Goal: Task Accomplishment & Management: Manage account settings

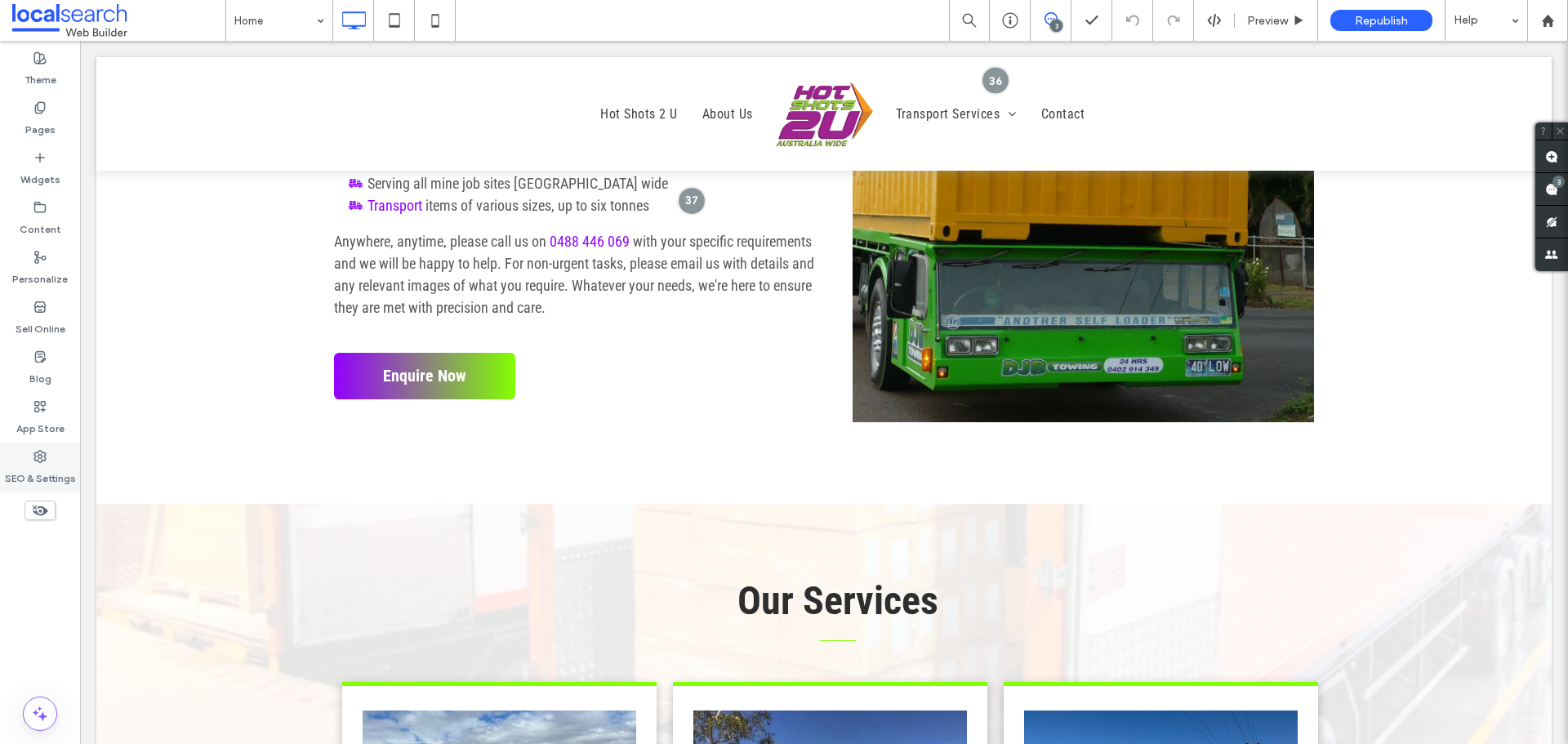
click at [60, 468] on label "SEO & Settings" at bounding box center [41, 474] width 71 height 23
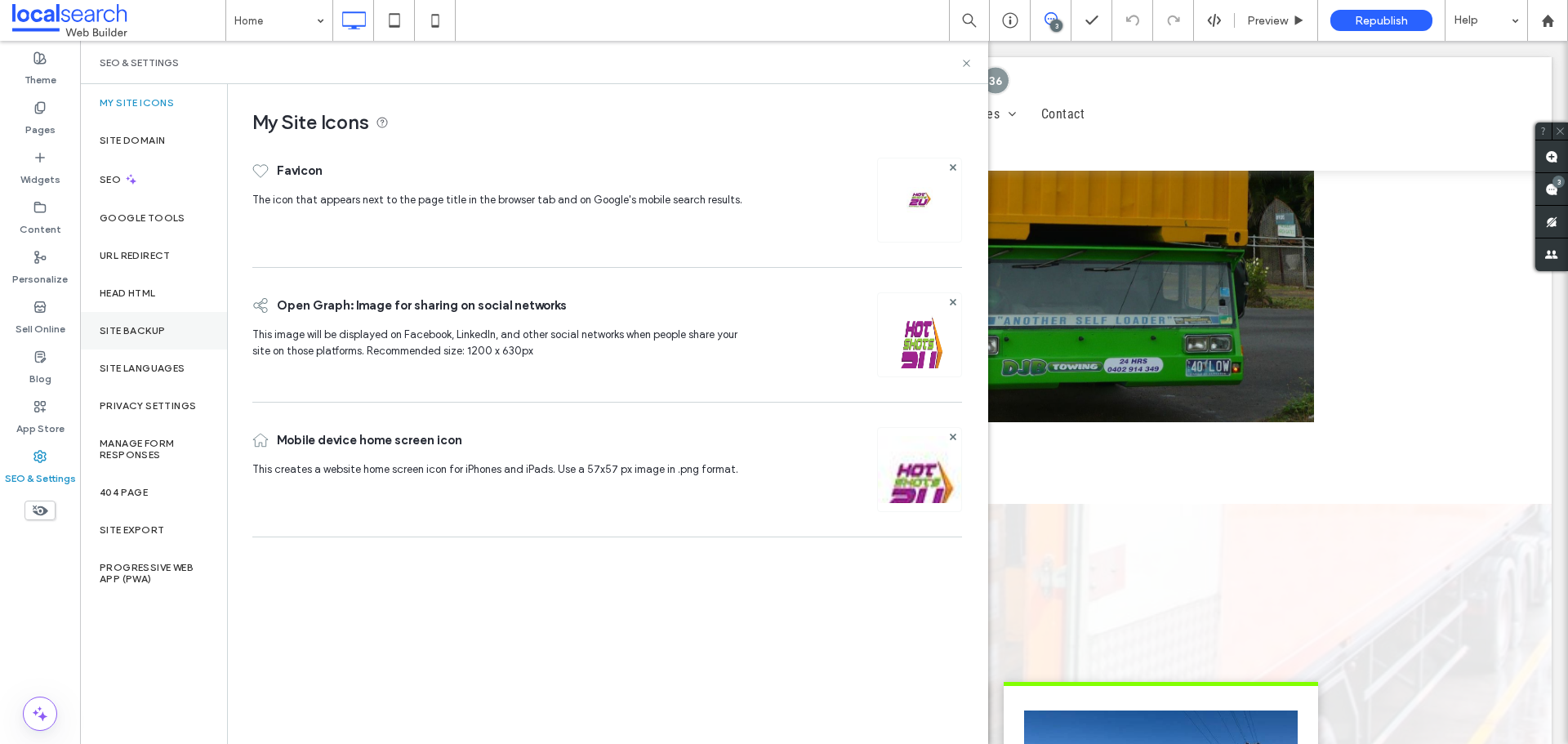
click at [176, 328] on div "Site Backup" at bounding box center [153, 330] width 147 height 37
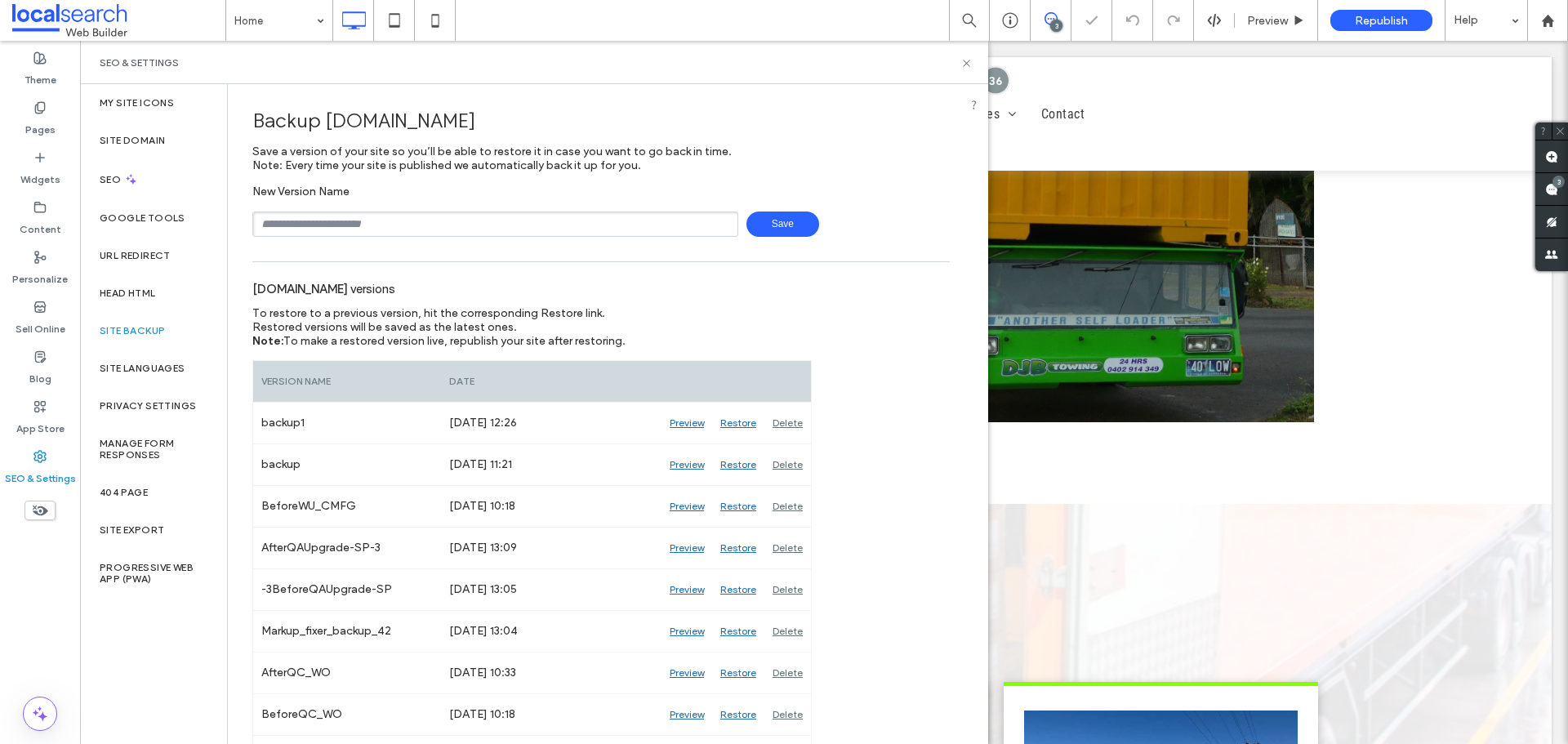
click at [389, 219] on input "text" at bounding box center [495, 224] width 486 height 25
click at [777, 222] on span "Save" at bounding box center [783, 224] width 73 height 25
click at [555, 215] on input "**********" at bounding box center [495, 224] width 486 height 25
type input "**********"
click at [787, 228] on span "Save" at bounding box center [783, 224] width 73 height 25
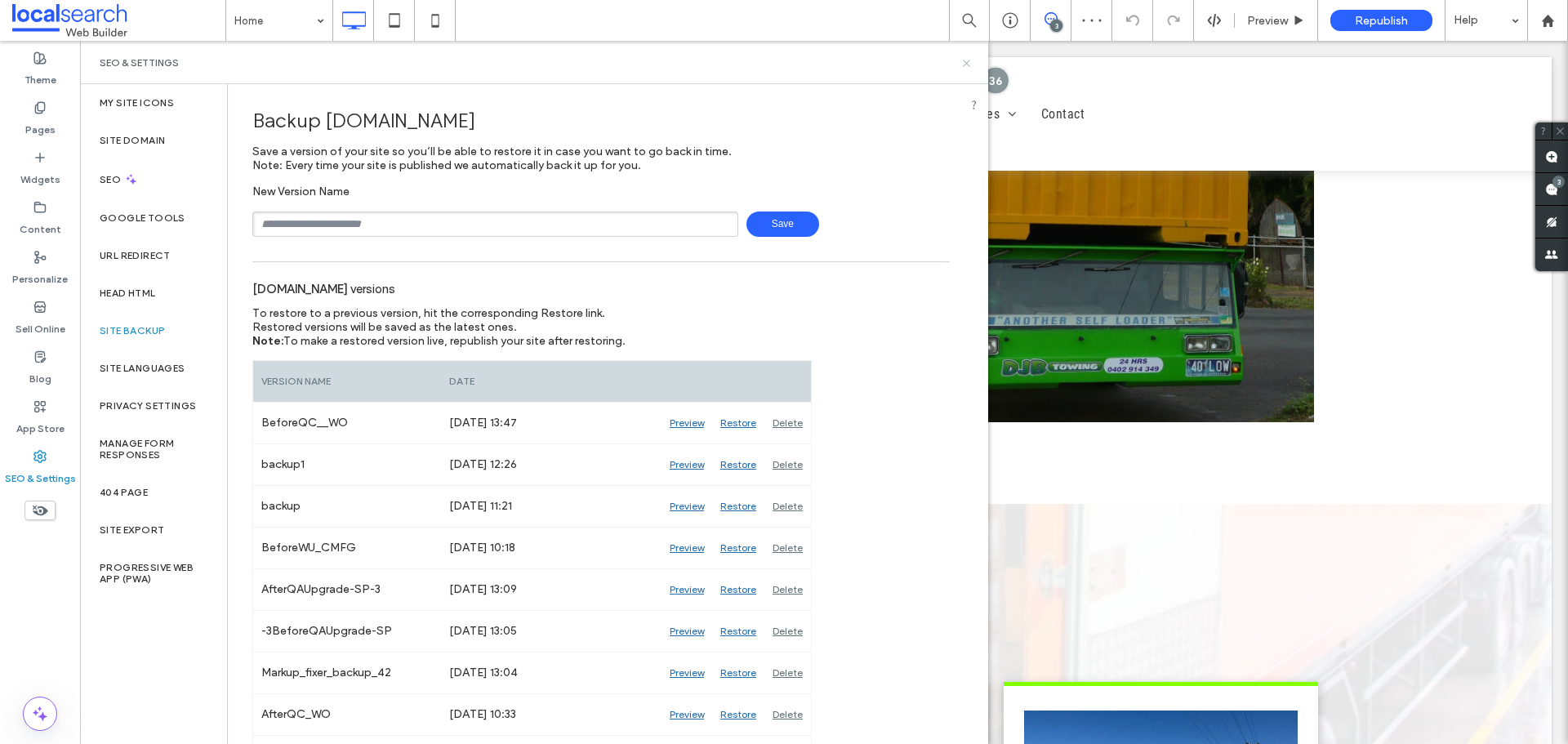
click at [964, 57] on div "SEO & Settings" at bounding box center [533, 62] width 908 height 43
drag, startPoint x: 964, startPoint y: 62, endPoint x: 874, endPoint y: 37, distance: 93.4
click at [964, 62] on icon at bounding box center [966, 63] width 12 height 12
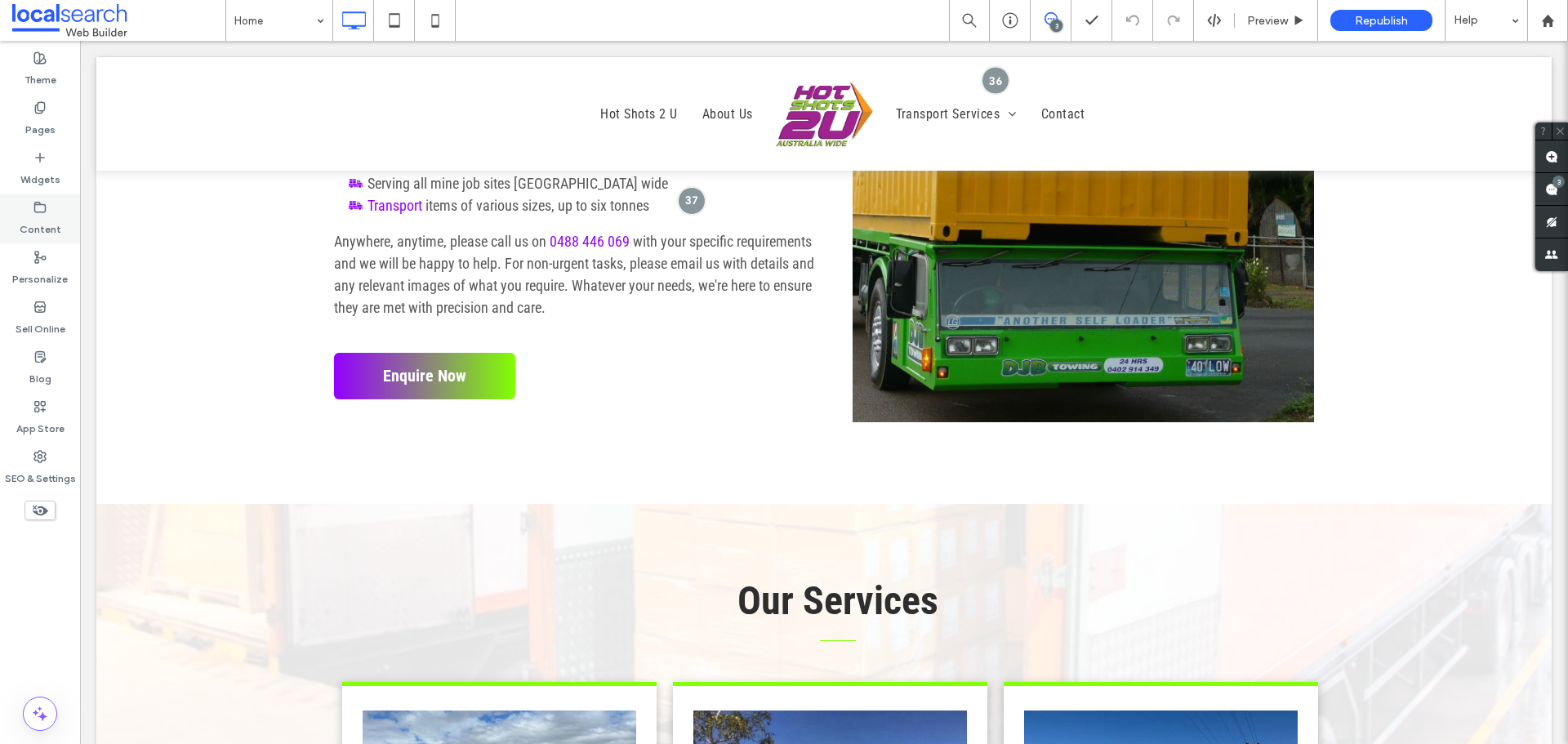
click at [68, 219] on div "Content" at bounding box center [40, 218] width 80 height 49
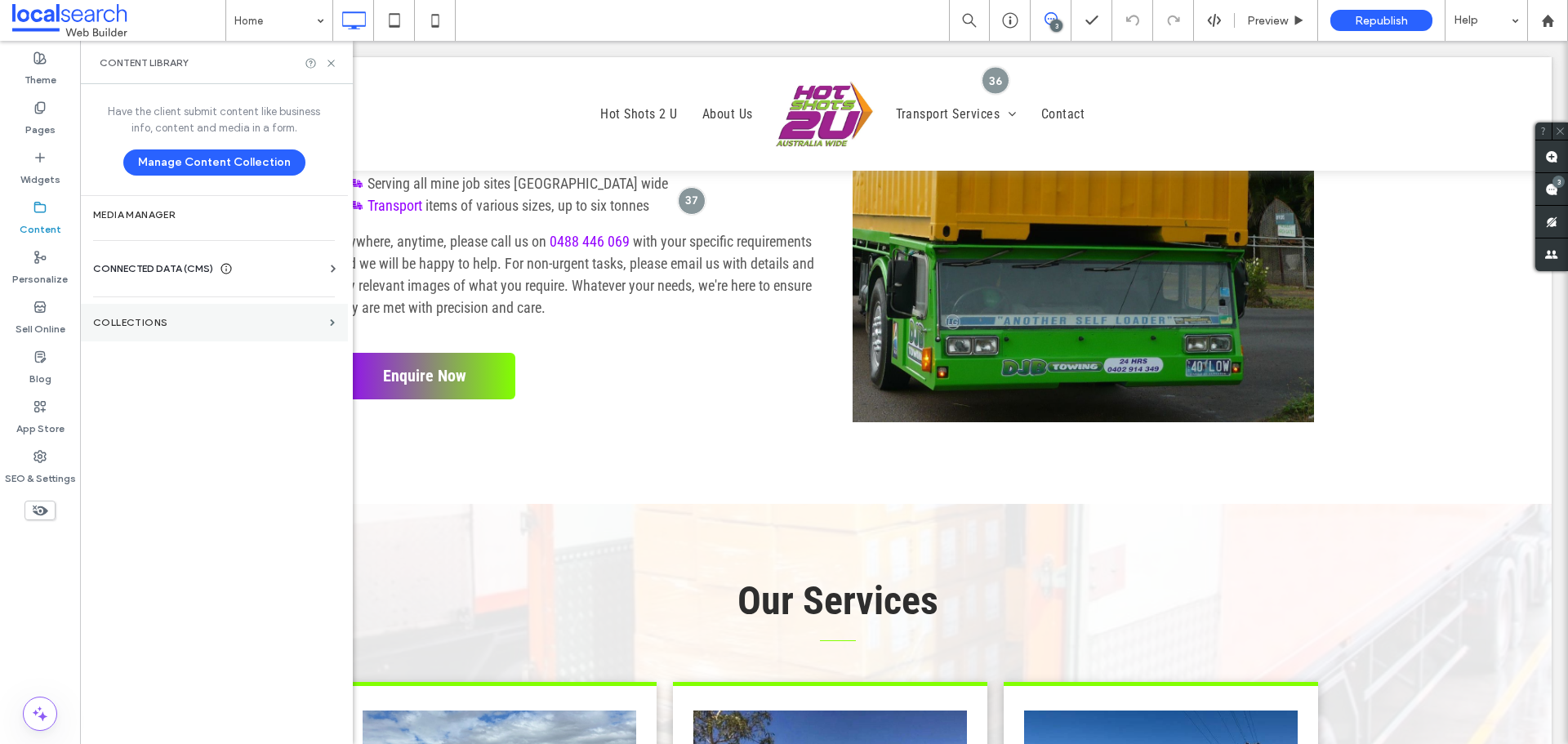
click at [216, 316] on section "Collections" at bounding box center [213, 322] width 268 height 37
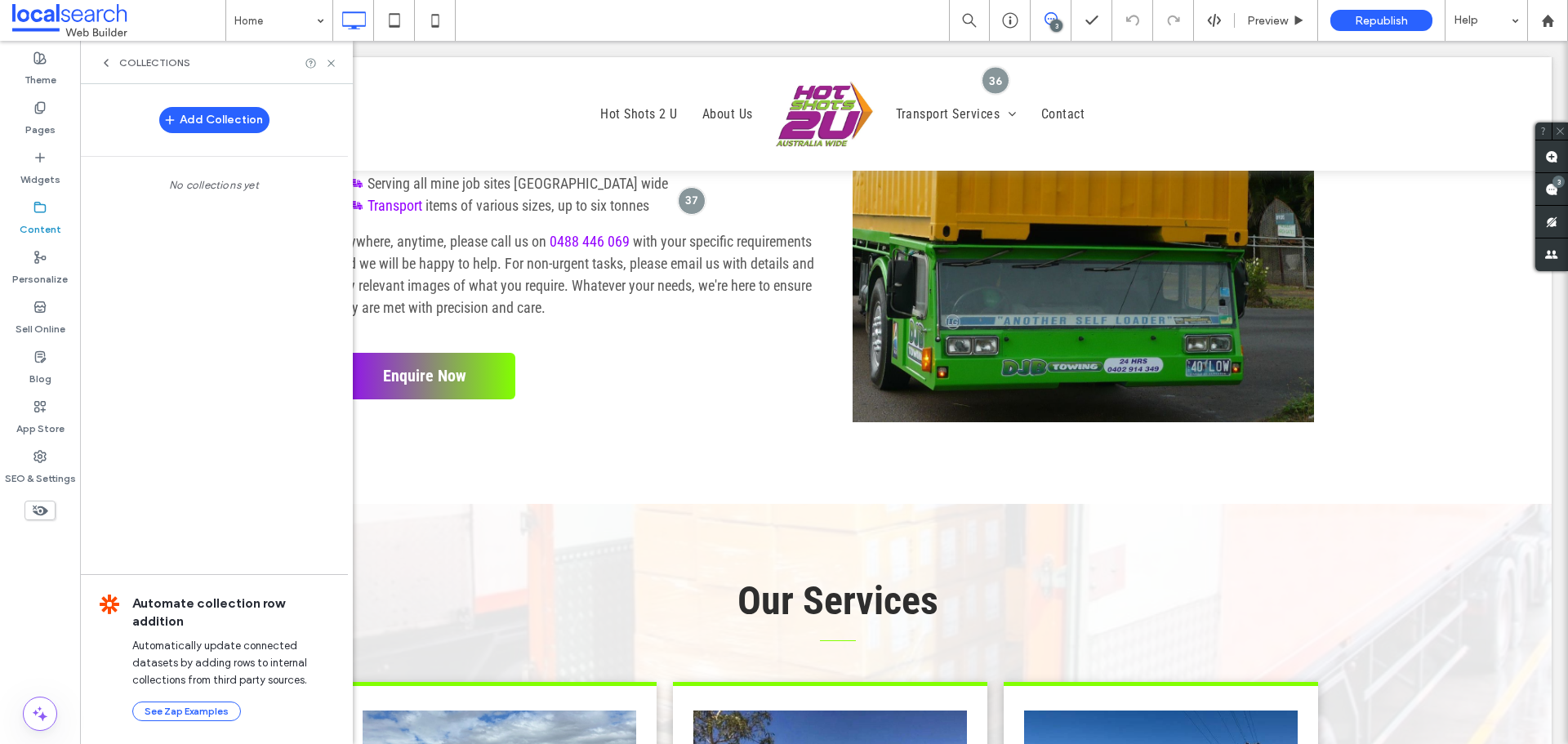
click at [109, 58] on div "Collections" at bounding box center [216, 62] width 272 height 43
click at [109, 63] on icon at bounding box center [106, 62] width 13 height 13
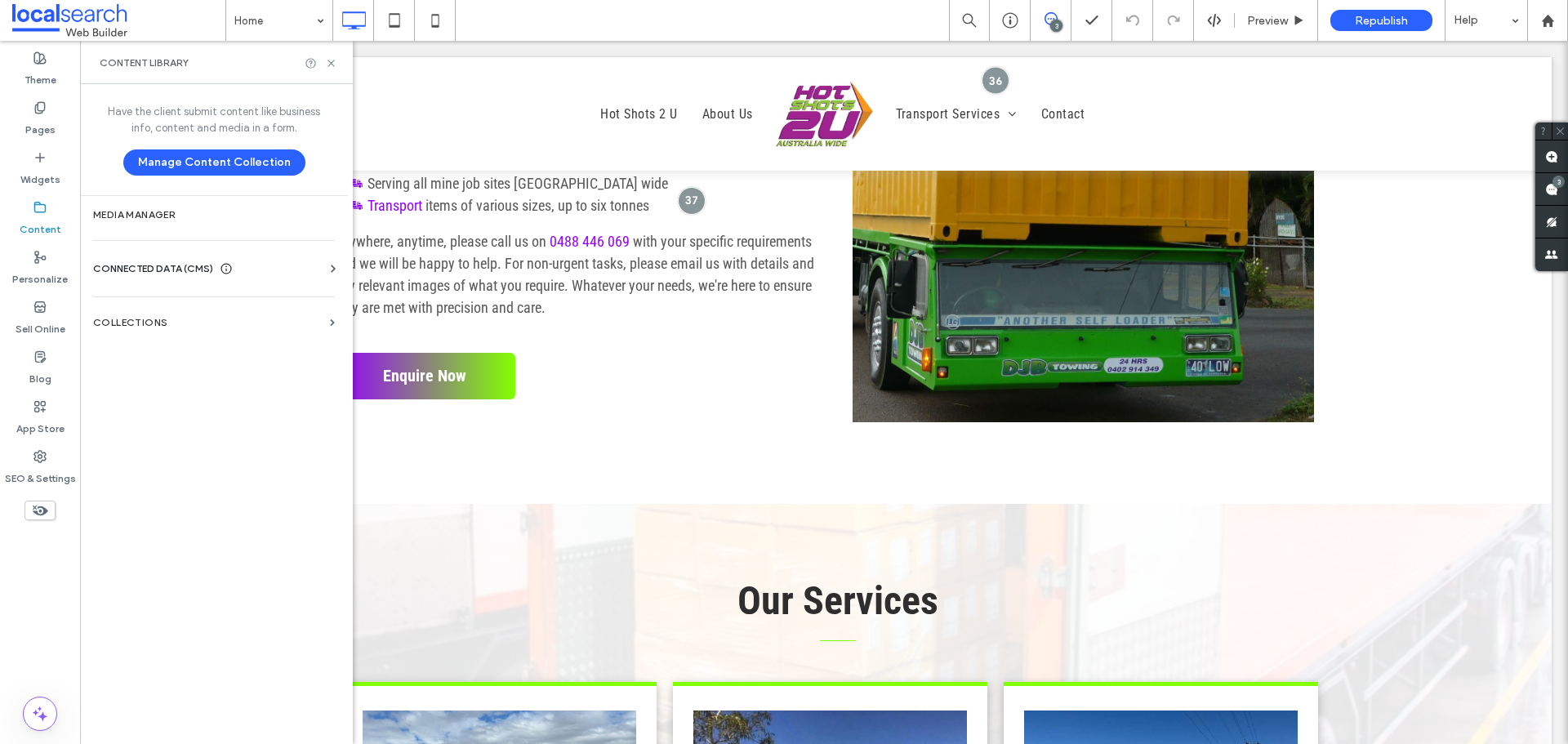
click at [172, 267] on span "CONNECTED DATA (CMS)" at bounding box center [153, 268] width 120 height 16
click at [199, 317] on section "Business Info" at bounding box center [217, 308] width 248 height 37
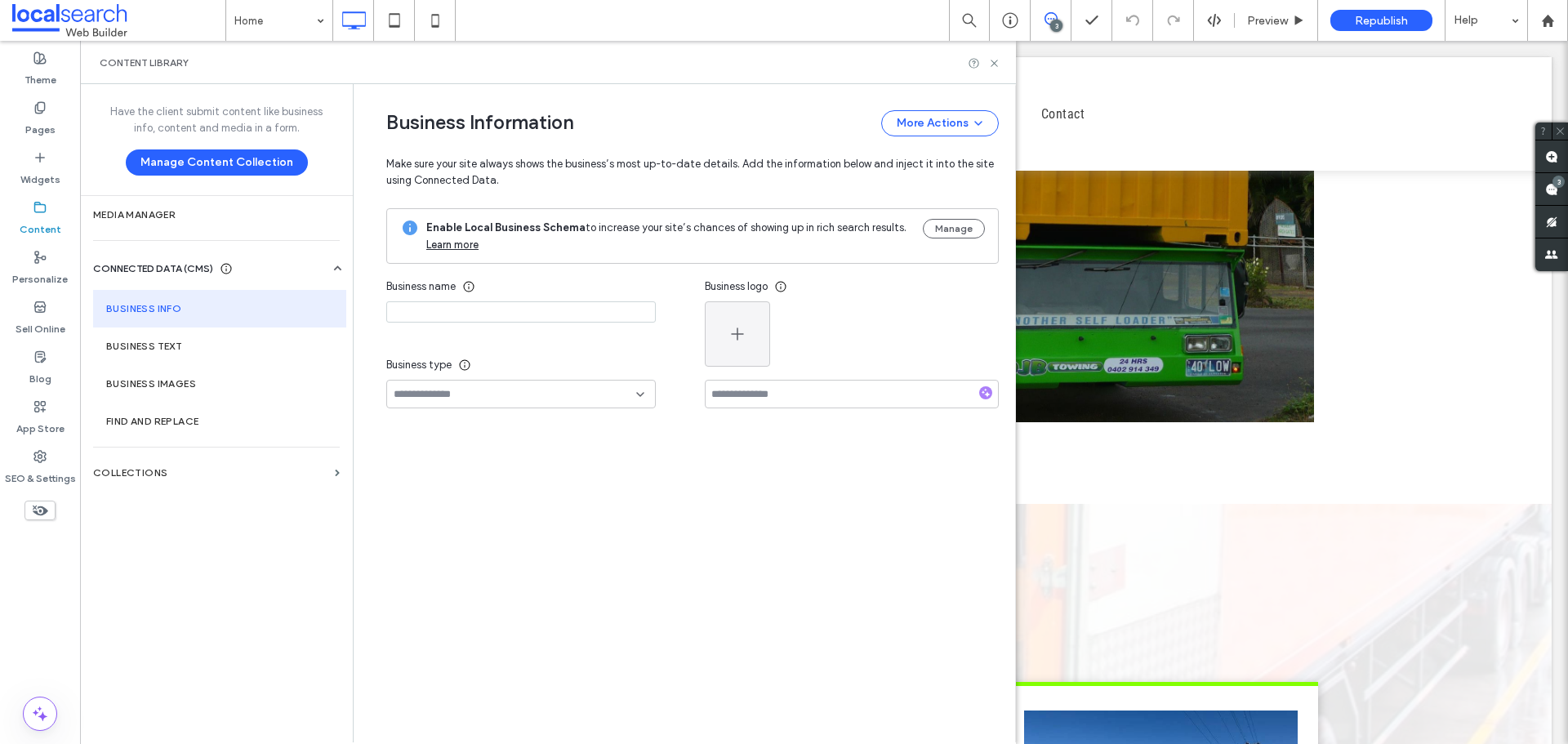
type input "**********"
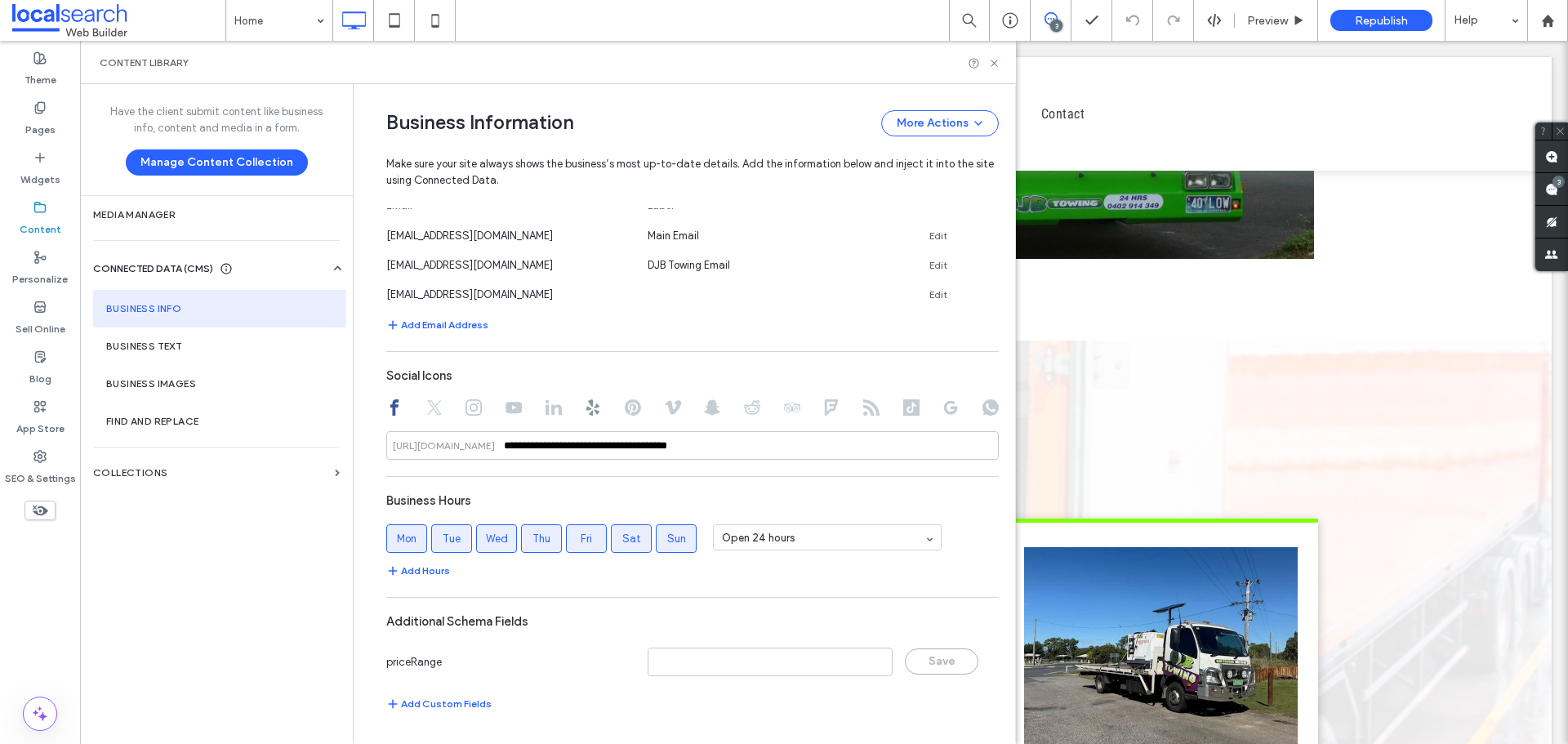
scroll to position [1224, 0]
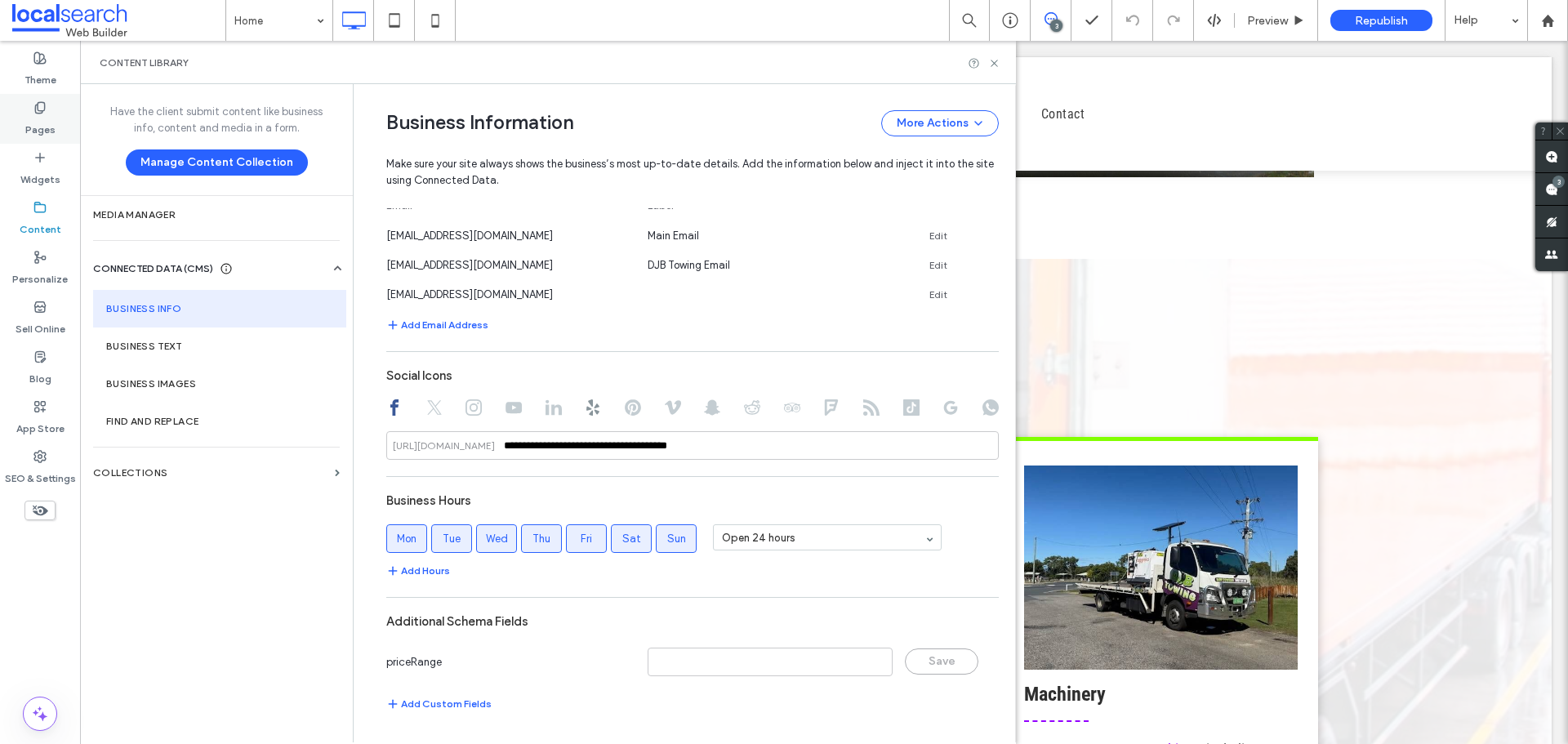
click at [52, 98] on div "Pages" at bounding box center [40, 118] width 80 height 49
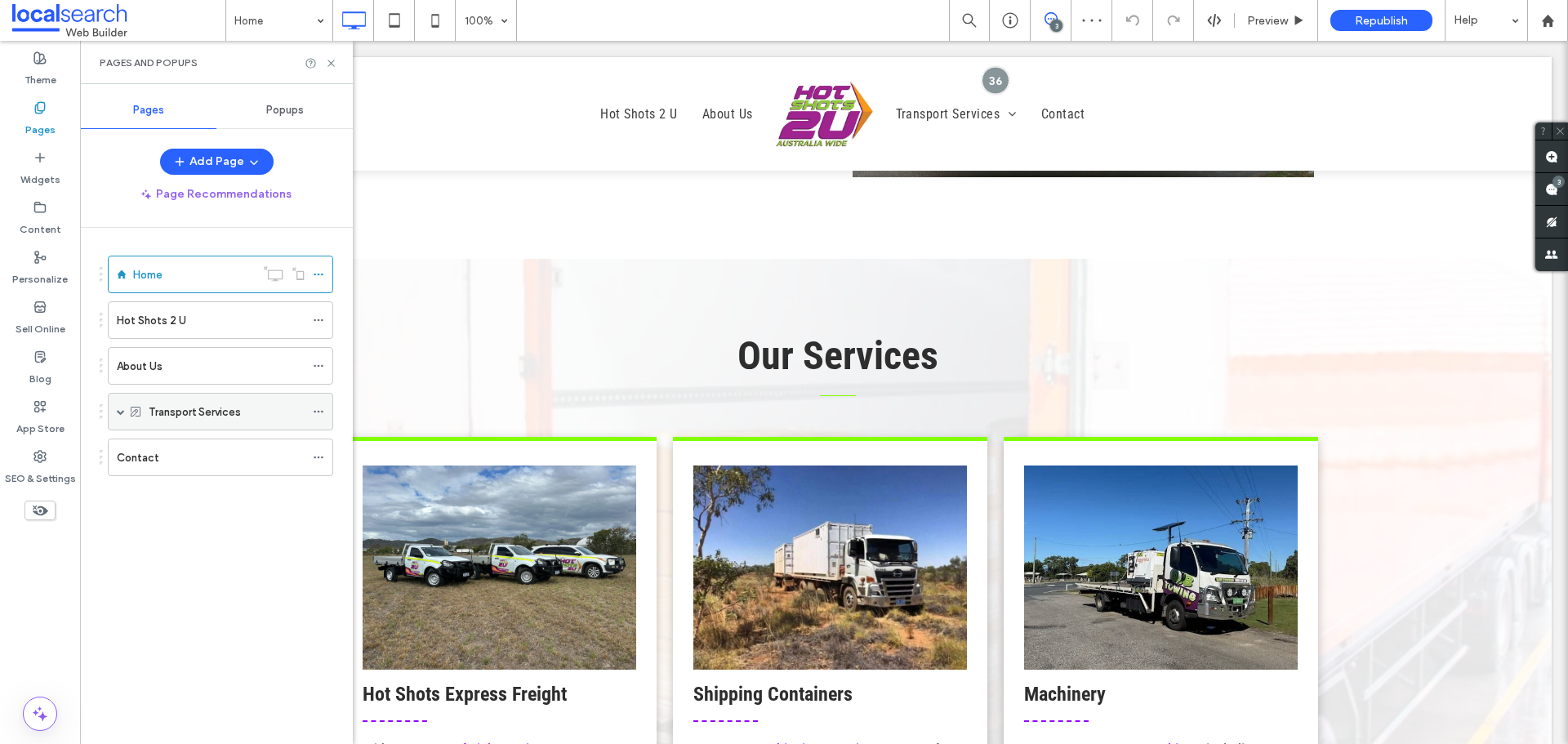
click at [123, 411] on span at bounding box center [121, 411] width 8 height 8
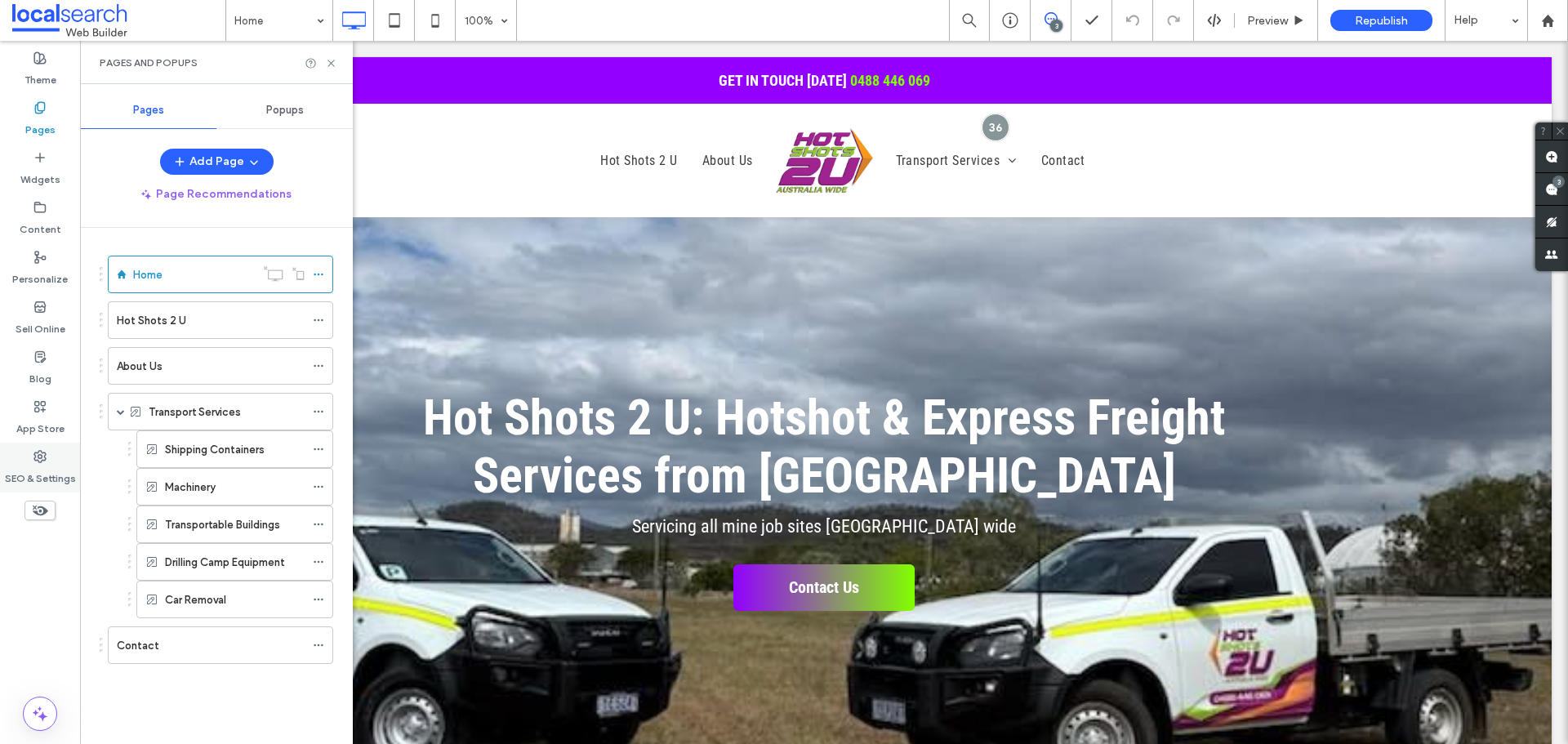
scroll to position [0, 0]
drag, startPoint x: 37, startPoint y: 76, endPoint x: 90, endPoint y: 118, distance: 67.6
click at [37, 76] on label "Theme" at bounding box center [40, 75] width 32 height 23
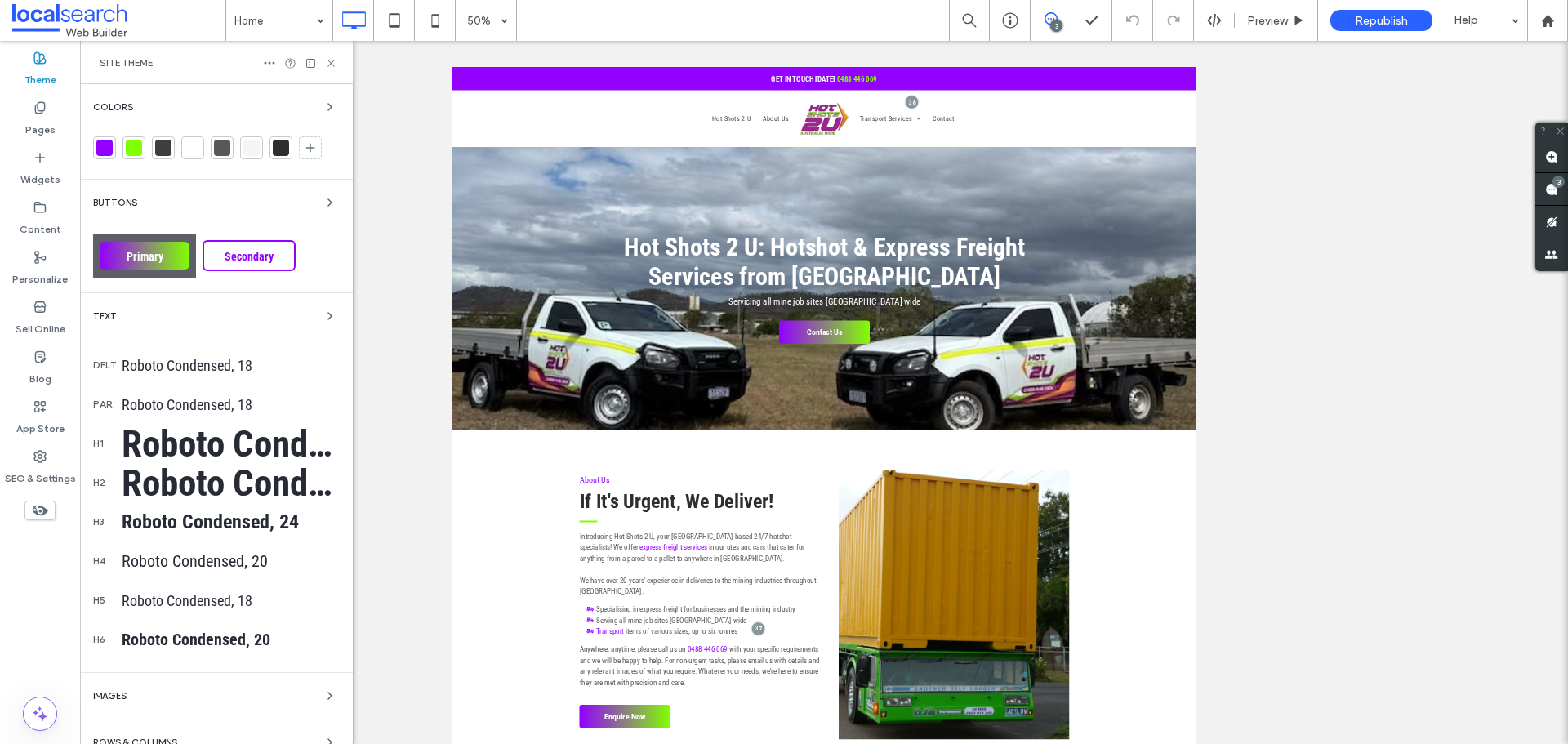
click at [108, 147] on div at bounding box center [104, 147] width 16 height 16
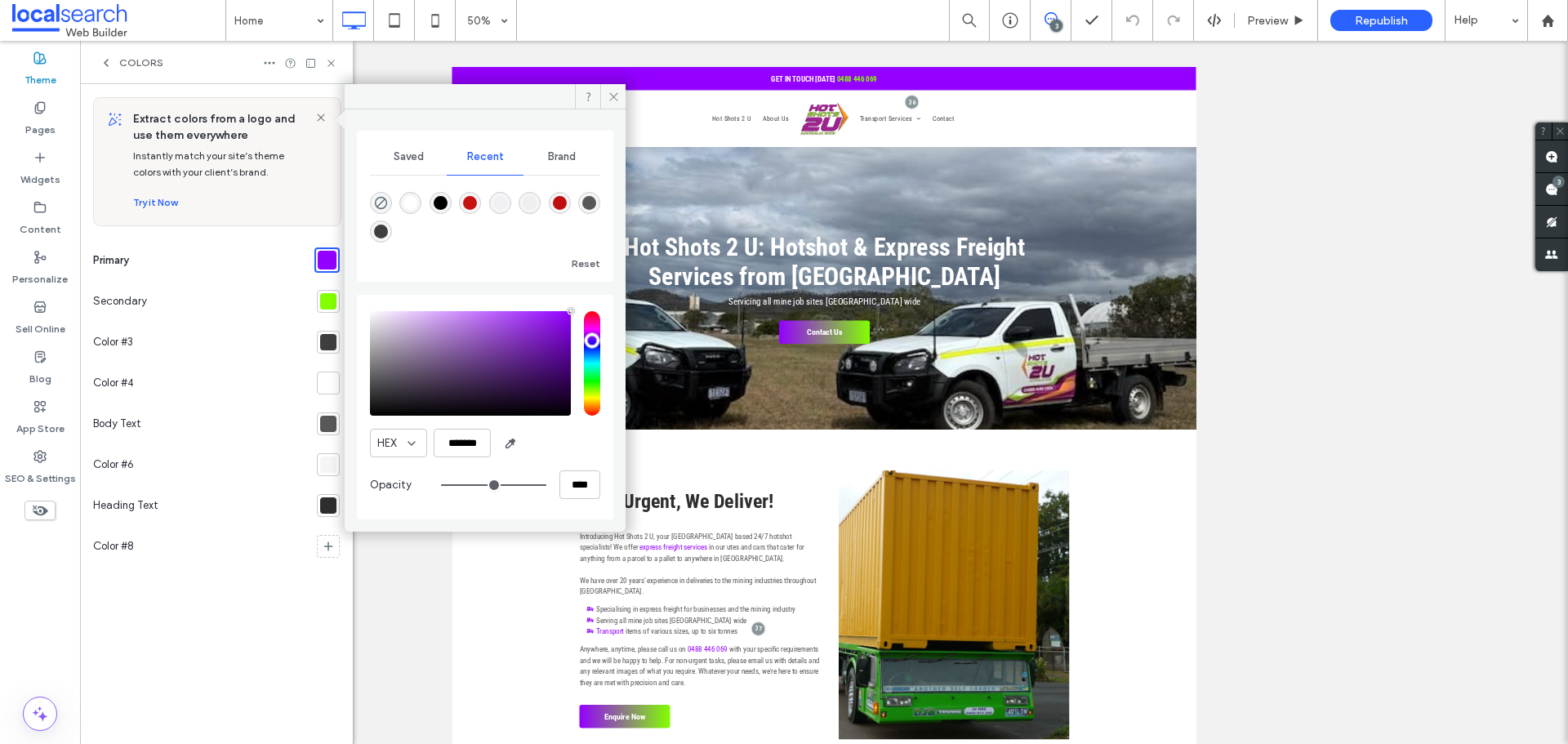
click at [328, 302] on div at bounding box center [328, 301] width 16 height 16
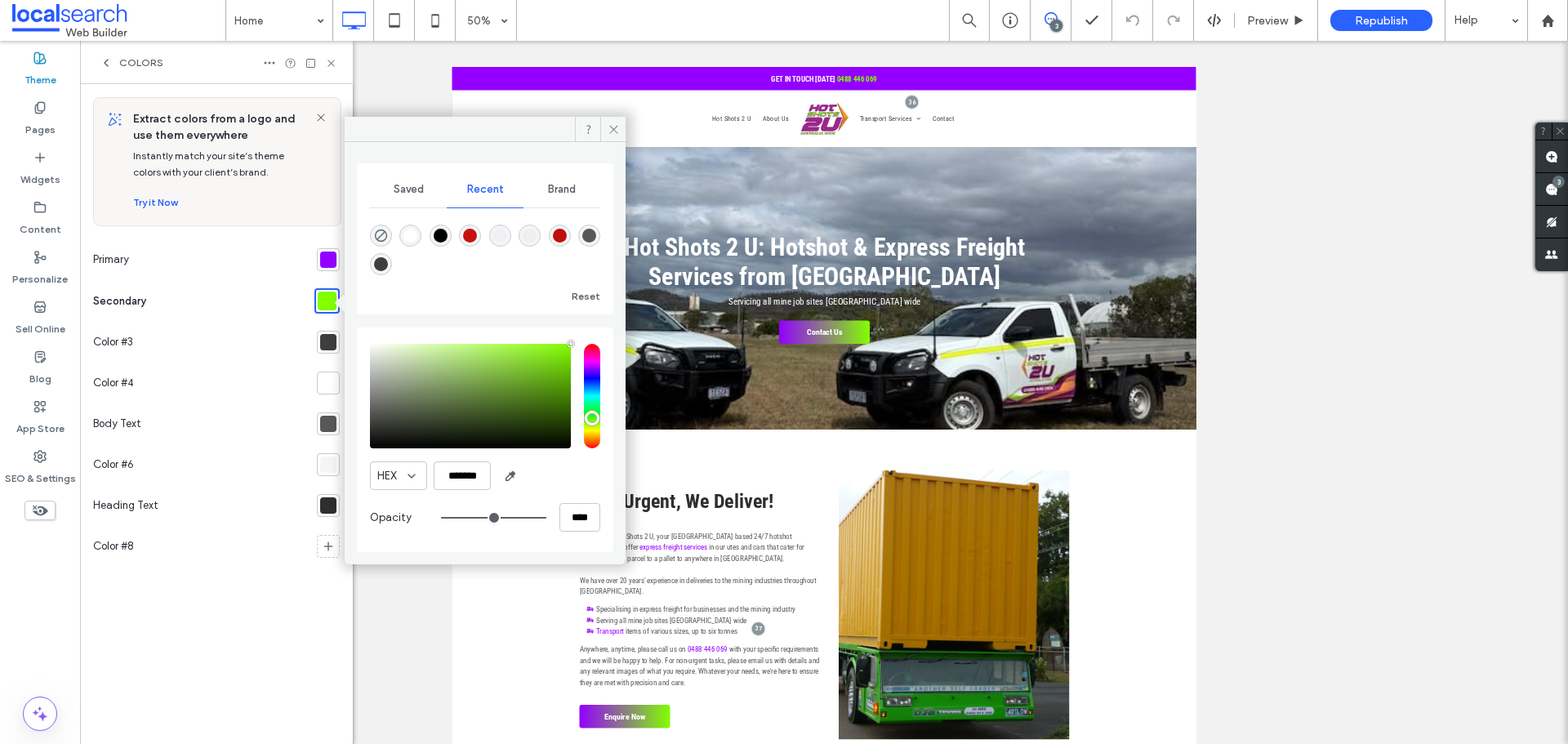
click at [105, 60] on icon at bounding box center [106, 62] width 13 height 13
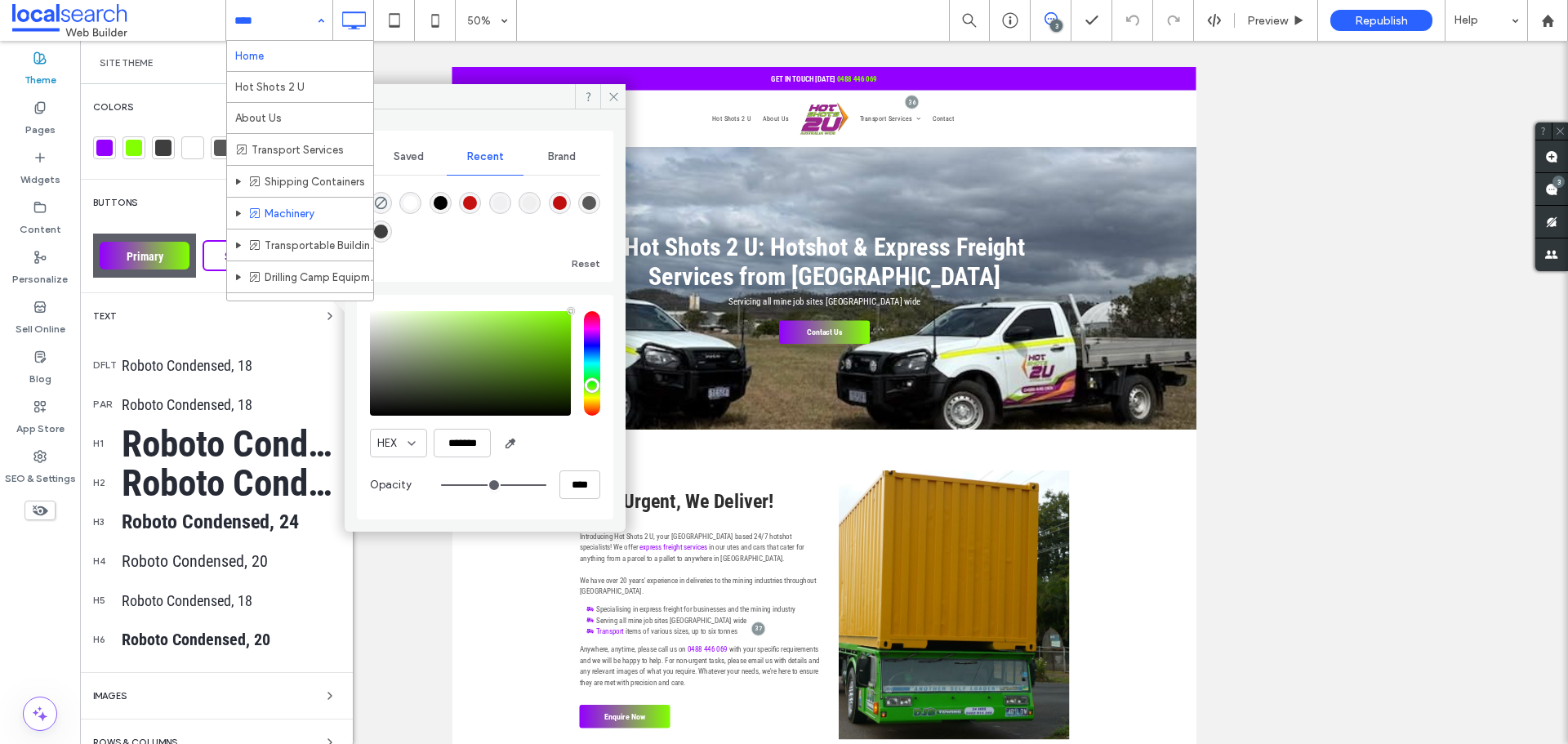
scroll to position [53, 0]
click at [30, 127] on label "Pages" at bounding box center [40, 126] width 30 height 23
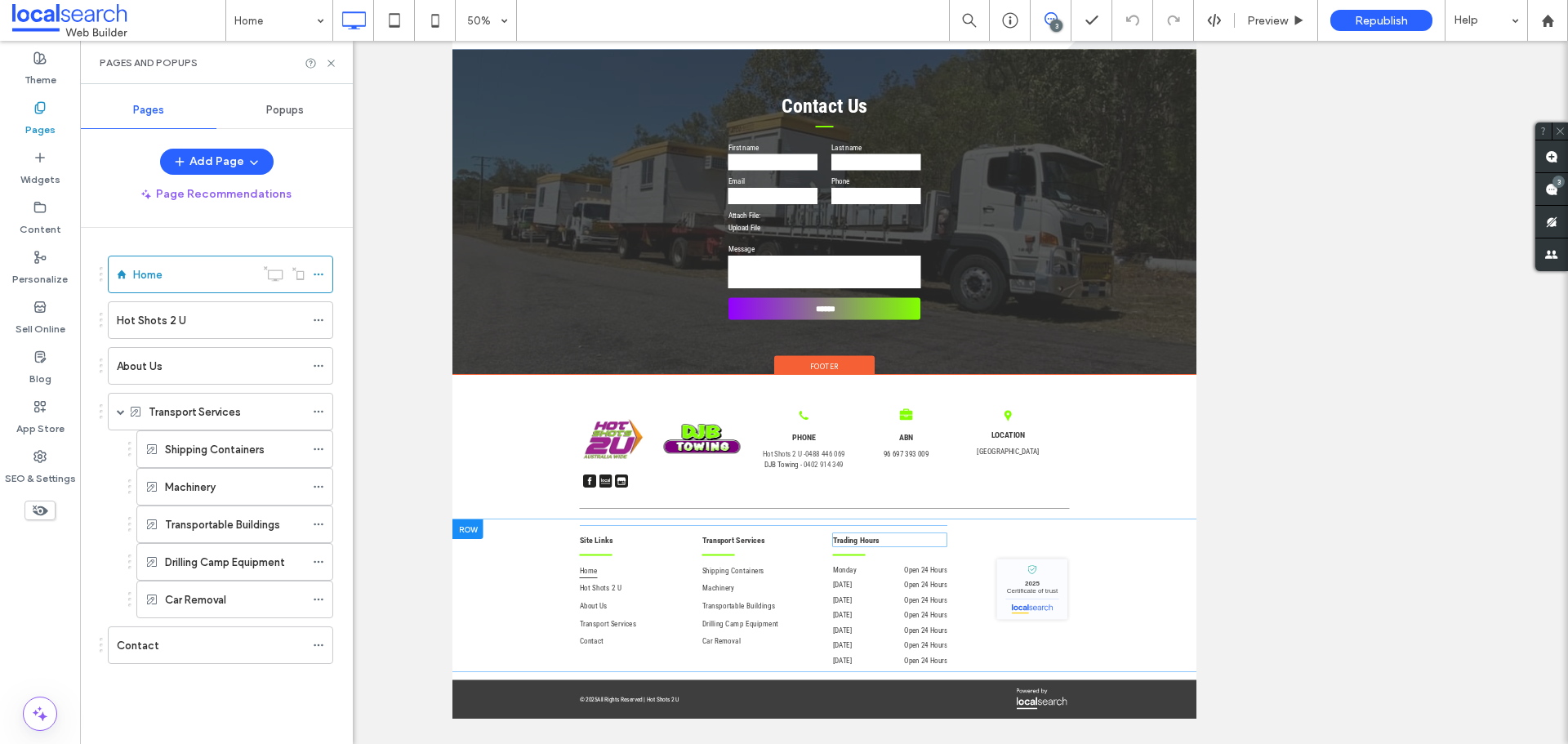
scroll to position [409, 0]
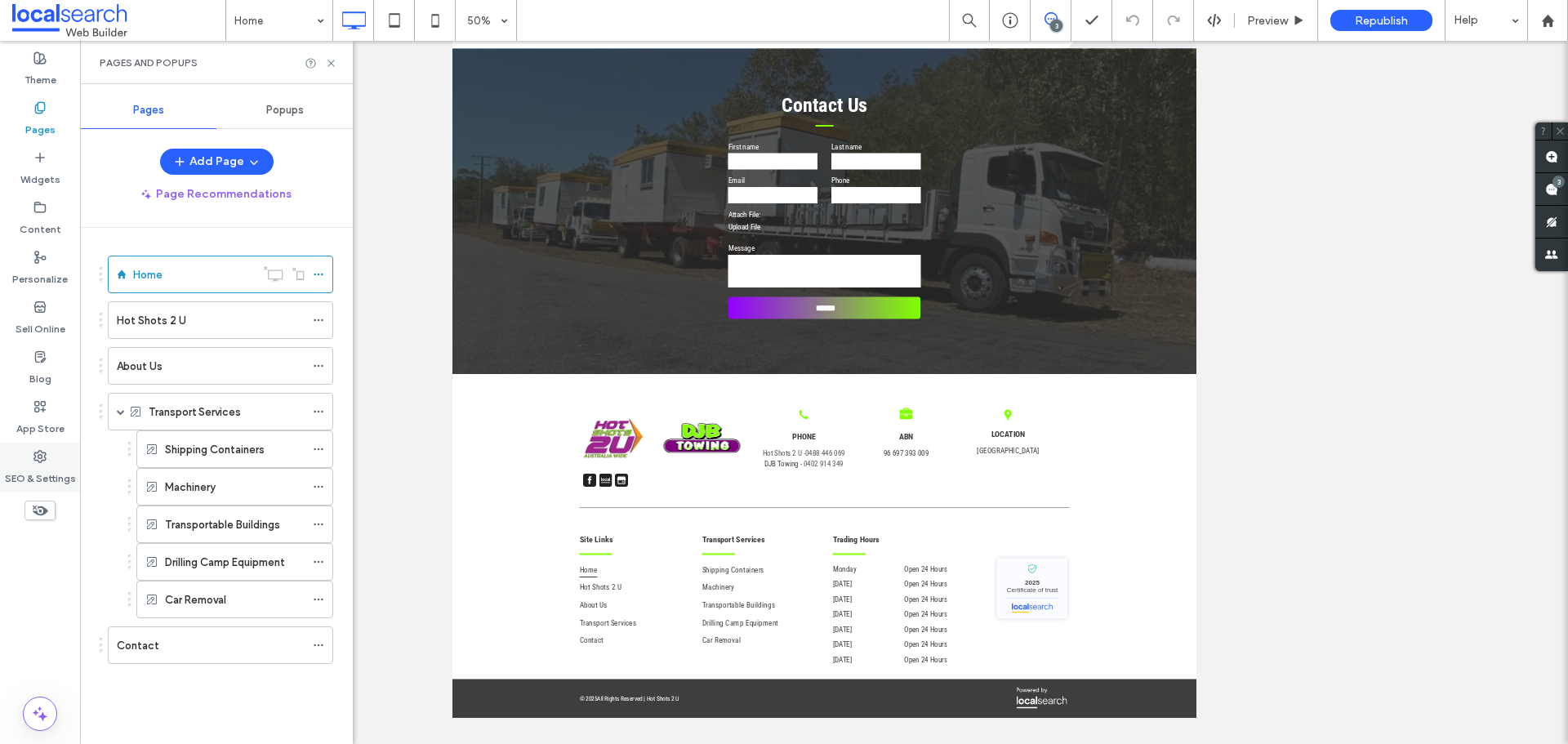
drag, startPoint x: 48, startPoint y: 468, endPoint x: 1, endPoint y: 443, distance: 53.2
click at [48, 468] on label "SEO & Settings" at bounding box center [41, 474] width 71 height 23
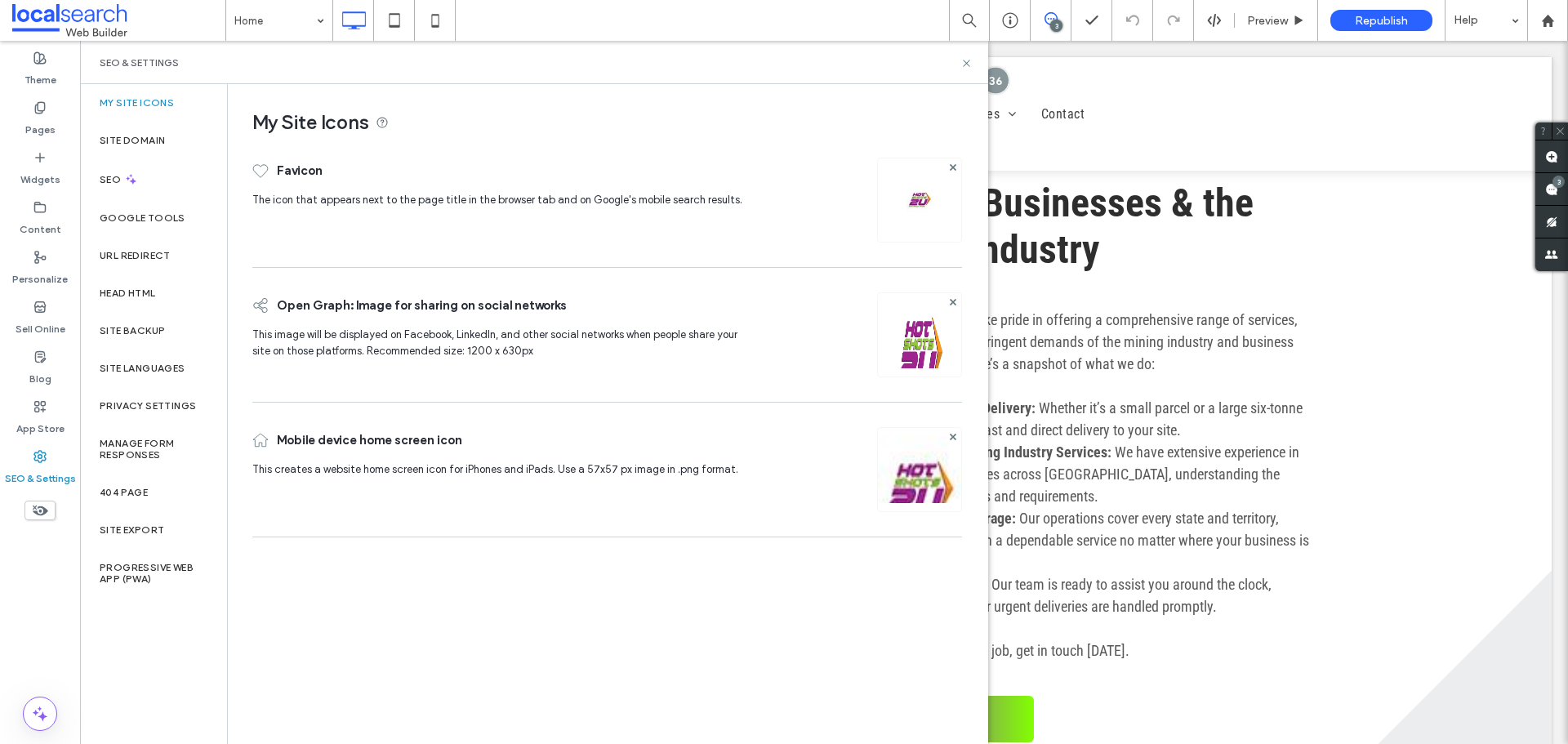
scroll to position [0, 0]
click at [147, 323] on div "Site Backup" at bounding box center [153, 330] width 147 height 37
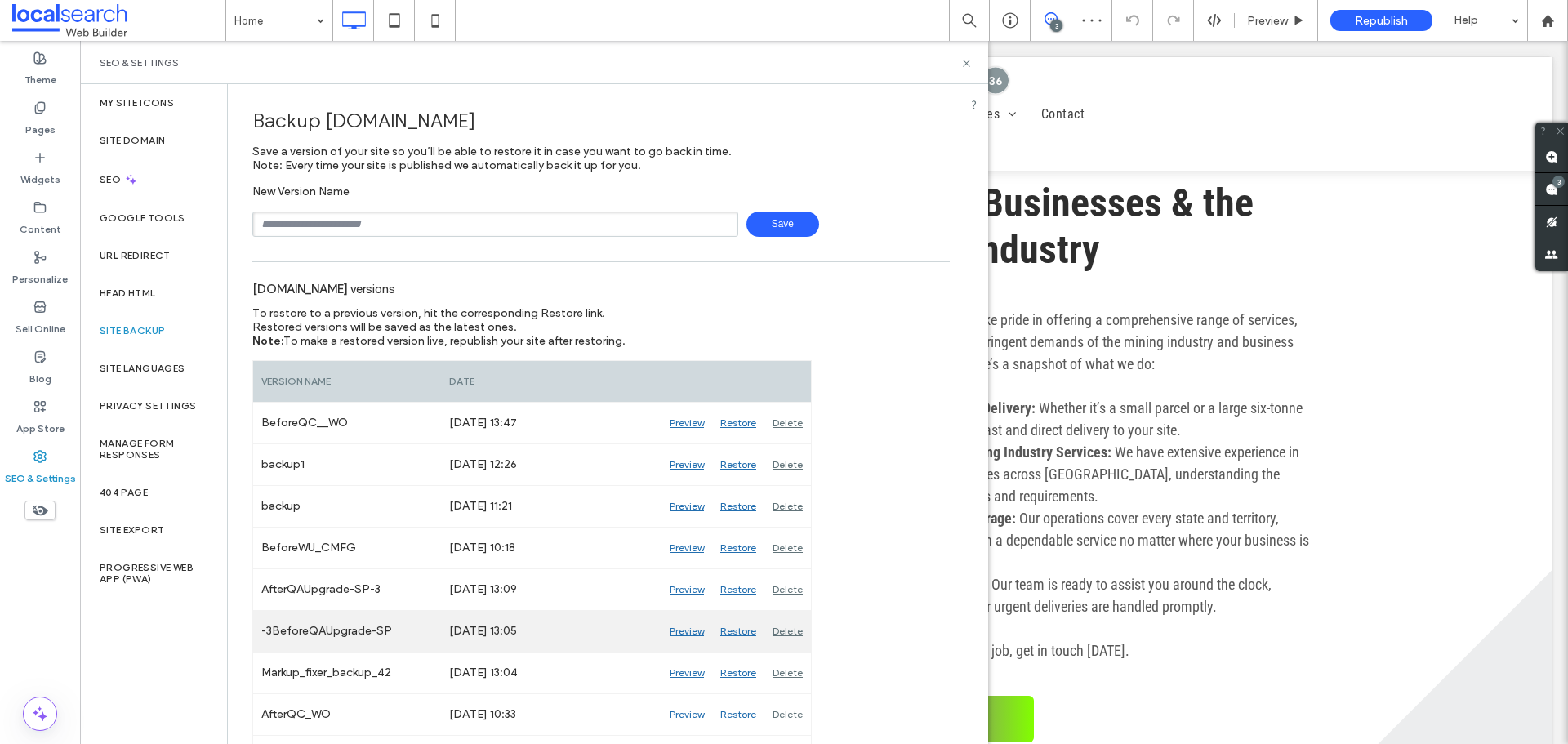
click at [696, 632] on div "Preview" at bounding box center [687, 630] width 50 height 41
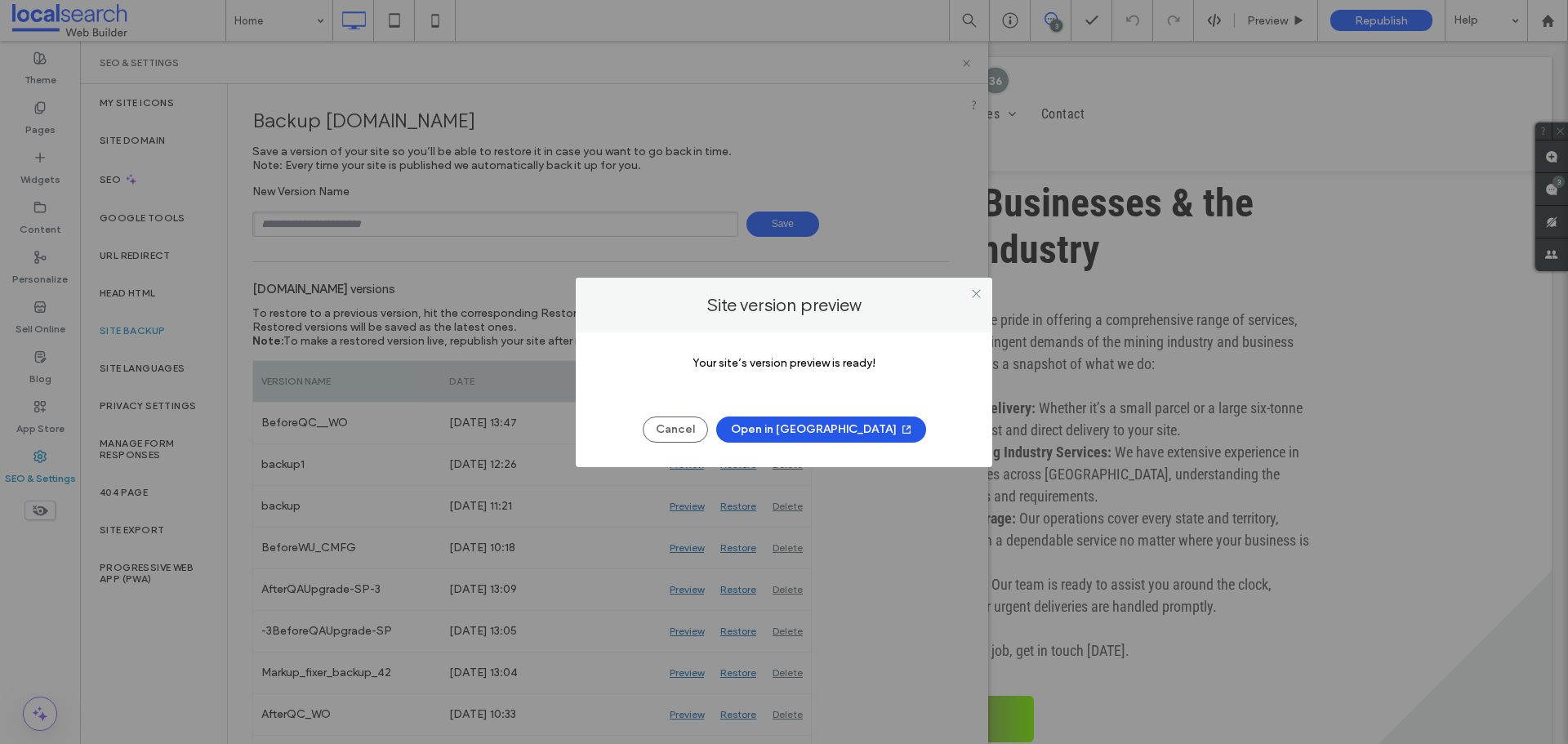
click at [833, 416] on button "Open in New Tab" at bounding box center [821, 429] width 210 height 26
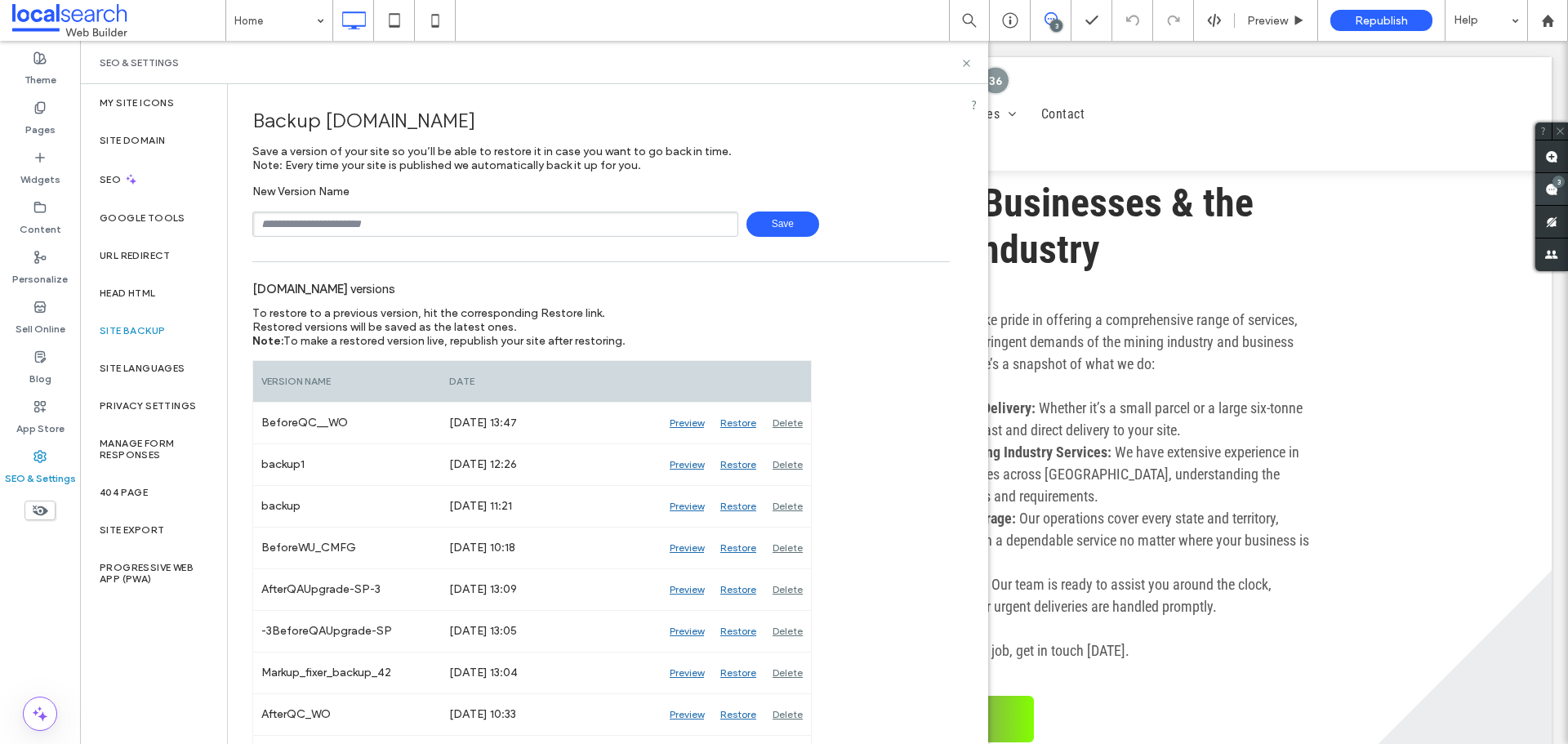
click at [1562, 181] on div "3" at bounding box center [1558, 181] width 12 height 12
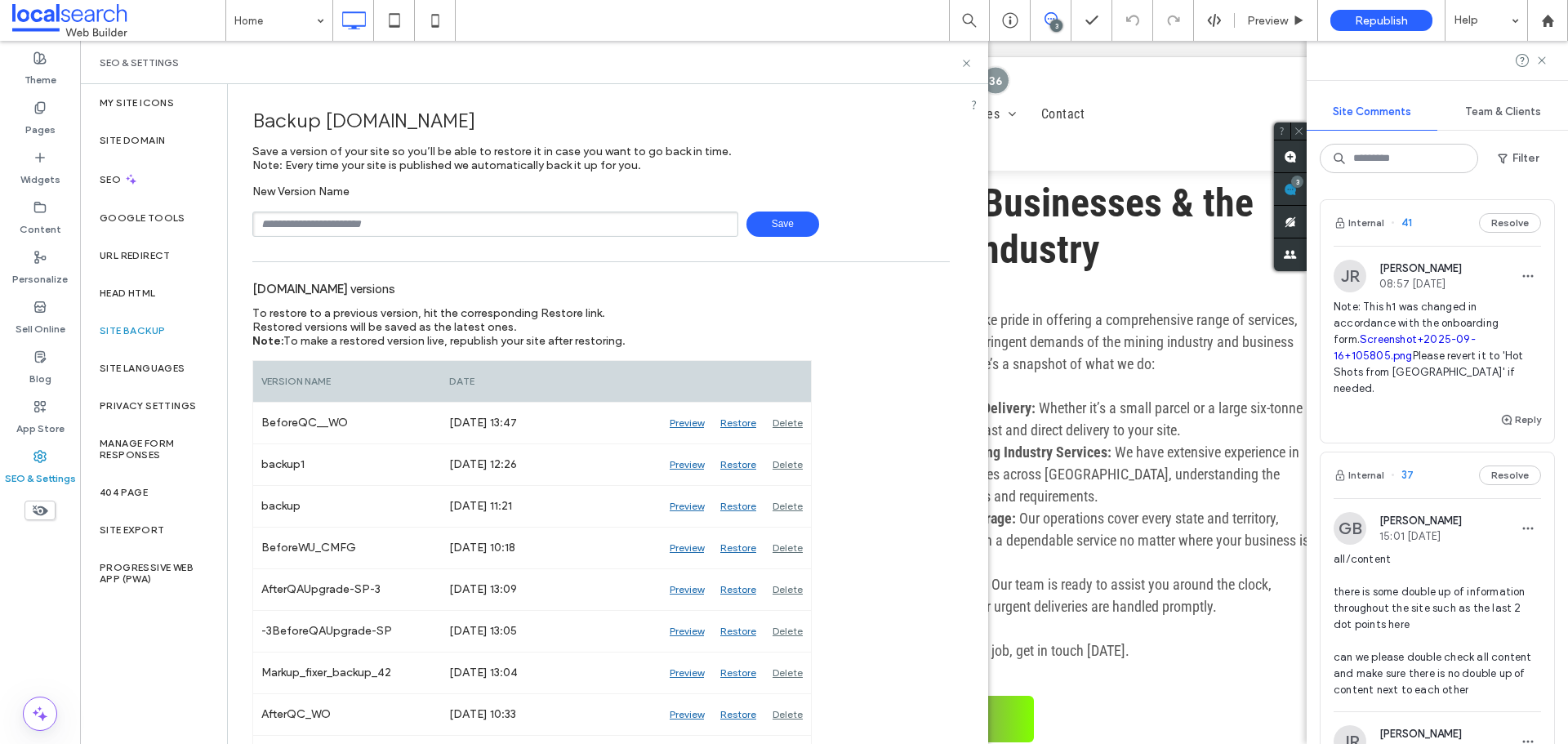
click at [1405, 321] on span "Note: This h1 was changed in accordance with the onboarding form. Screenshot+20…" at bounding box center [1437, 348] width 207 height 98
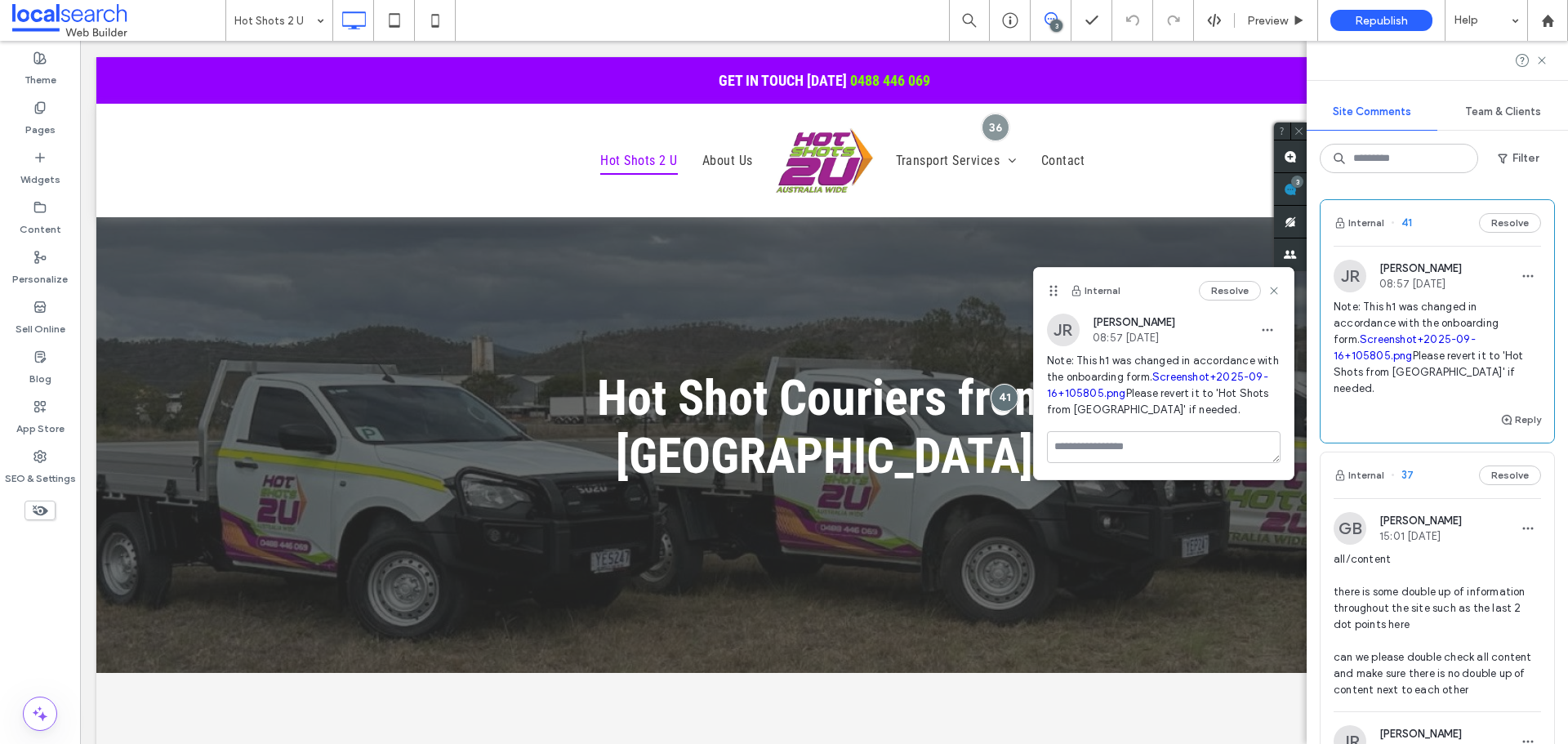
click at [1406, 356] on link "Screenshot+2025-09-16+105805.png" at bounding box center [1405, 347] width 142 height 29
click at [1428, 356] on link "Screenshot+2025-09-16+105805.png" at bounding box center [1405, 347] width 142 height 29
click at [1543, 57] on icon at bounding box center [1541, 60] width 13 height 13
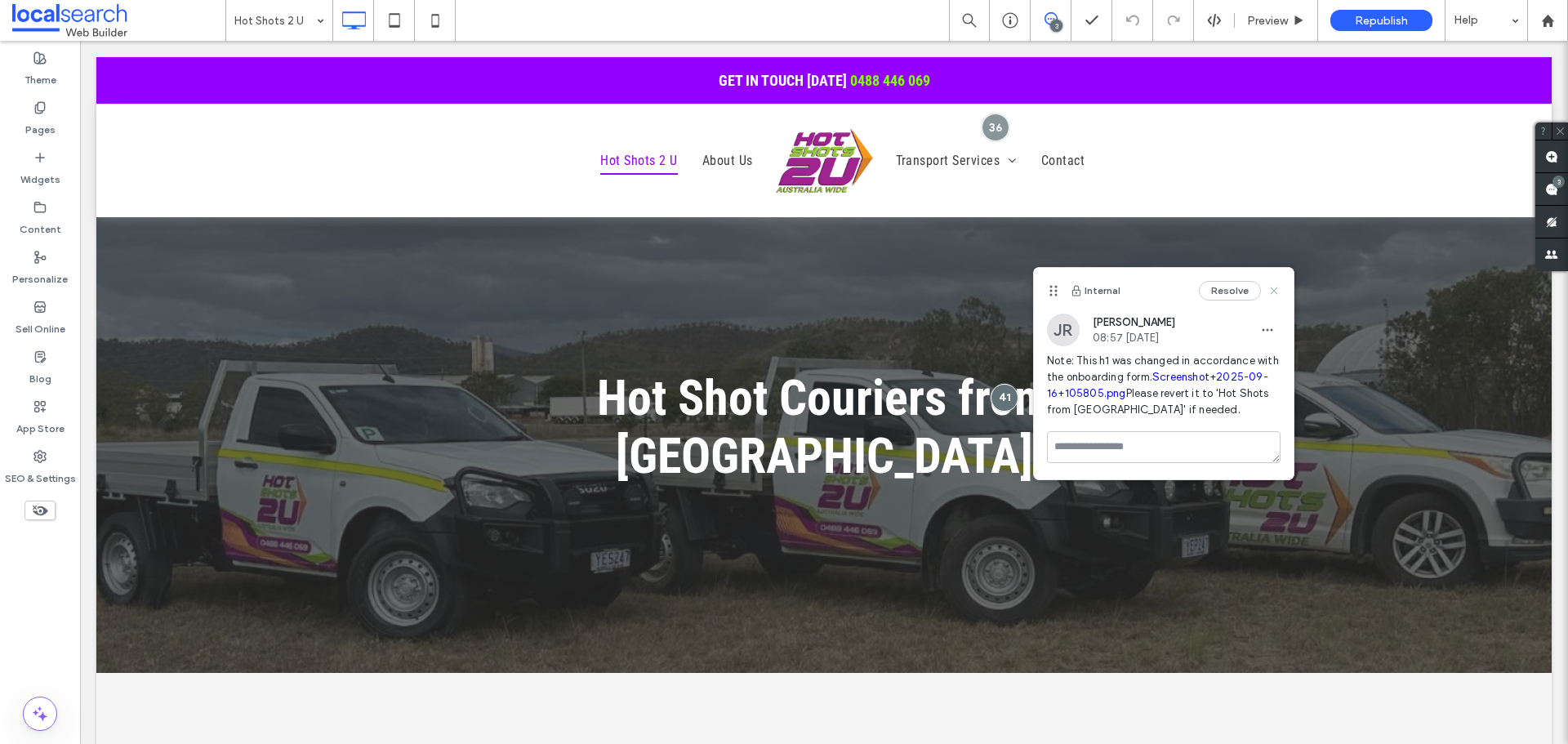
click at [1280, 295] on div "Internal Resolve" at bounding box center [1163, 290] width 259 height 46
drag, startPoint x: 1277, startPoint y: 292, endPoint x: 1195, endPoint y: 251, distance: 91.7
click at [1277, 292] on icon at bounding box center [1273, 290] width 13 height 13
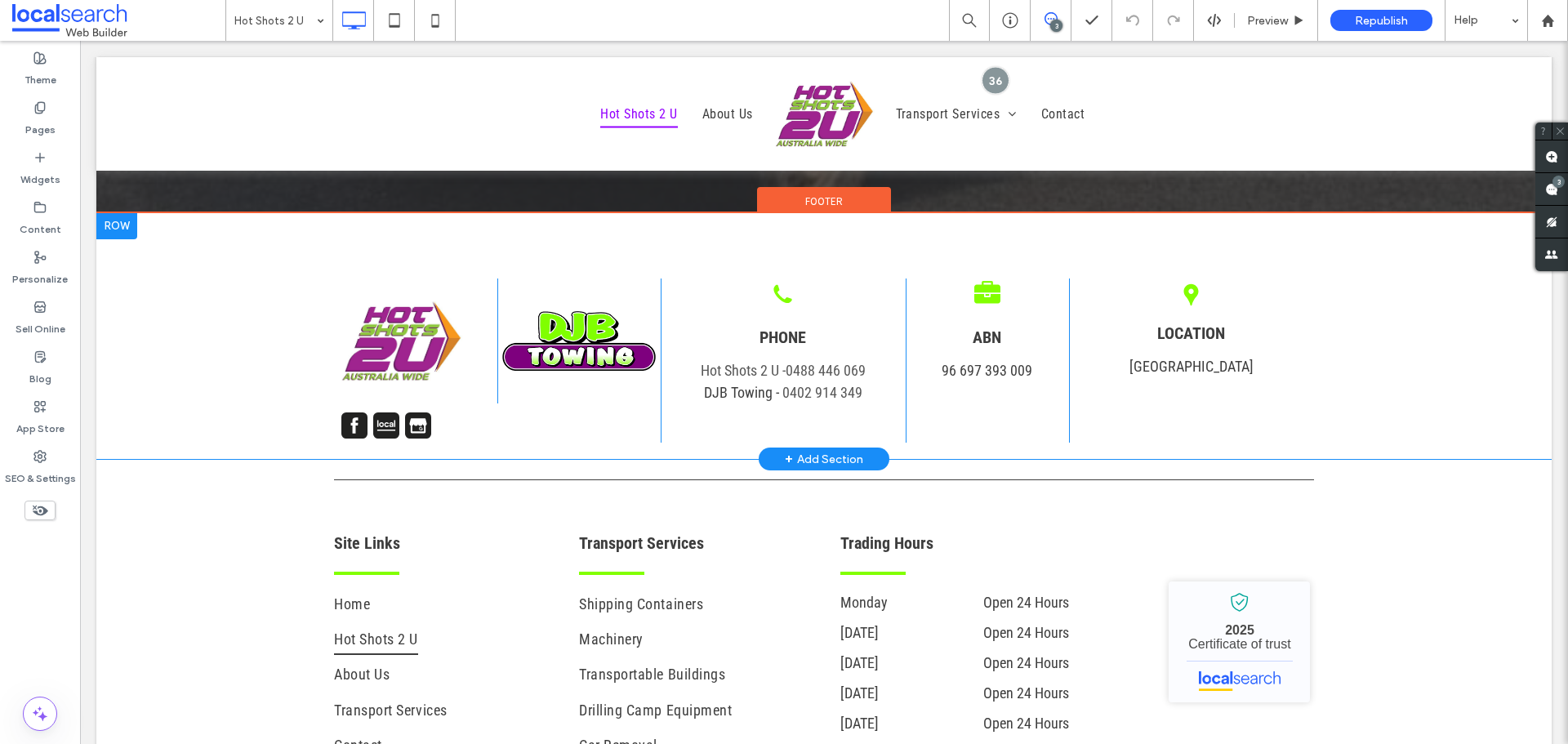
scroll to position [2535, 0]
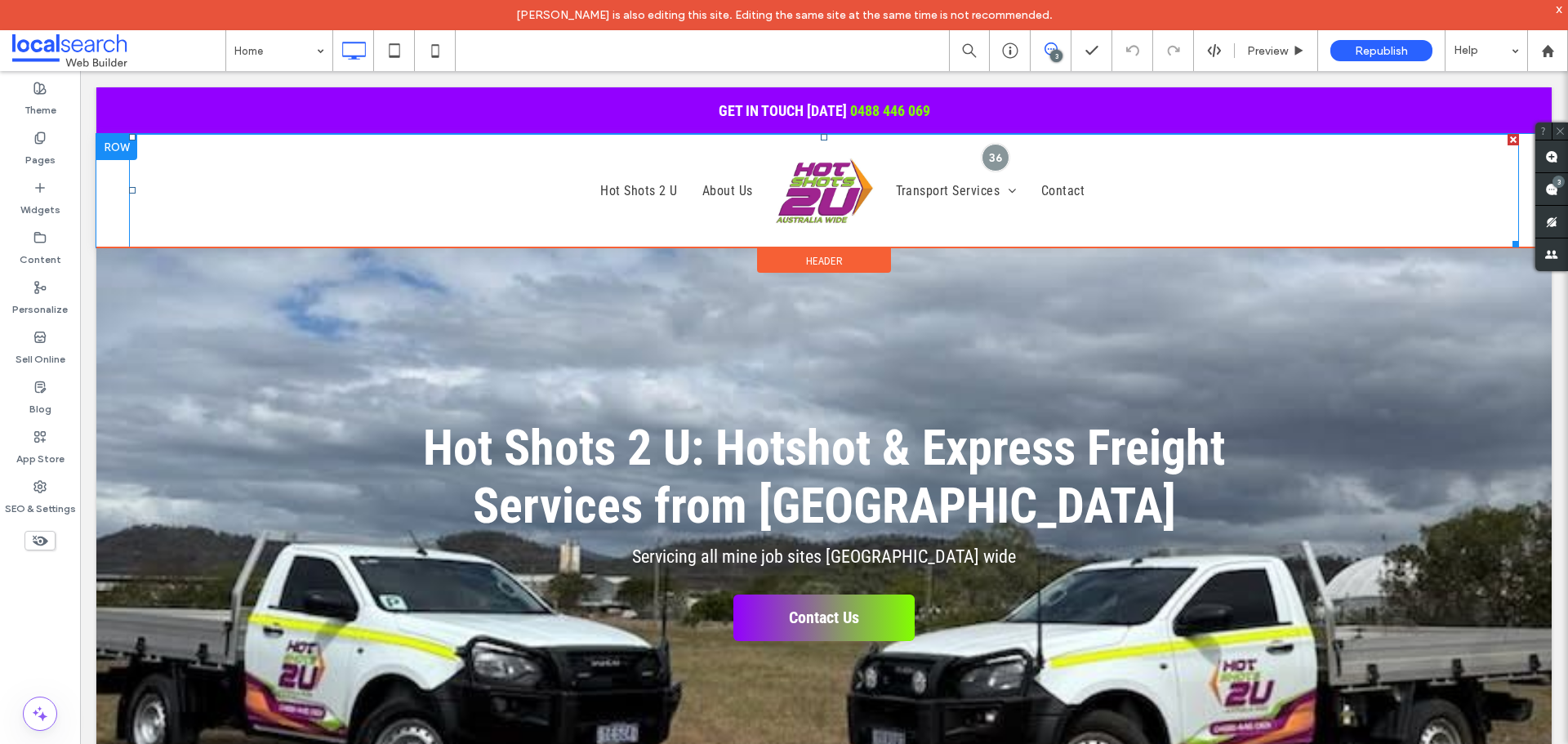
click at [820, 188] on img at bounding box center [824, 191] width 110 height 102
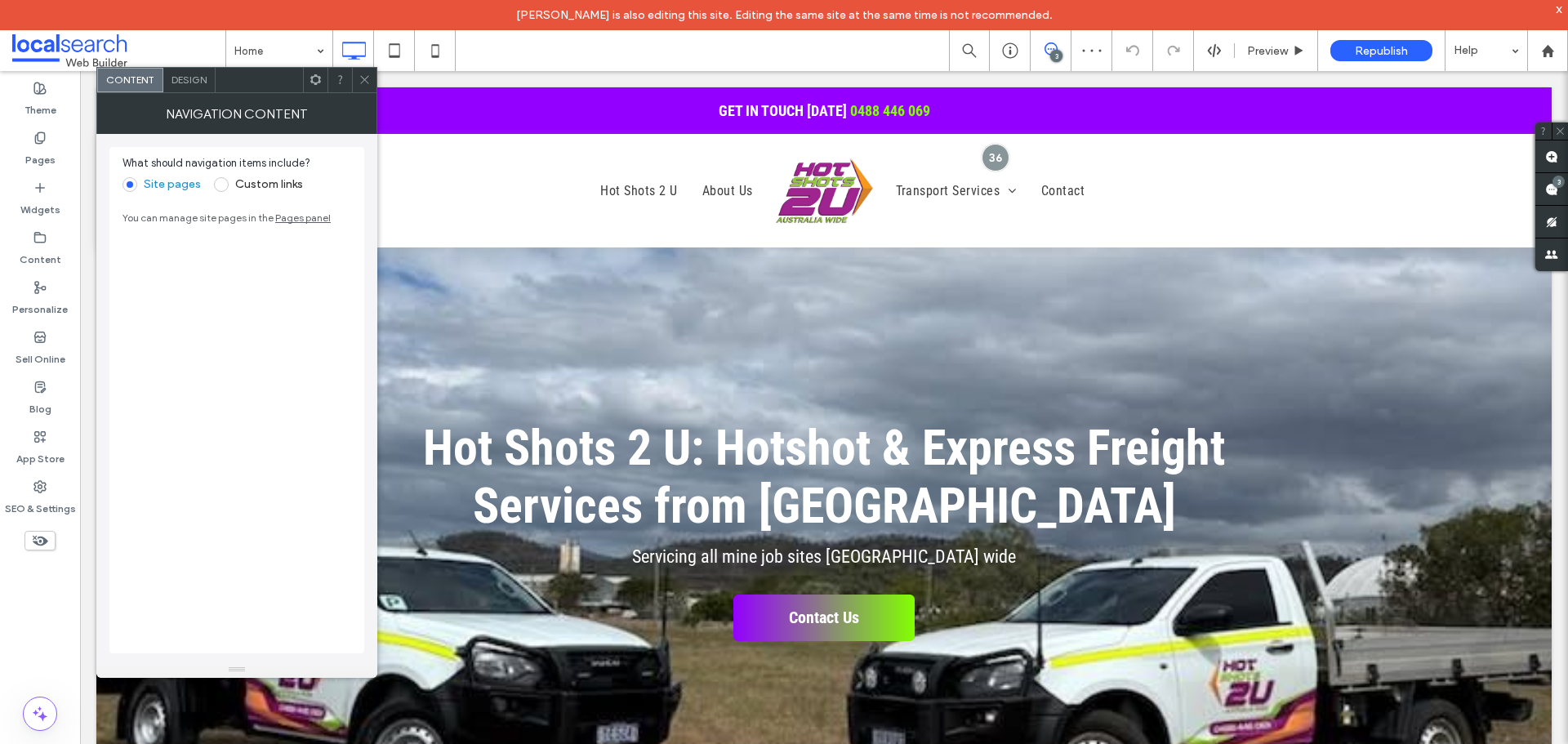
click at [185, 73] on div "Design" at bounding box center [189, 80] width 52 height 24
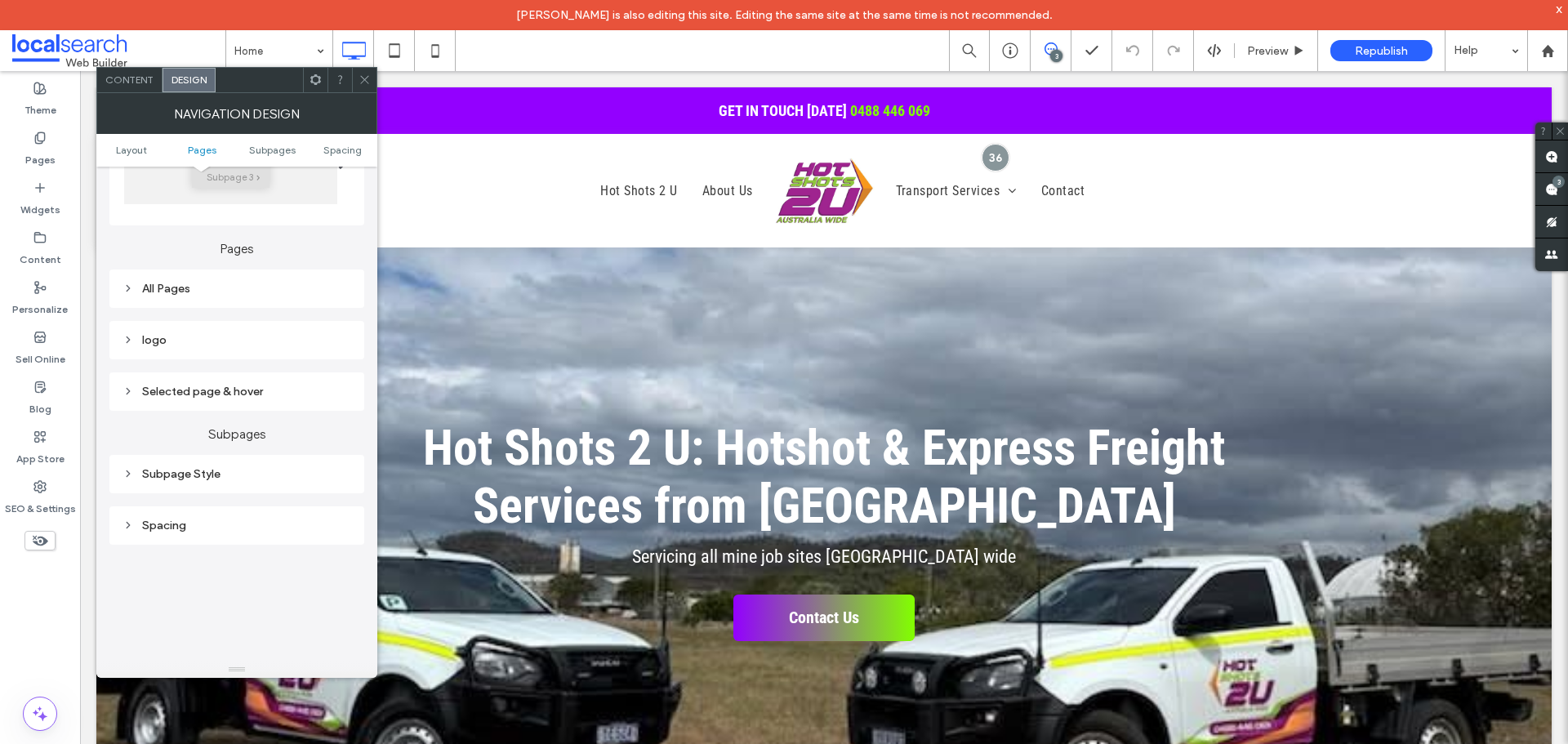
scroll to position [490, 0]
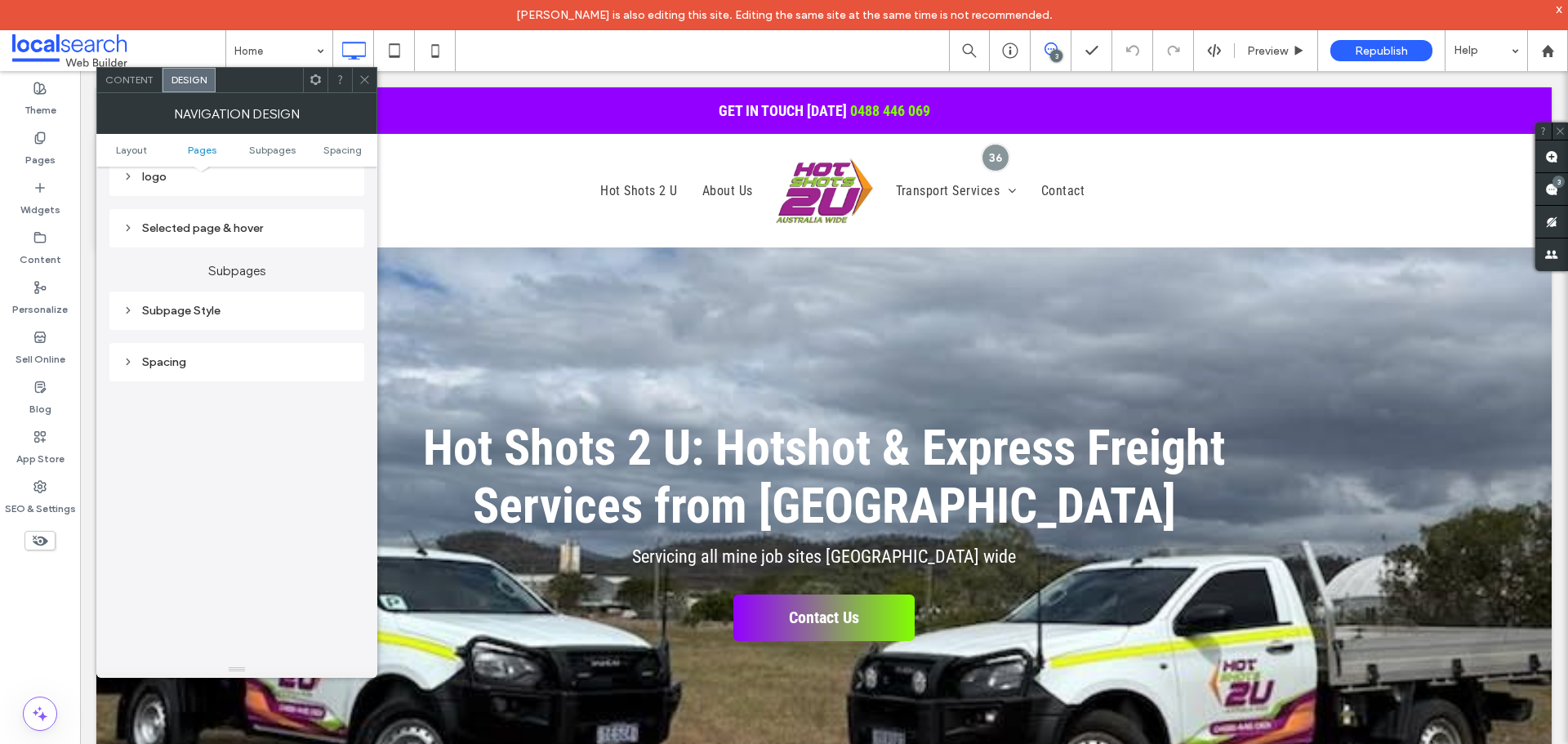
click at [357, 88] on div at bounding box center [364, 80] width 24 height 24
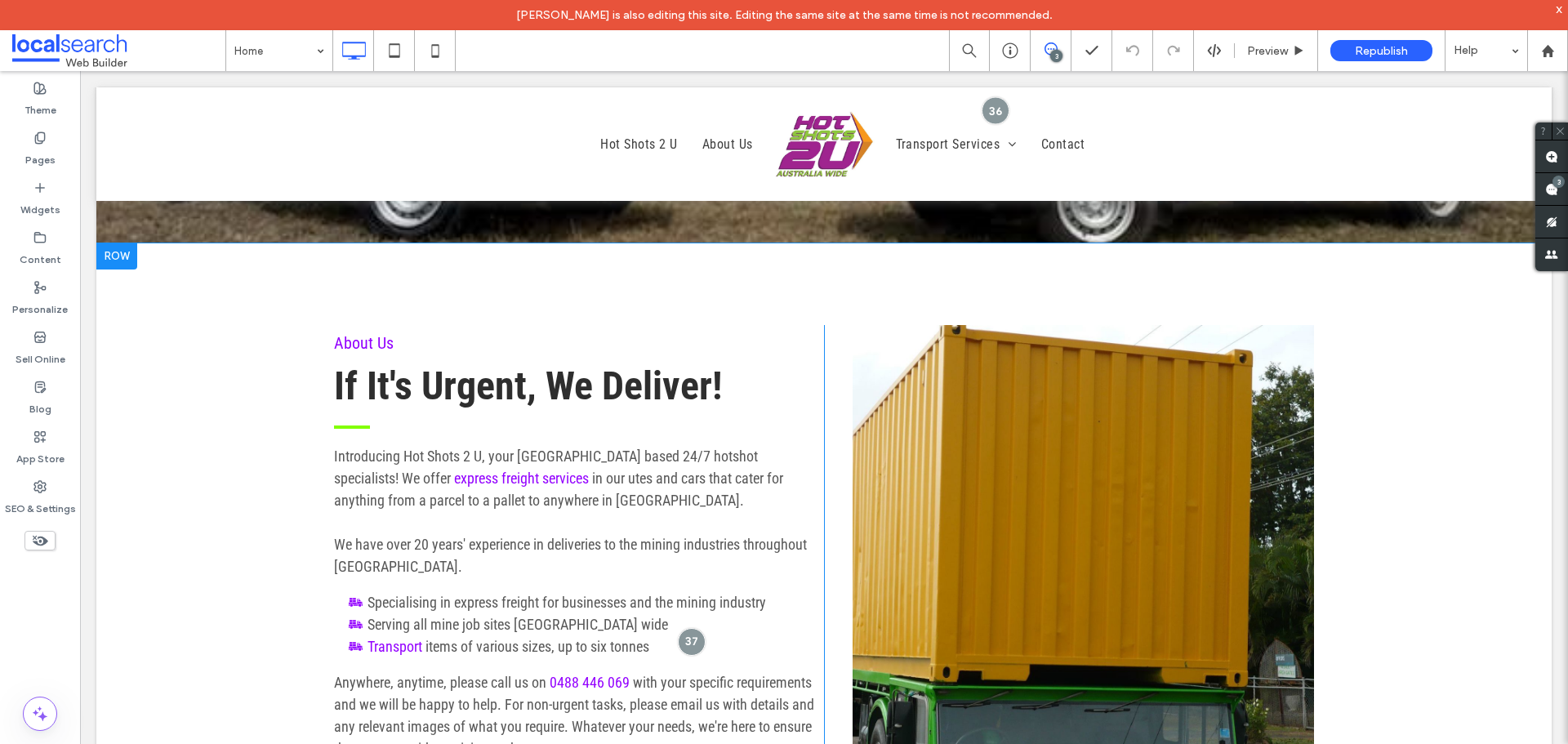
scroll to position [734, 0]
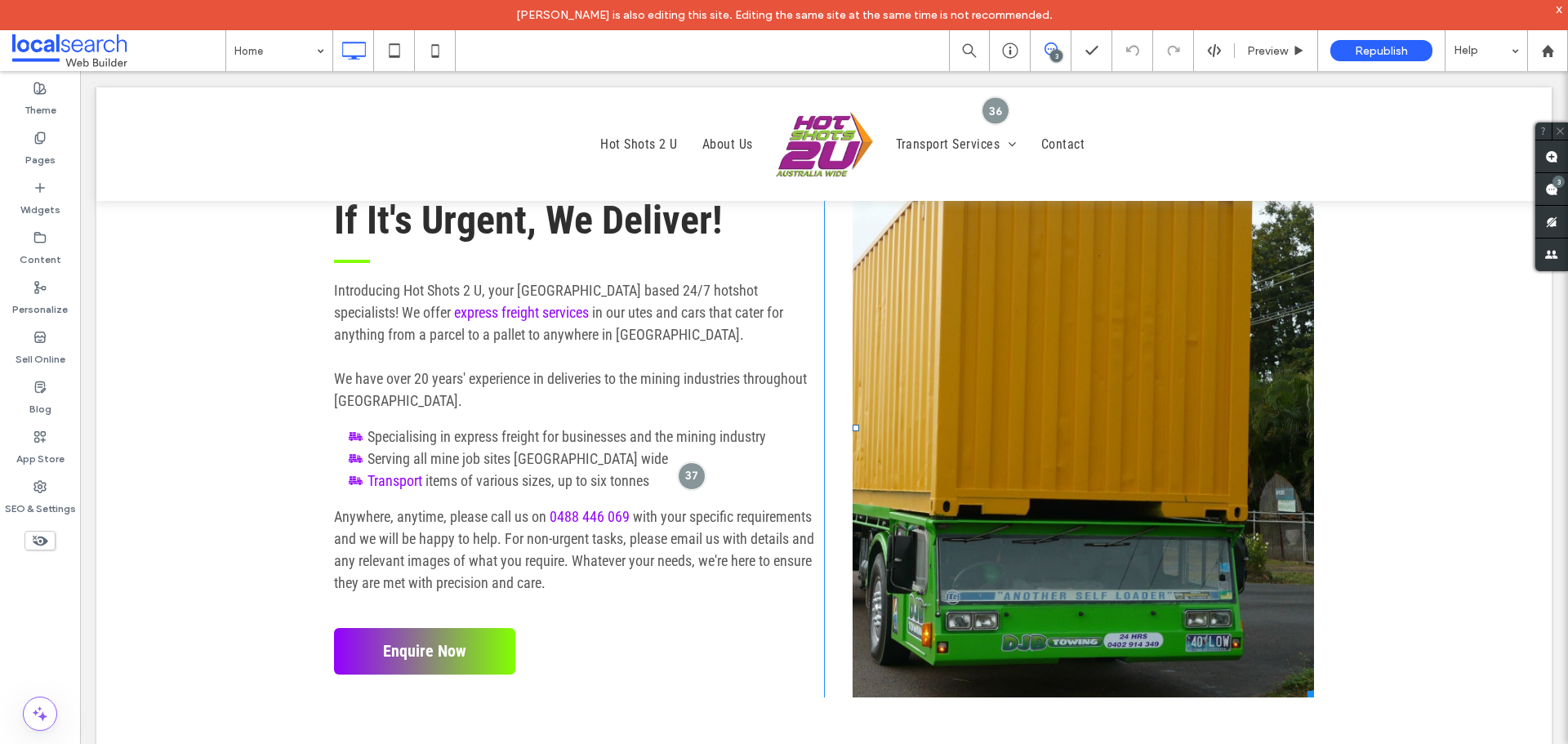
click at [944, 427] on link at bounding box center [1083, 428] width 461 height 538
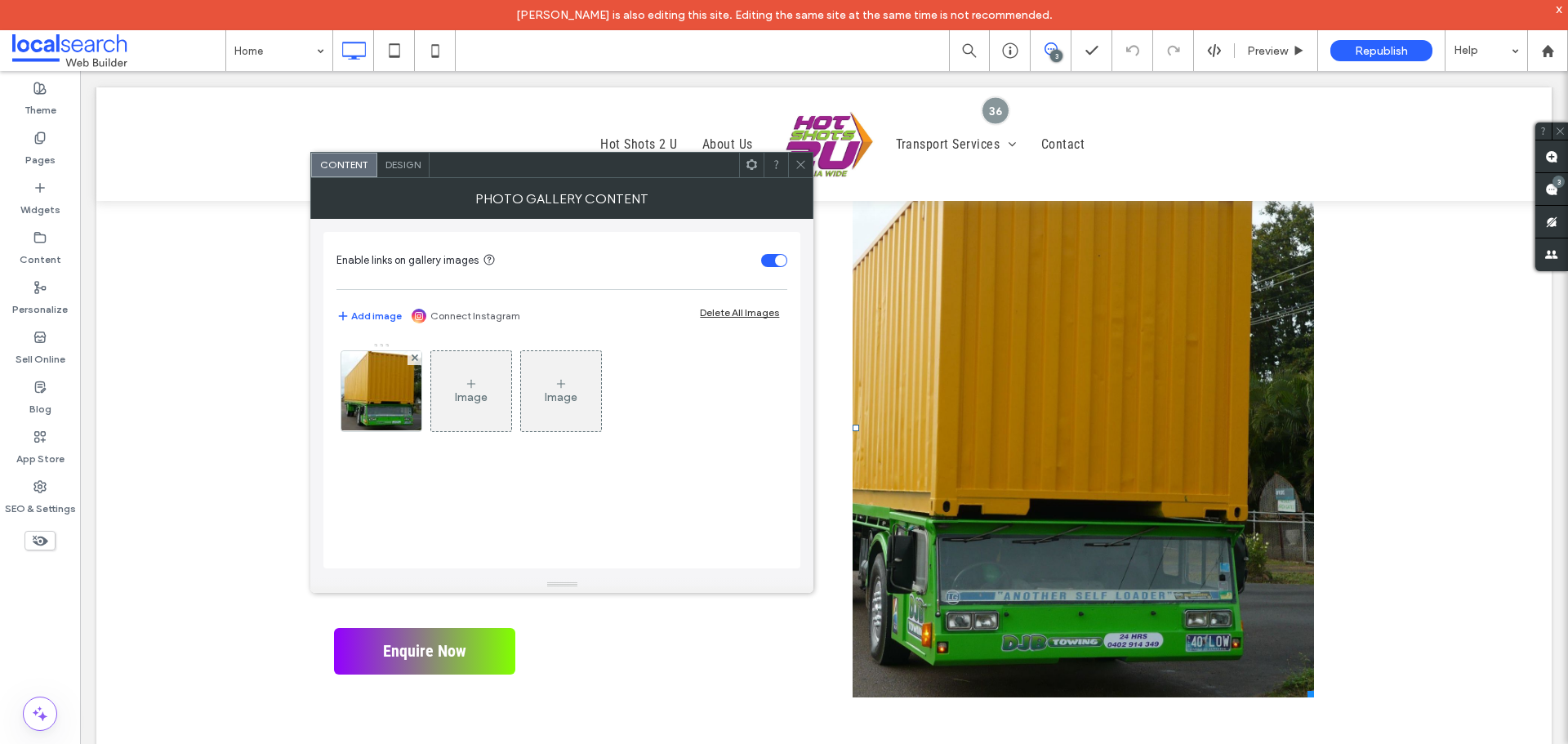
click at [944, 427] on link at bounding box center [1083, 428] width 461 height 538
click at [388, 408] on div at bounding box center [382, 391] width 80 height 80
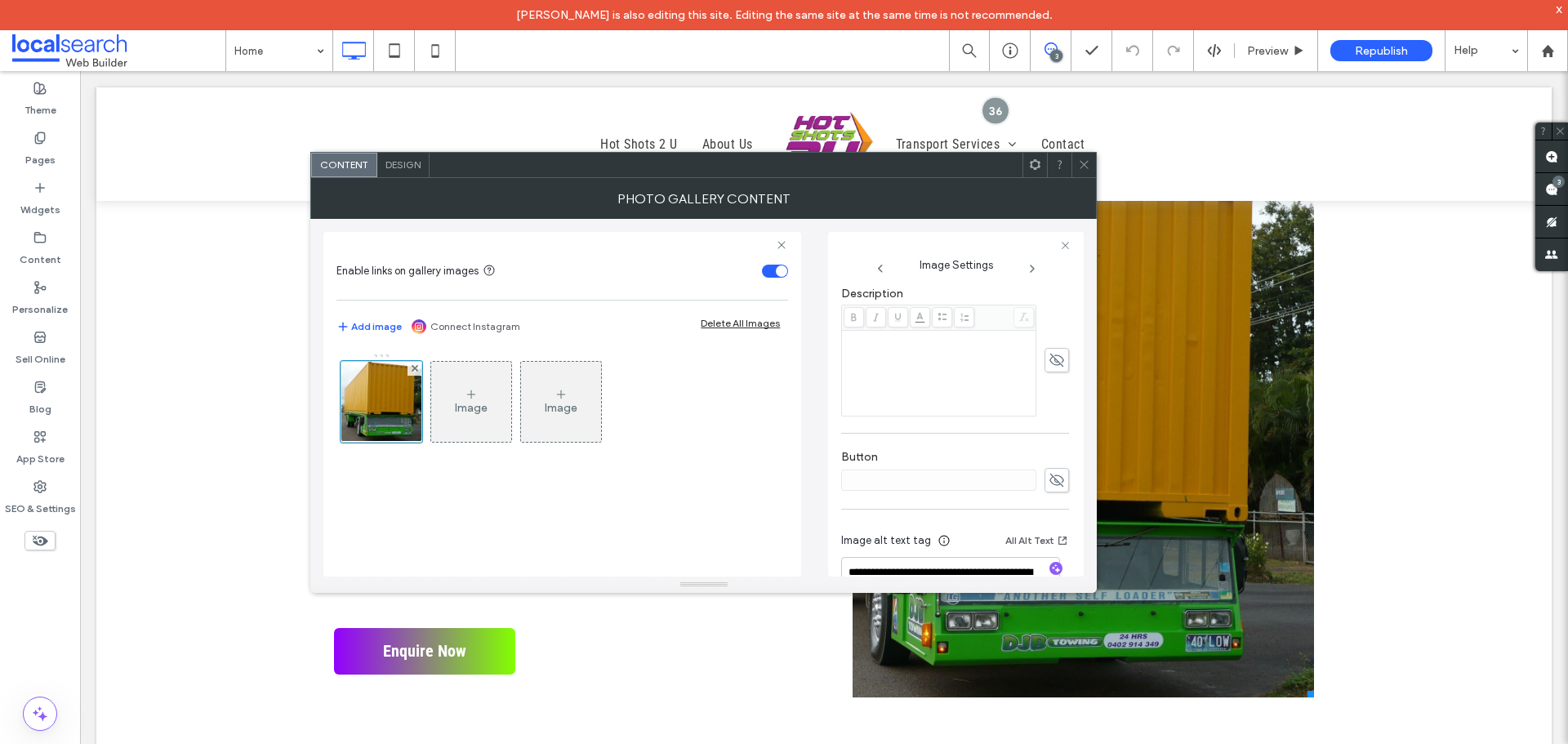
scroll to position [491, 0]
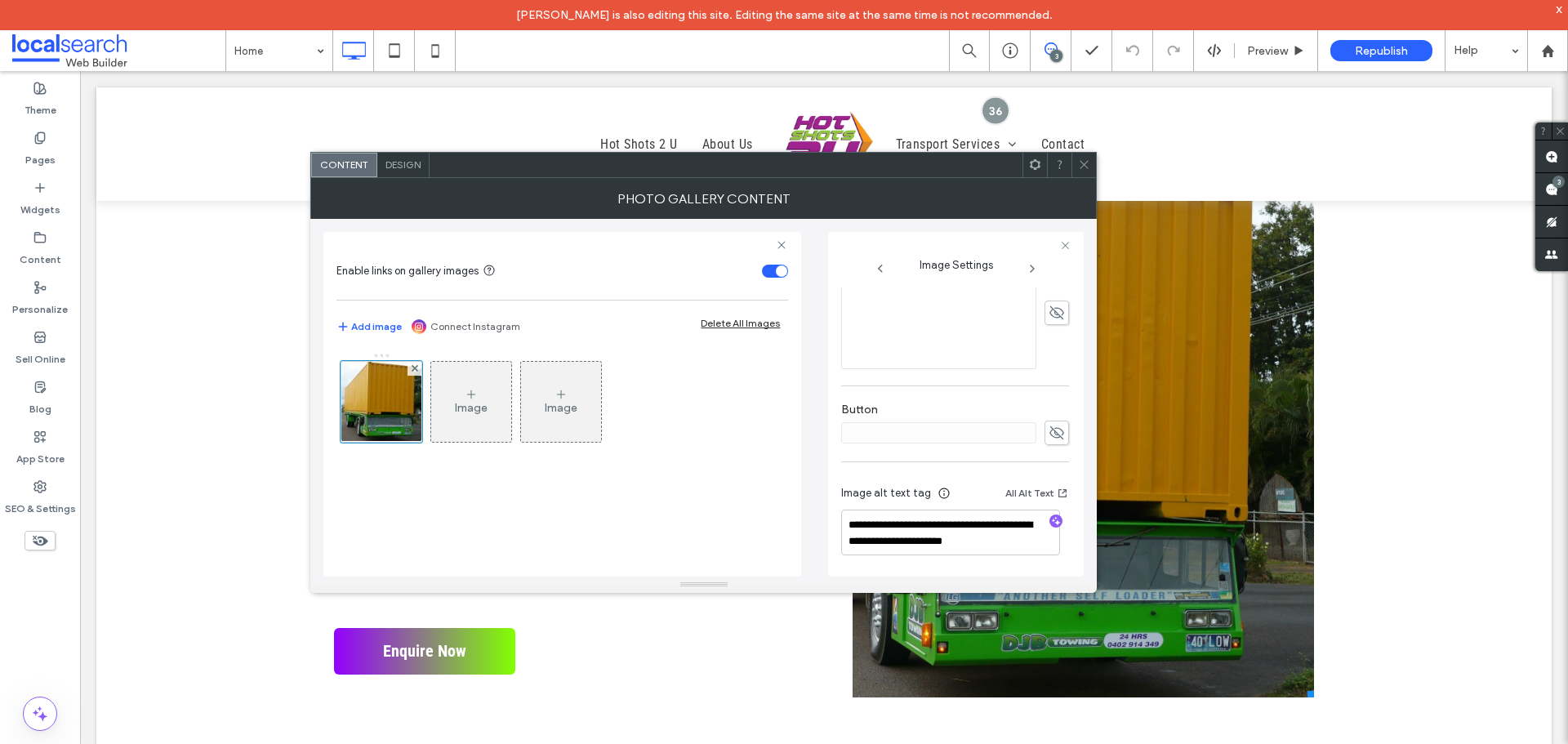
click at [1081, 166] on icon at bounding box center [1084, 165] width 12 height 12
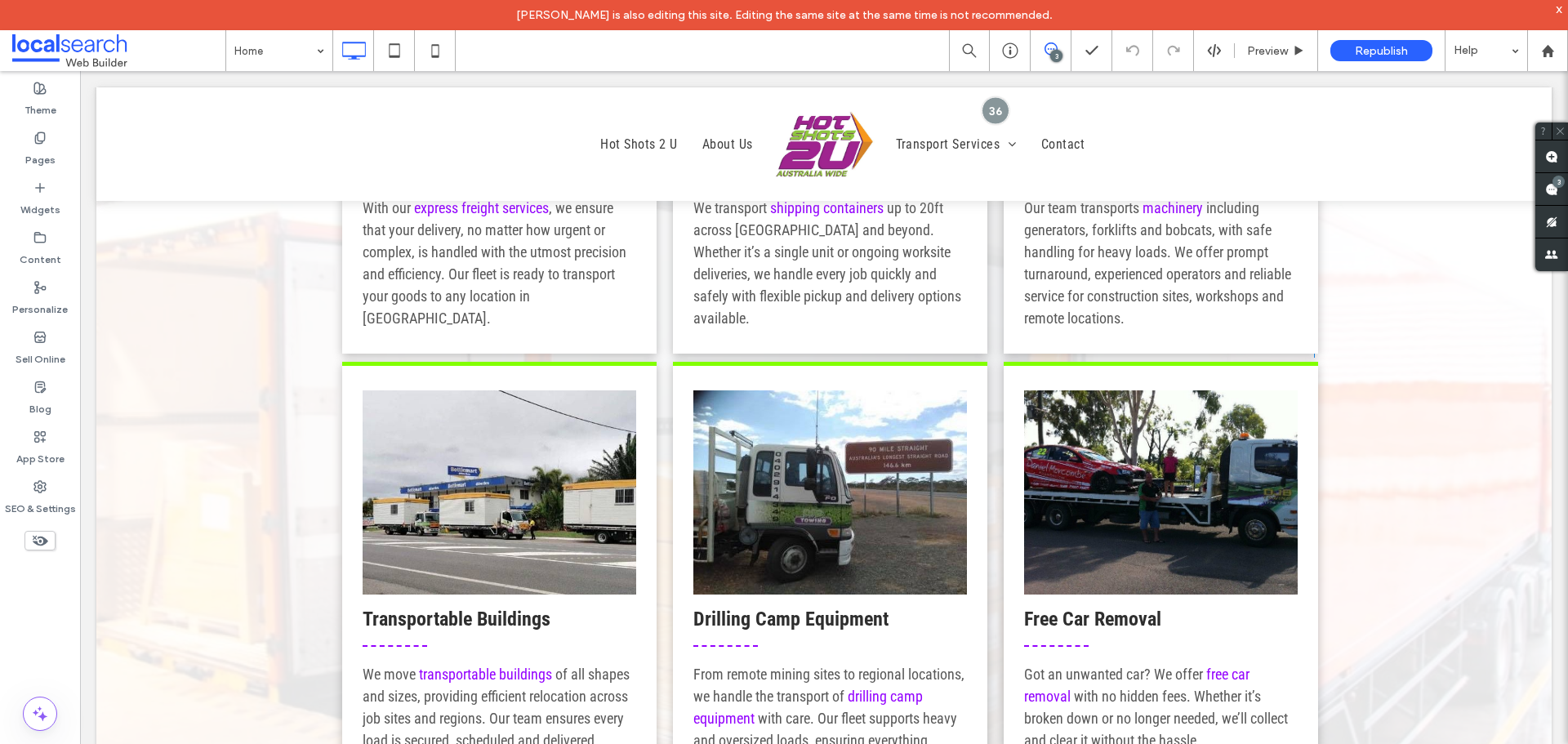
scroll to position [1551, 0]
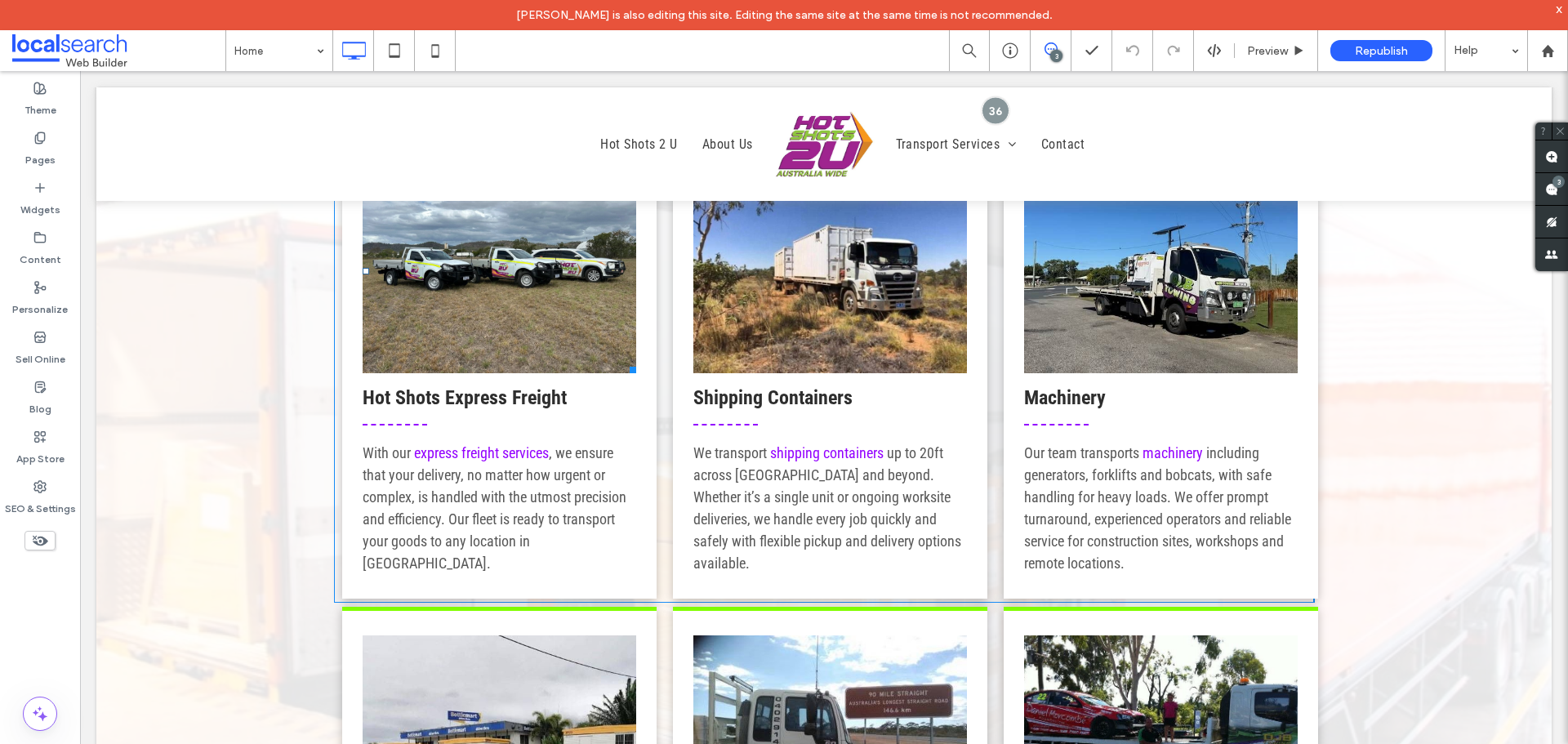
click at [468, 337] on link at bounding box center [499, 271] width 273 height 204
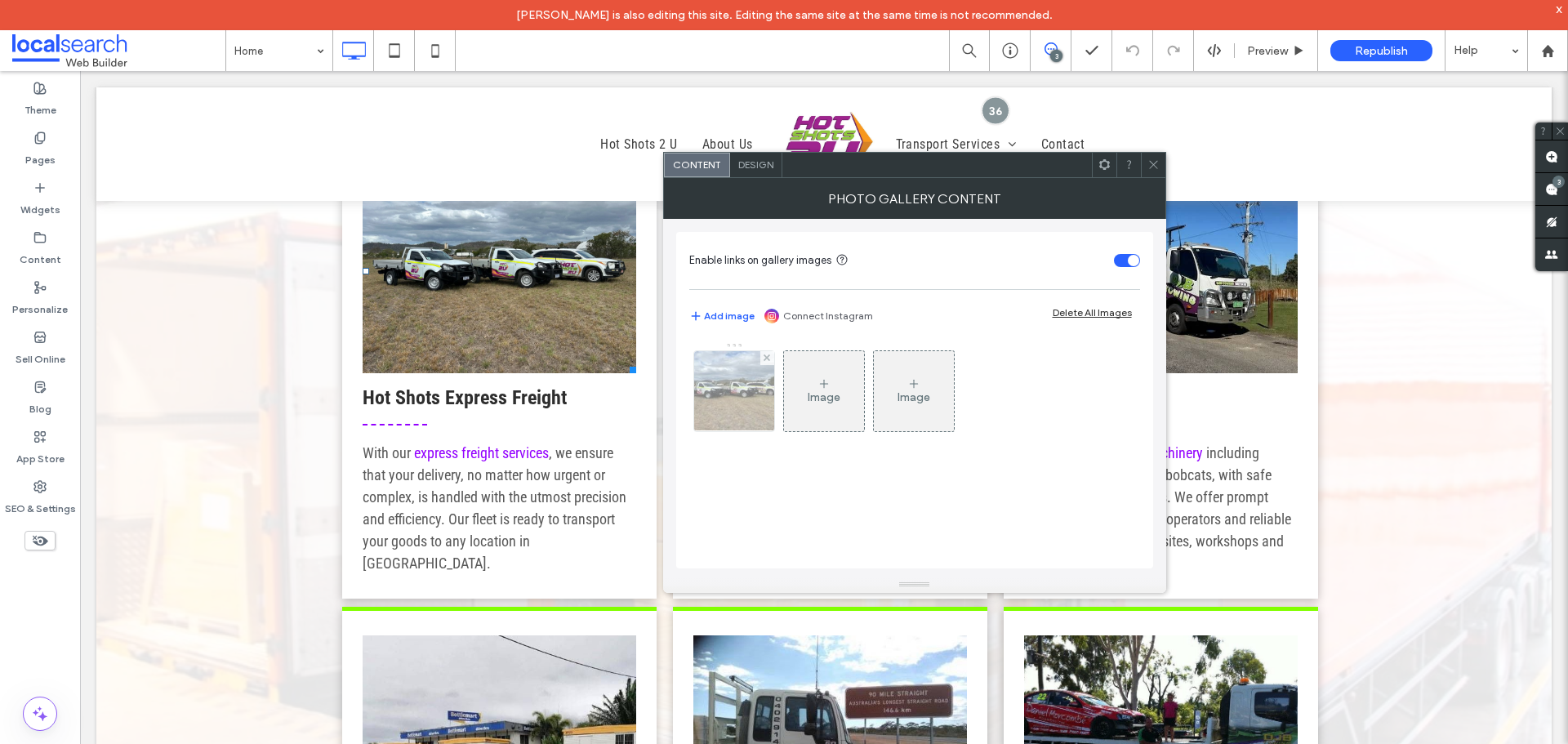
click at [720, 380] on img at bounding box center [733, 391] width 107 height 80
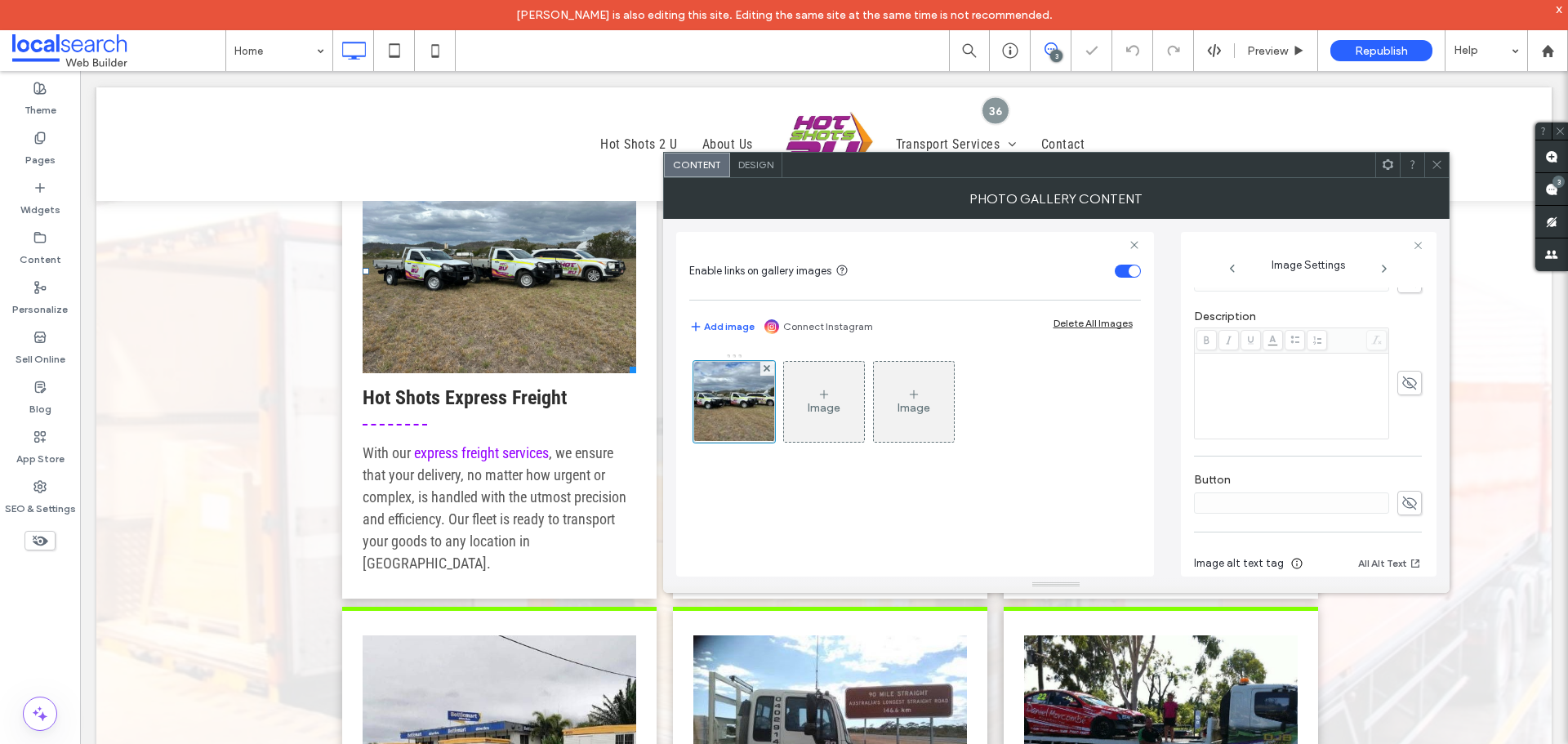
scroll to position [495, 0]
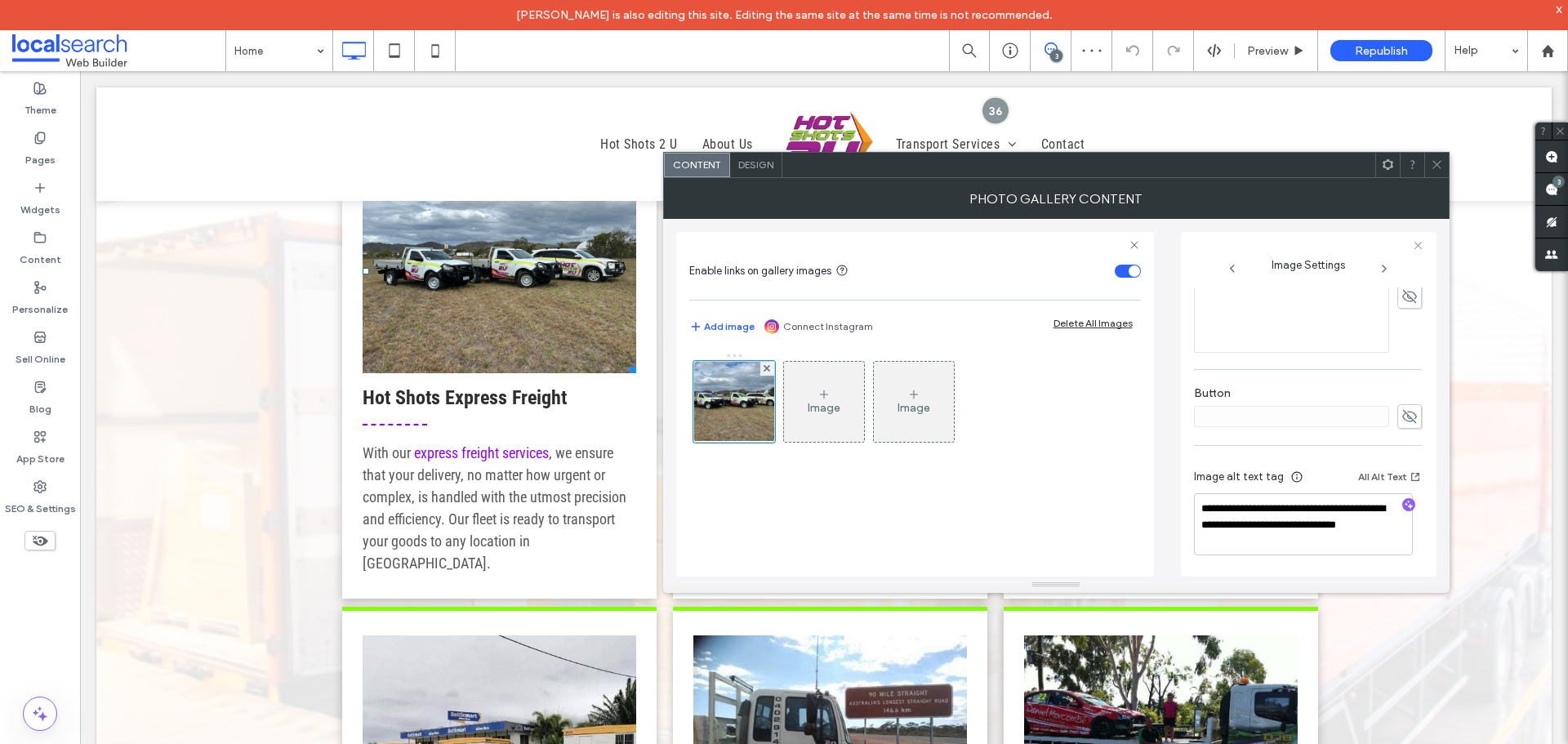
click at [1425, 171] on div at bounding box center [1436, 165] width 24 height 24
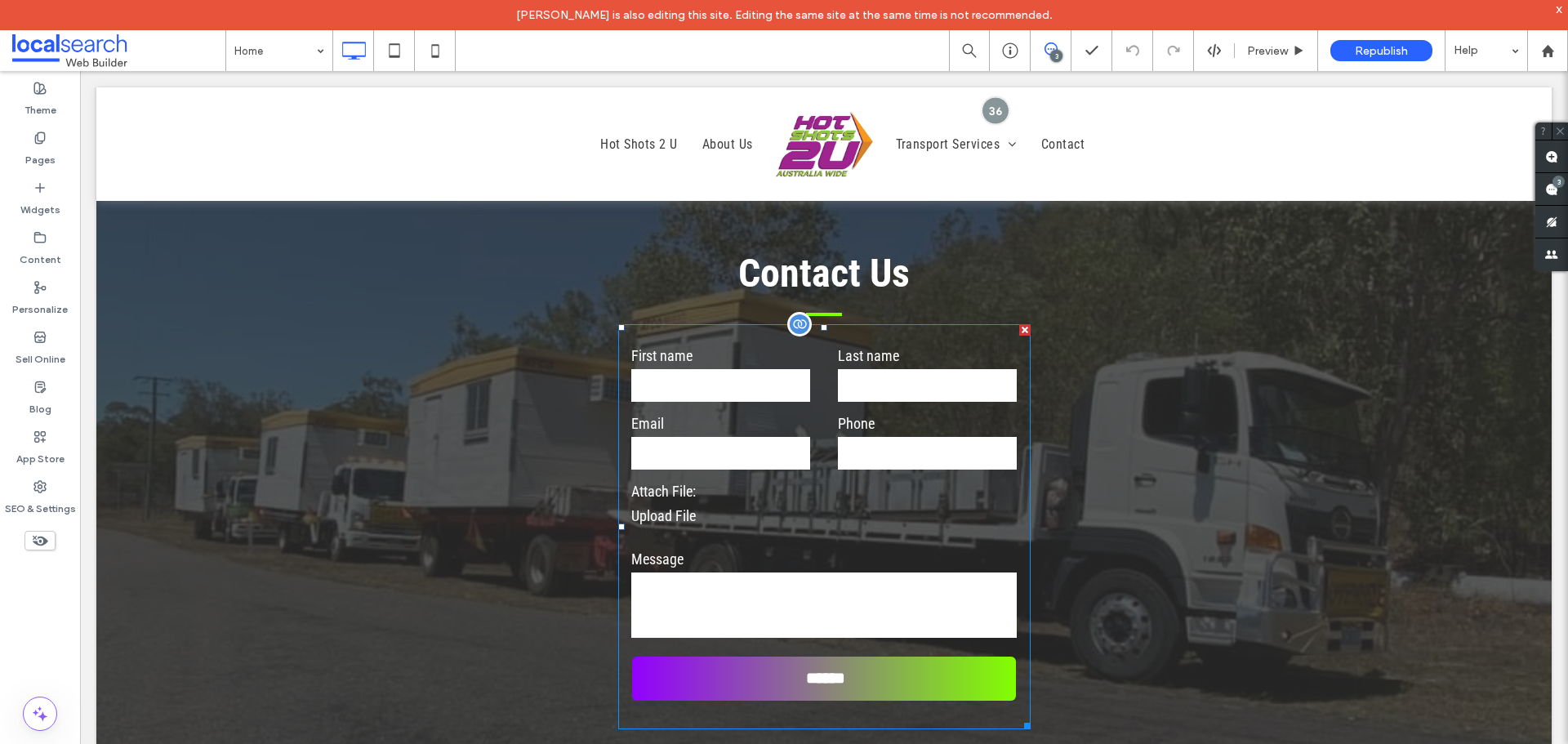
scroll to position [3348, 0]
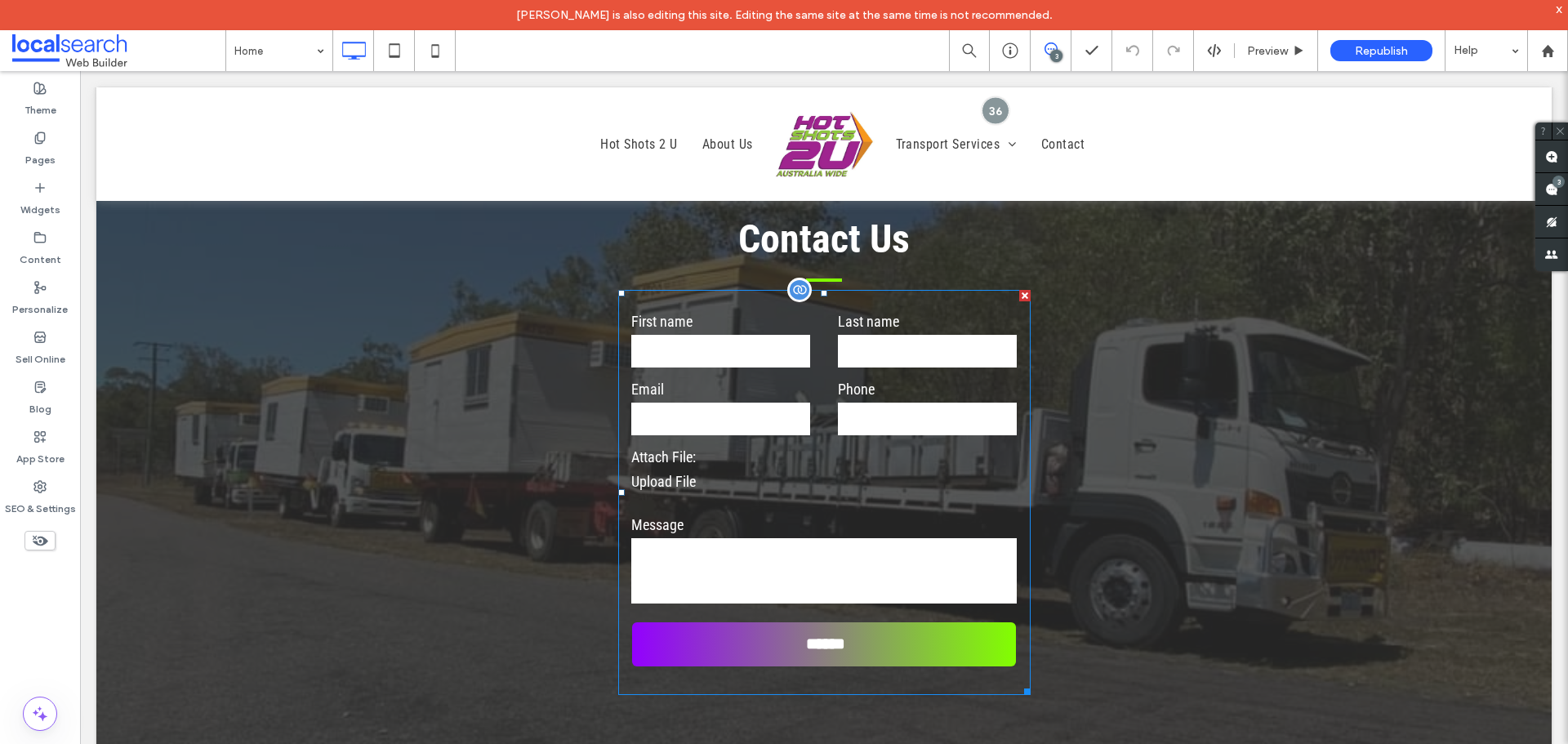
click at [841, 448] on form "First name Last name Email Phone Attach File: Upload File Message ******" at bounding box center [825, 492] width 413 height 405
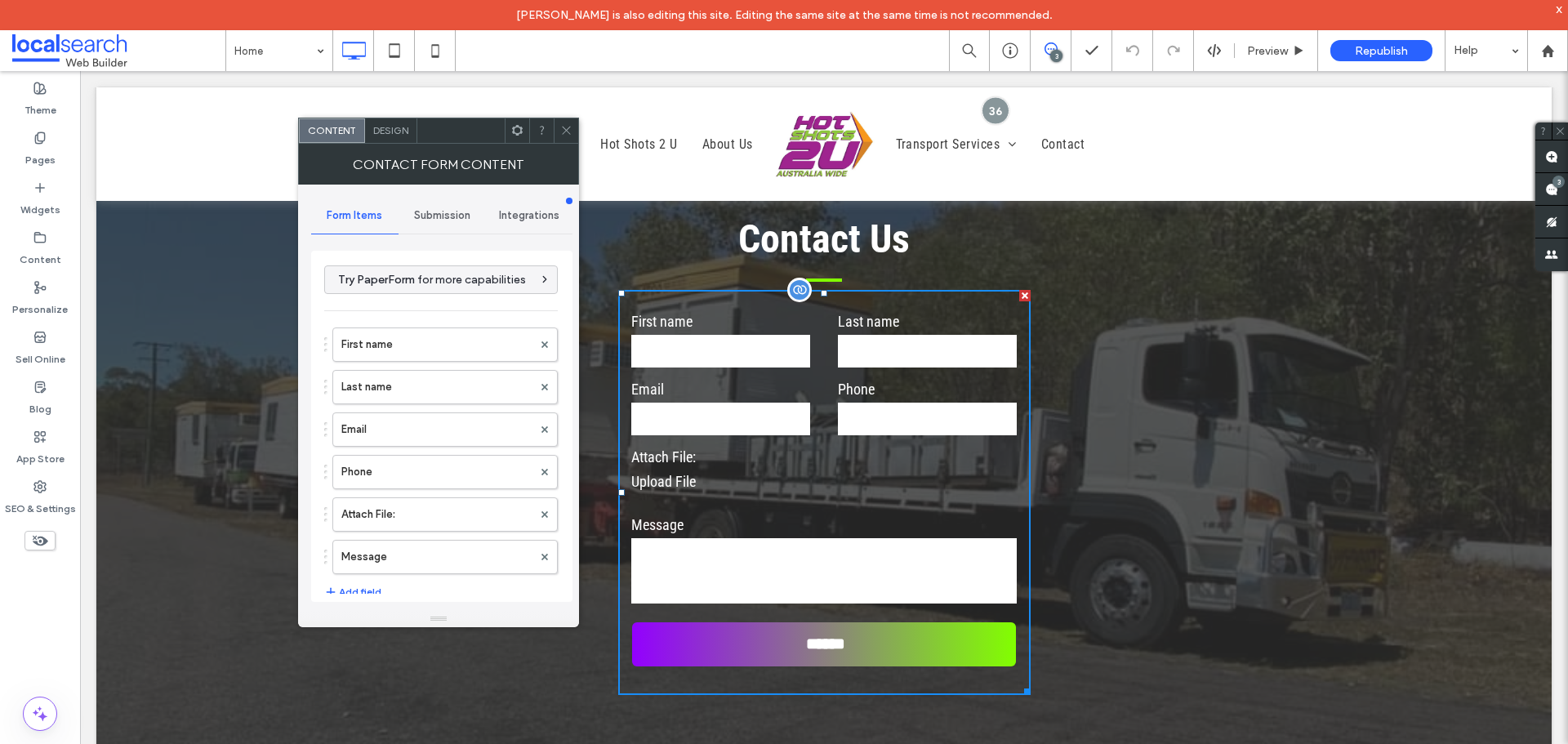
type input "******"
drag, startPoint x: 407, startPoint y: 349, endPoint x: 393, endPoint y: 354, distance: 14.9
click at [406, 349] on label "First name" at bounding box center [437, 345] width 191 height 33
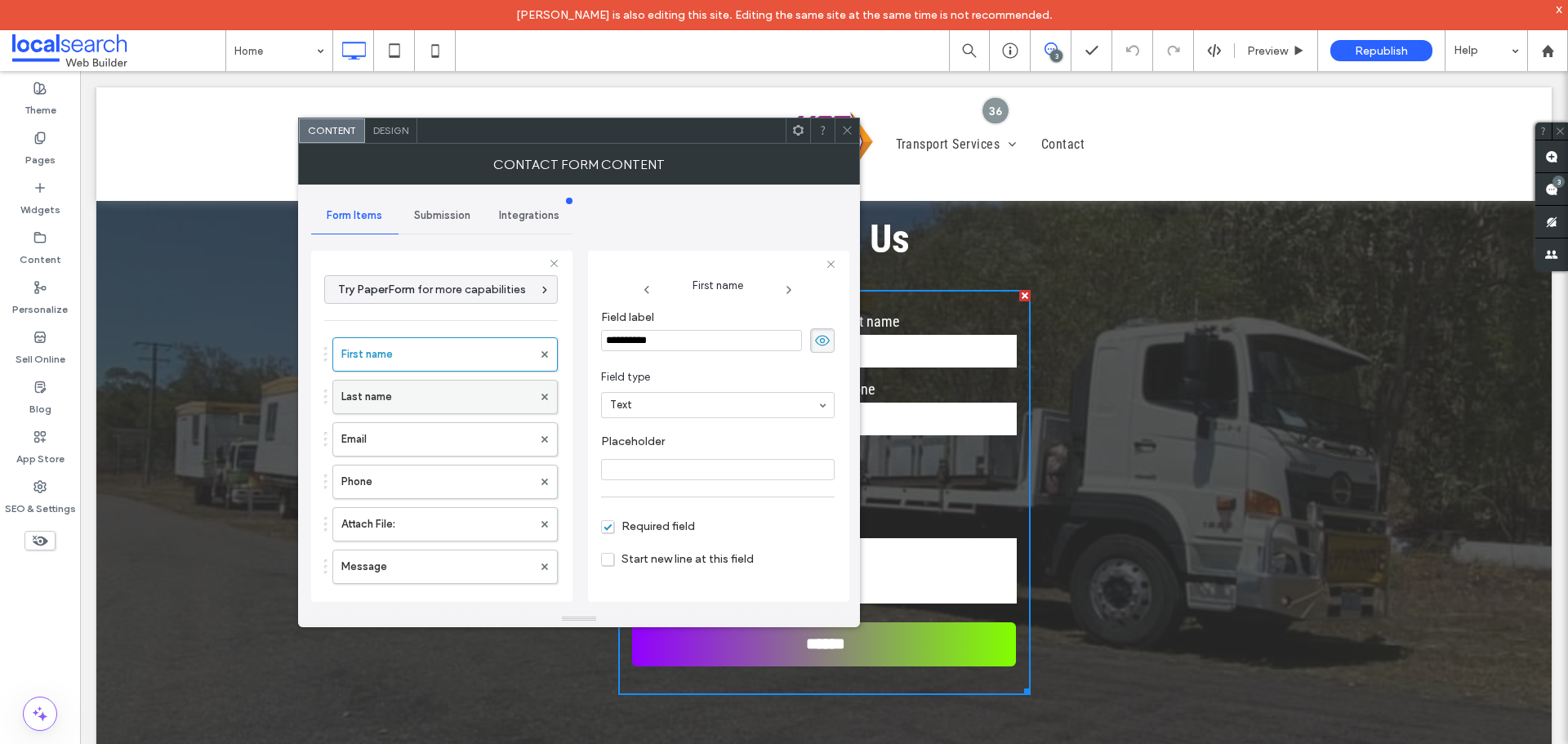
click at [384, 391] on label "Last name" at bounding box center [437, 397] width 191 height 33
click at [390, 434] on label "Email" at bounding box center [437, 440] width 191 height 33
click at [399, 473] on label "Phone" at bounding box center [437, 482] width 191 height 33
click at [404, 539] on label "Attach File:" at bounding box center [437, 525] width 191 height 33
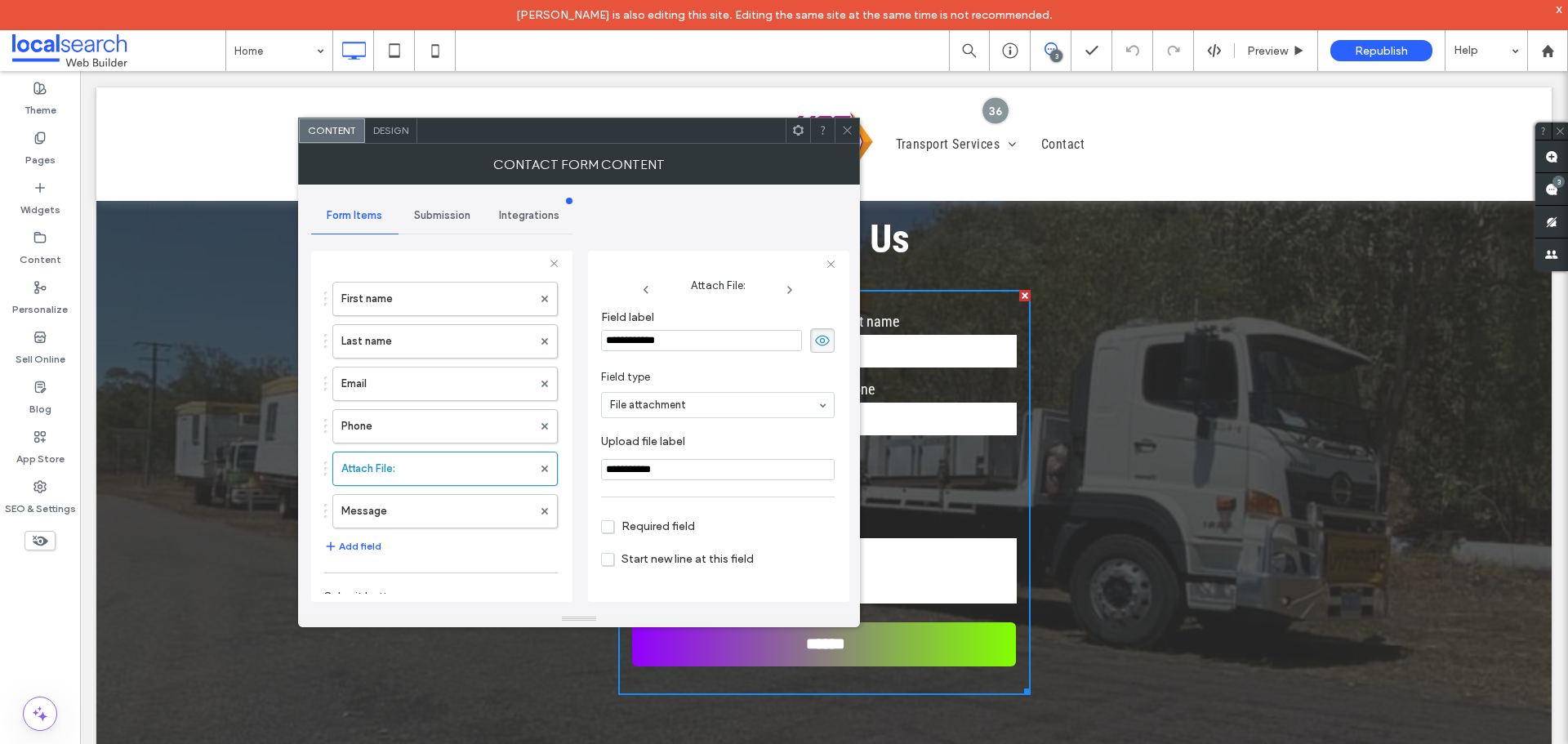
scroll to position [245, 0]
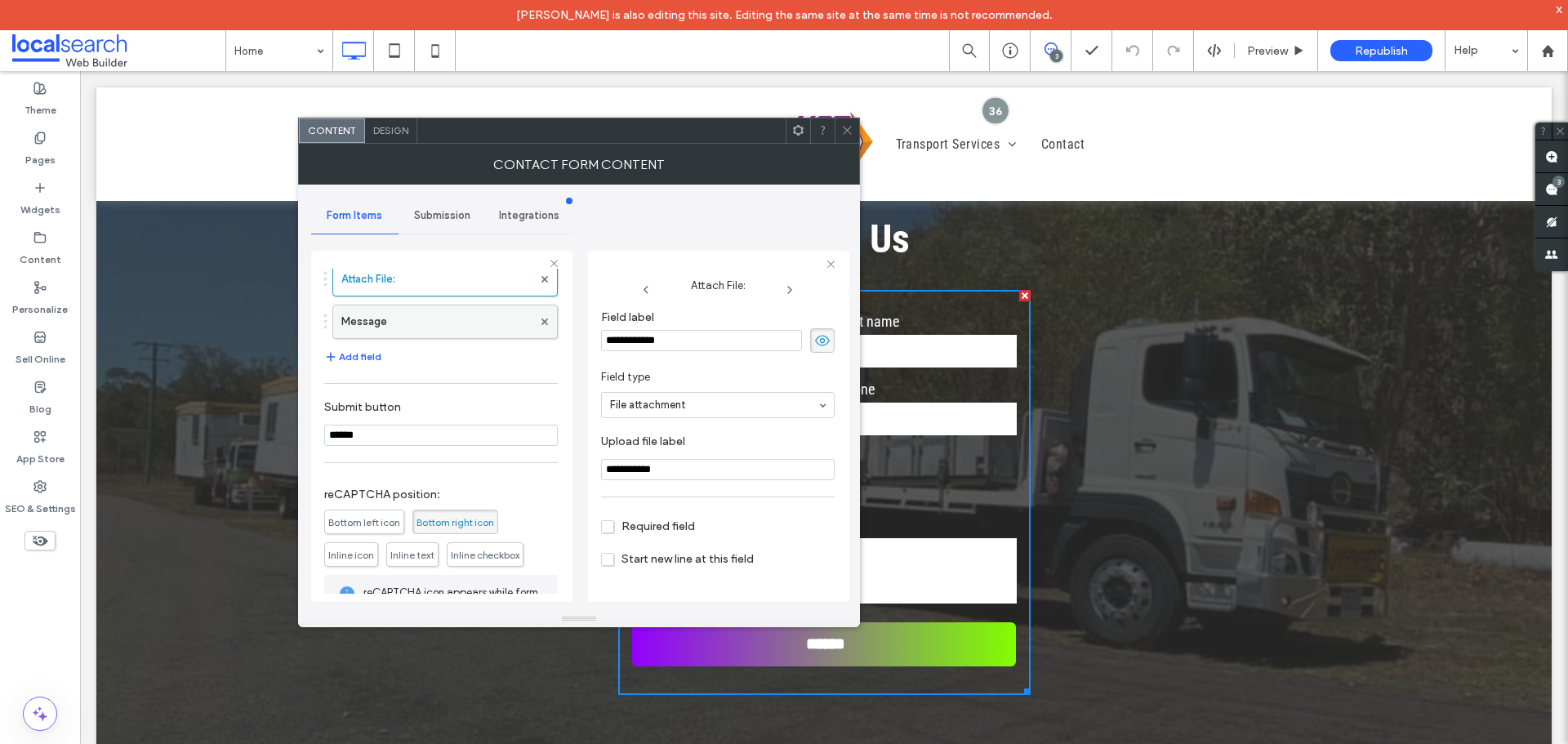
click at [421, 333] on label "Message" at bounding box center [437, 322] width 191 height 33
type input "**"
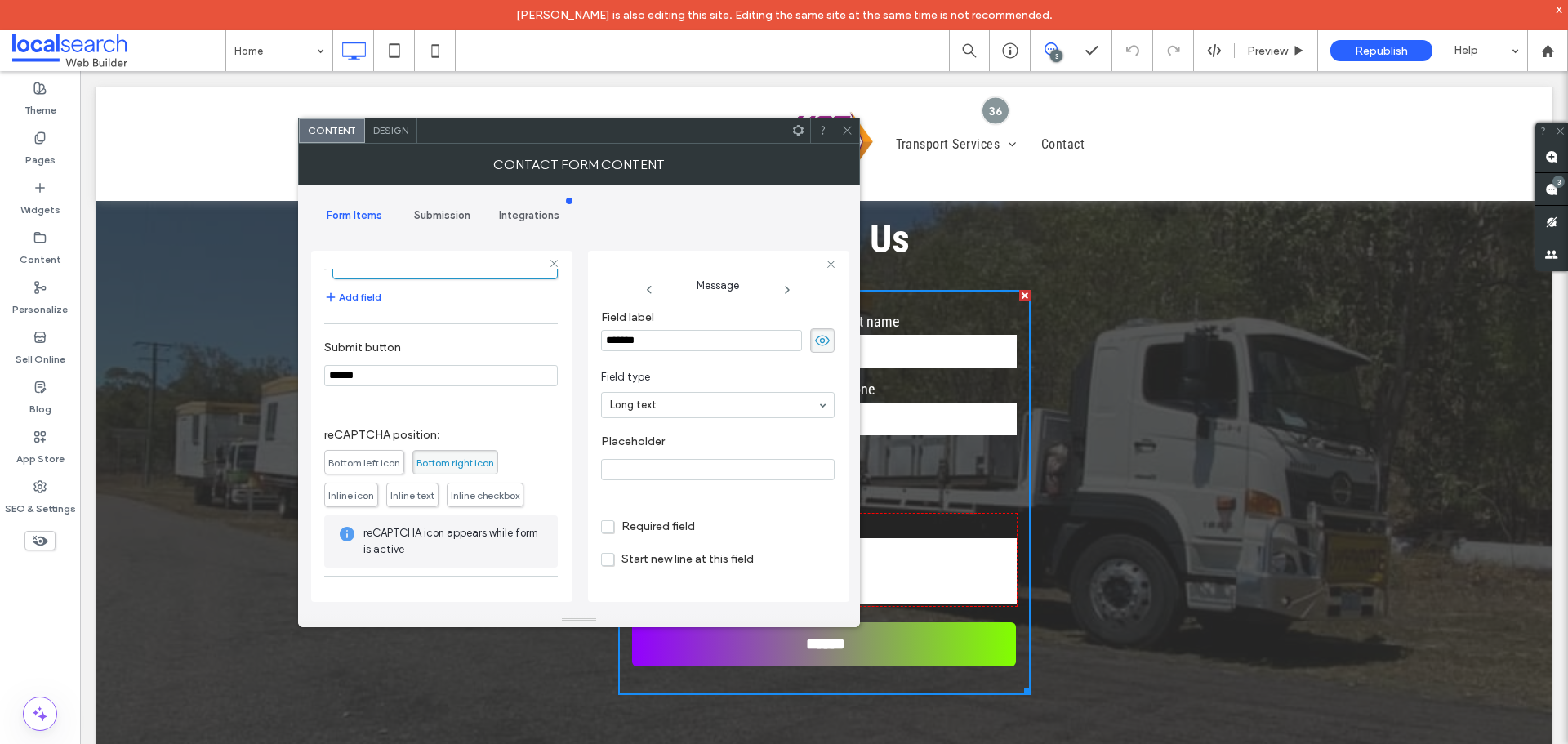
scroll to position [356, 0]
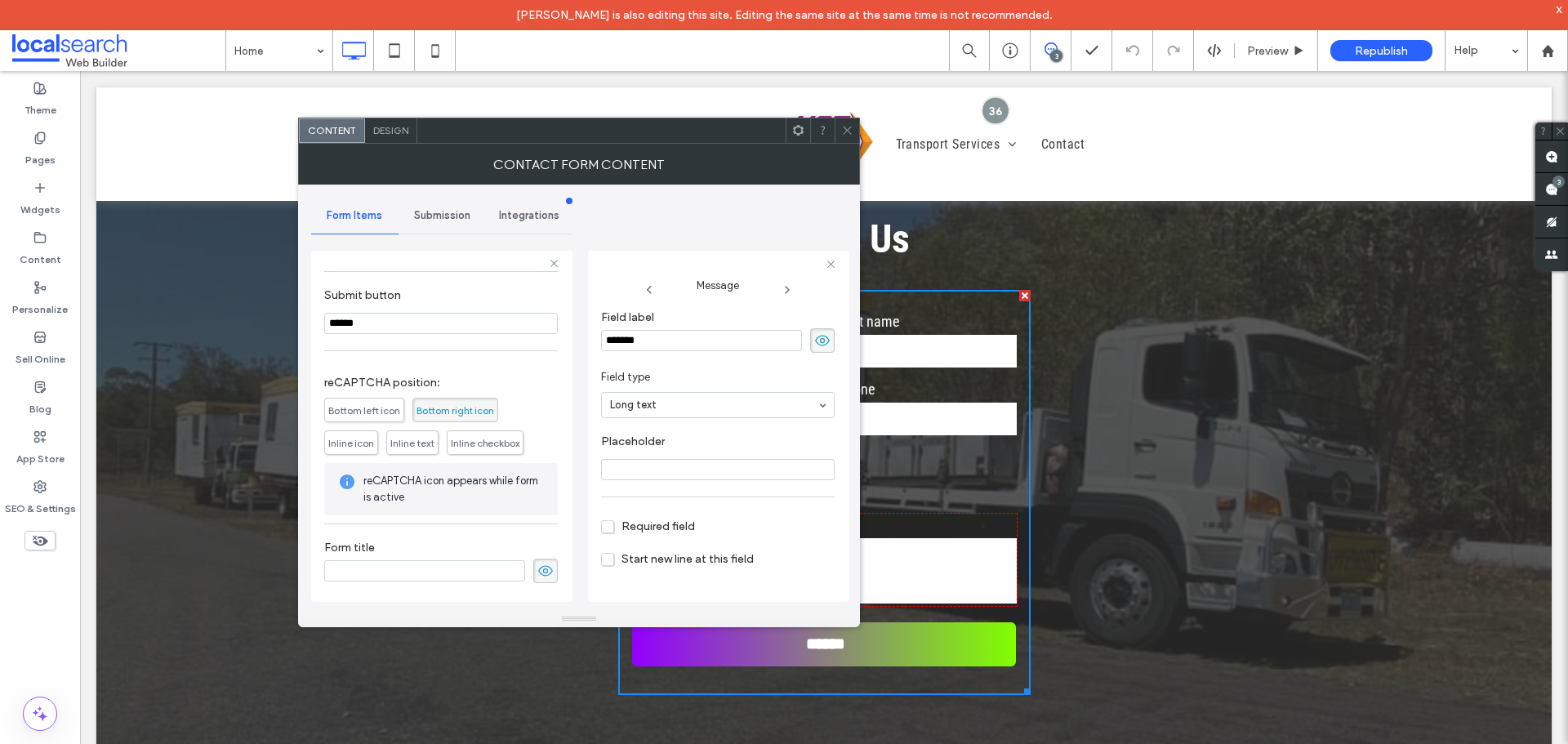
click at [428, 214] on span "Submission" at bounding box center [441, 215] width 56 height 13
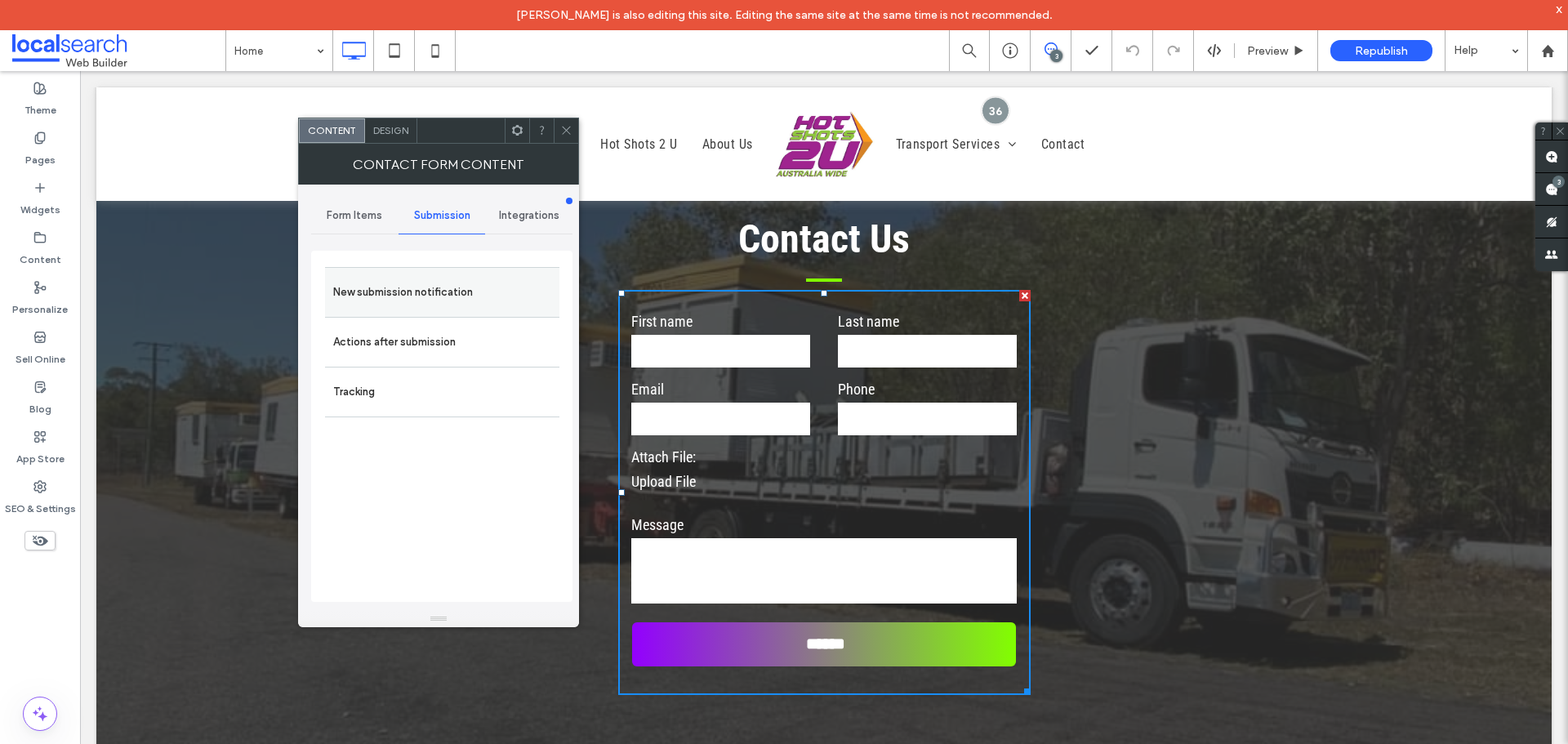
click at [440, 303] on label "New submission notification" at bounding box center [441, 292] width 218 height 33
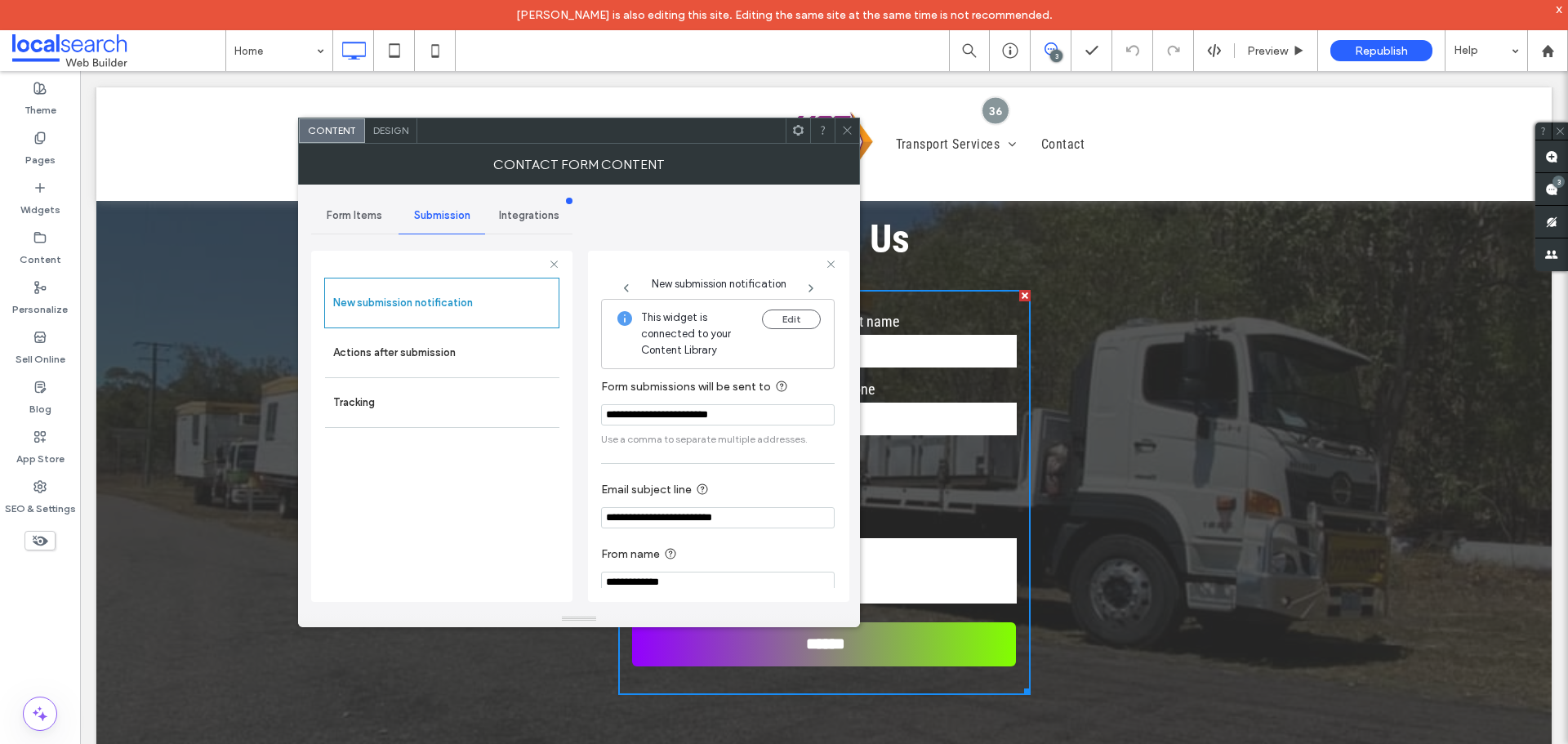
scroll to position [17, 0]
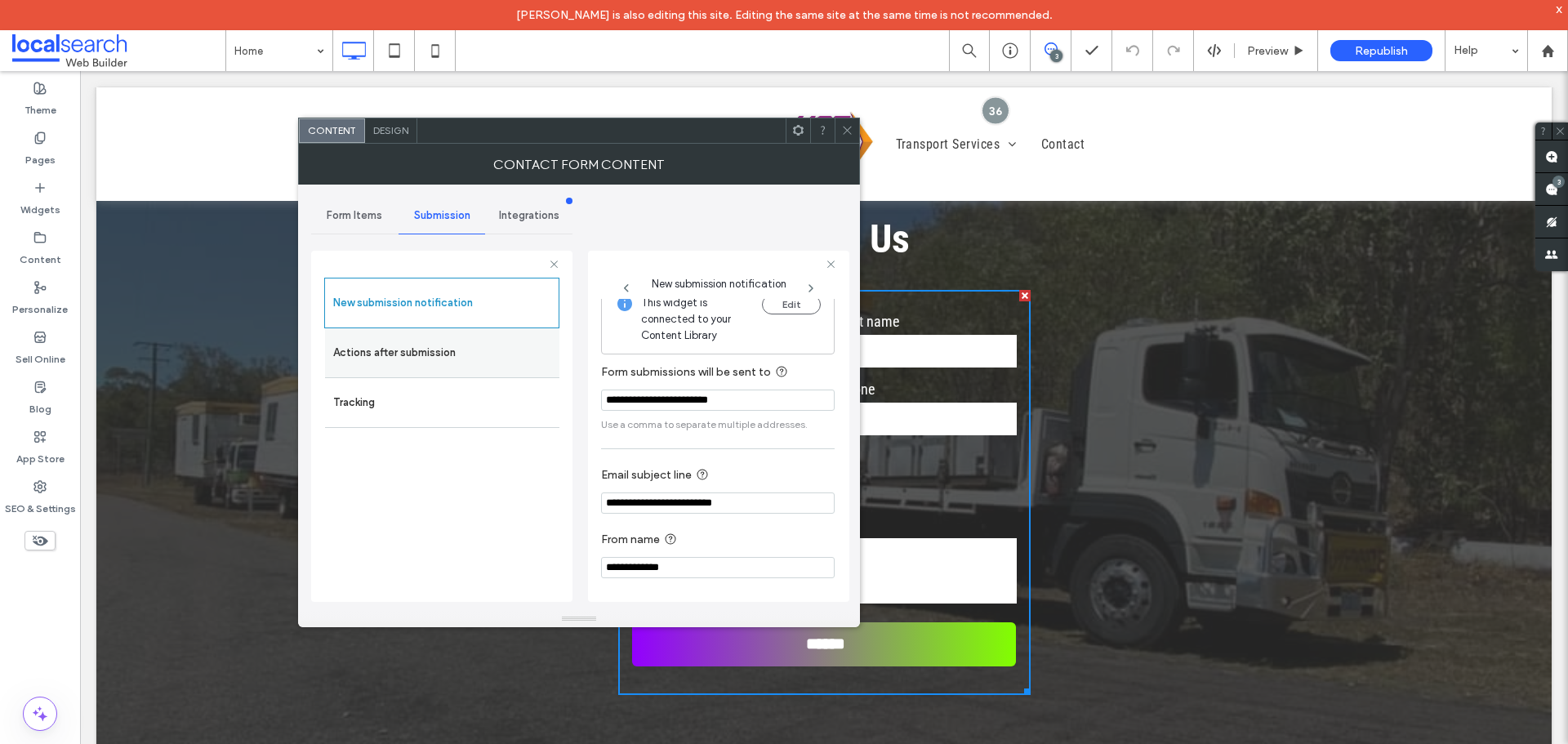
click at [488, 346] on label "Actions after submission" at bounding box center [441, 353] width 218 height 33
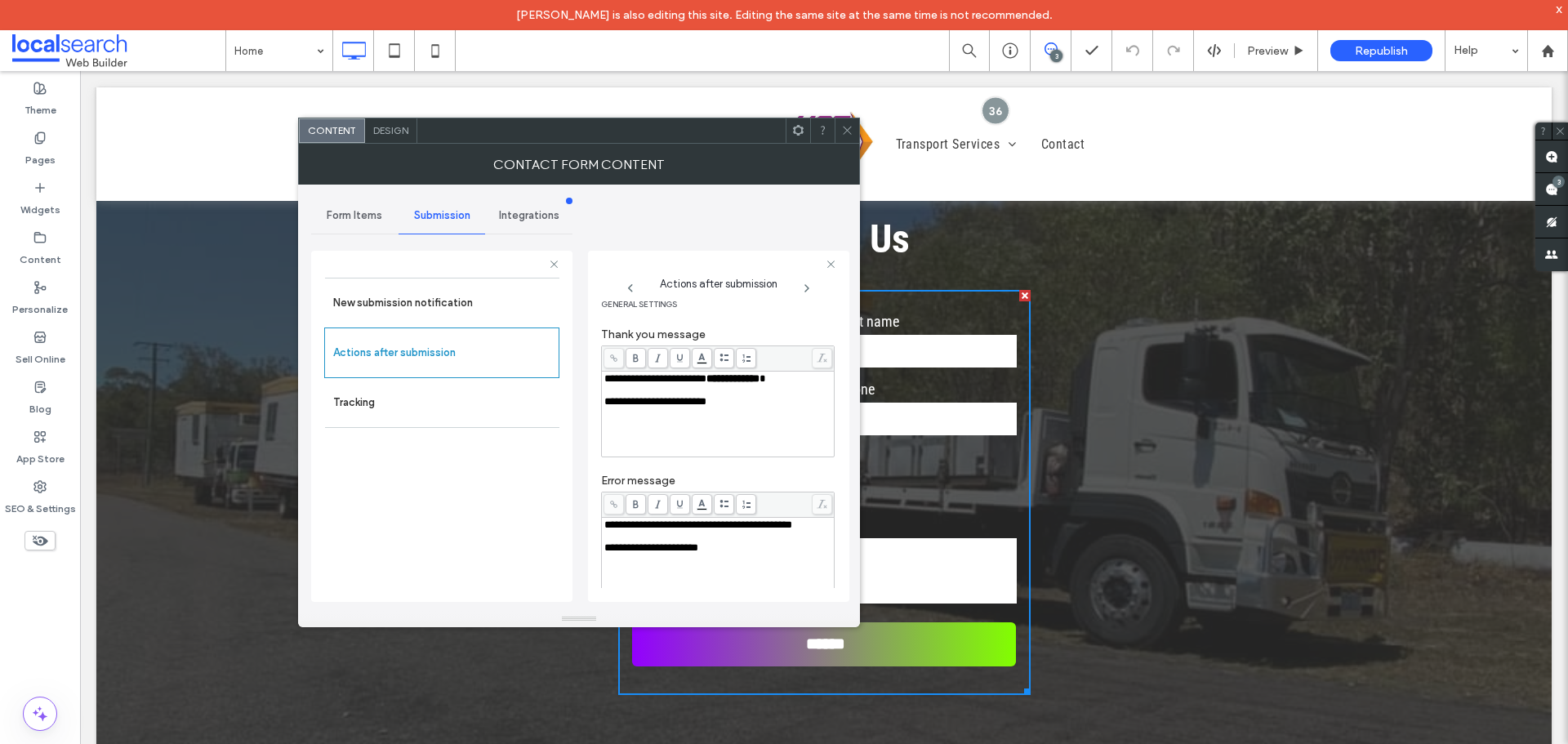
click at [840, 127] on div at bounding box center [846, 131] width 24 height 24
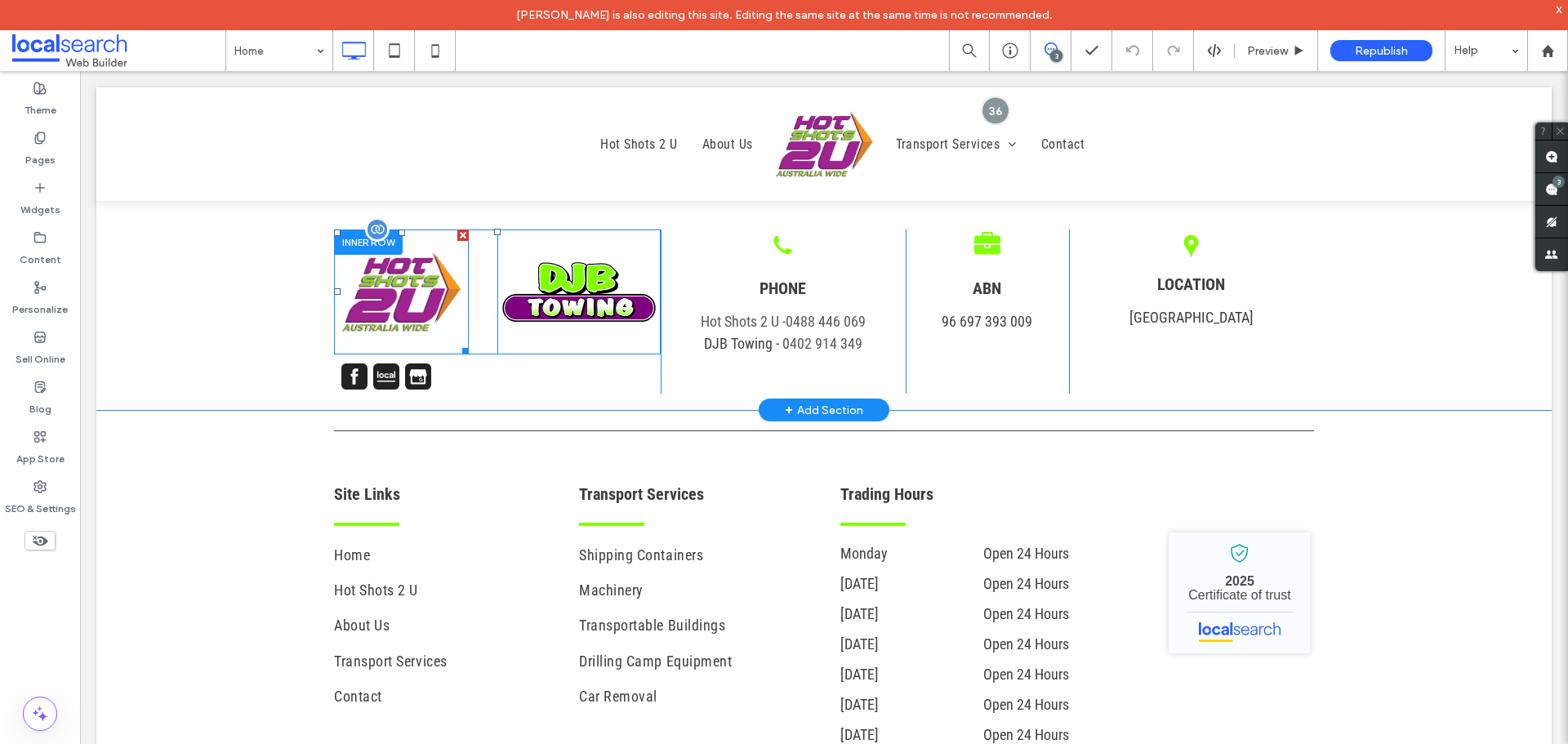
scroll to position [3919, 0]
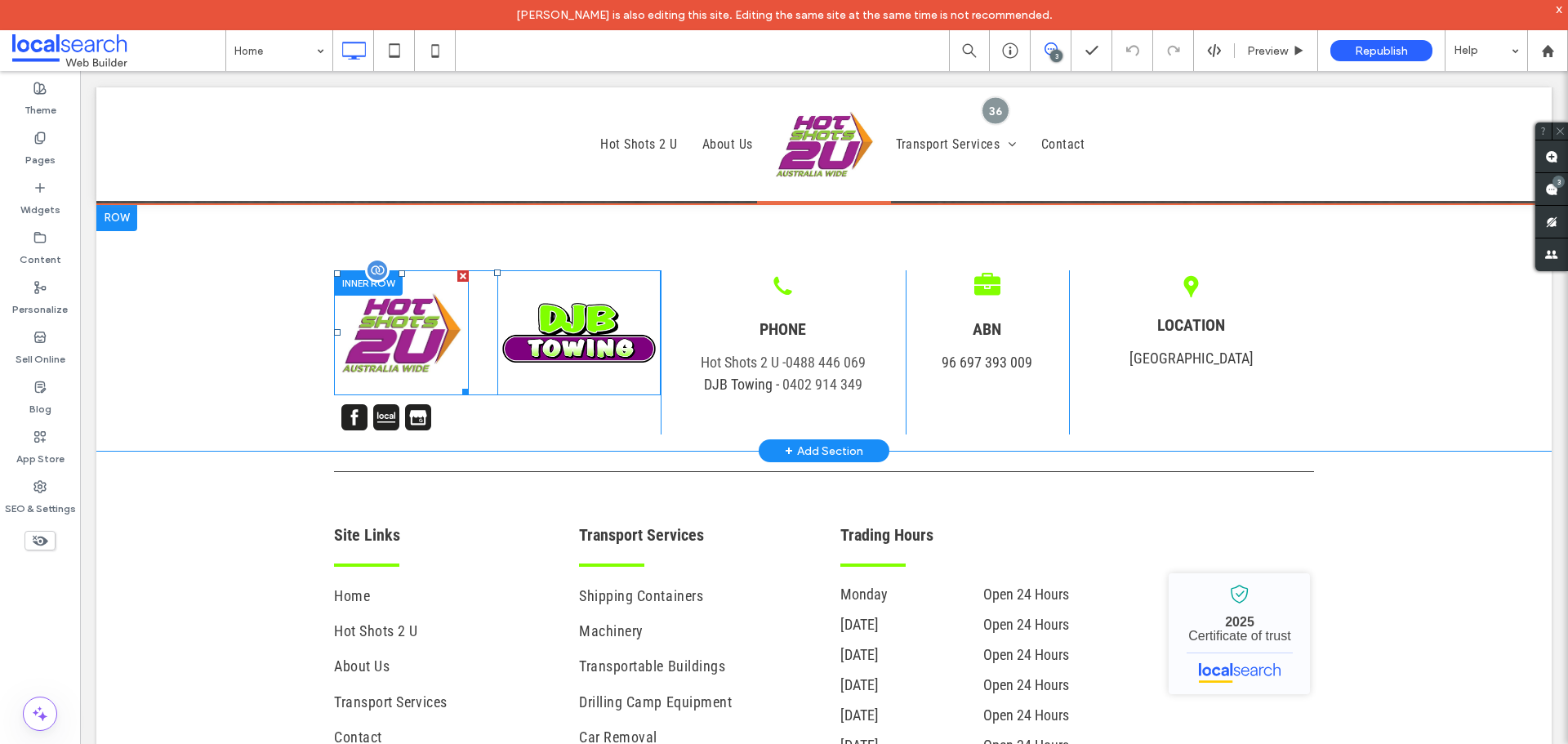
click at [412, 345] on img at bounding box center [401, 333] width 134 height 125
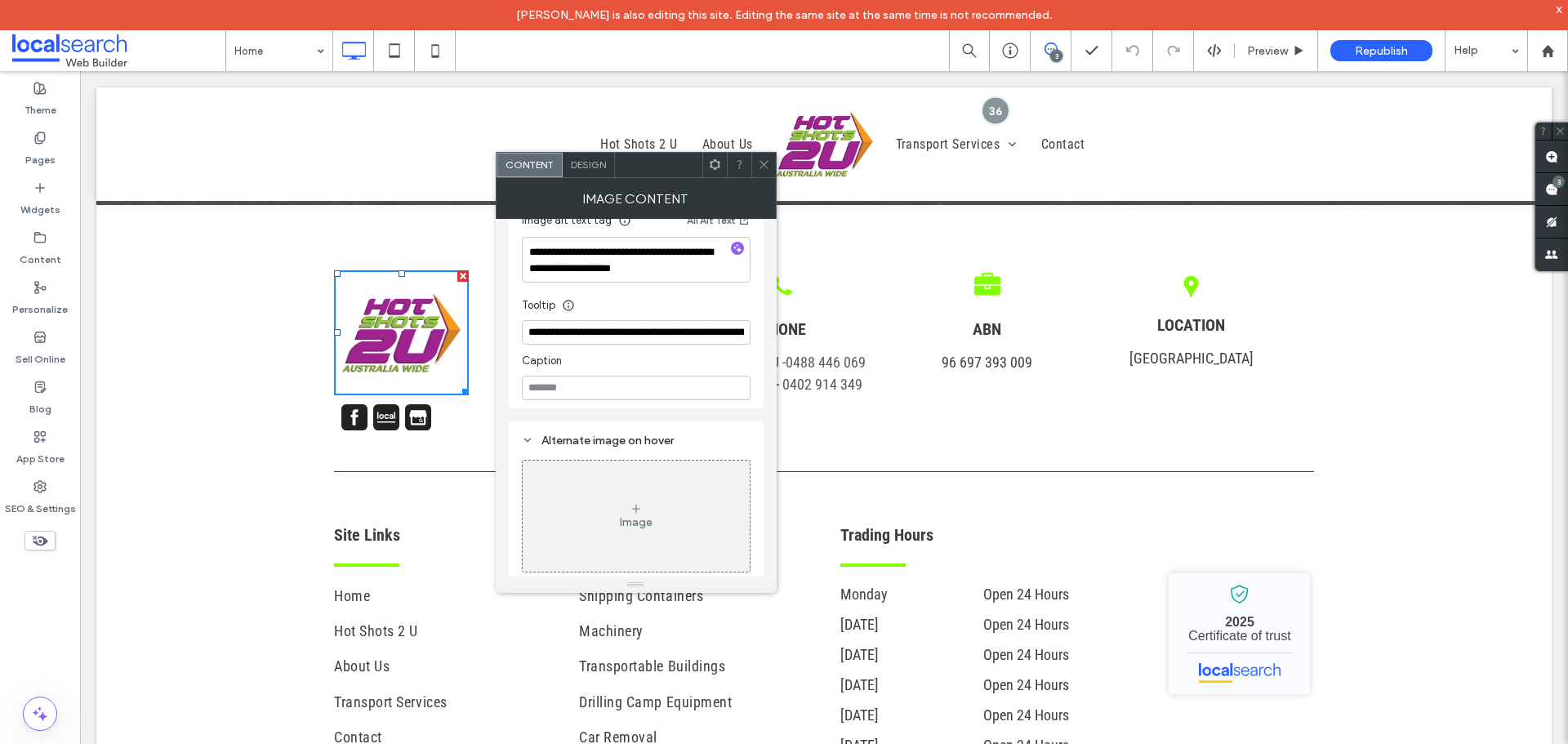
scroll to position [415, 0]
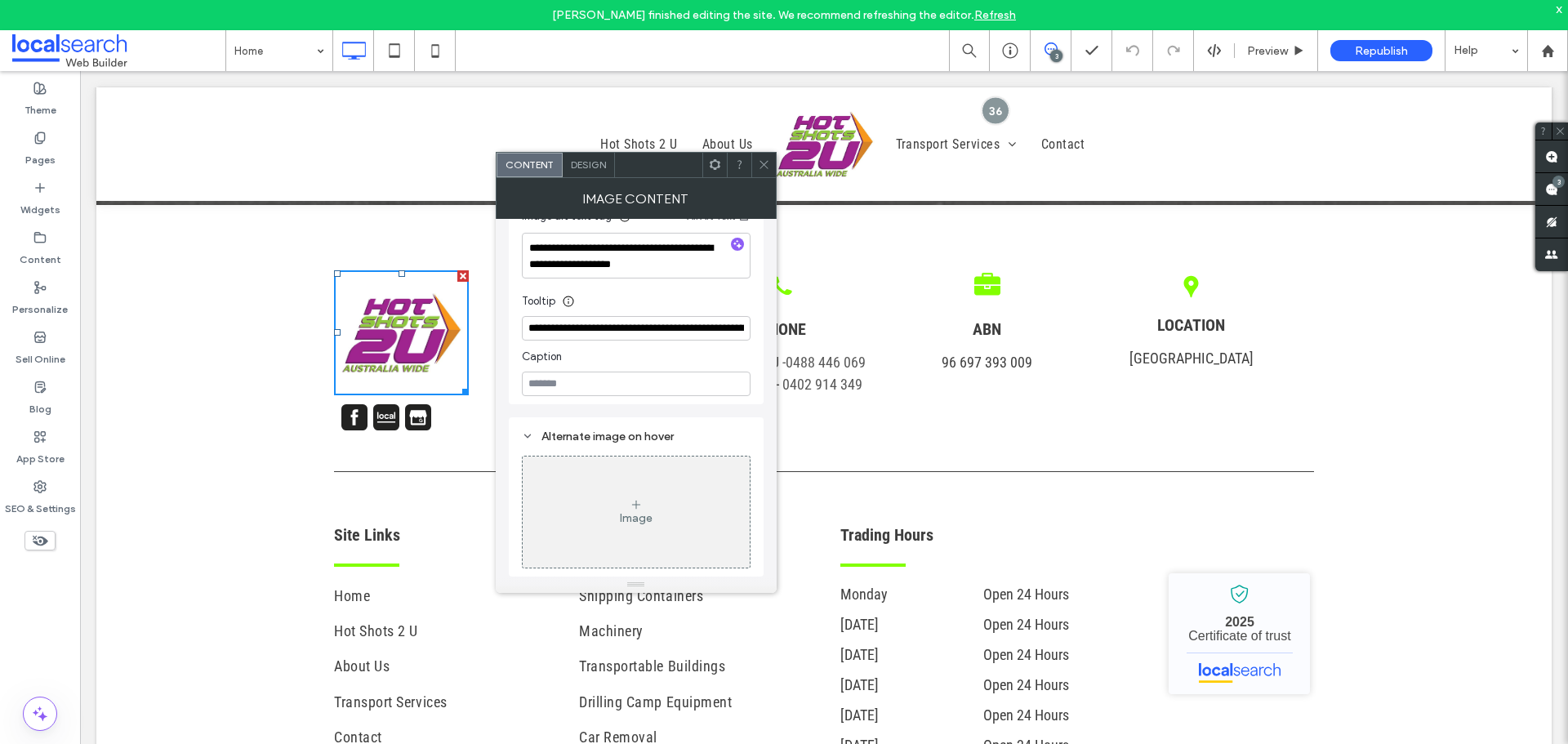
click at [759, 171] on span at bounding box center [764, 165] width 12 height 24
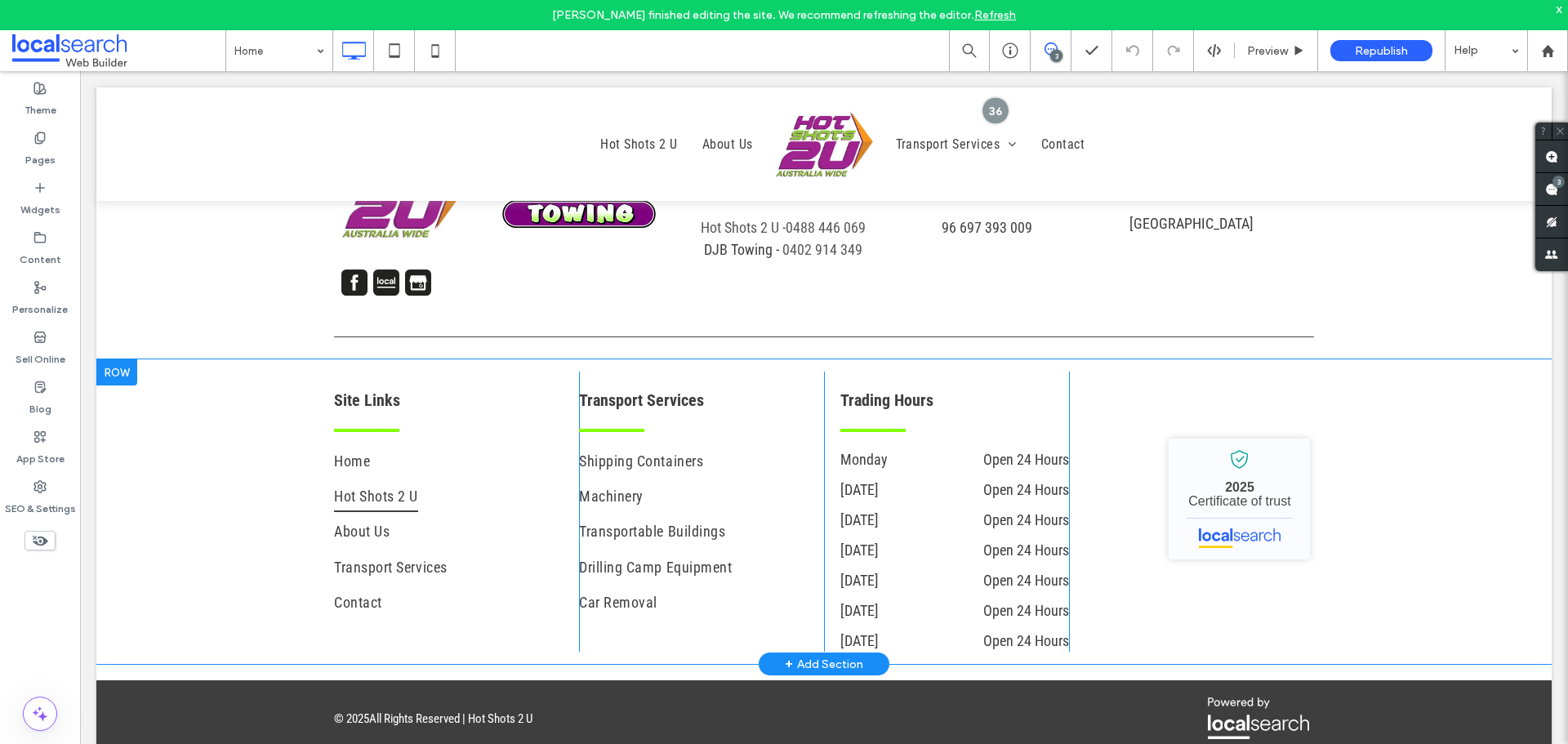
scroll to position [4061, 0]
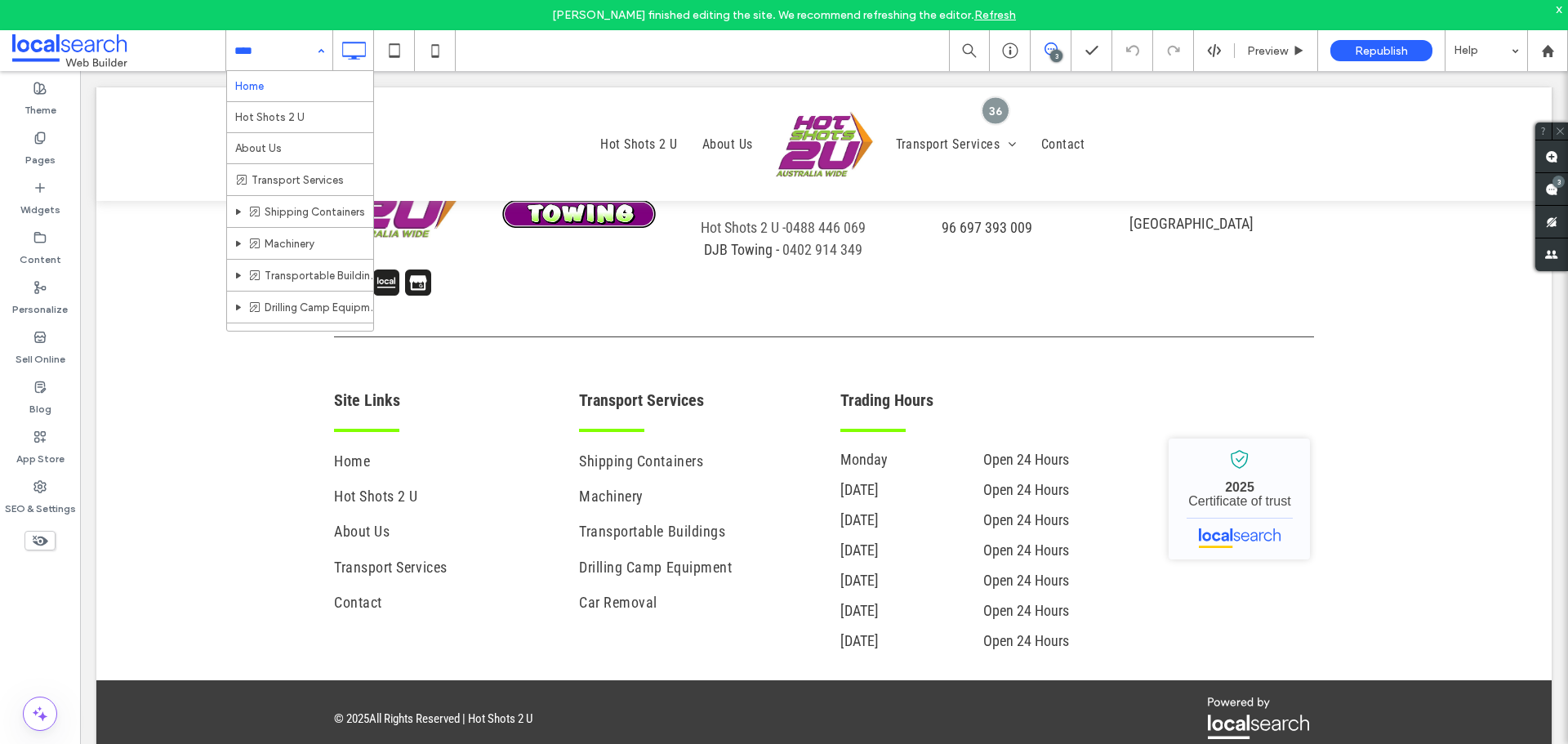
drag, startPoint x: 272, startPoint y: 111, endPoint x: 316, endPoint y: 111, distance: 44.0
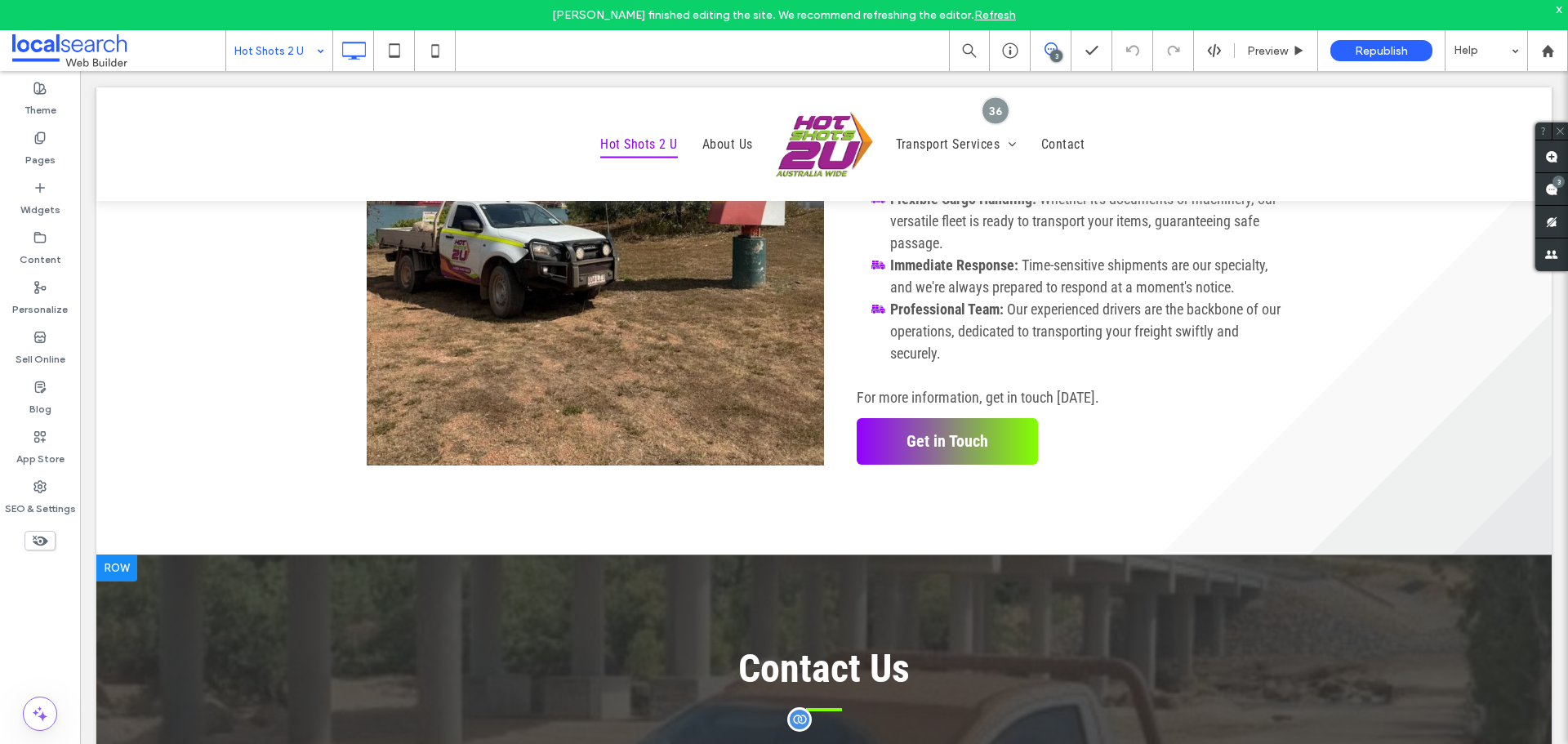
scroll to position [1878, 0]
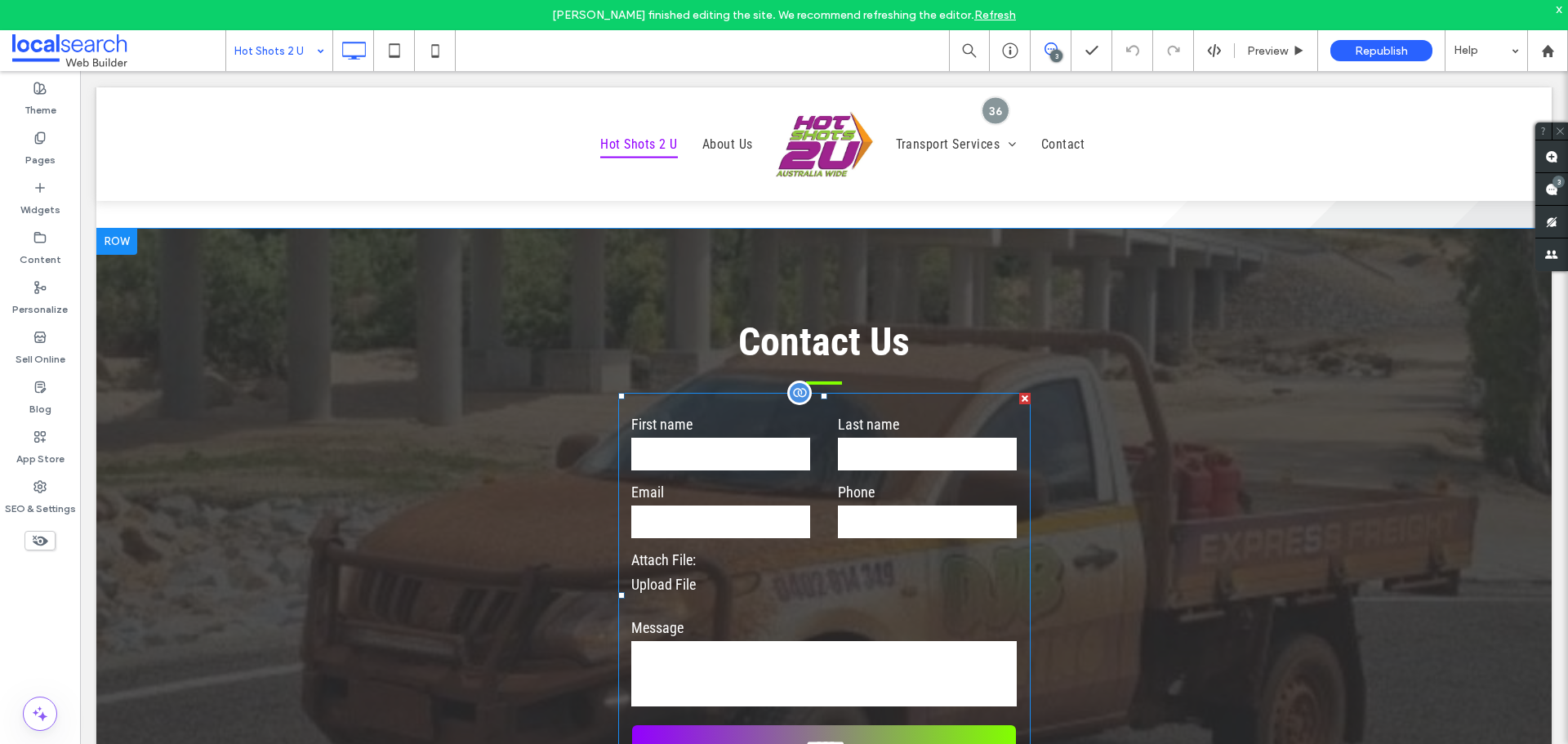
drag, startPoint x: 774, startPoint y: 460, endPoint x: 781, endPoint y: 456, distance: 8.1
click at [774, 460] on input "text" at bounding box center [721, 454] width 179 height 33
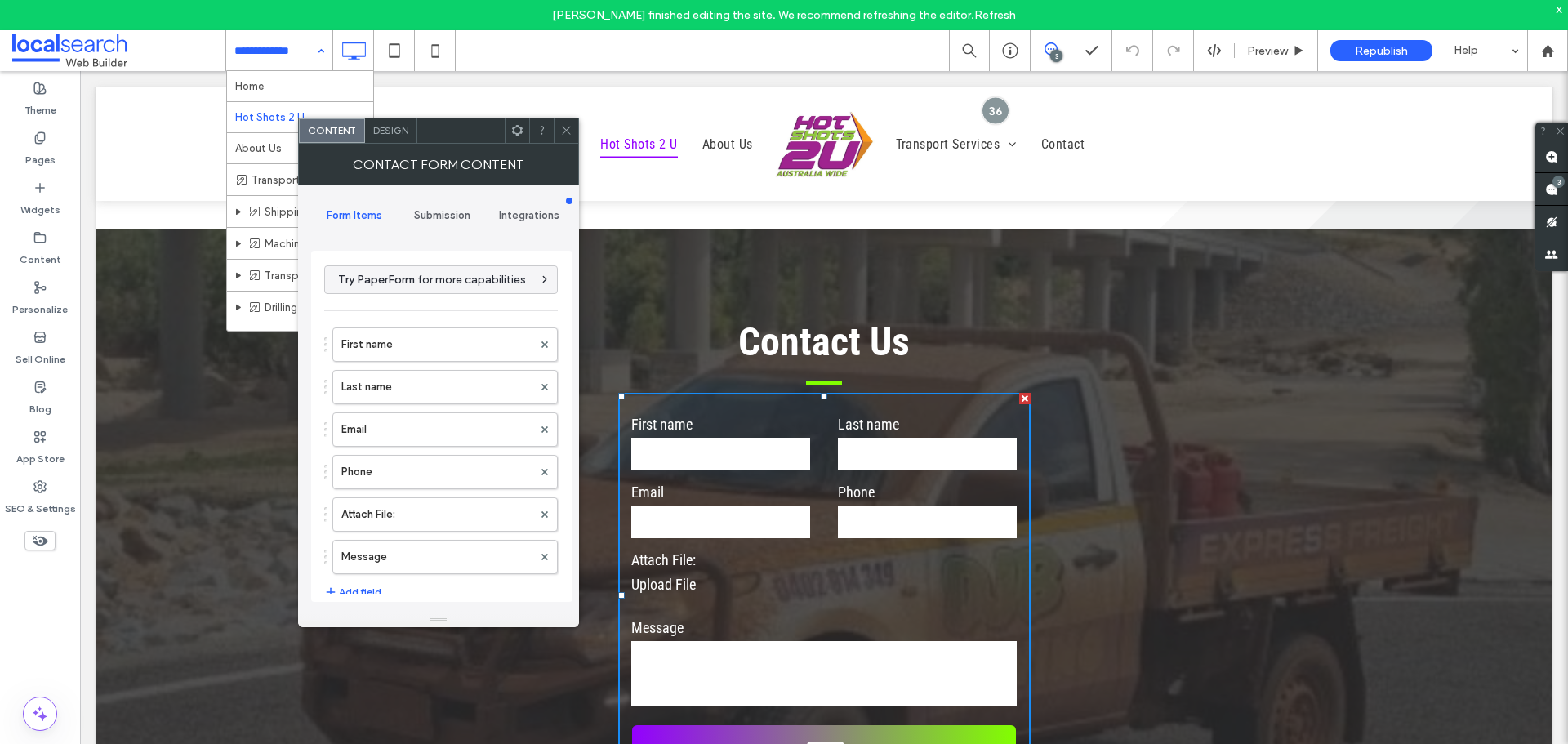
drag, startPoint x: 570, startPoint y: 136, endPoint x: 569, endPoint y: 199, distance: 63.0
click at [569, 136] on span at bounding box center [566, 131] width 12 height 24
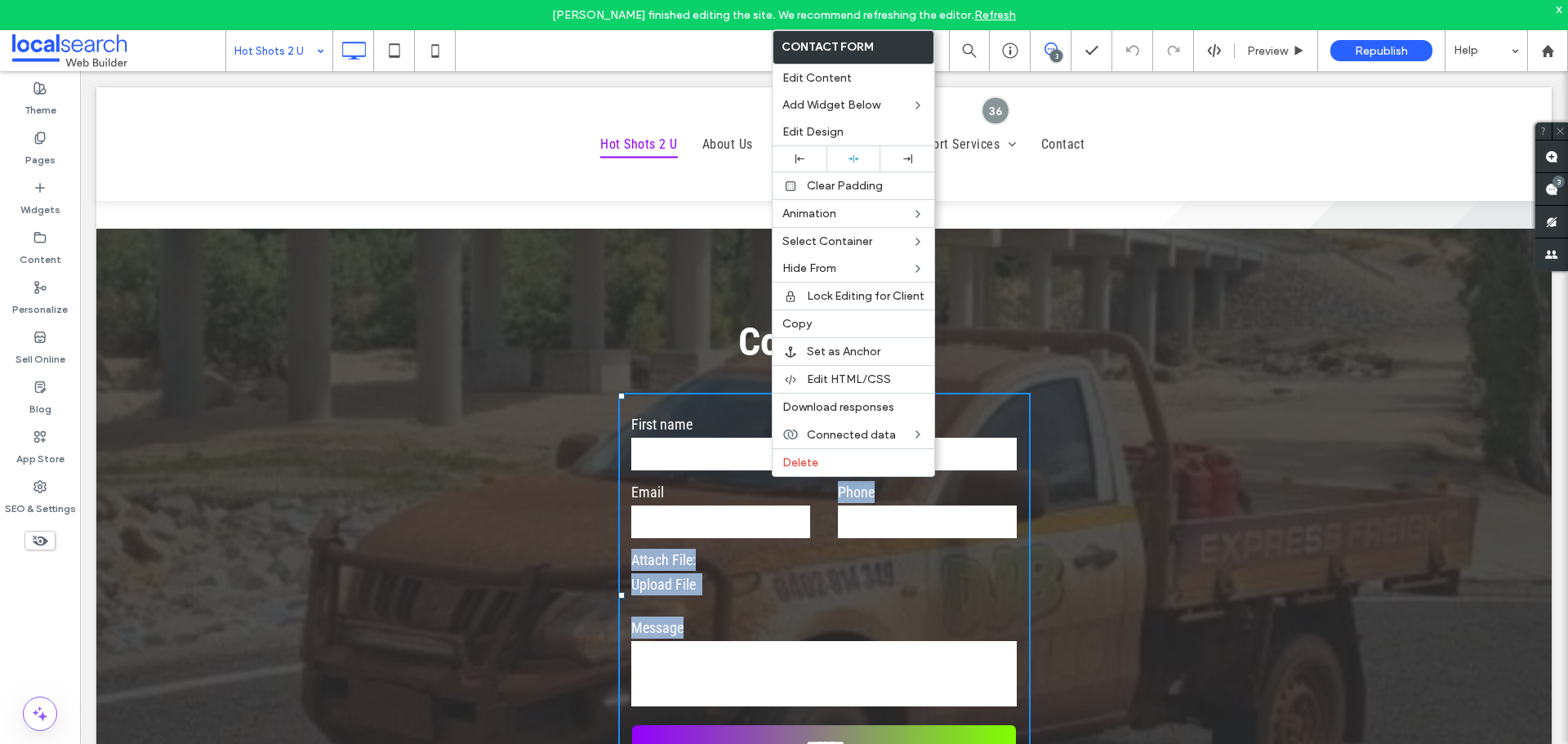
click at [701, 488] on form "First name Last name Email Phone Attach File: Upload File Message ******" at bounding box center [825, 595] width 413 height 405
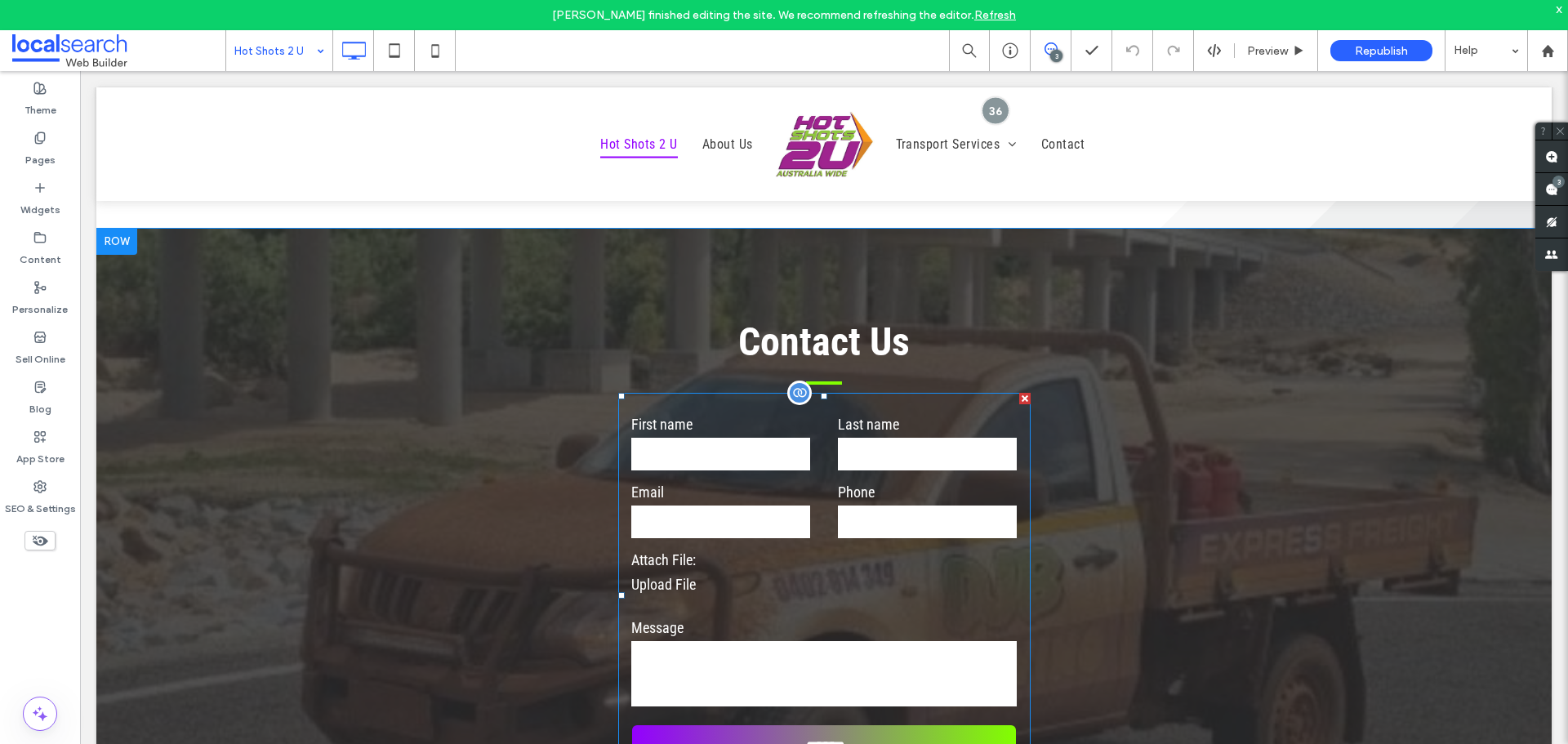
click at [678, 444] on input "text" at bounding box center [721, 454] width 179 height 33
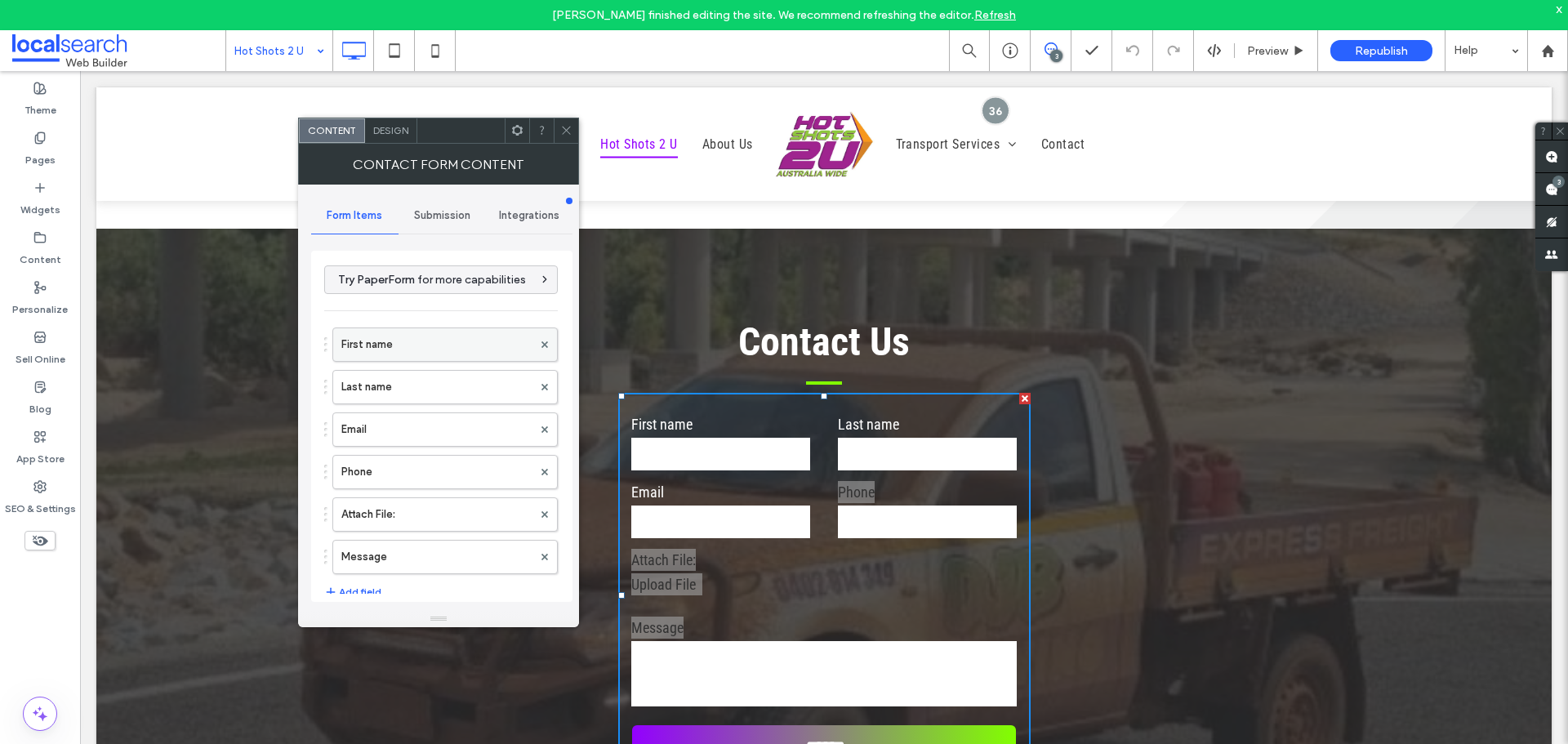
click at [408, 338] on label "First name" at bounding box center [437, 345] width 191 height 33
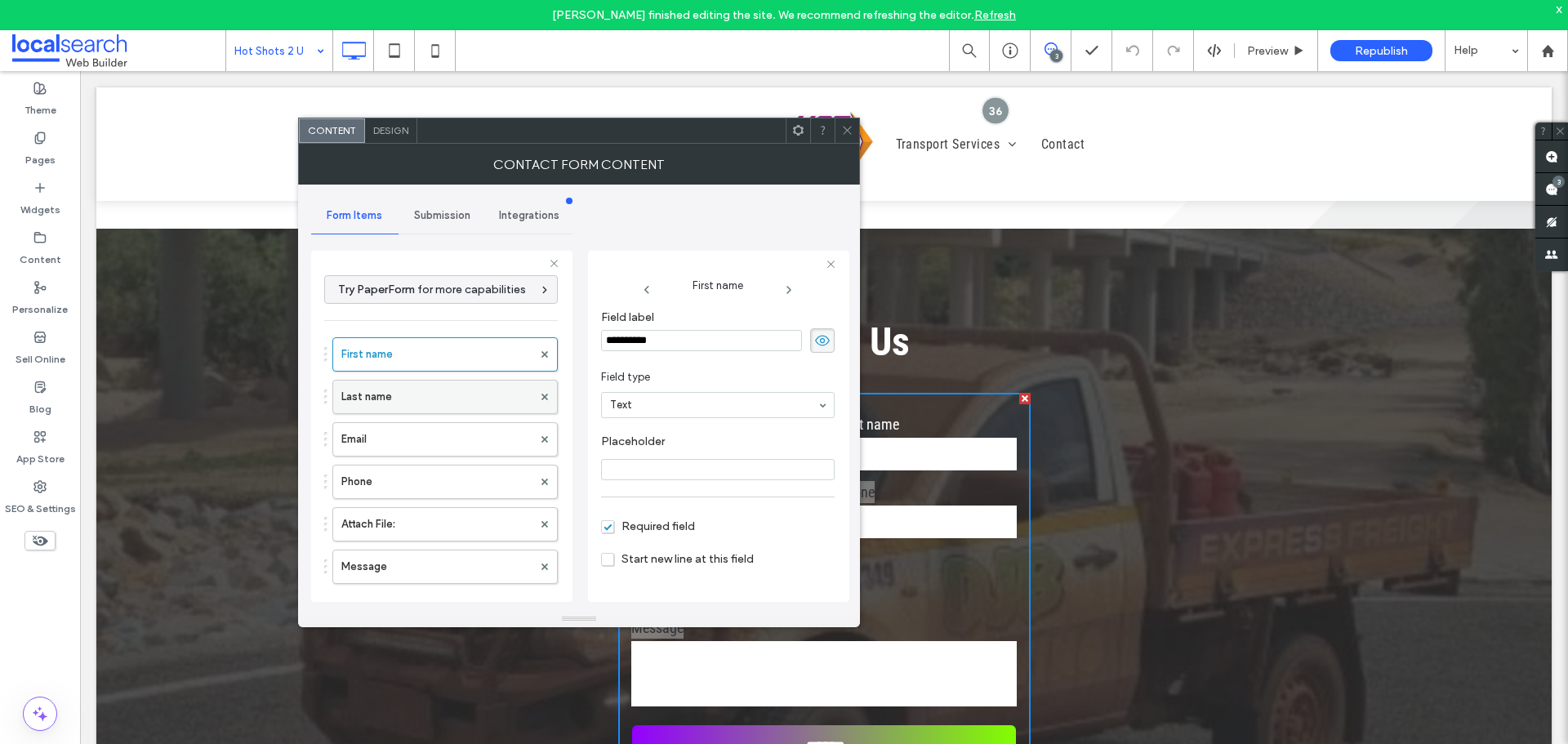
click at [411, 382] on label "Last name" at bounding box center [437, 397] width 191 height 33
click at [433, 431] on label "Email" at bounding box center [437, 440] width 191 height 33
click at [442, 472] on label "Phone" at bounding box center [437, 482] width 191 height 33
click at [455, 515] on label "Attach File:" at bounding box center [437, 525] width 191 height 33
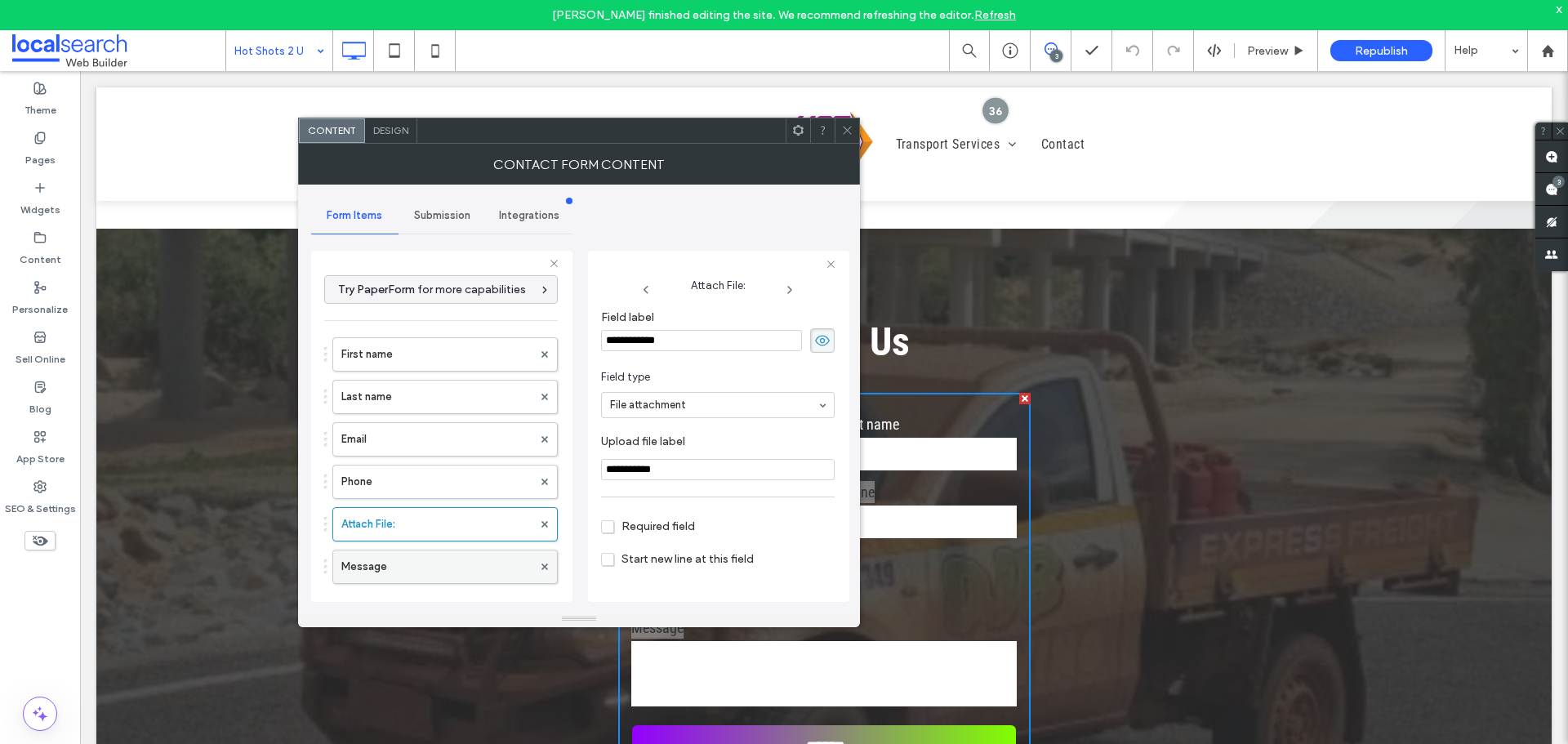
click at [469, 561] on label "Message" at bounding box center [437, 567] width 191 height 33
type input "**"
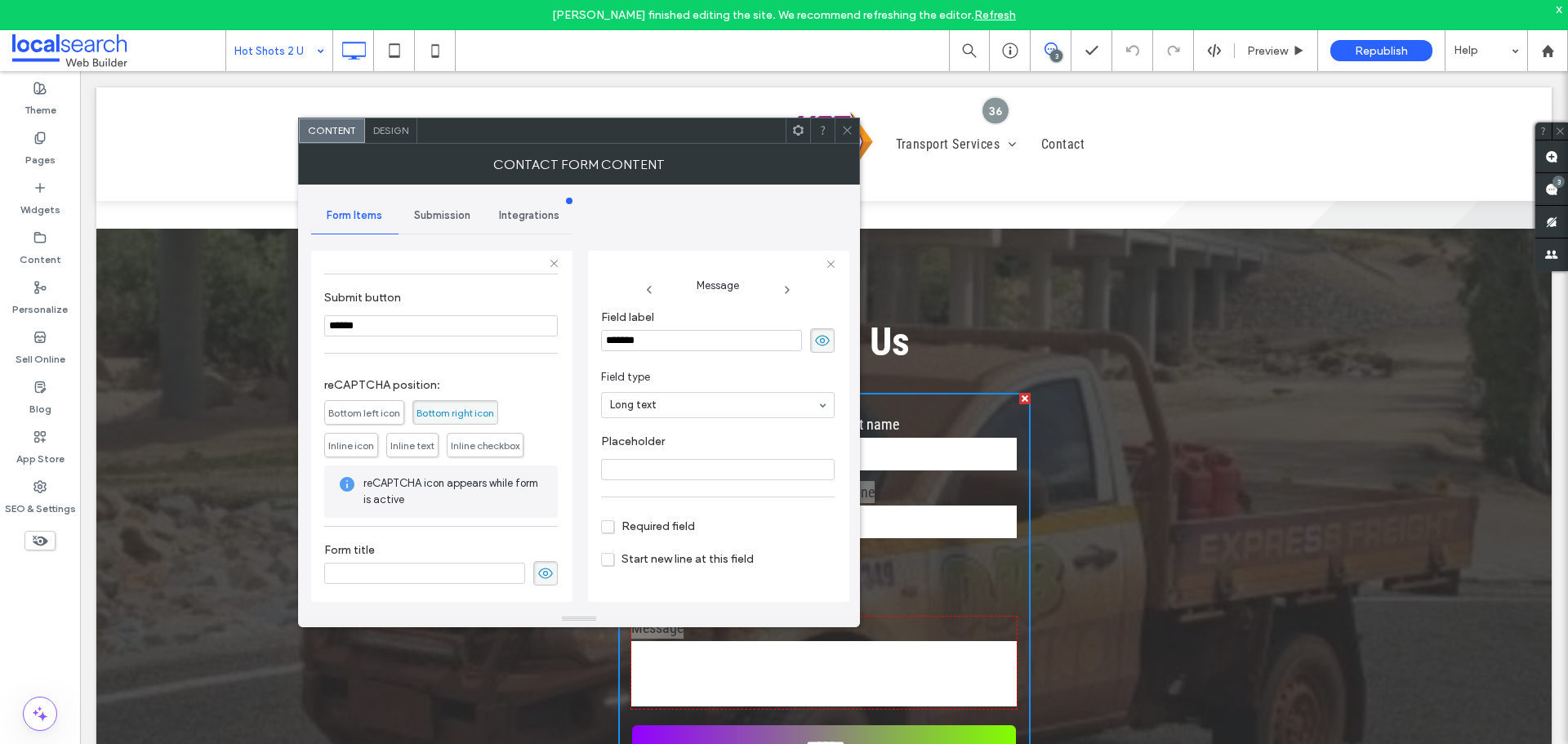
scroll to position [356, 0]
click at [451, 225] on div "Submission" at bounding box center [442, 215] width 88 height 36
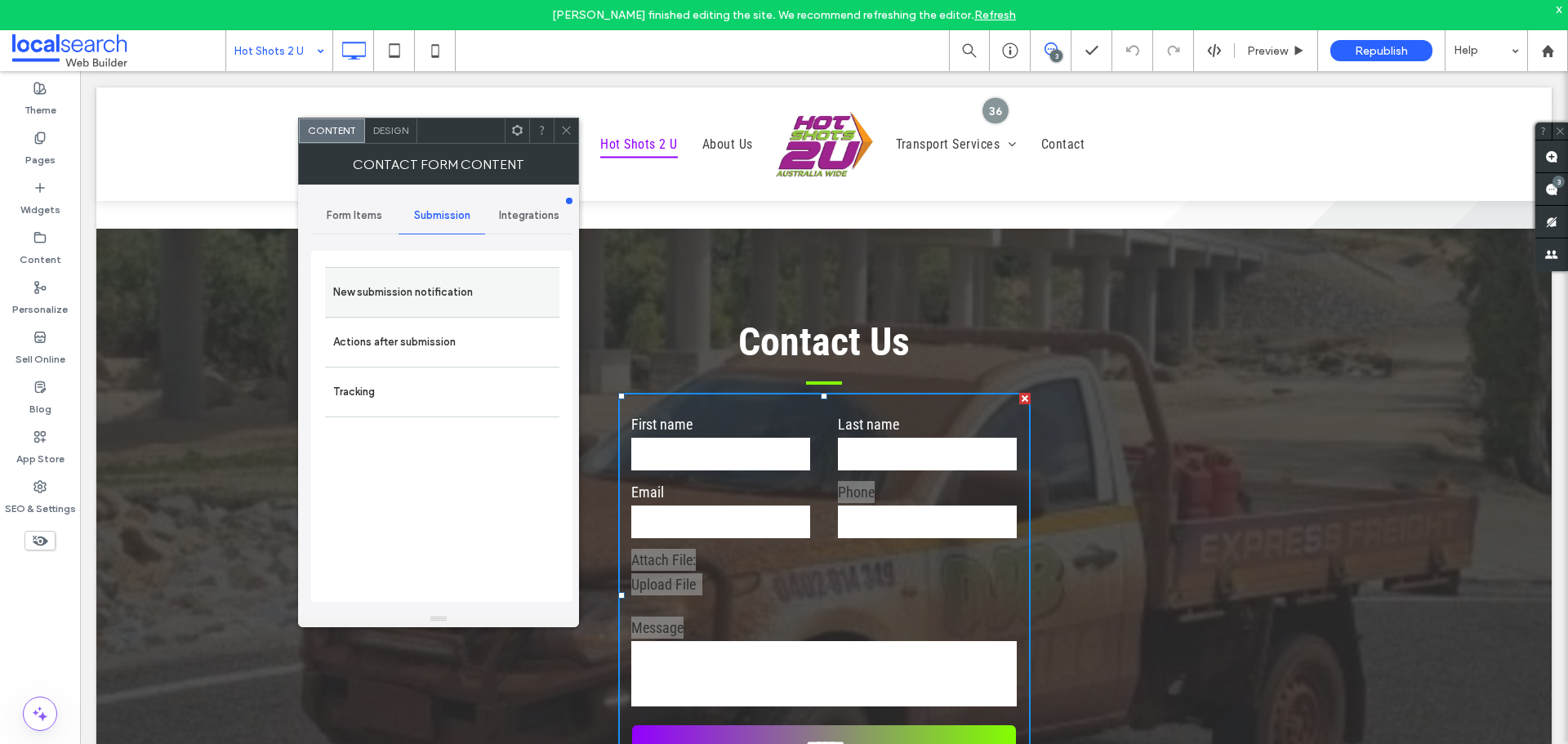
drag, startPoint x: 508, startPoint y: 296, endPoint x: 528, endPoint y: 329, distance: 38.6
click at [508, 296] on label "New submission notification" at bounding box center [441, 292] width 218 height 33
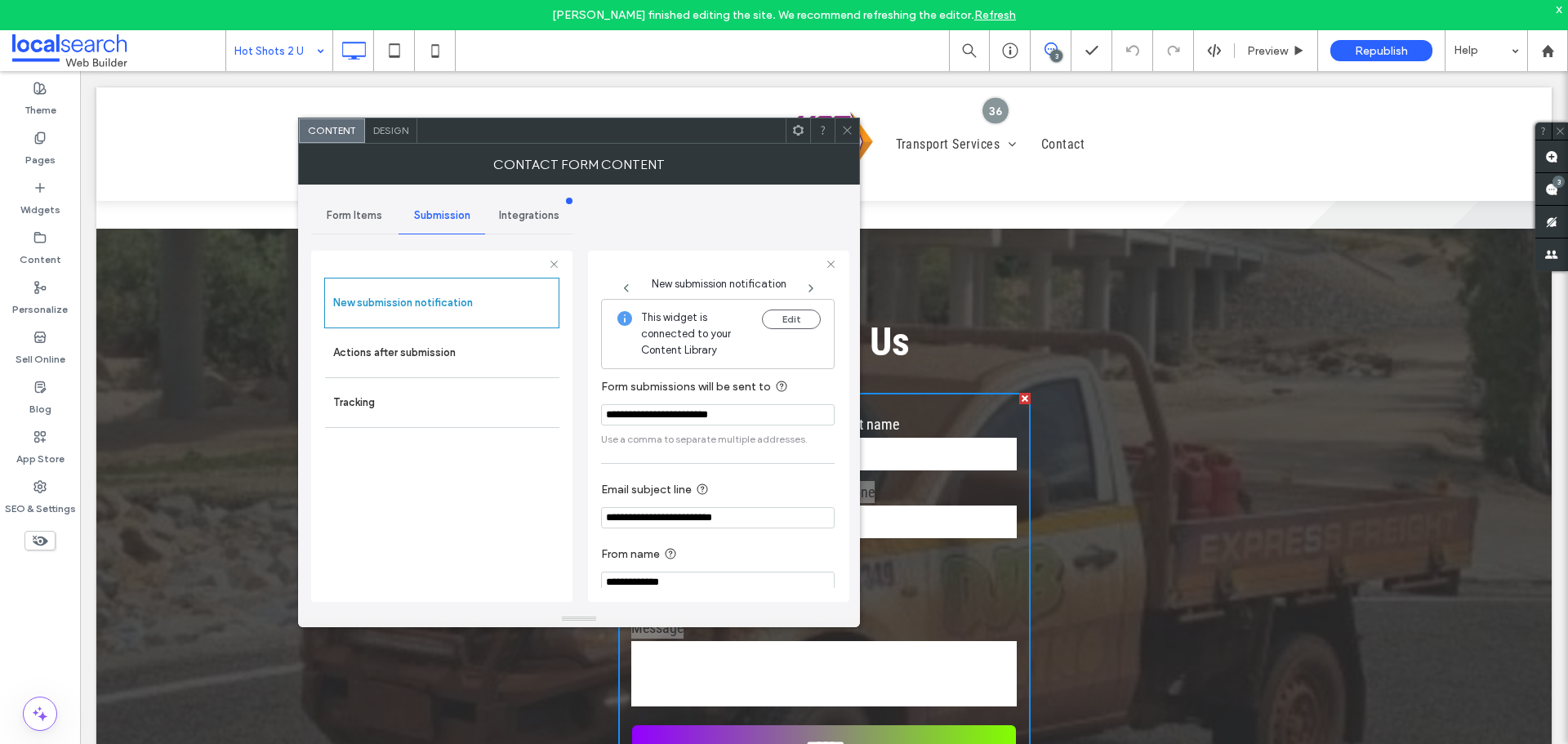
scroll to position [17, 0]
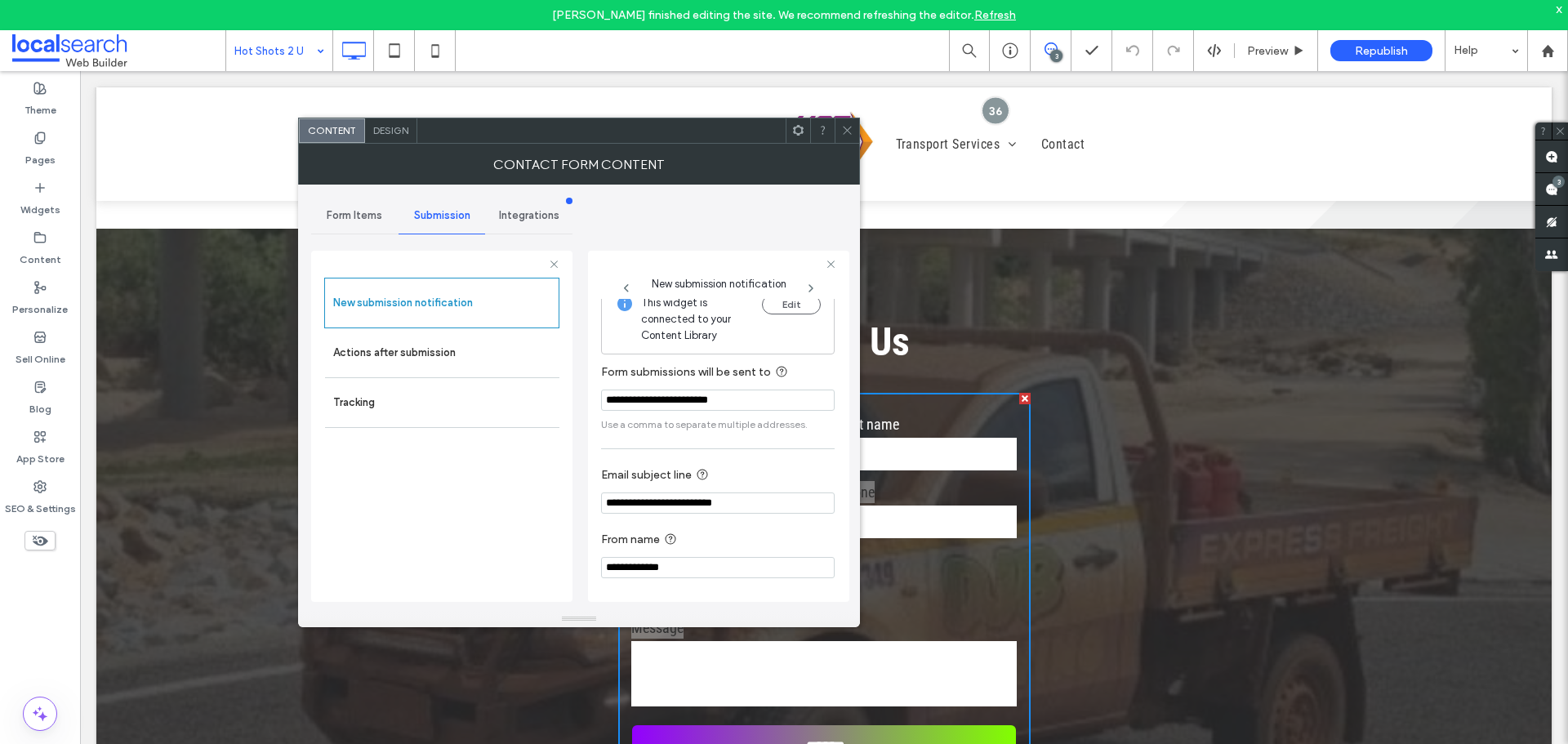
drag, startPoint x: 529, startPoint y: 360, endPoint x: 598, endPoint y: 332, distance: 74.5
click at [530, 360] on label "Actions after submission" at bounding box center [441, 353] width 218 height 33
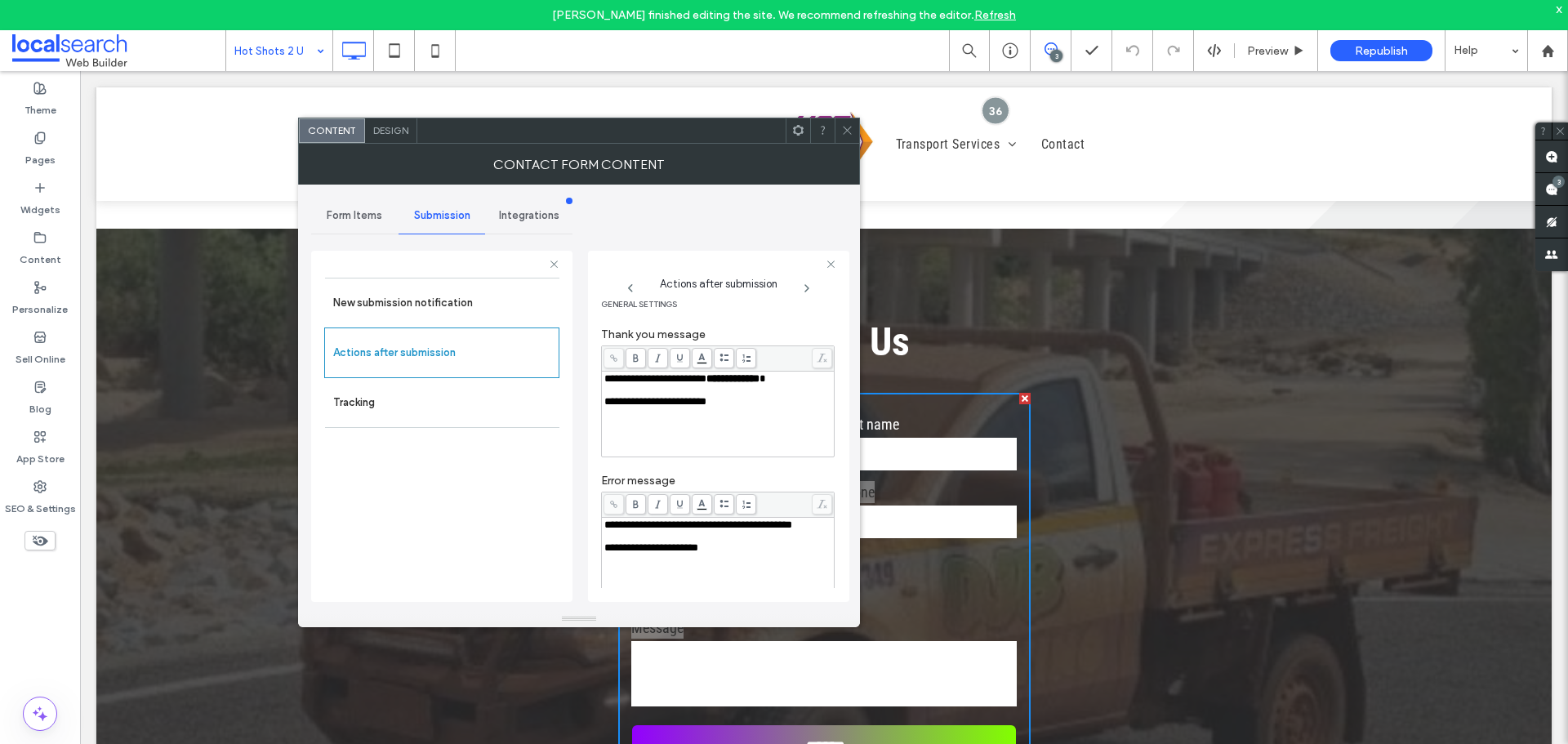
click at [836, 130] on div at bounding box center [846, 131] width 24 height 24
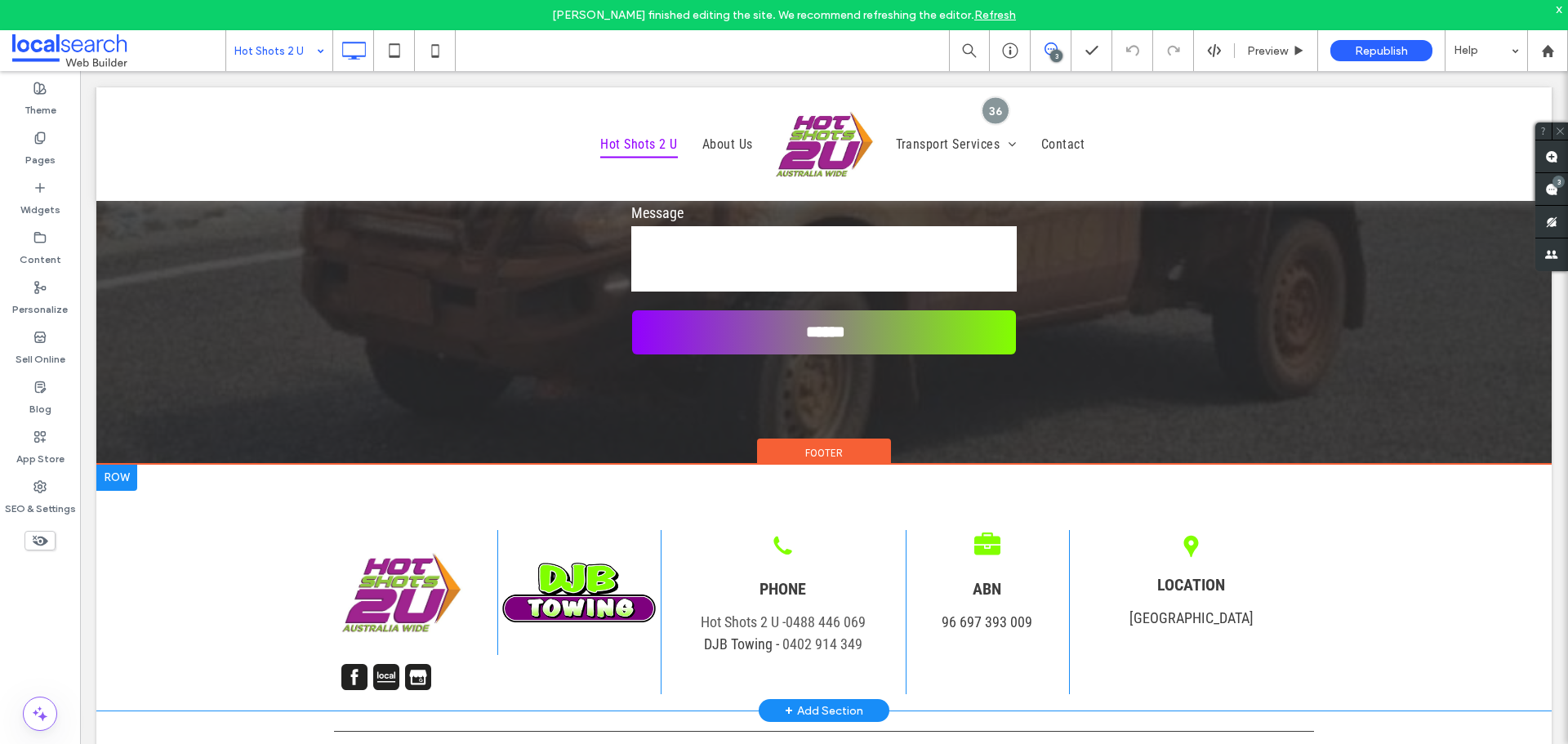
scroll to position [2531, 0]
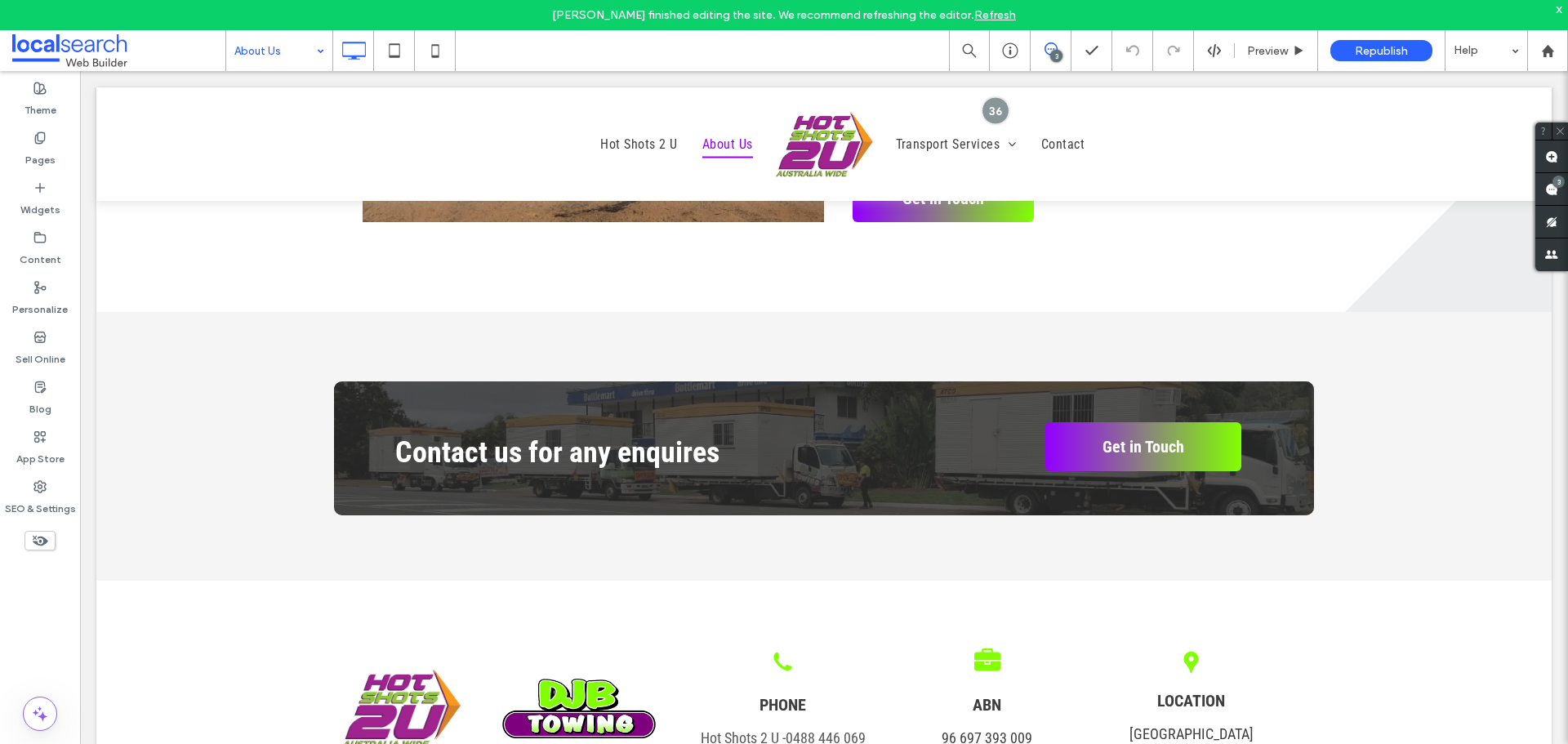
scroll to position [1551, 0]
click at [304, 41] on input at bounding box center [275, 50] width 82 height 41
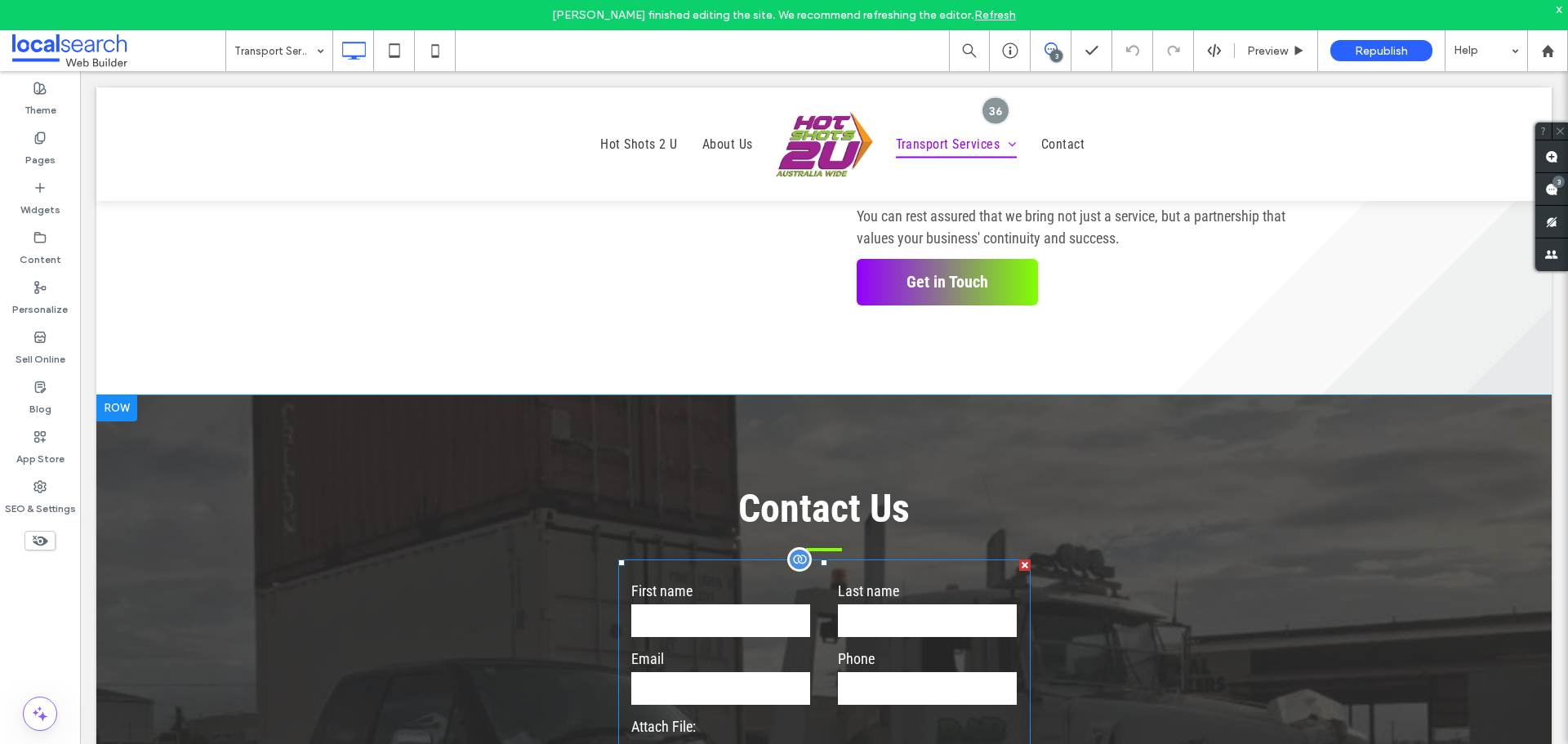
scroll to position [1633, 0]
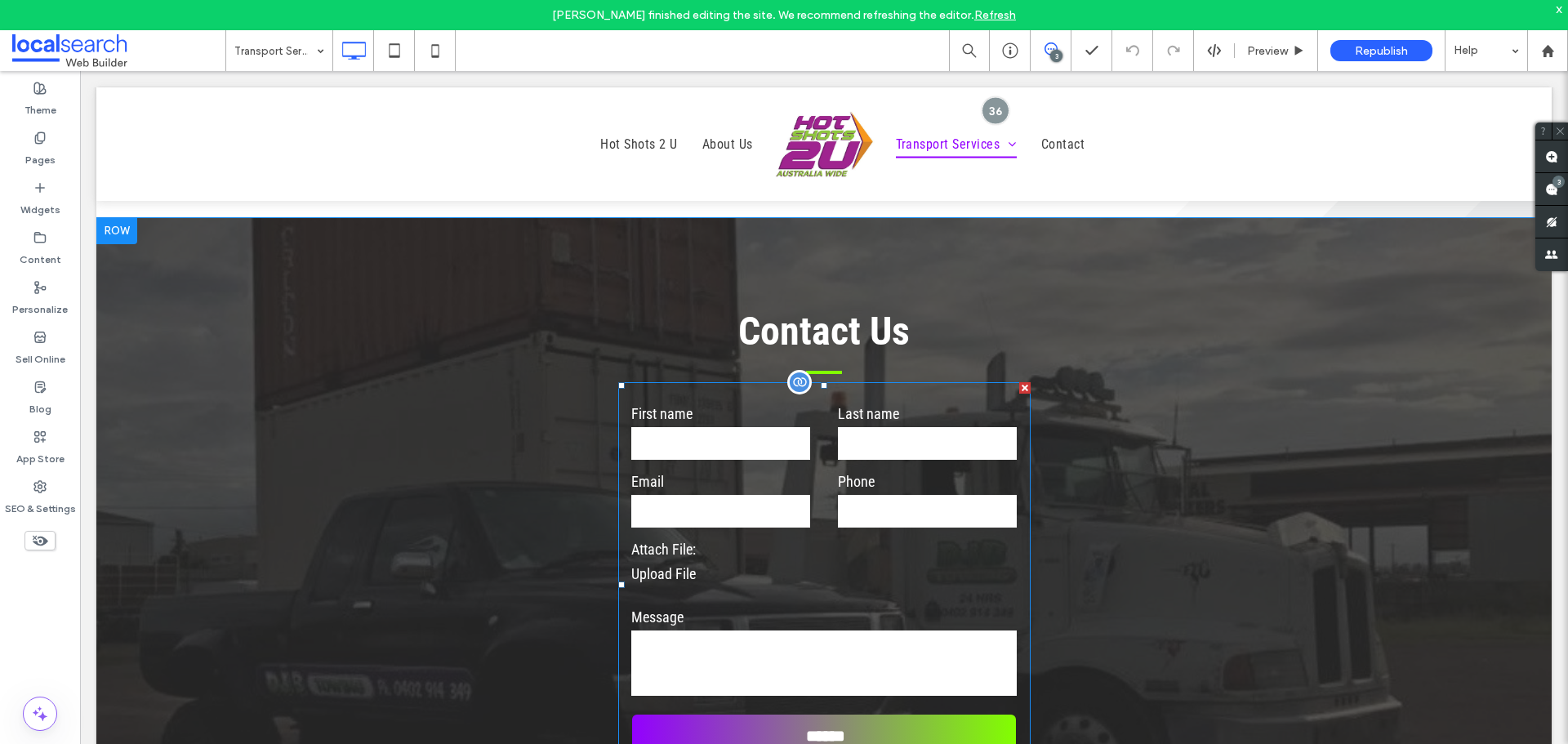
click at [722, 470] on label "Email" at bounding box center [721, 480] width 179 height 22
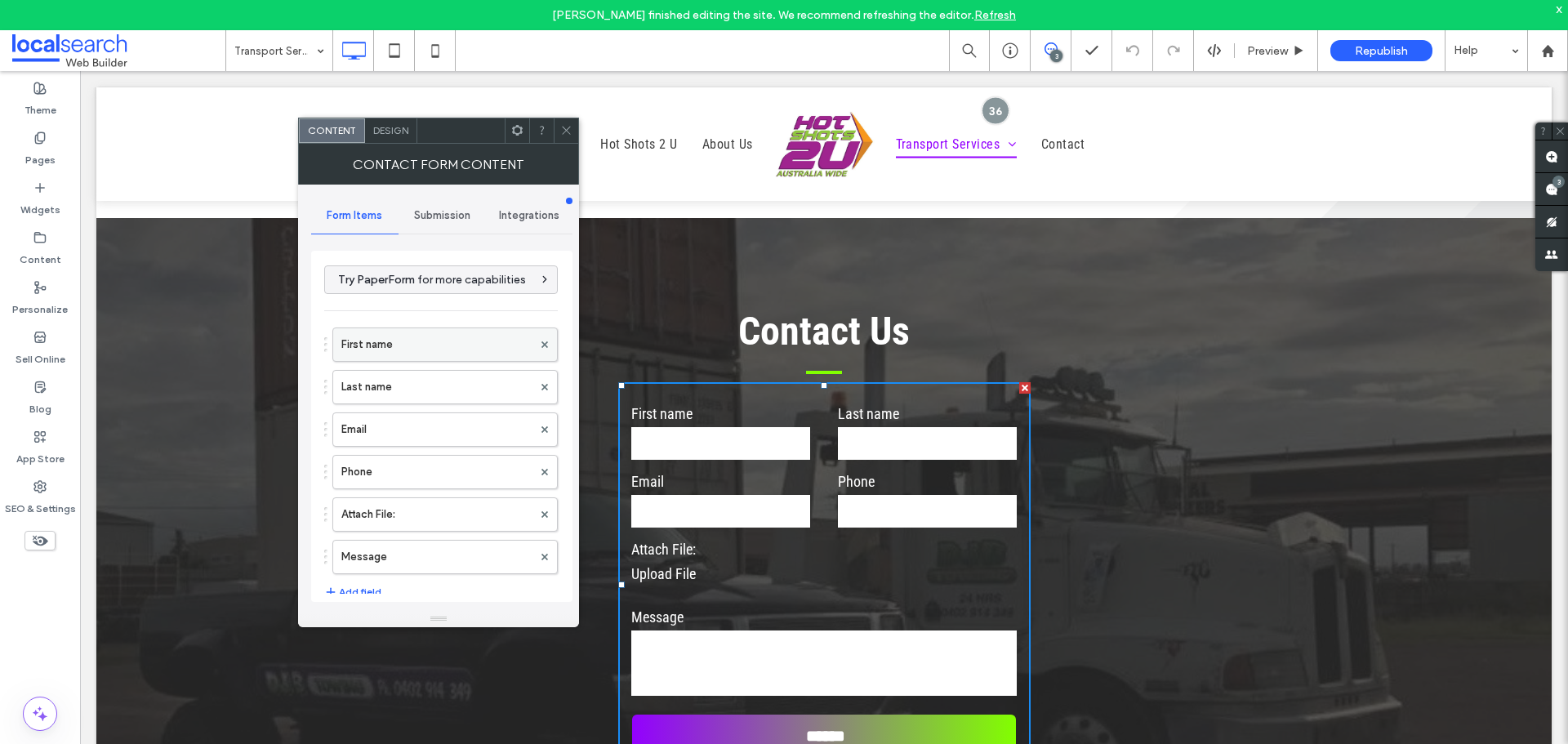
click at [407, 336] on label "First name" at bounding box center [437, 345] width 191 height 33
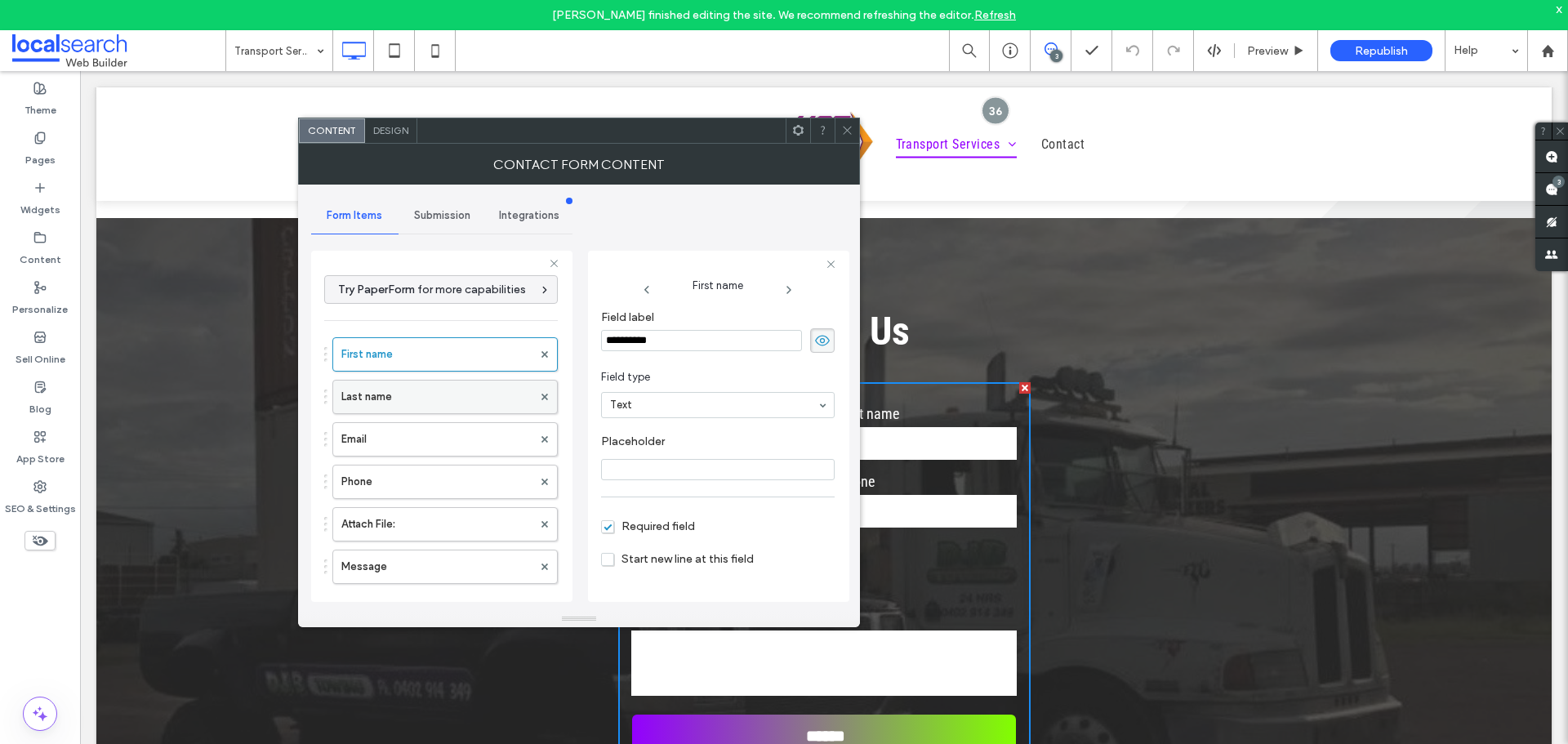
click at [403, 397] on label "Last name" at bounding box center [437, 397] width 191 height 33
click at [400, 449] on label "Email" at bounding box center [437, 440] width 191 height 33
click at [421, 489] on label "Phone" at bounding box center [437, 482] width 191 height 33
click at [433, 512] on label "Attach File:" at bounding box center [437, 525] width 191 height 33
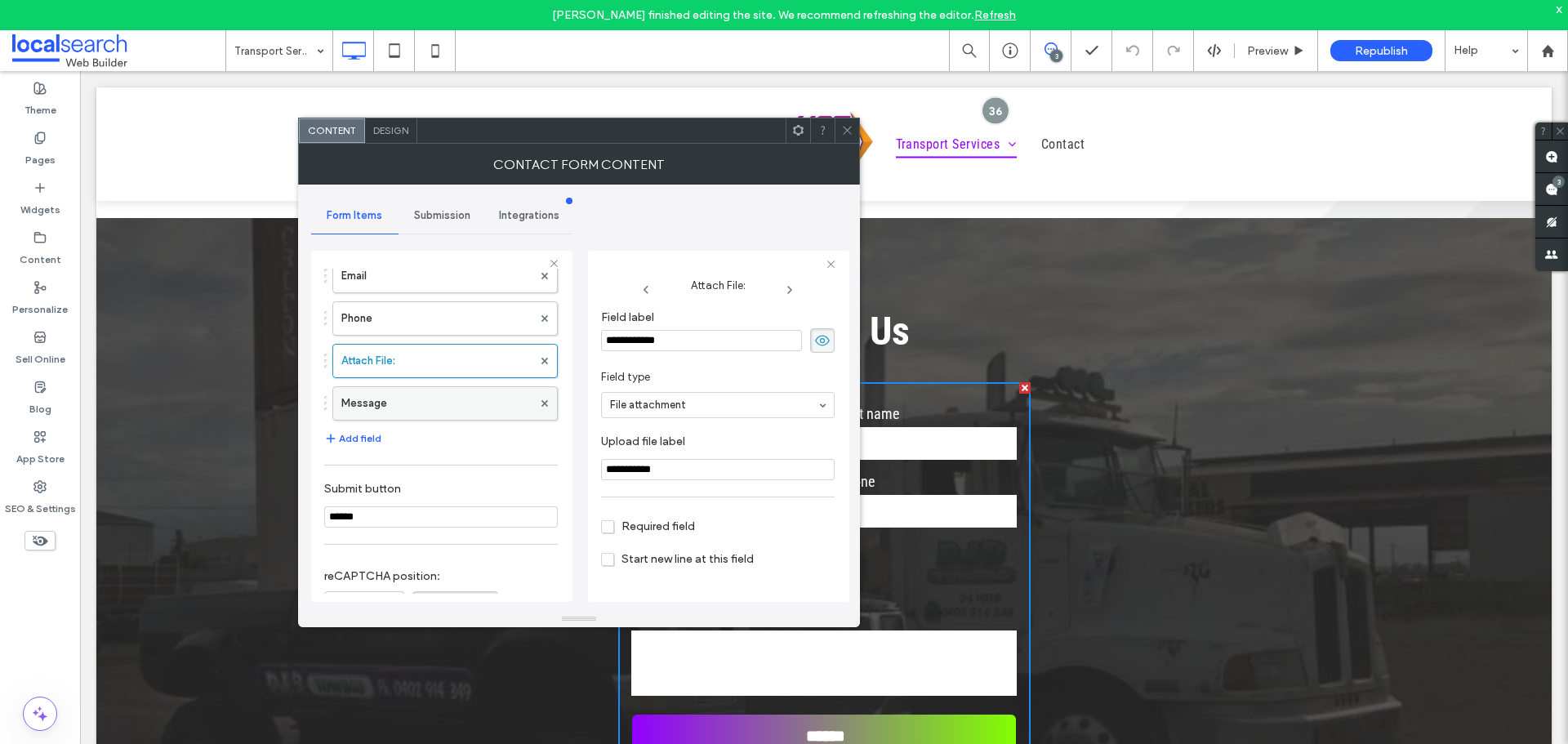
click at [446, 399] on label "Message" at bounding box center [437, 403] width 191 height 33
type input "**"
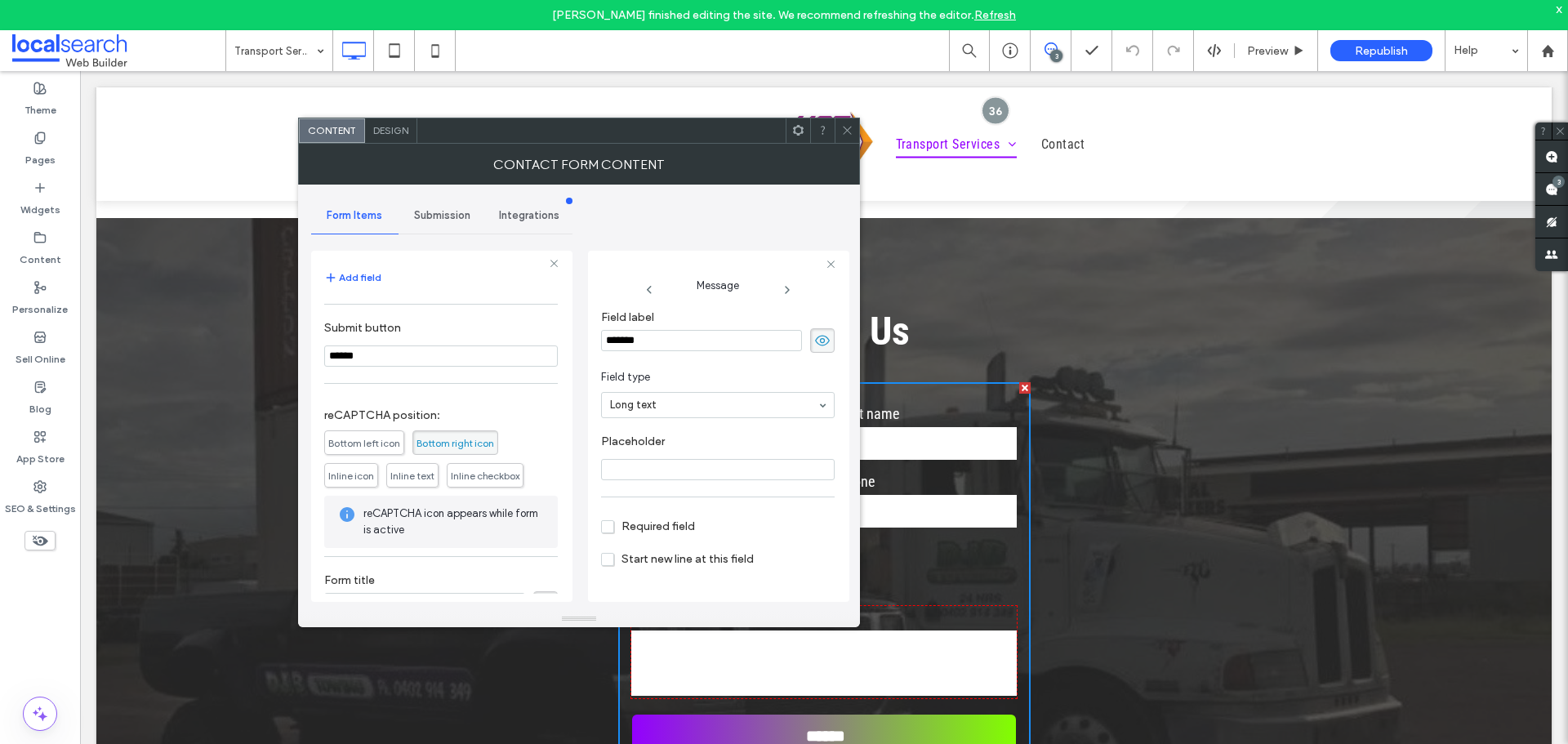
scroll to position [356, 0]
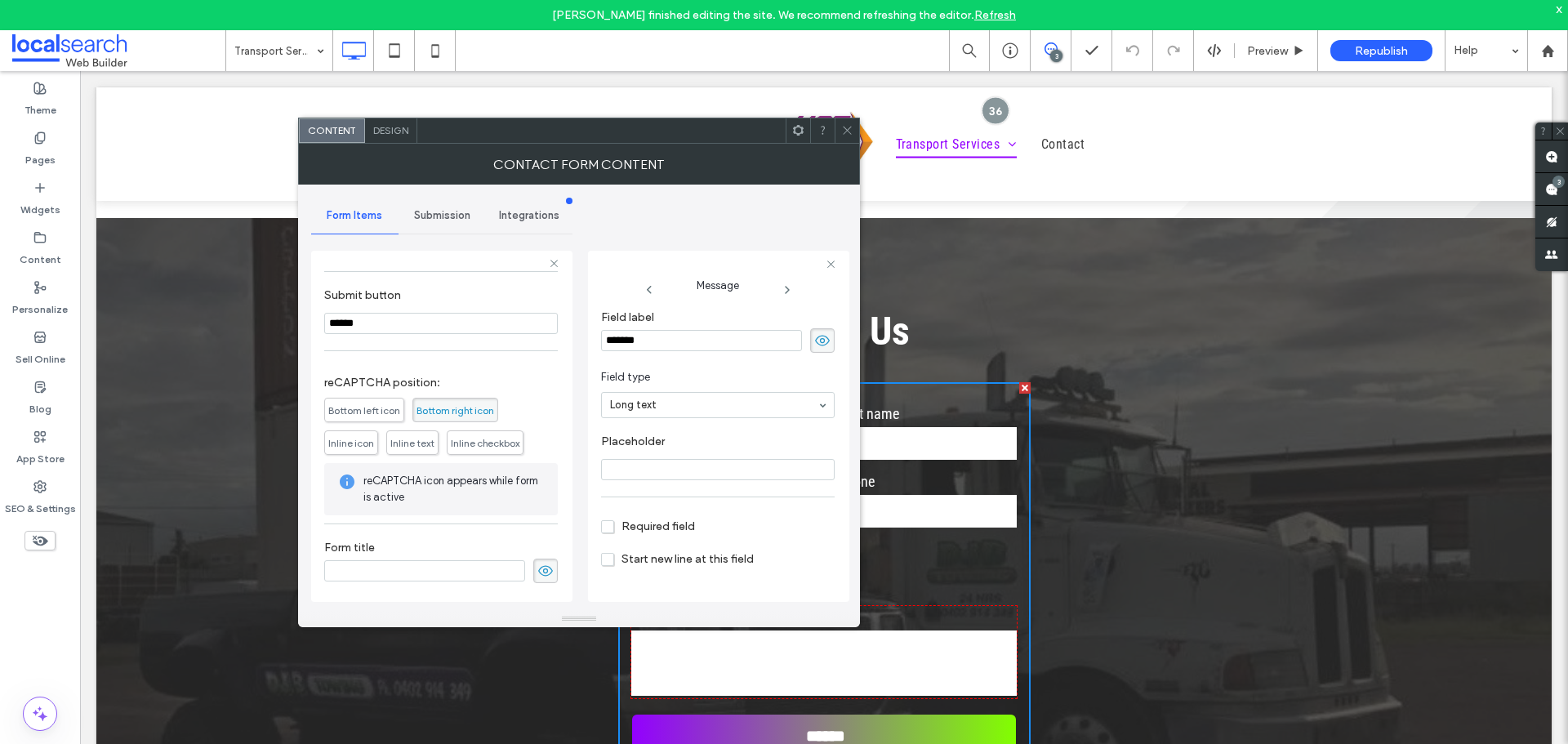
click at [444, 212] on span "Submission" at bounding box center [441, 215] width 56 height 13
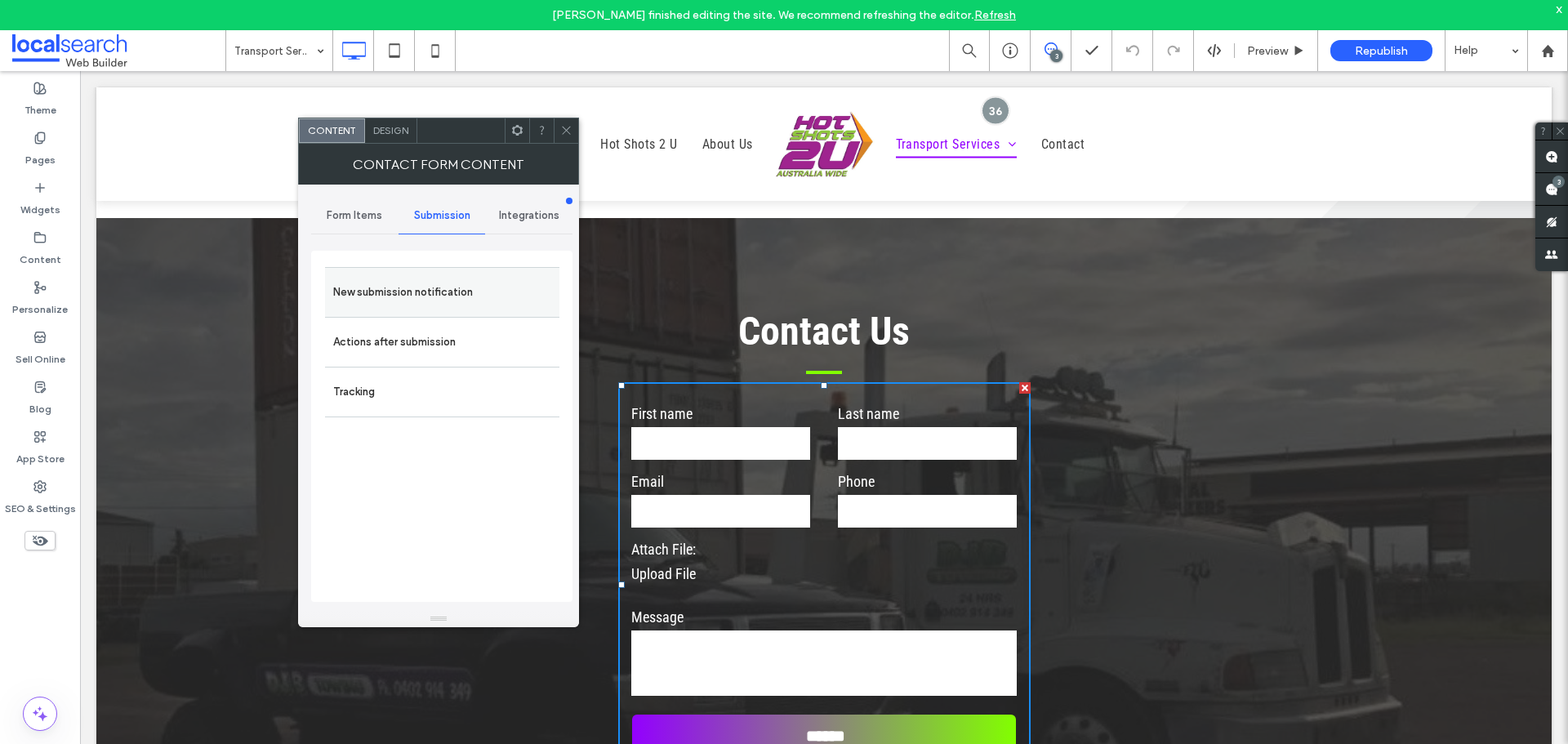
click at [446, 288] on label "New submission notification" at bounding box center [441, 292] width 218 height 33
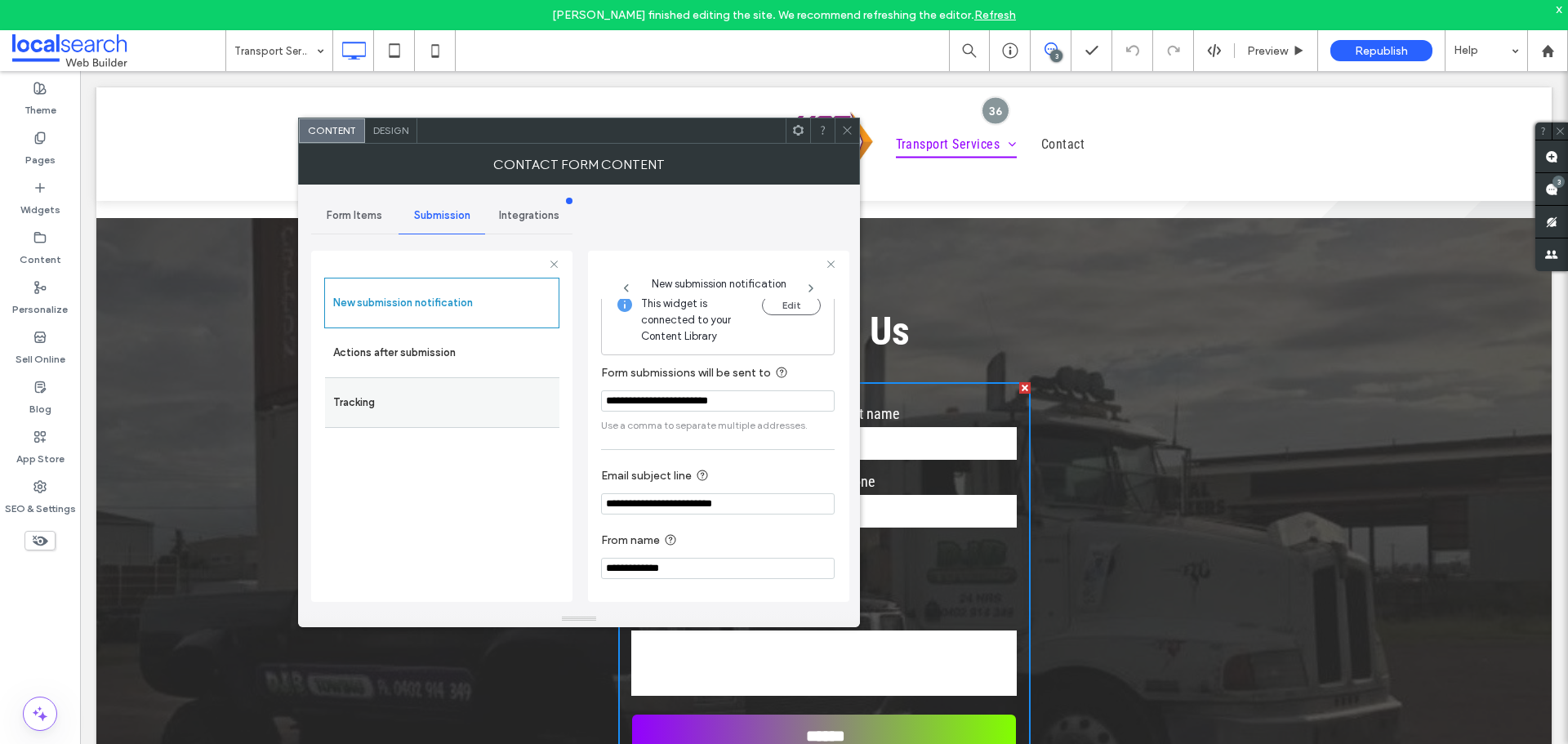
scroll to position [17, 0]
click at [493, 377] on div "Tracking" at bounding box center [442, 402] width 234 height 50
click at [500, 364] on label "Actions after submission" at bounding box center [441, 353] width 218 height 33
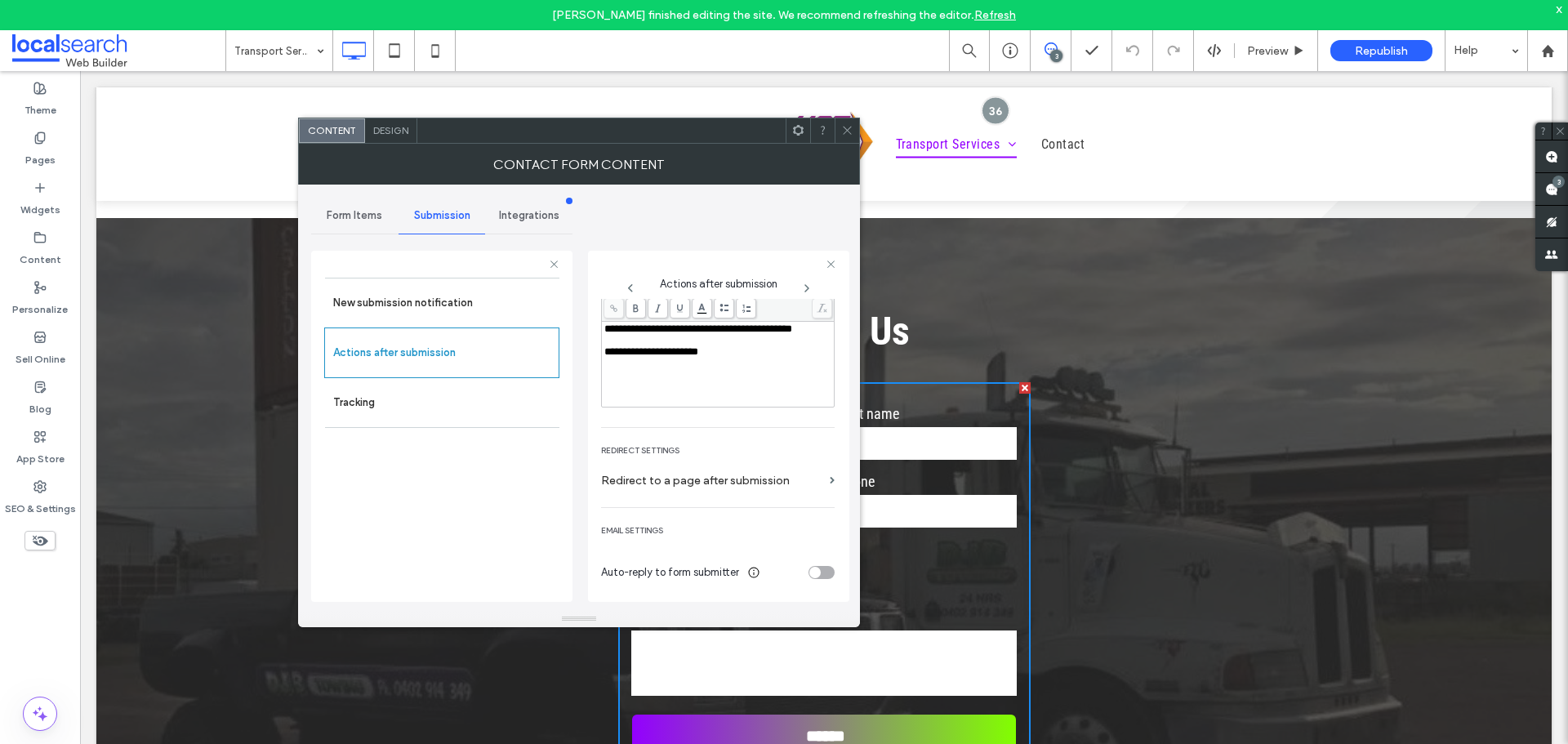
scroll to position [214, 0]
click at [833, 132] on div at bounding box center [822, 131] width 24 height 24
click at [846, 134] on icon at bounding box center [847, 130] width 12 height 12
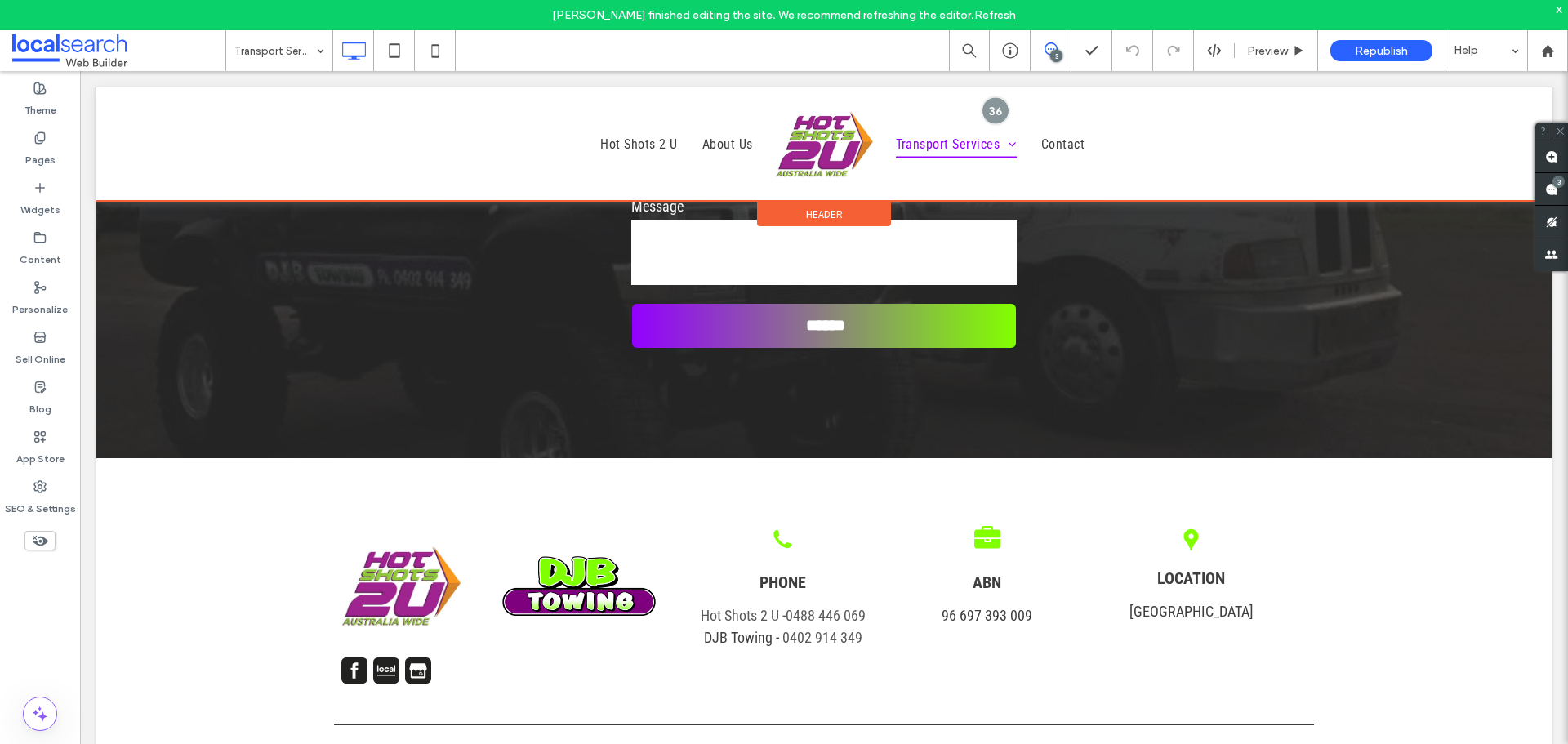
scroll to position [2123, 0]
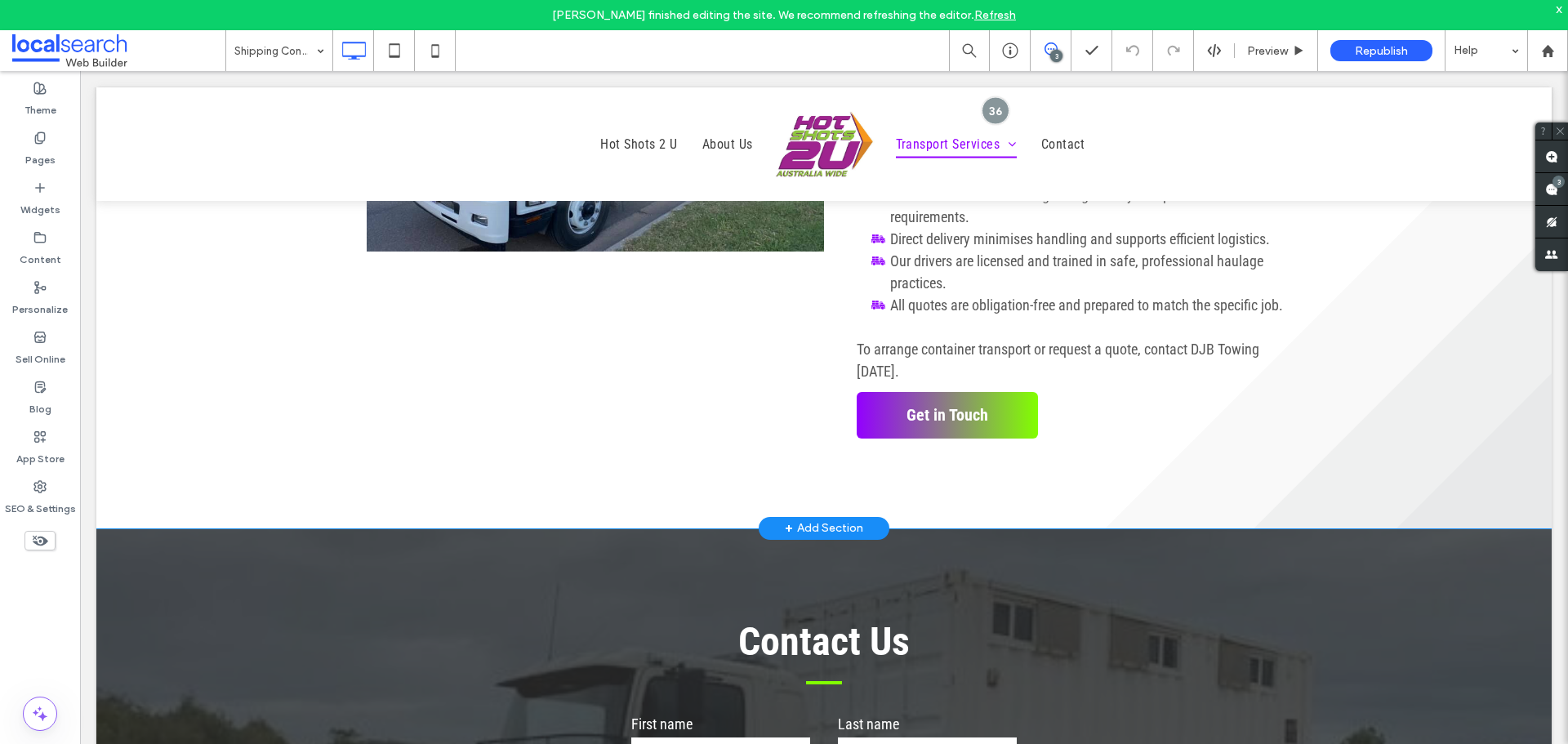
scroll to position [2204, 0]
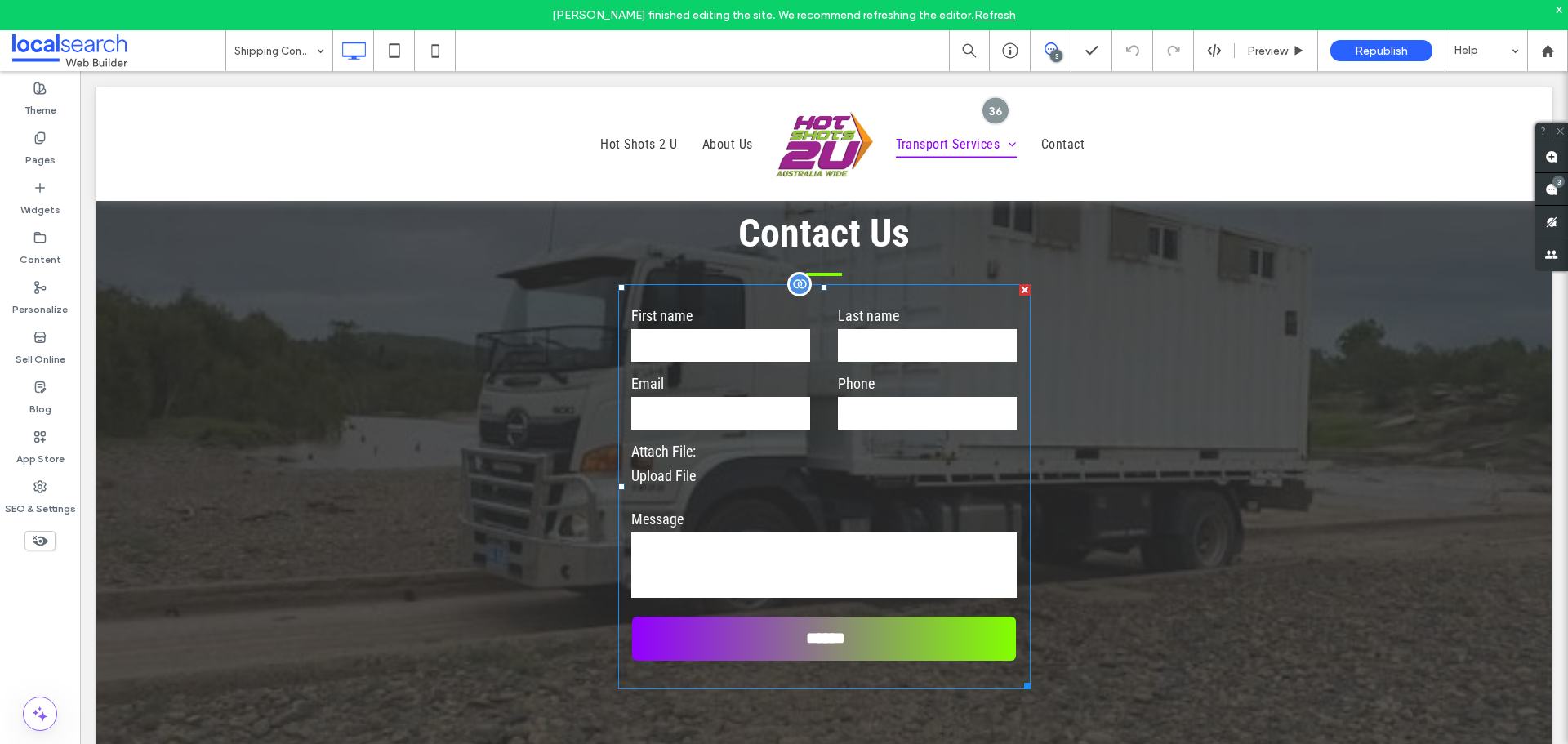
click at [762, 397] on input "email" at bounding box center [721, 414] width 179 height 33
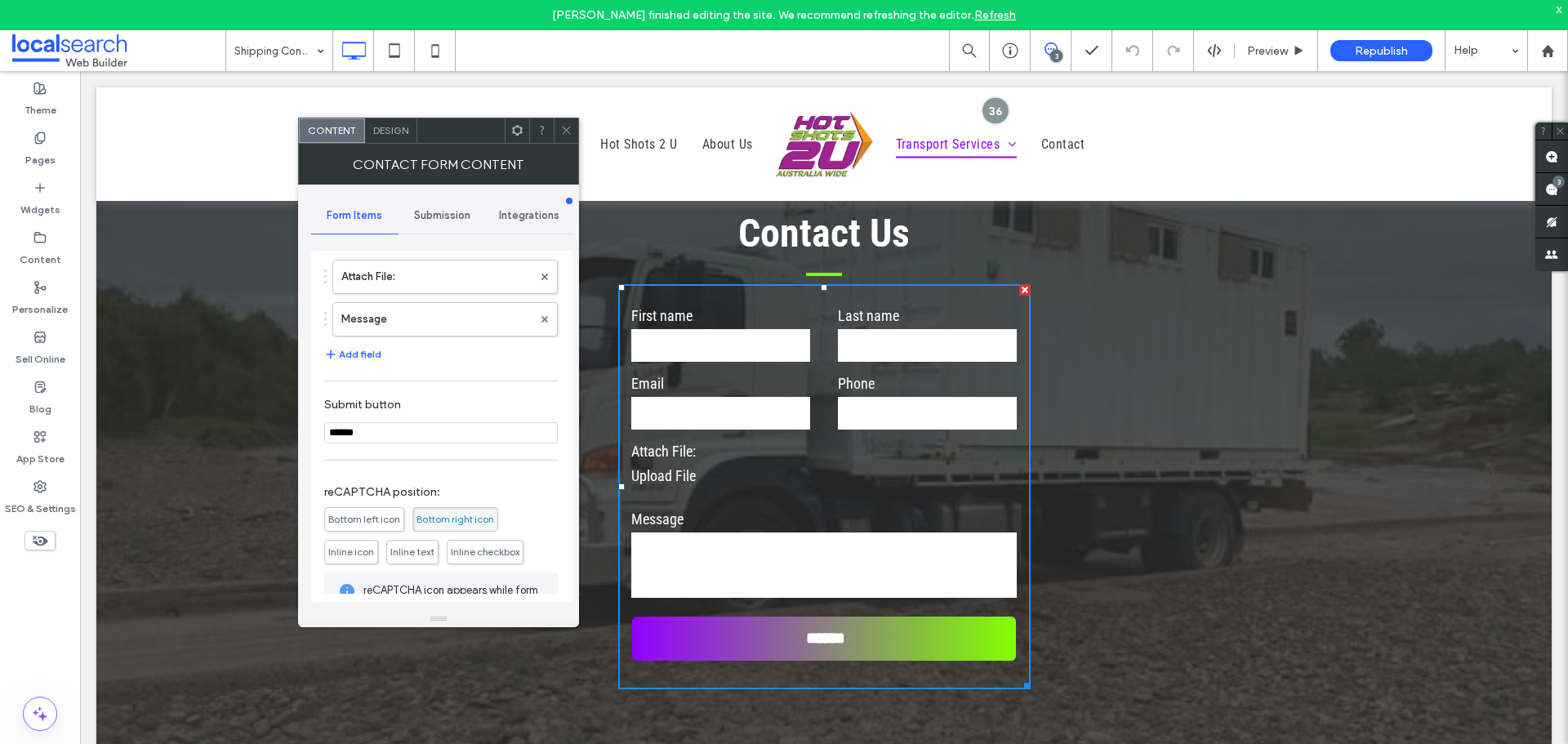
scroll to position [245, 0]
click at [447, 224] on div "Submission" at bounding box center [442, 215] width 88 height 36
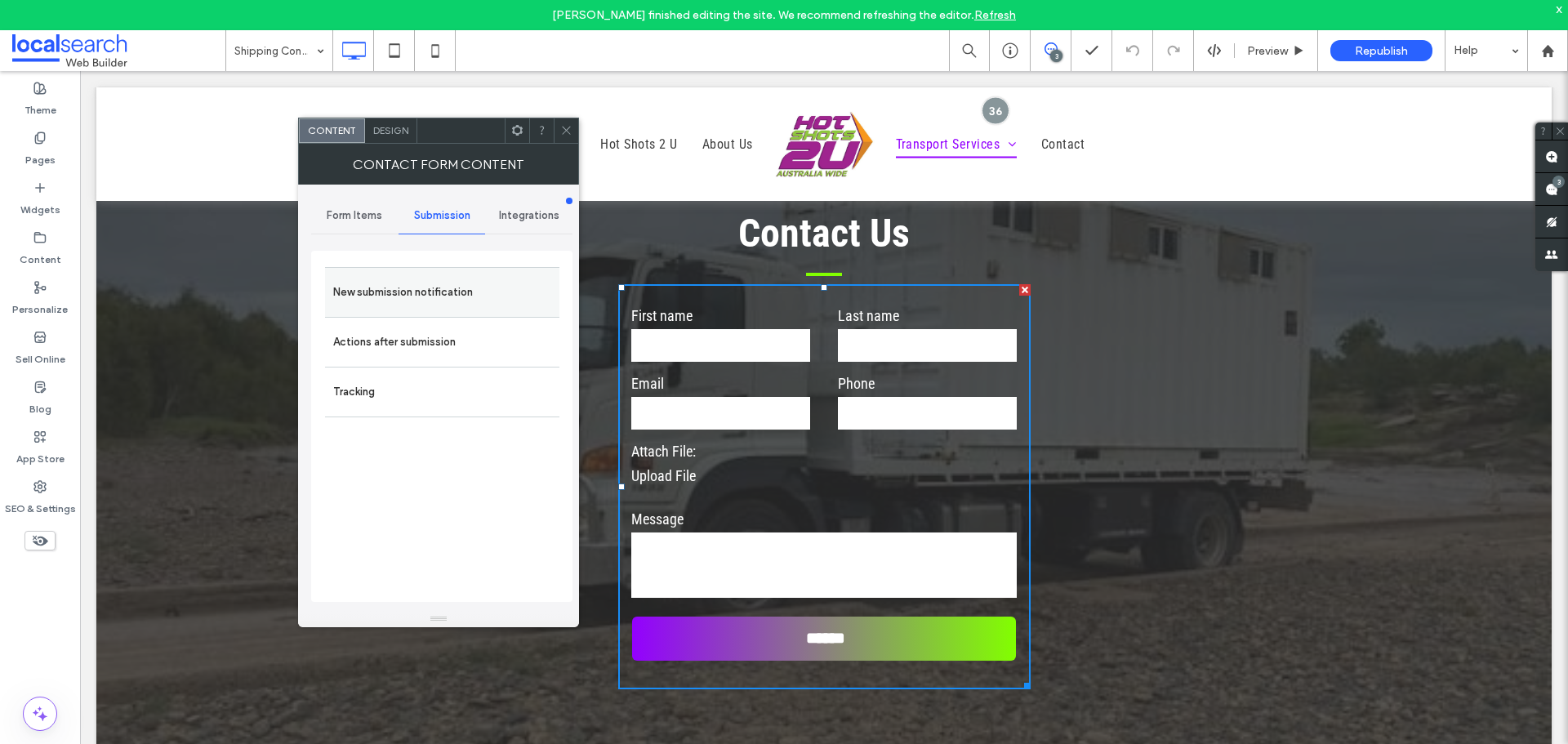
click at [452, 289] on label "New submission notification" at bounding box center [441, 292] width 218 height 33
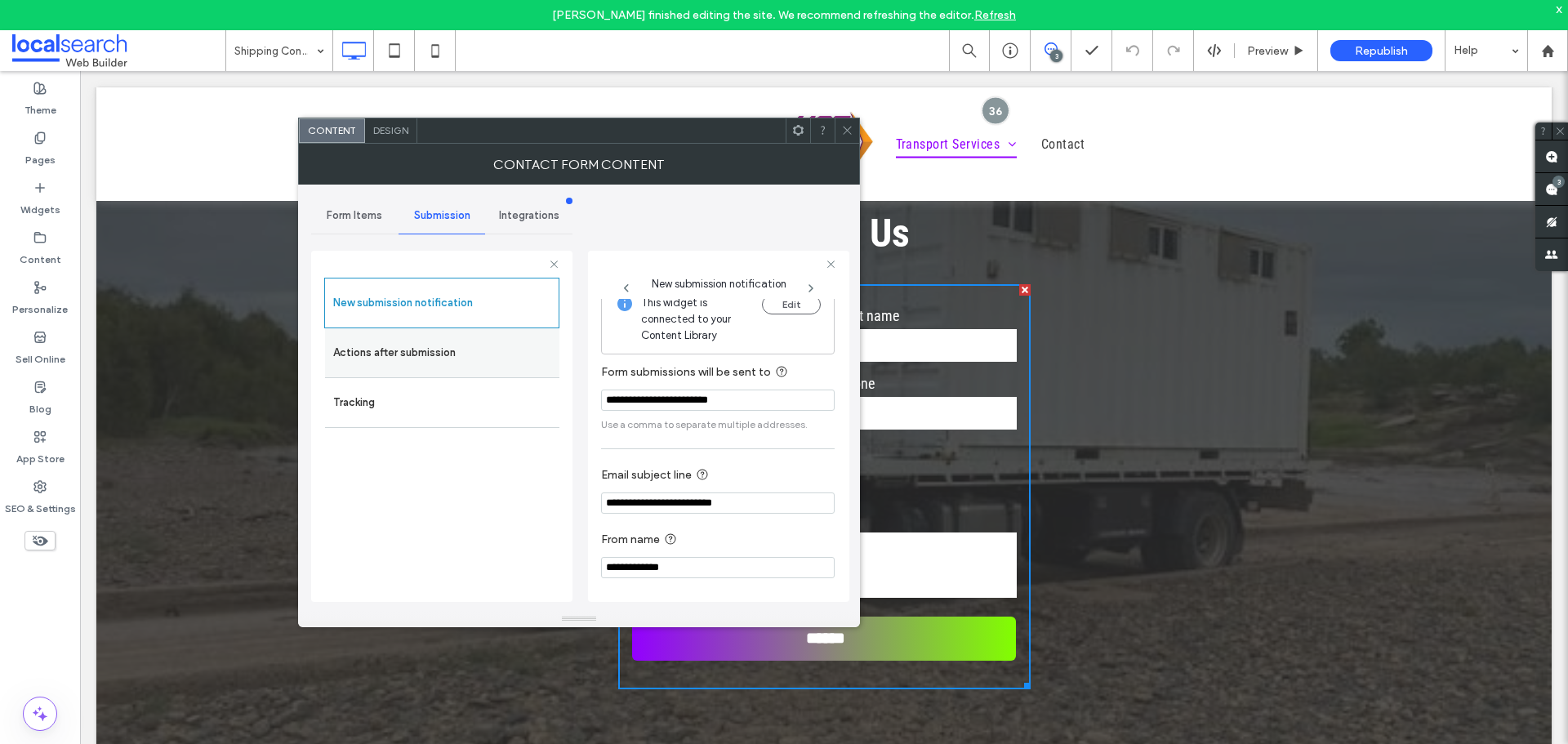
scroll to position [17, 0]
click at [506, 356] on label "Actions after submission" at bounding box center [441, 353] width 218 height 33
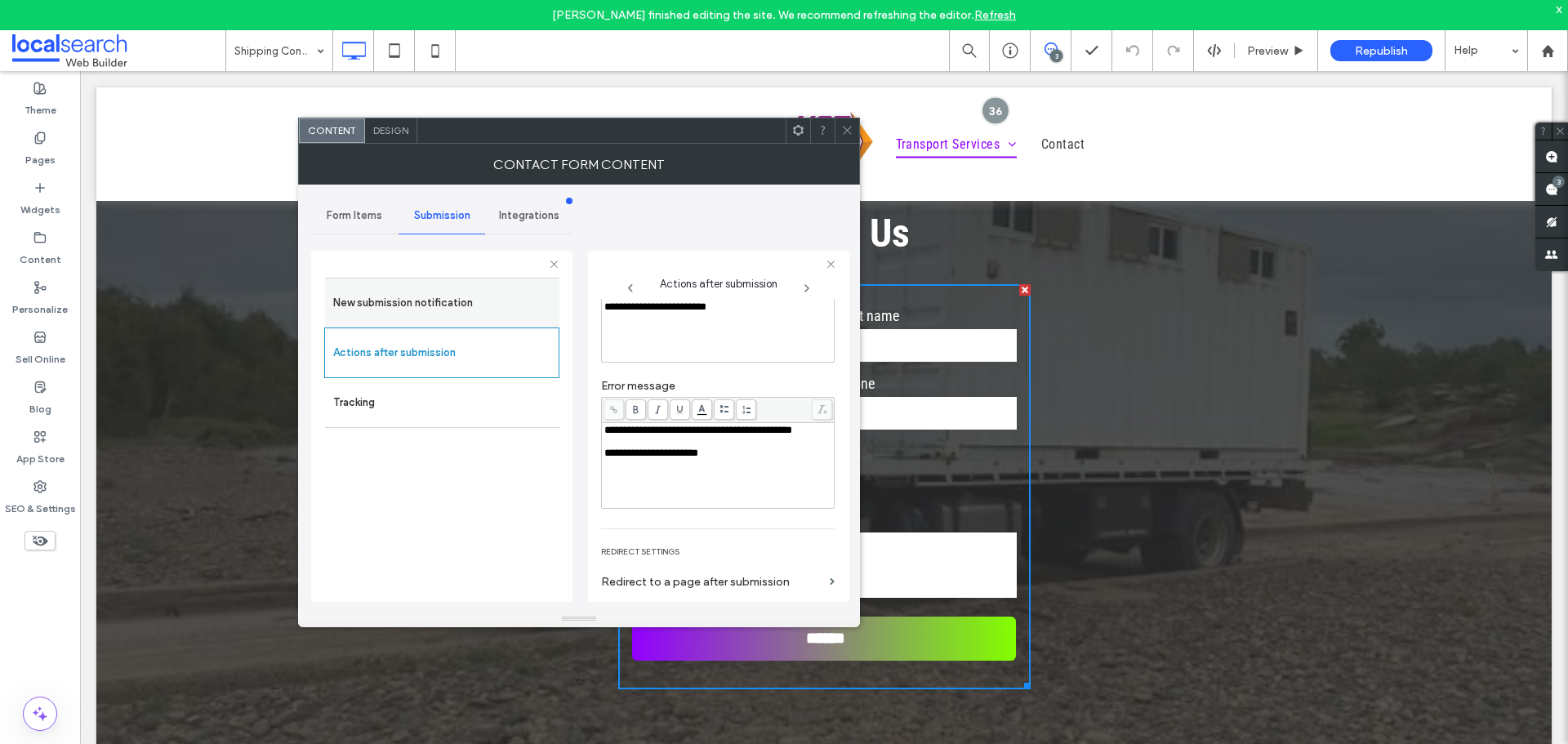
scroll to position [214, 0]
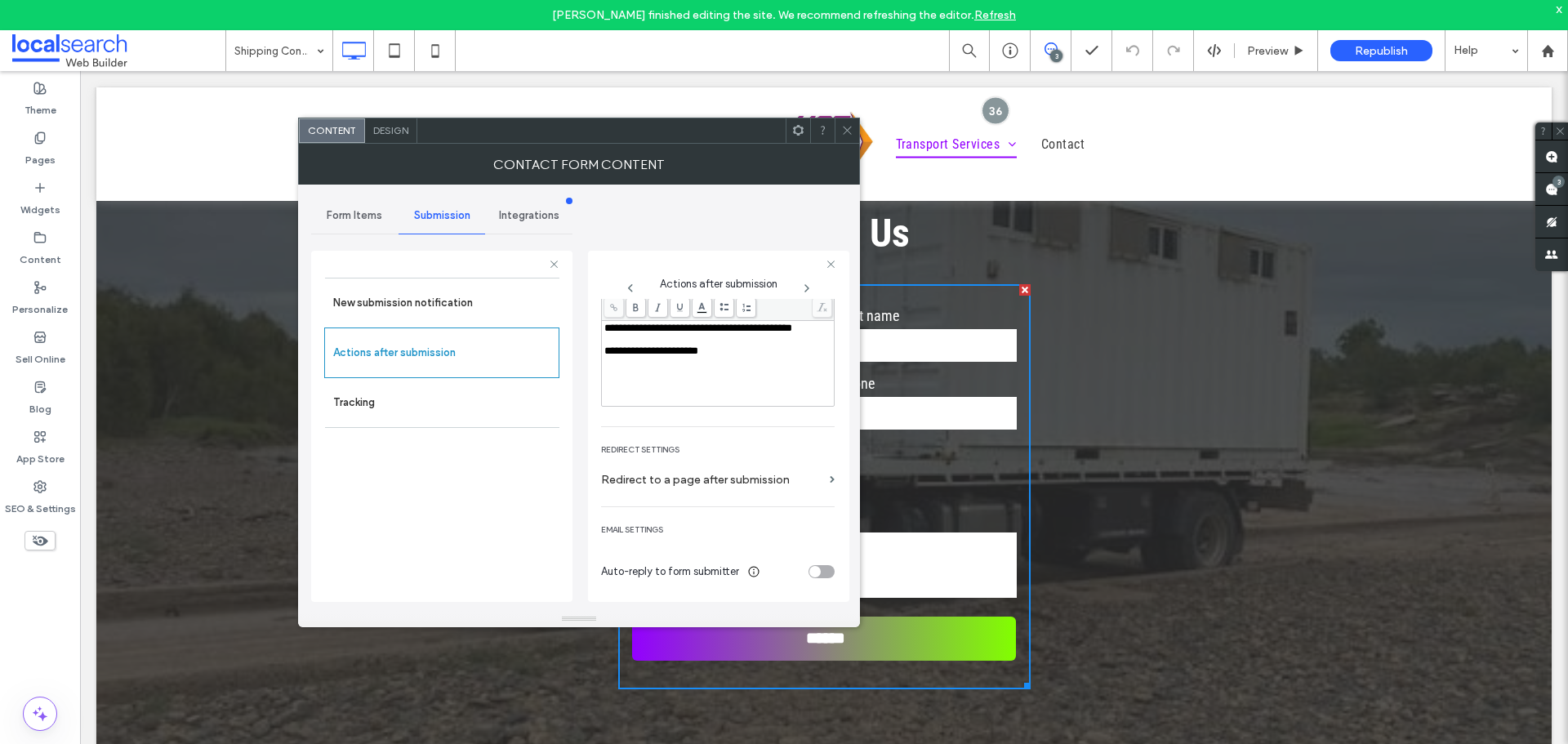
click at [377, 220] on span "Form Items" at bounding box center [355, 215] width 56 height 13
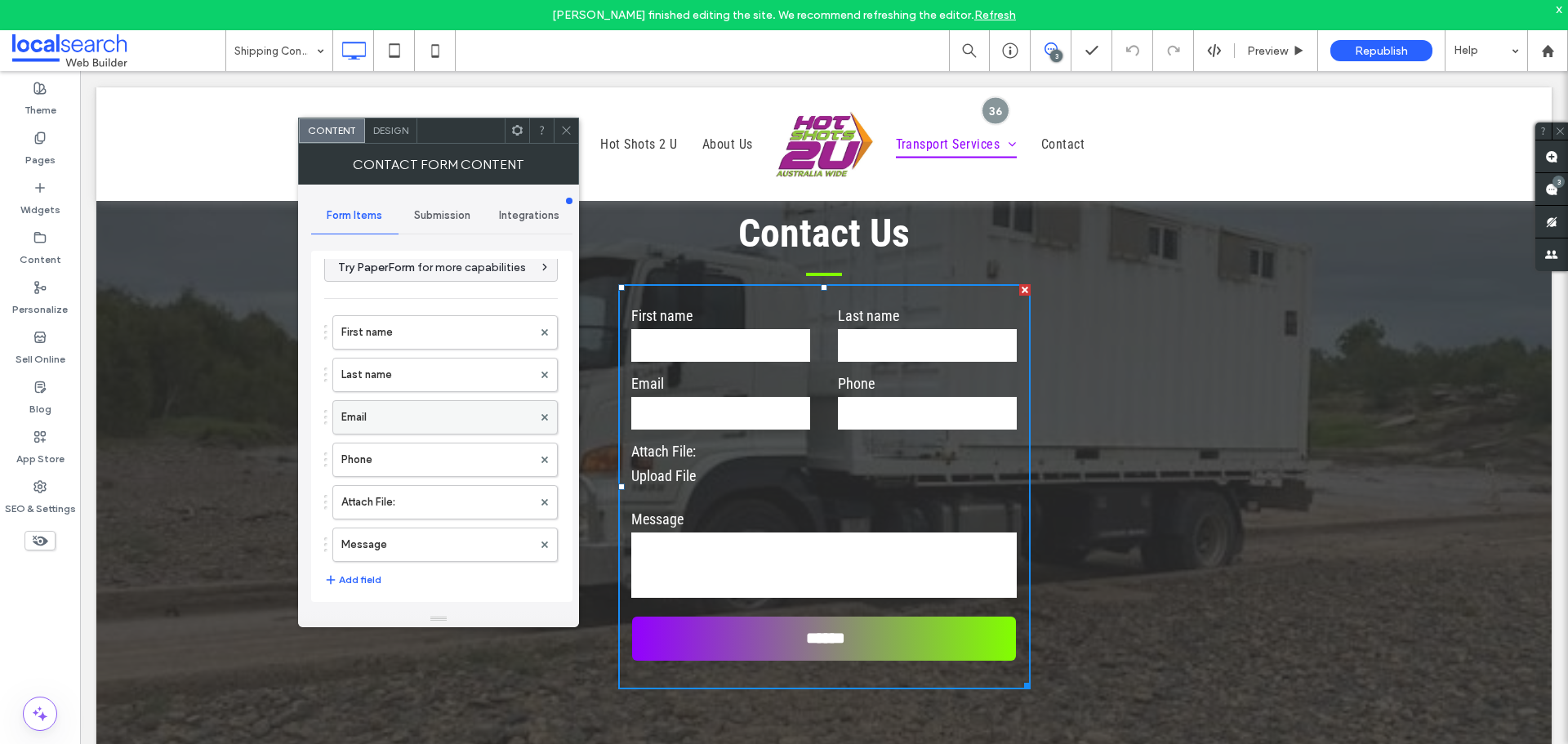
scroll to position [0, 0]
click at [563, 141] on span at bounding box center [566, 131] width 12 height 24
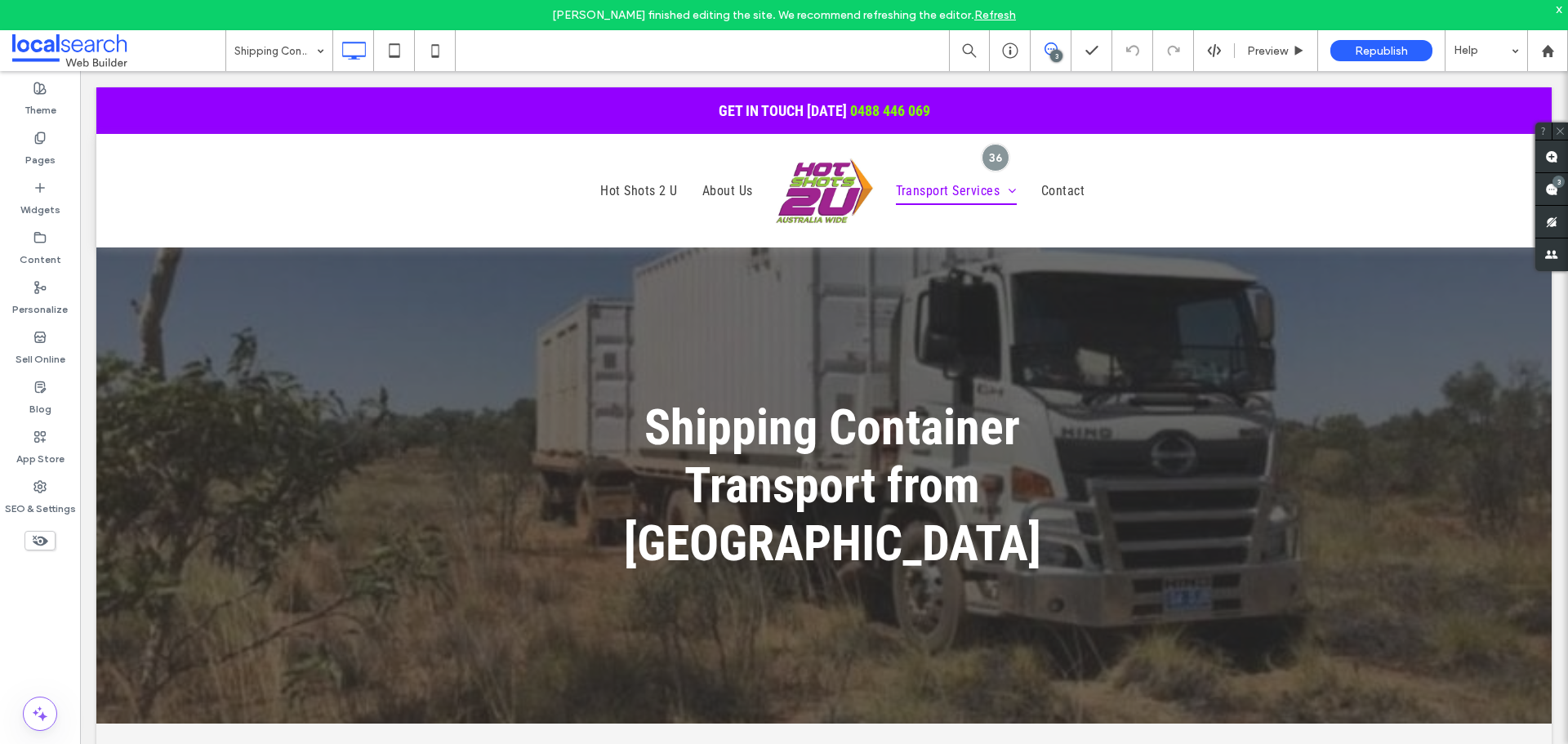
drag, startPoint x: 1567, startPoint y: 294, endPoint x: 1512, endPoint y: 114, distance: 188.2
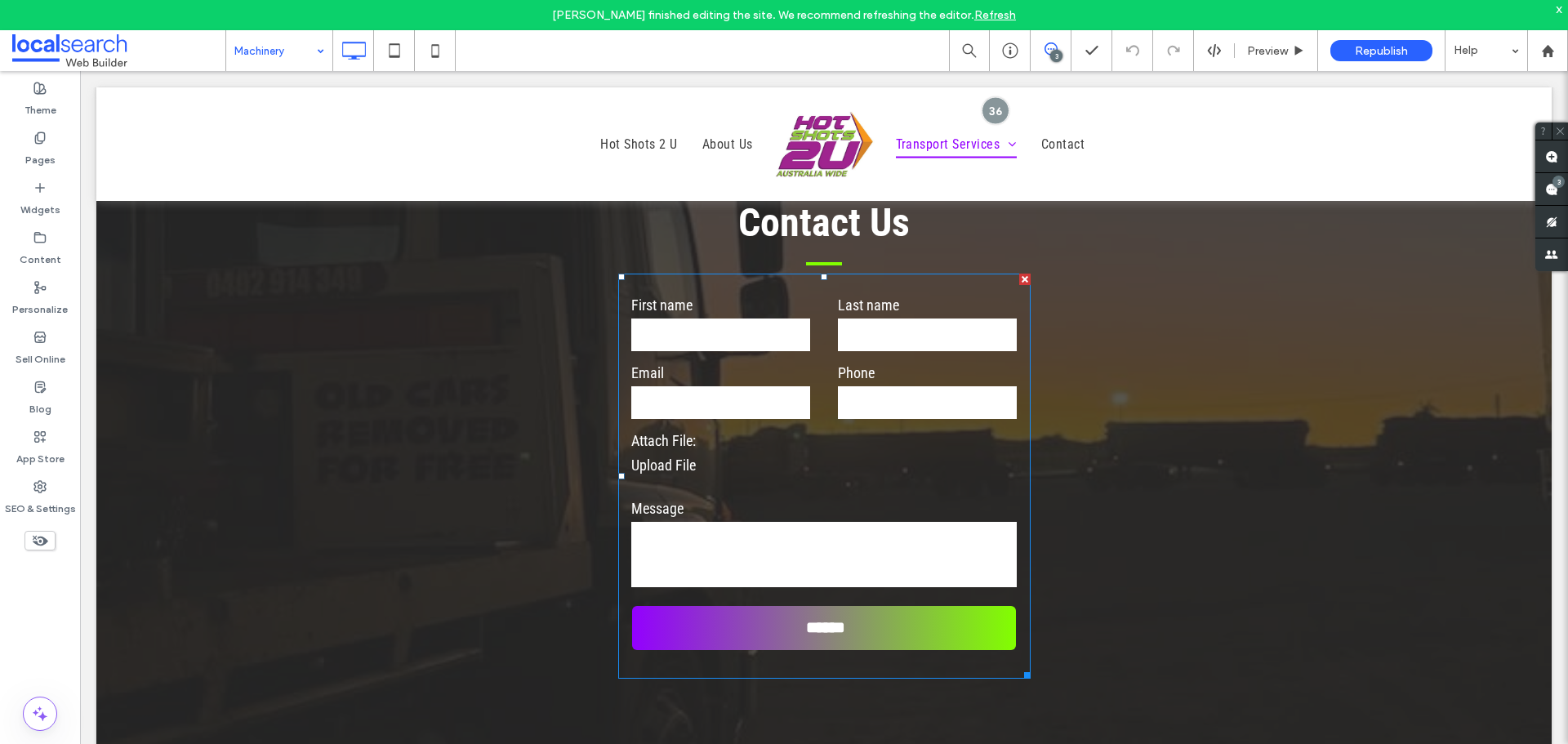
scroll to position [2123, 0]
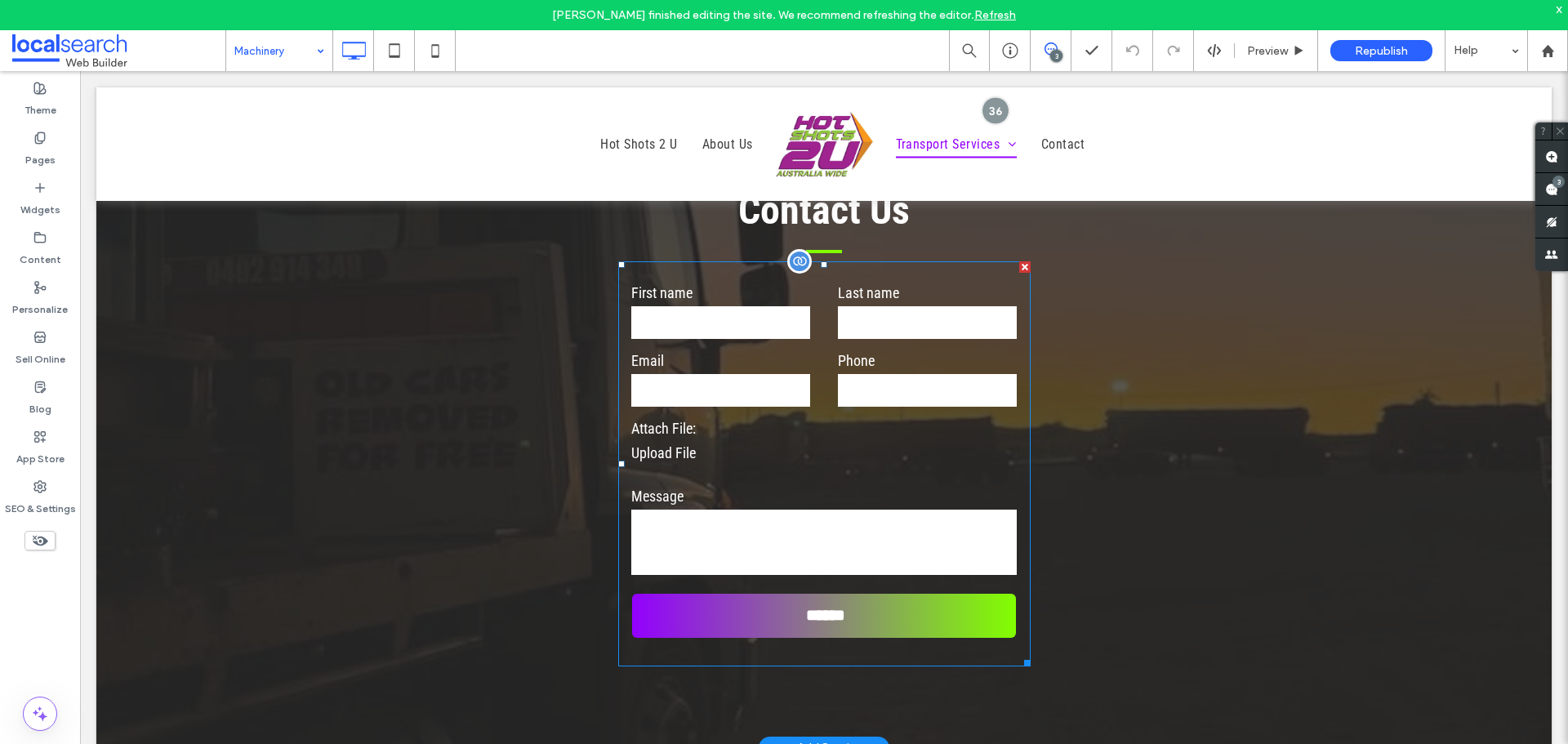
click at [701, 407] on input "email" at bounding box center [721, 390] width 179 height 33
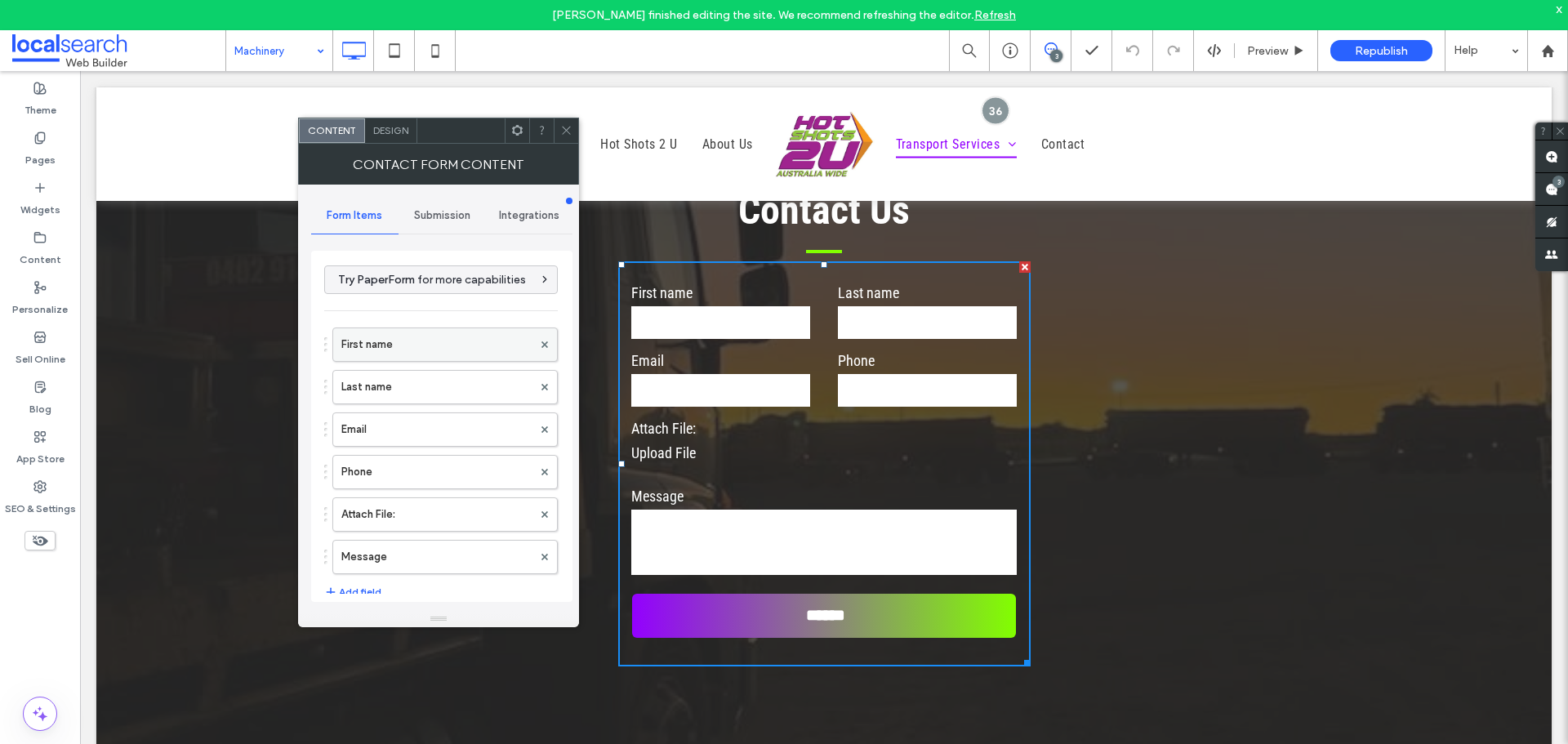
click at [412, 342] on label "First name" at bounding box center [437, 345] width 191 height 33
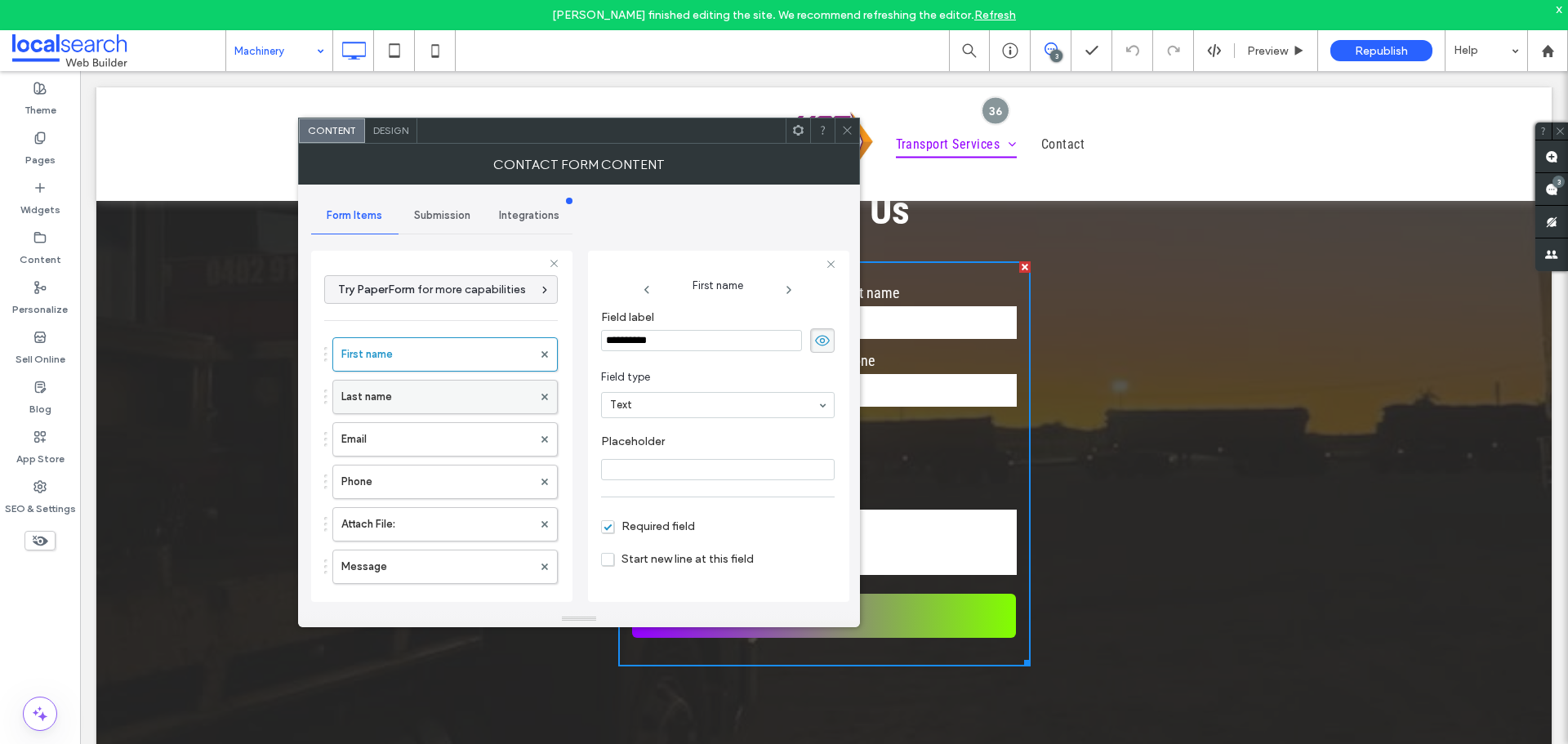
click at [421, 412] on label "Last name" at bounding box center [437, 397] width 191 height 33
click at [426, 448] on label "Email" at bounding box center [437, 440] width 191 height 33
click at [427, 477] on label "Phone" at bounding box center [437, 482] width 191 height 33
click at [428, 509] on label "Attach File:" at bounding box center [437, 525] width 191 height 33
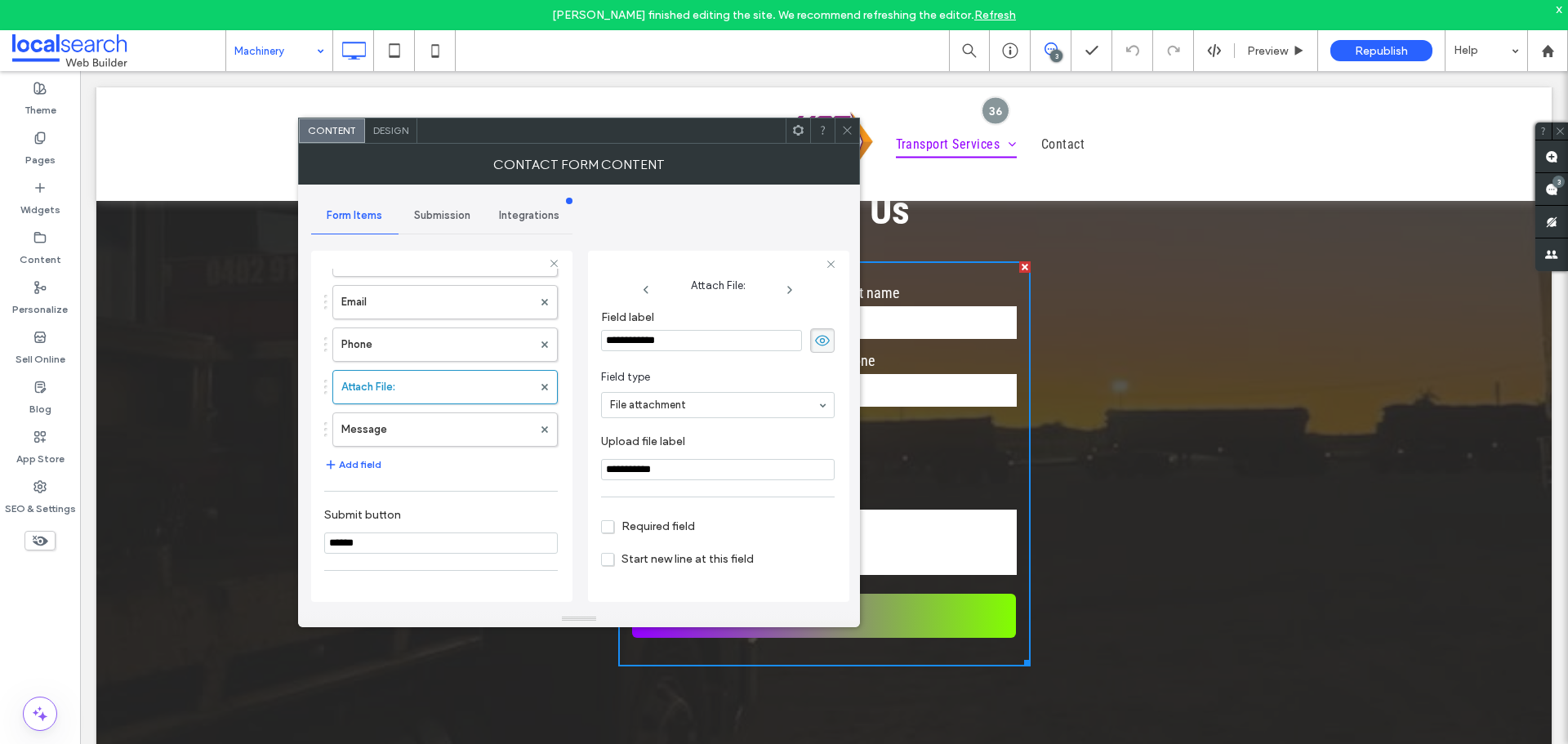
scroll to position [163, 0]
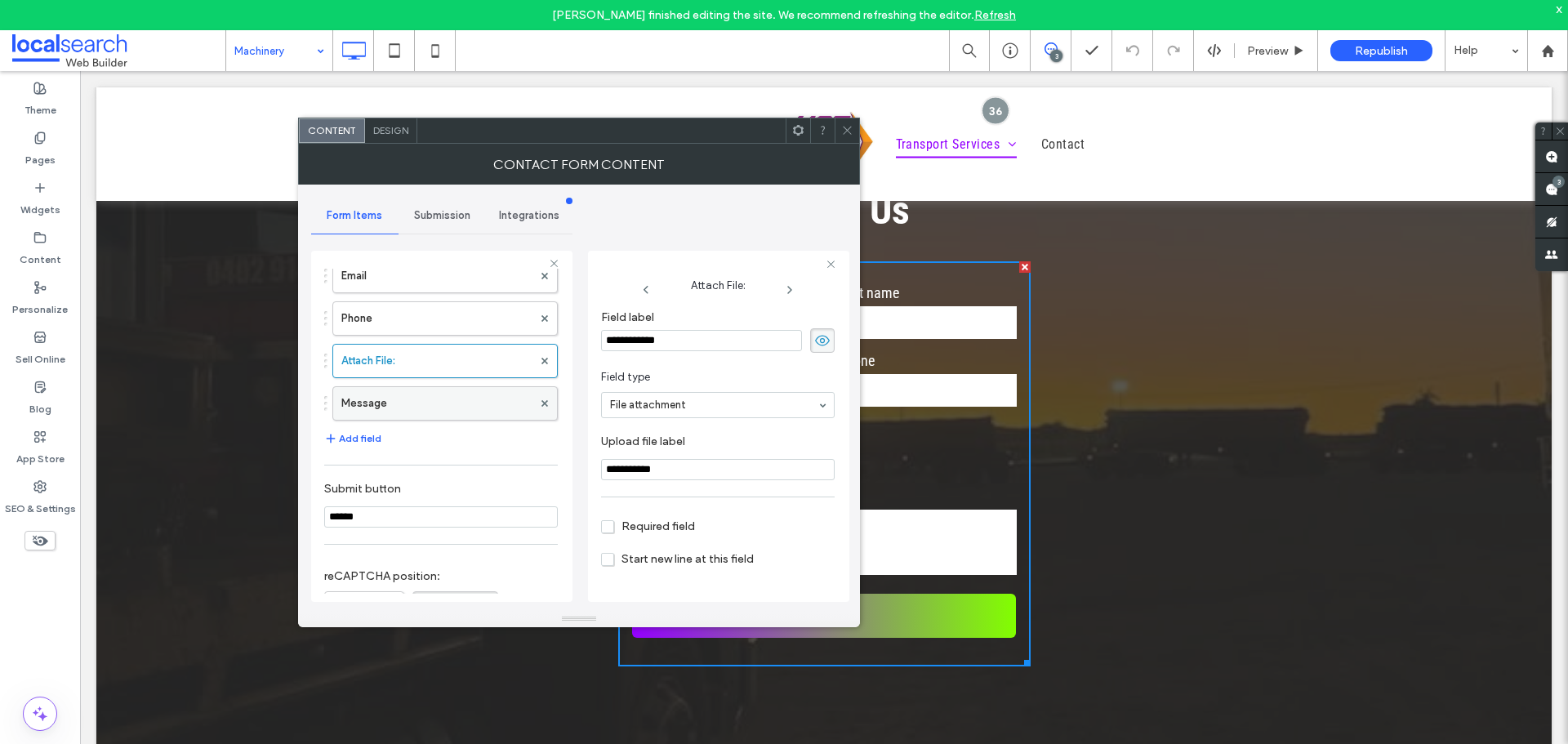
click at [452, 414] on label "Message" at bounding box center [437, 403] width 191 height 33
click at [457, 346] on label "Attach File:" at bounding box center [437, 361] width 191 height 33
type input "*"
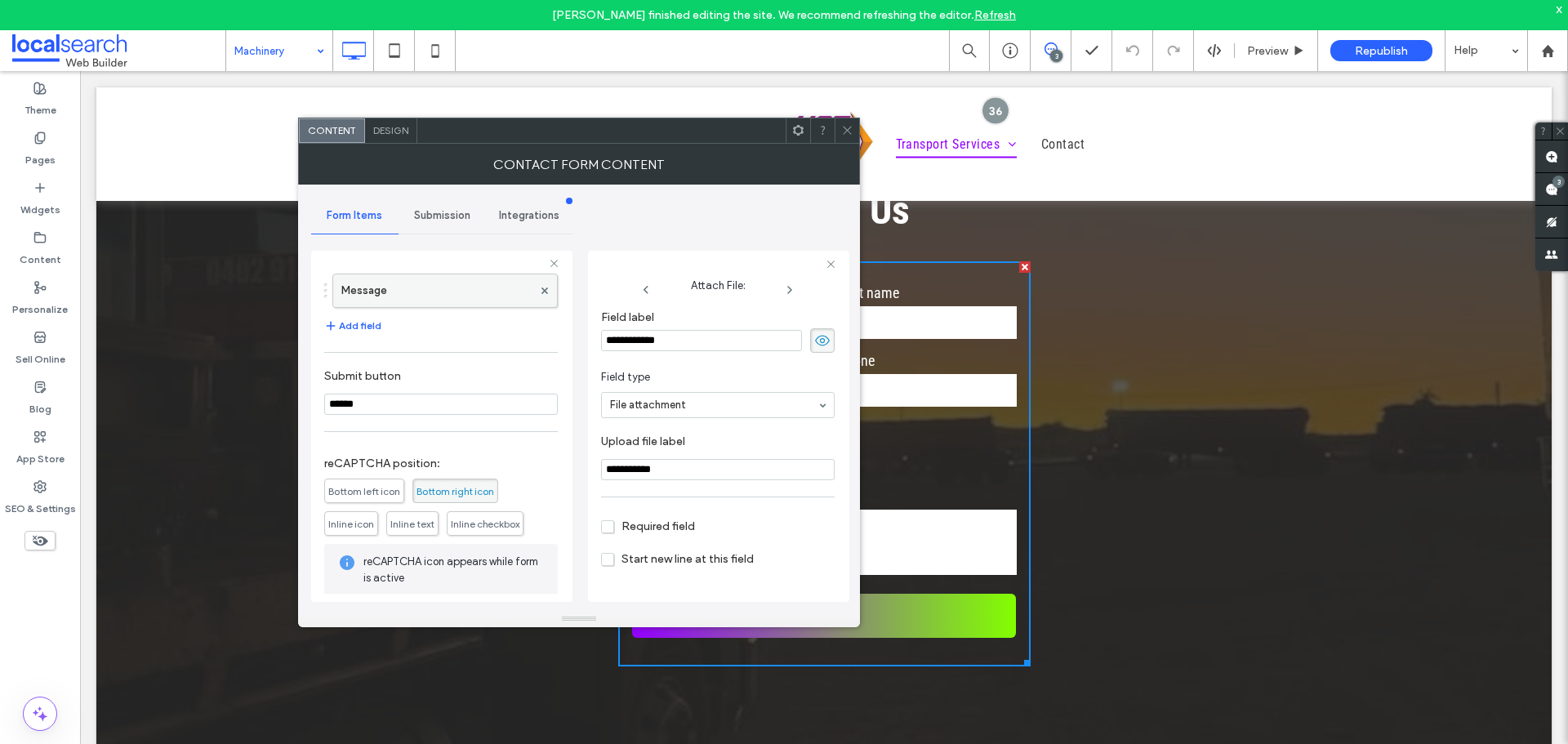
scroll to position [356, 0]
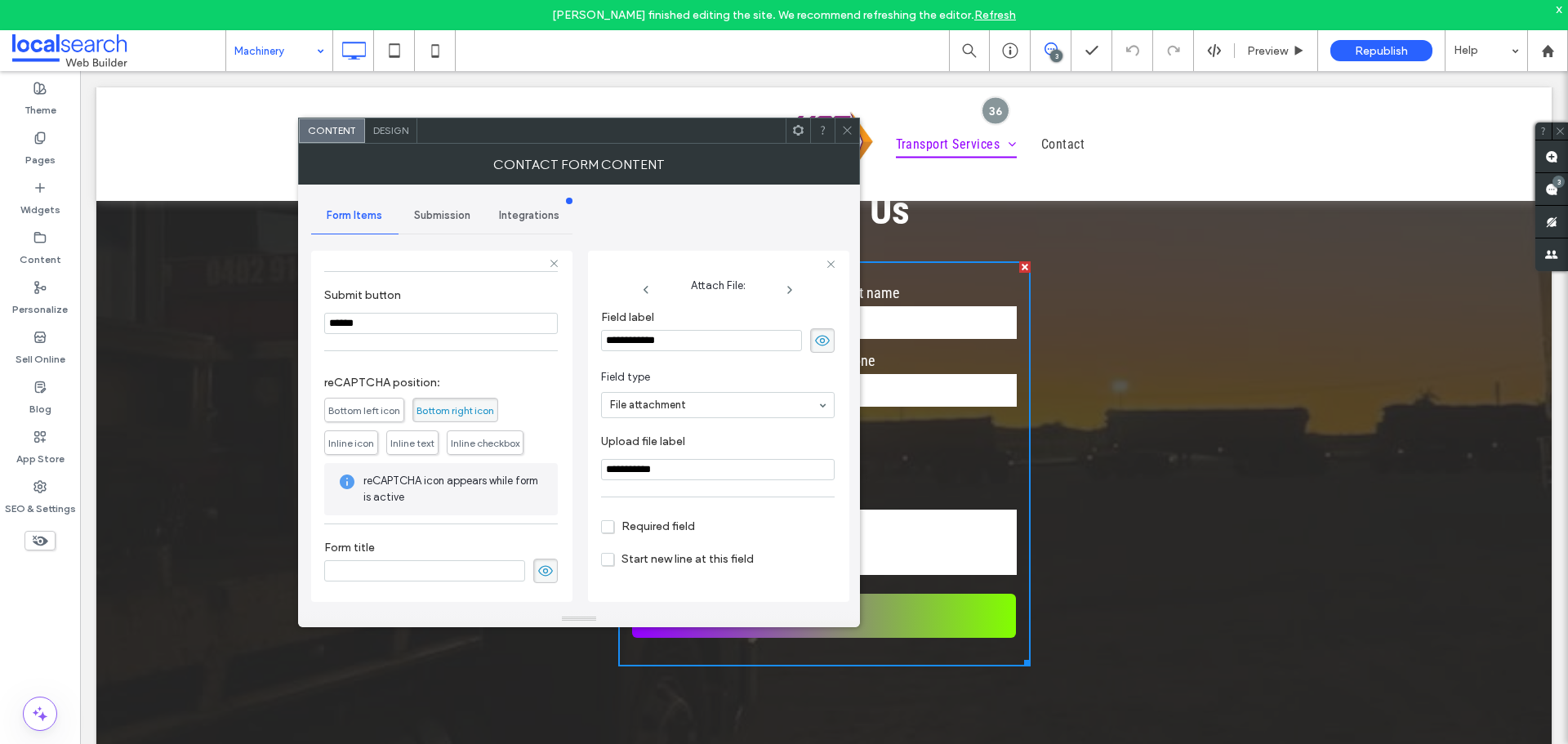
drag, startPoint x: 427, startPoint y: 219, endPoint x: 434, endPoint y: 210, distance: 11.4
click at [429, 214] on span "Submission" at bounding box center [441, 215] width 56 height 13
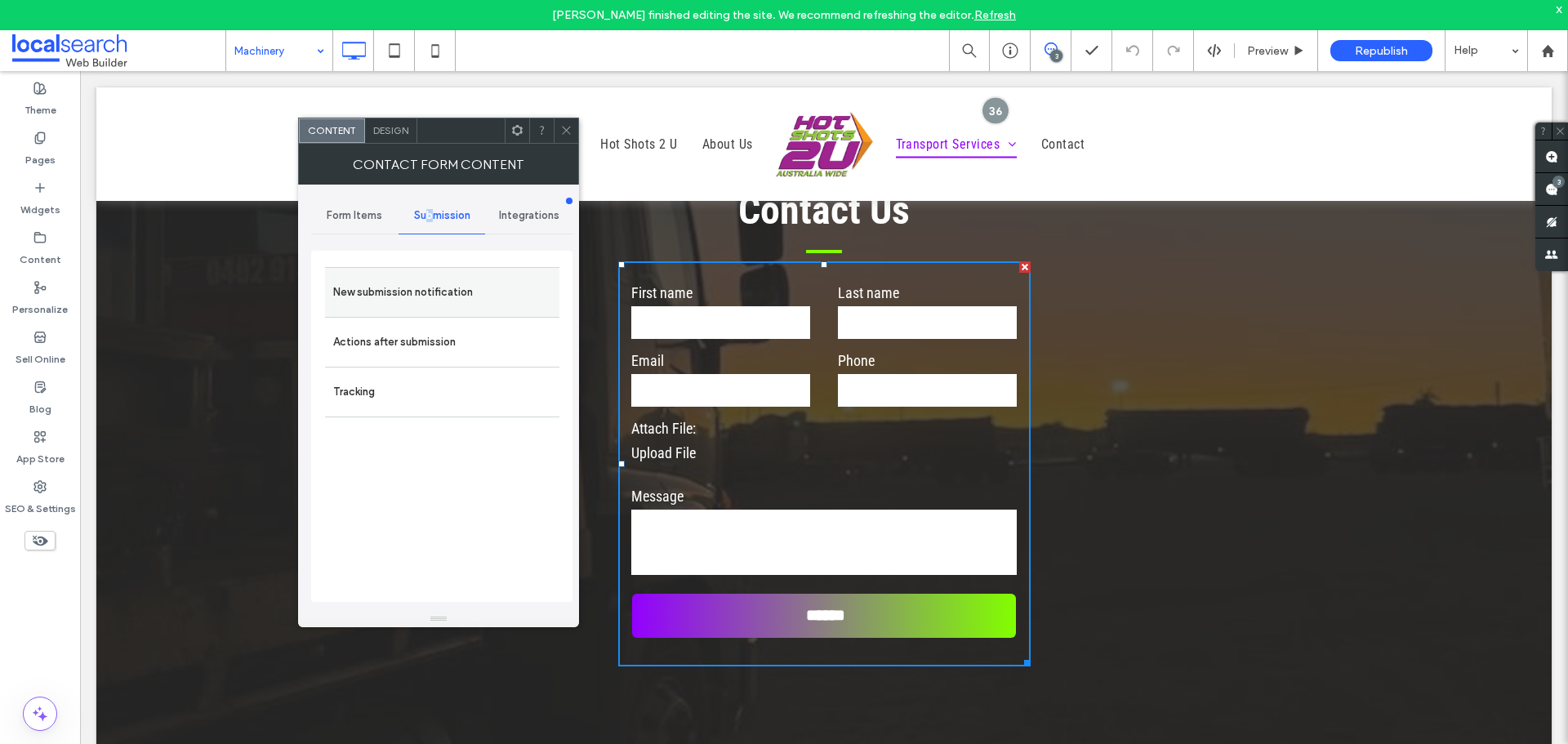
click at [449, 284] on label "New submission notification" at bounding box center [441, 292] width 218 height 33
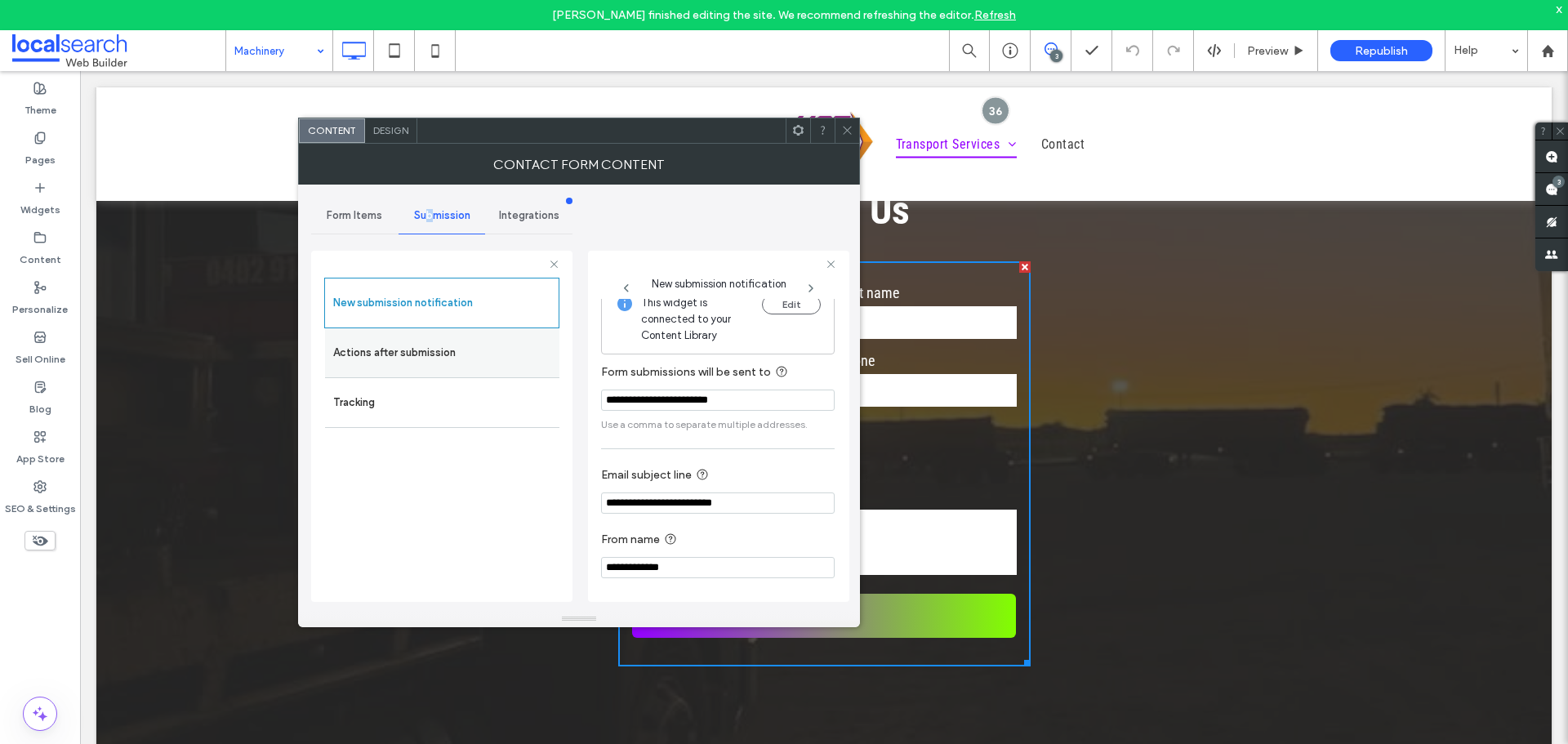
click at [499, 351] on label "Actions after submission" at bounding box center [441, 353] width 218 height 33
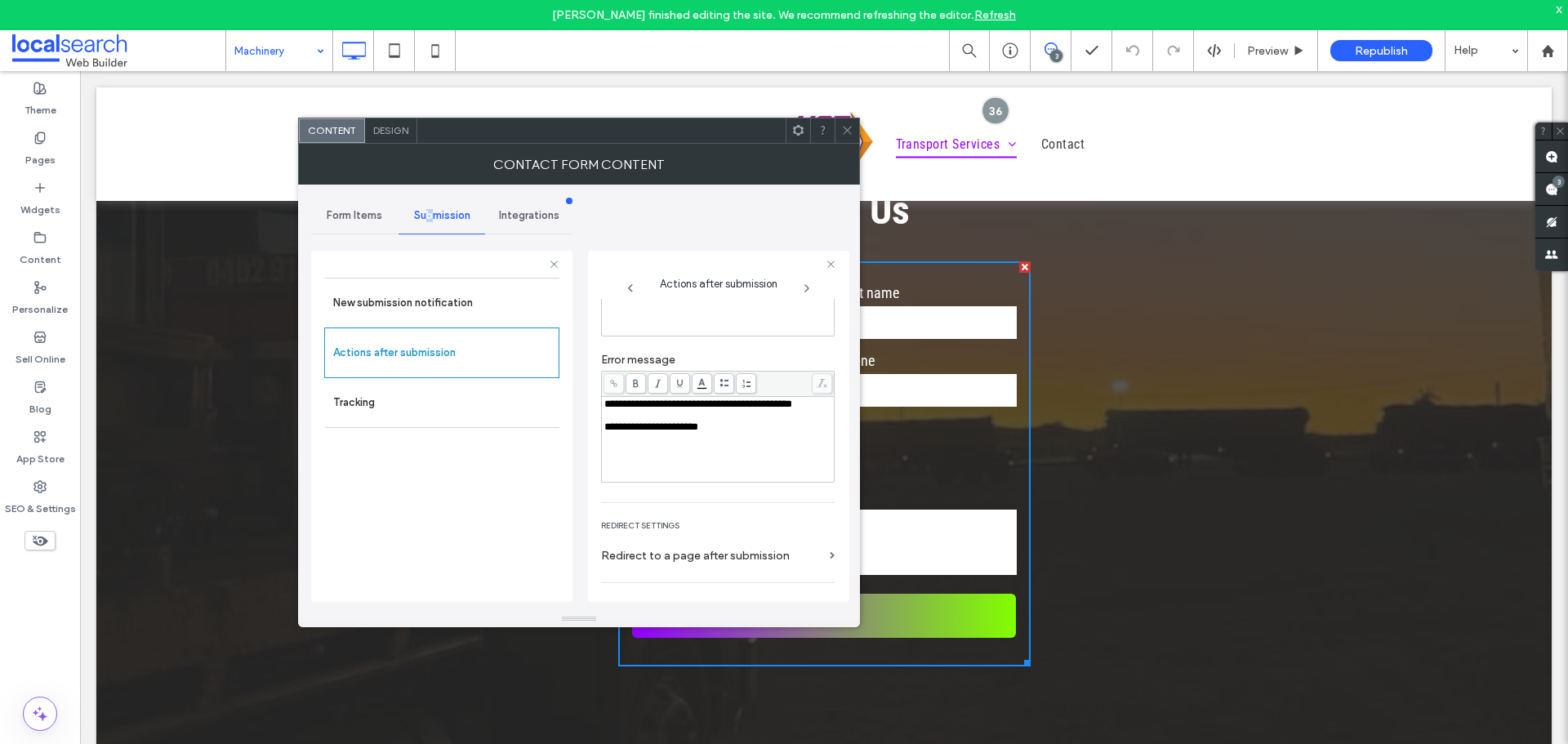
scroll to position [214, 0]
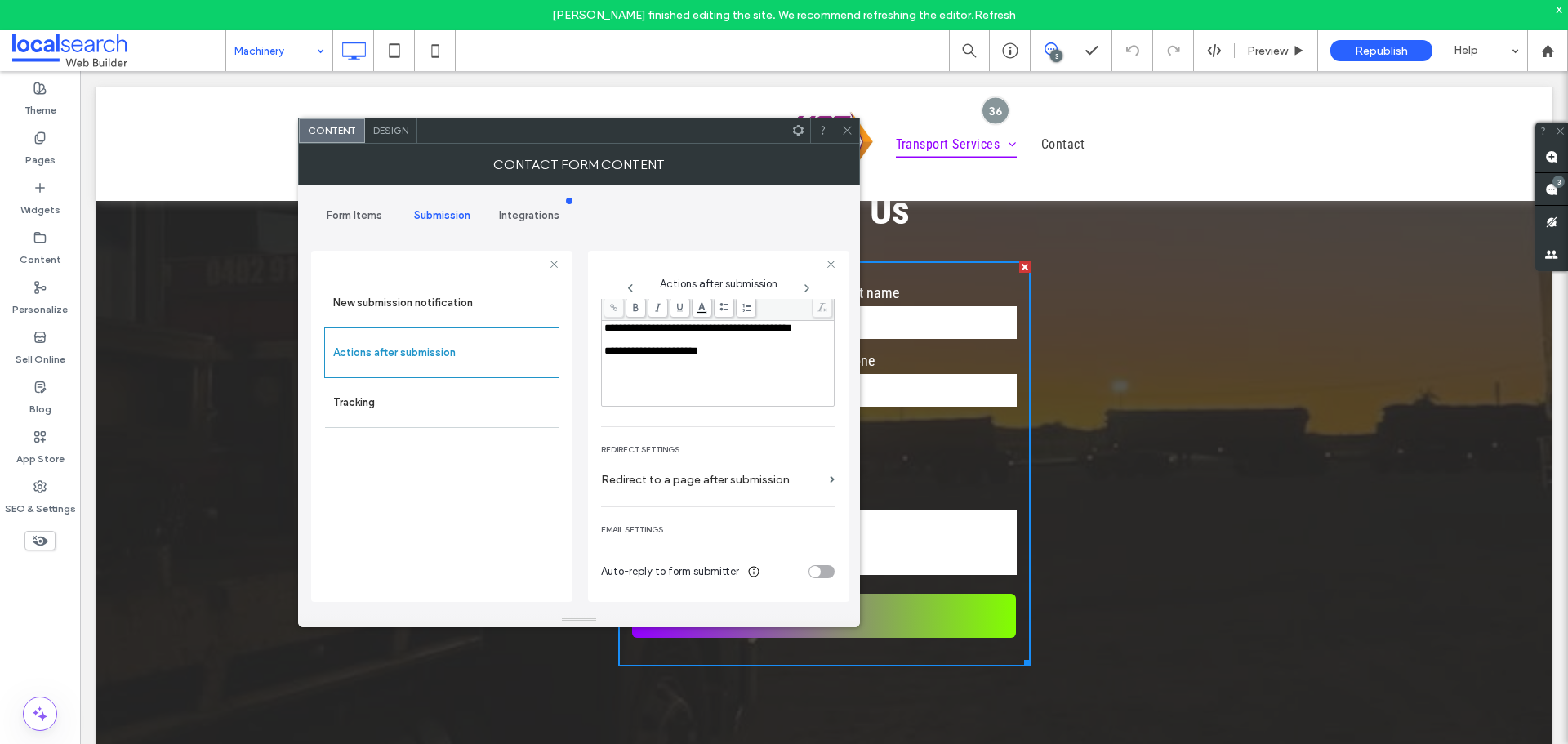
click at [836, 131] on div at bounding box center [846, 131] width 24 height 24
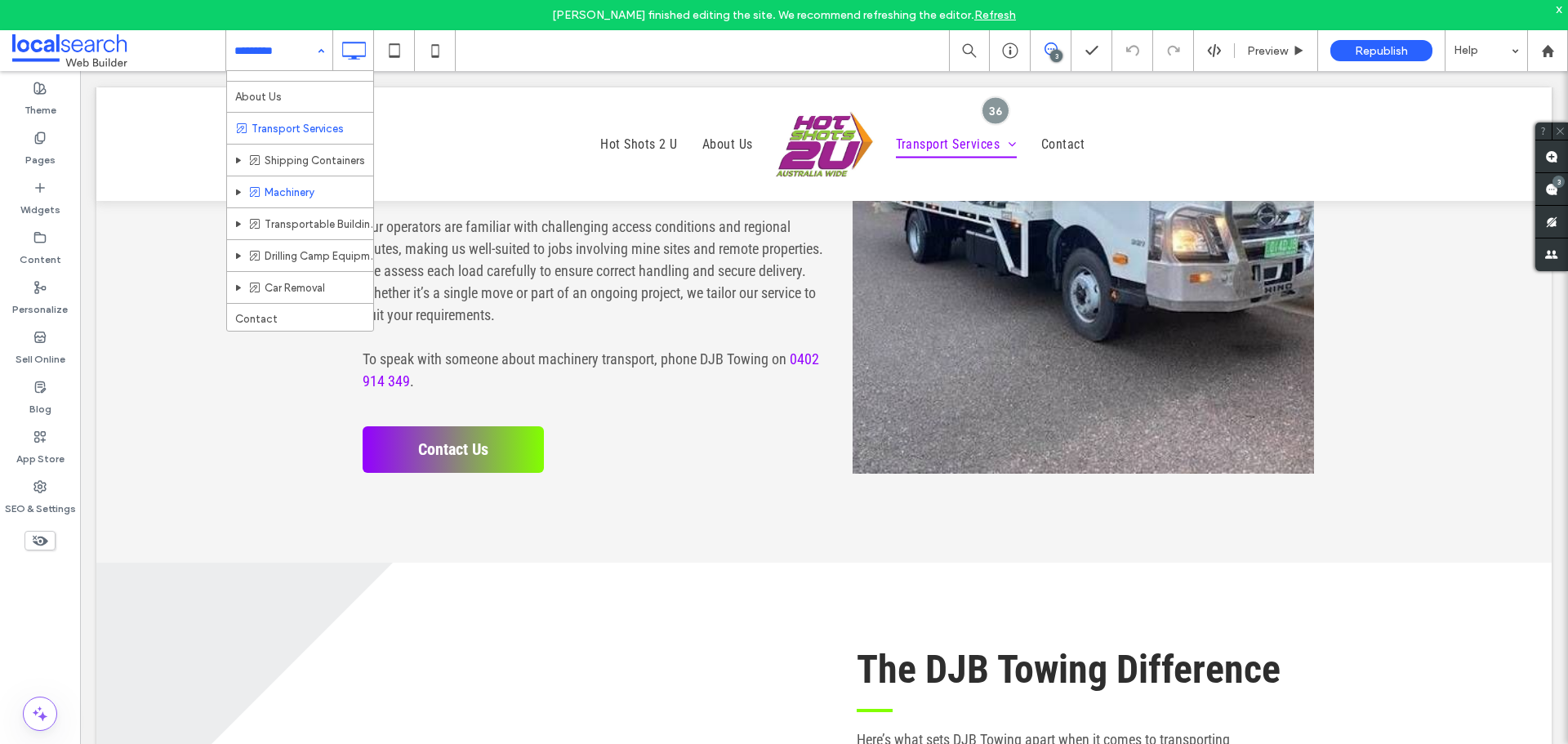
scroll to position [53, 0]
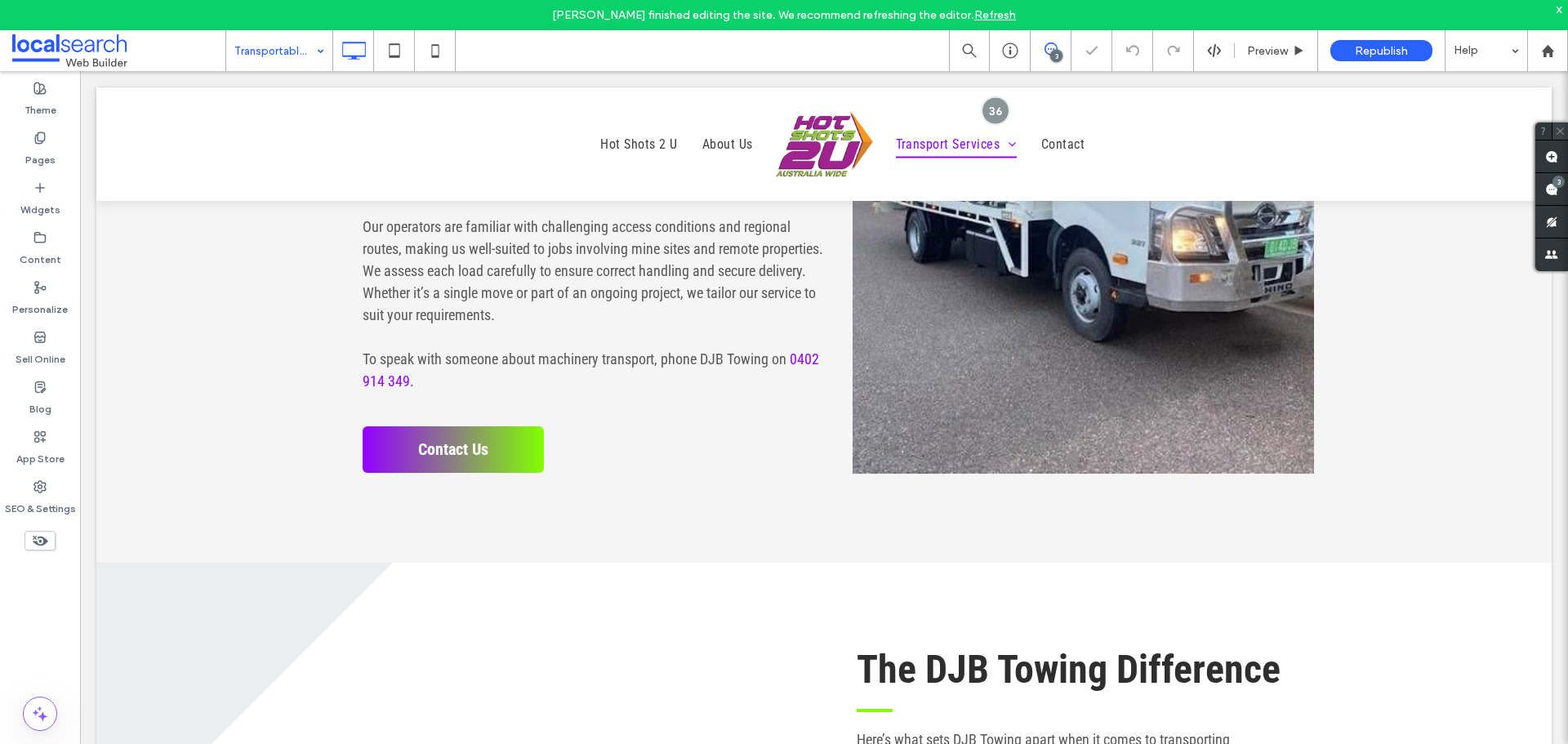
click at [1564, 133] on icon at bounding box center [1560, 131] width 10 height 10
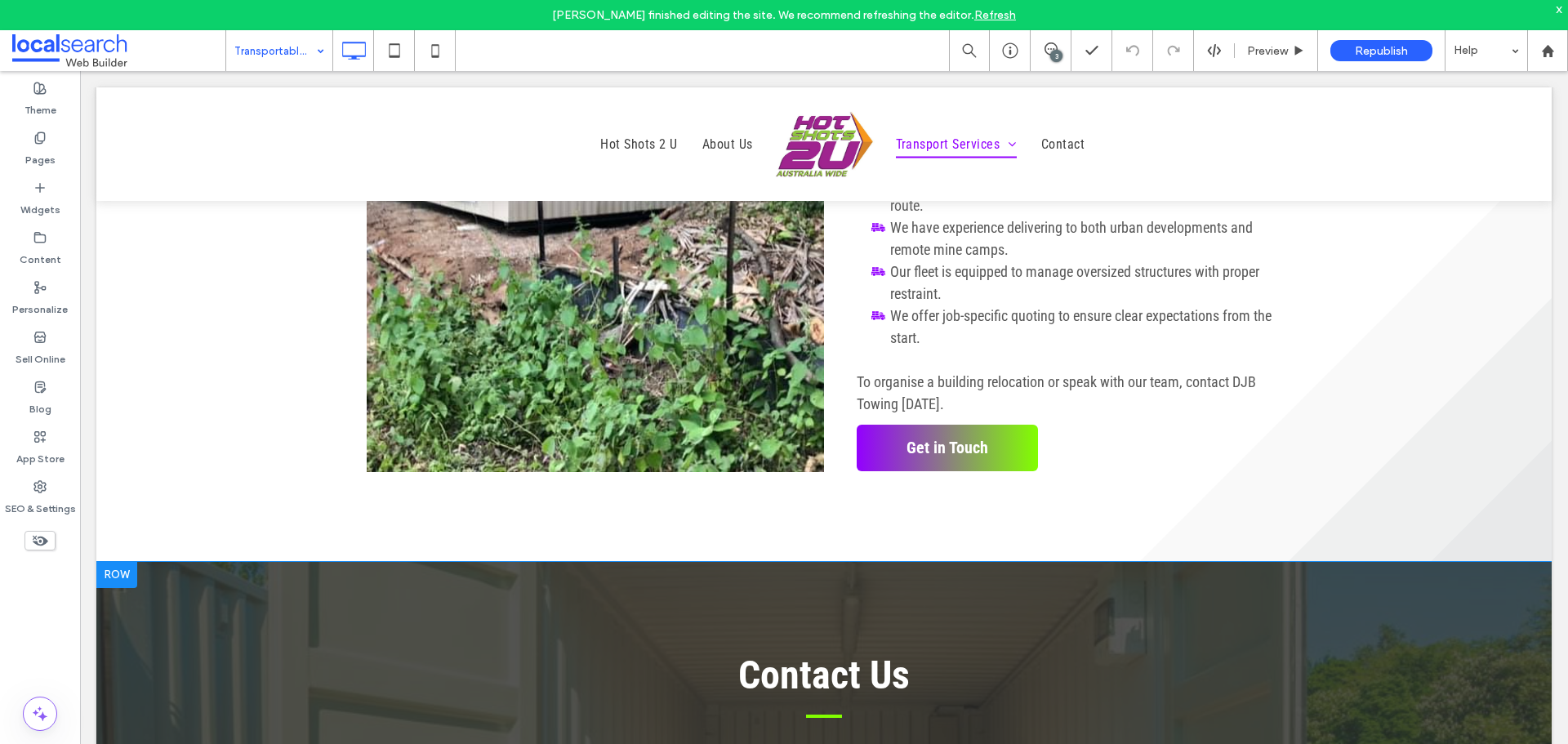
scroll to position [1878, 0]
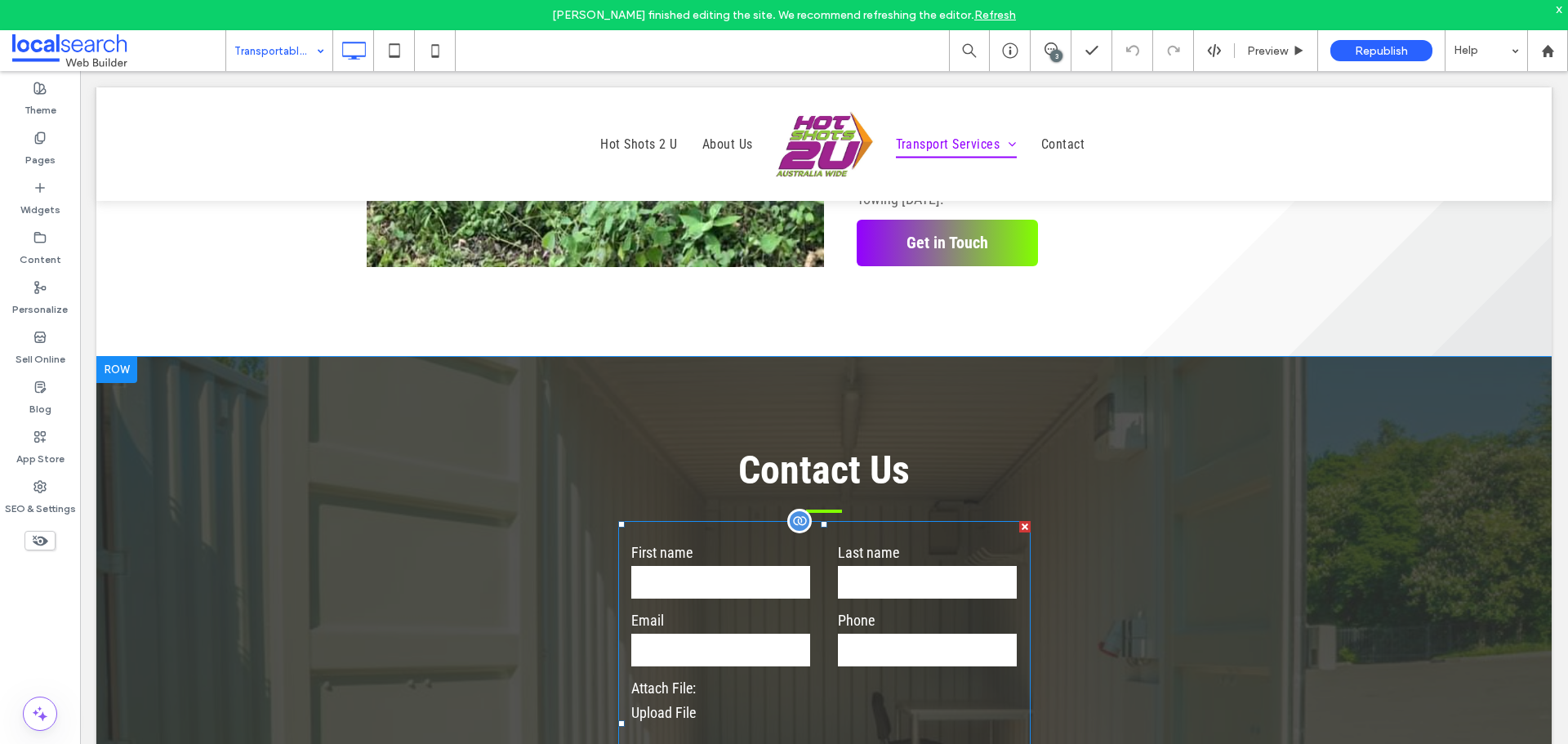
drag, startPoint x: 1030, startPoint y: 652, endPoint x: 951, endPoint y: 580, distance: 106.9
click at [951, 634] on input "tel" at bounding box center [927, 650] width 179 height 33
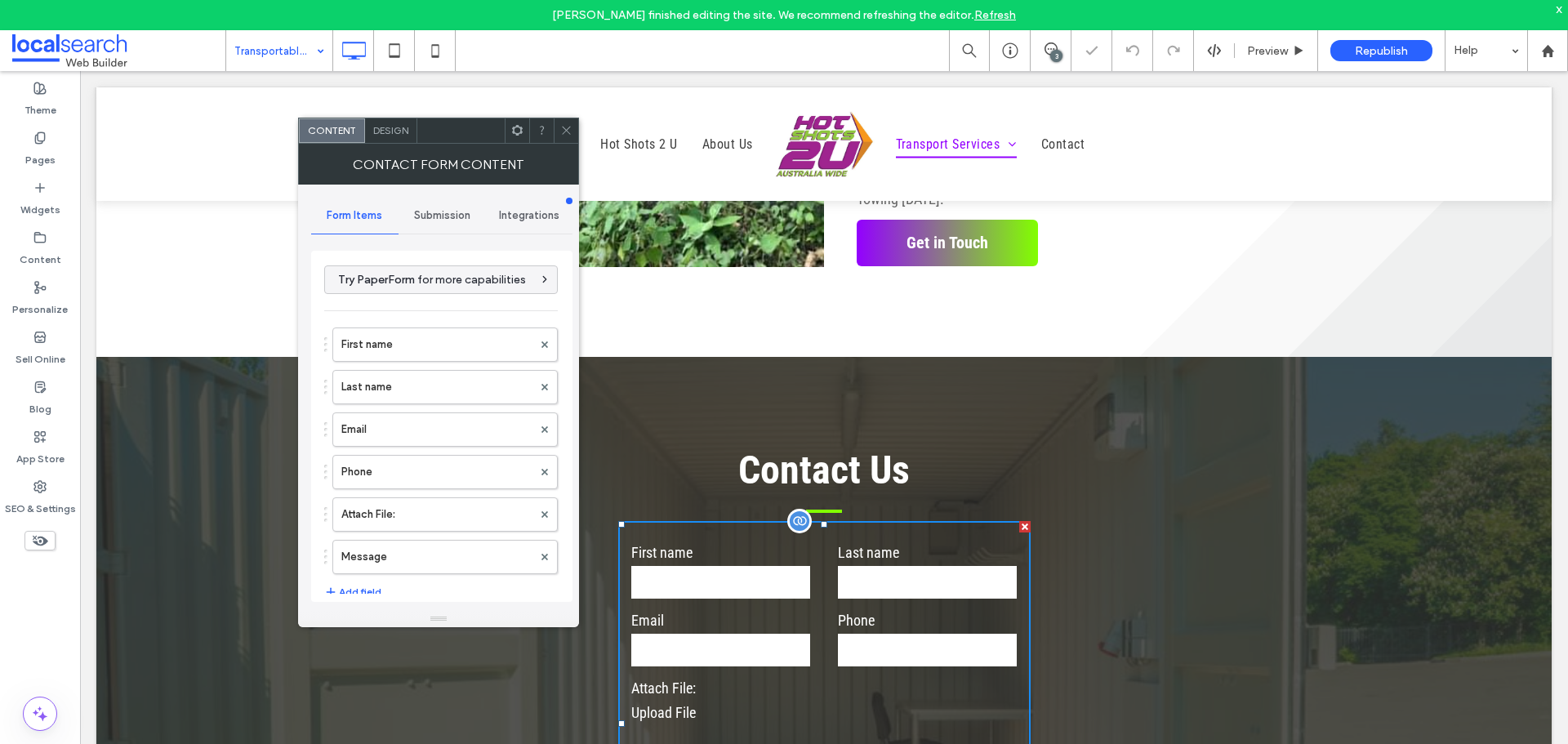
type input "******"
click at [452, 348] on label "First name" at bounding box center [437, 345] width 191 height 33
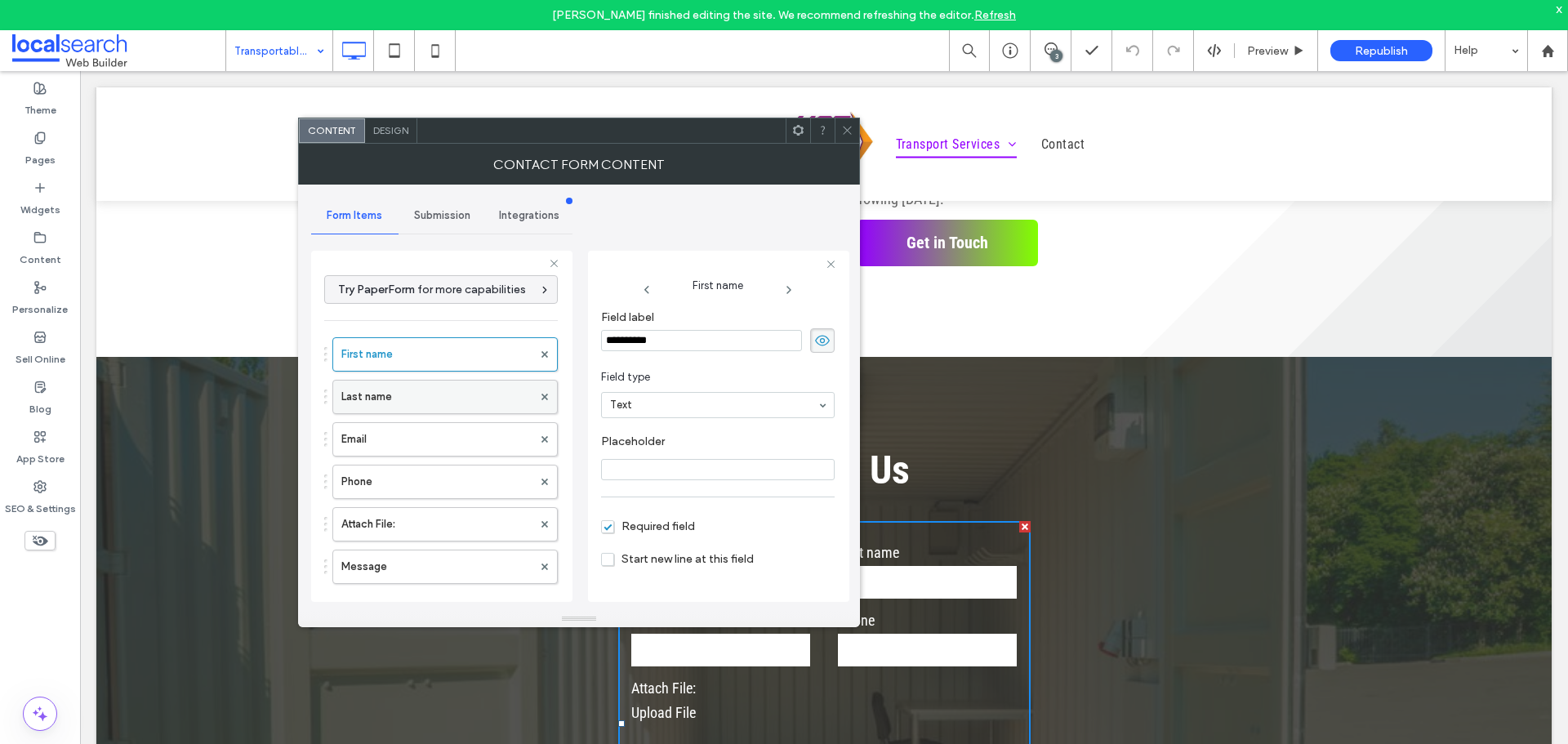
click at [448, 381] on label "Last name" at bounding box center [437, 397] width 191 height 33
click at [441, 436] on label "Email" at bounding box center [437, 440] width 191 height 33
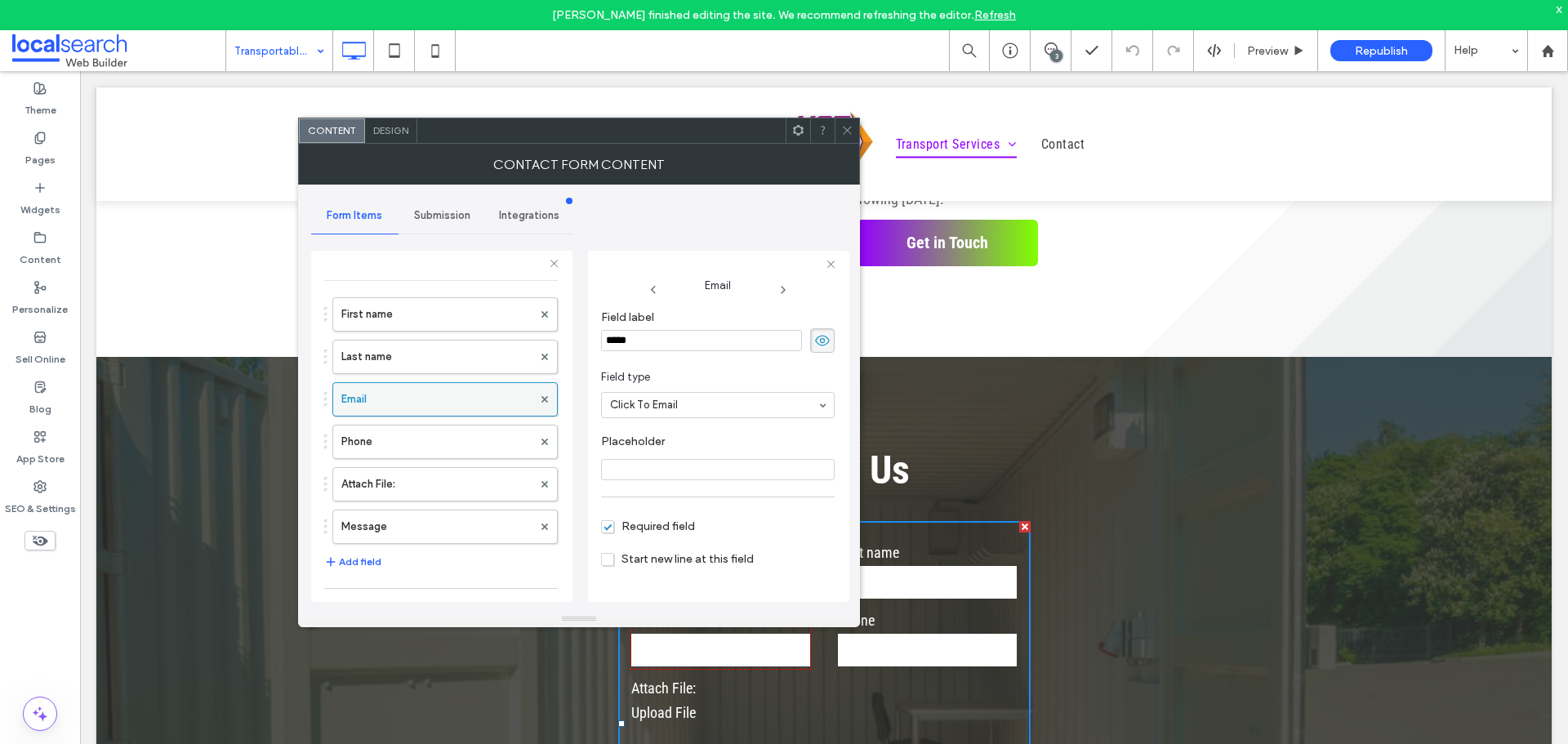
scroll to position [163, 0]
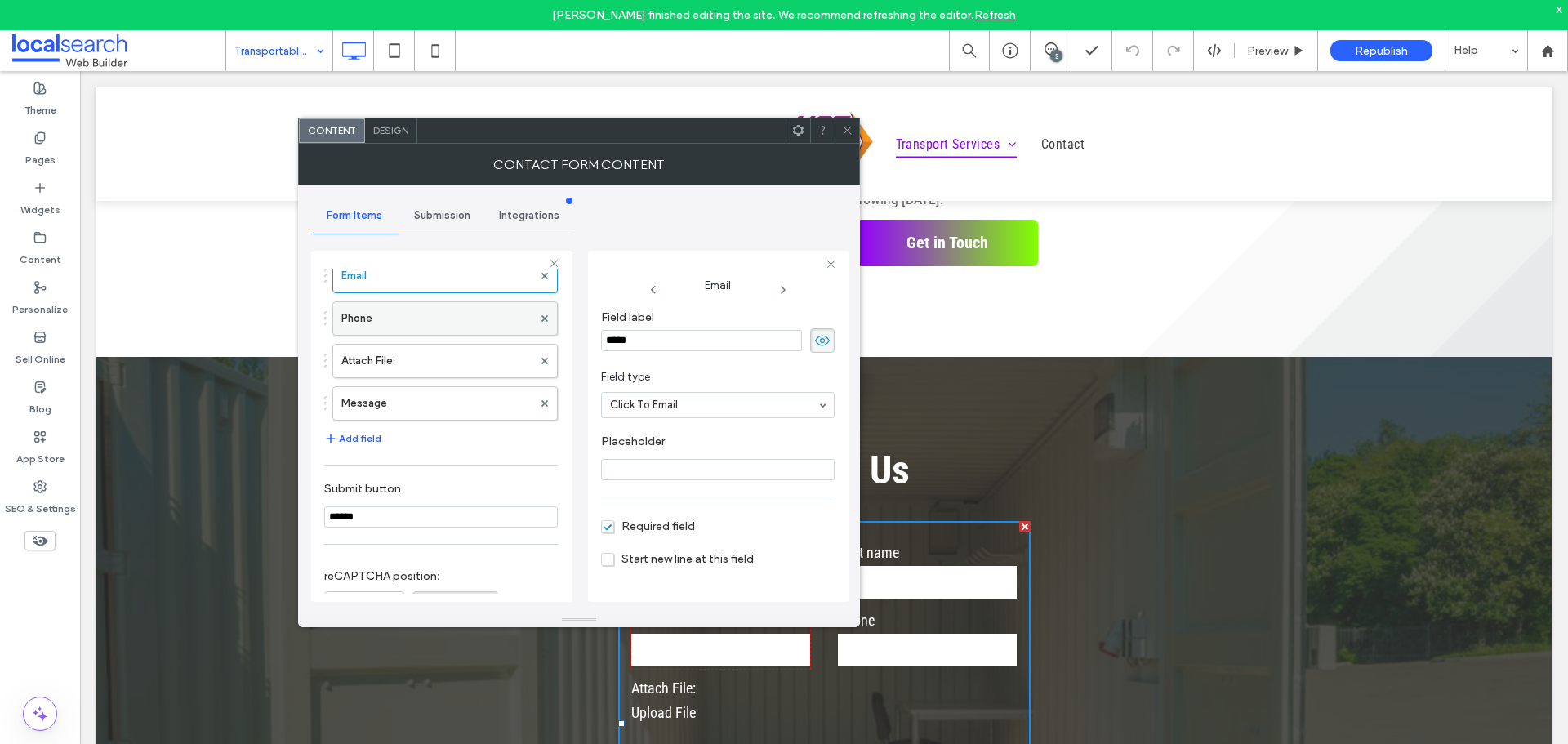
click at [427, 329] on label "Phone" at bounding box center [437, 318] width 191 height 33
click at [427, 355] on label "Attach File:" at bounding box center [437, 361] width 191 height 33
type input "*"
click at [428, 384] on div "First name Last name Email Phone Attach File: Message" at bounding box center [441, 293] width 233 height 255
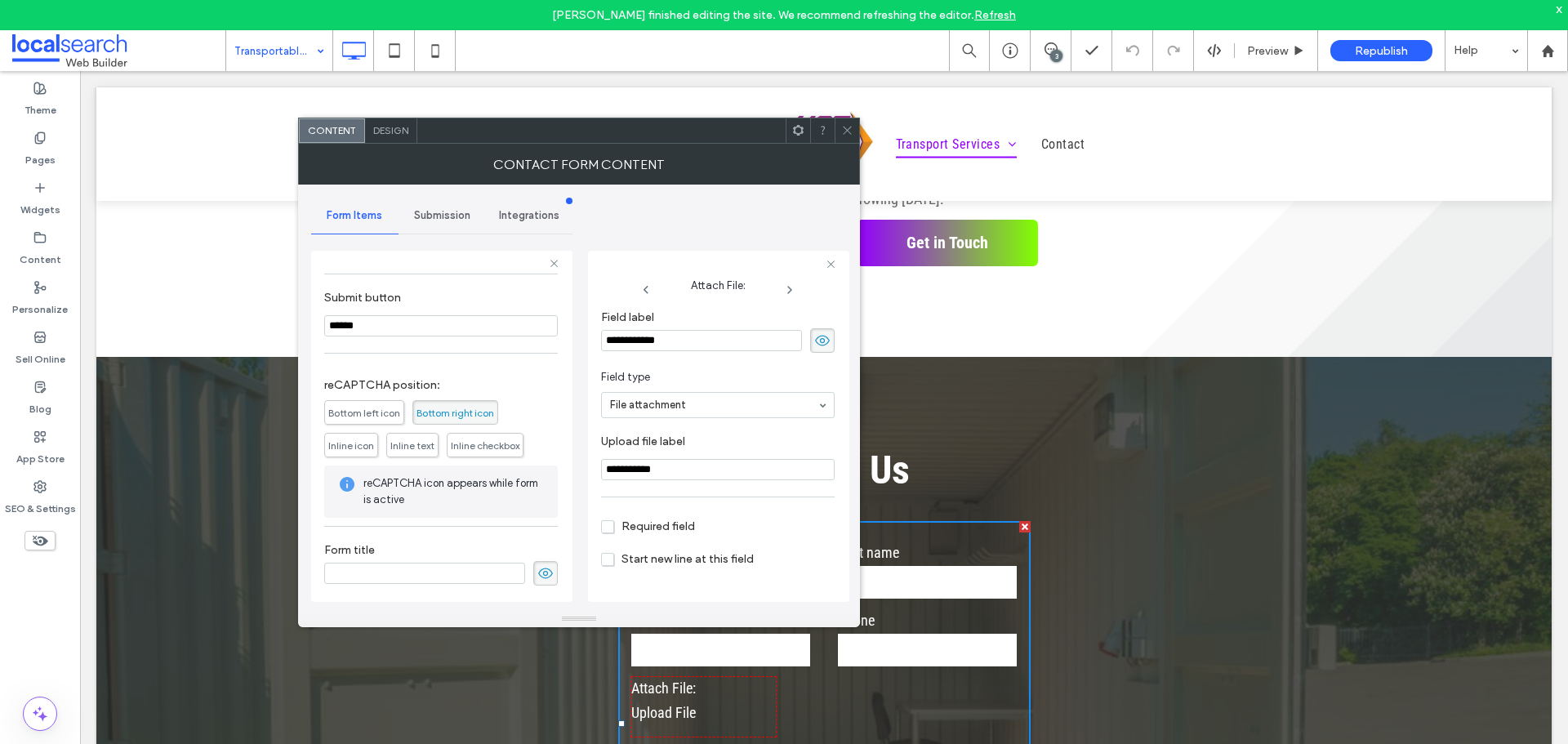
scroll to position [356, 0]
click at [401, 136] on div "Design" at bounding box center [391, 131] width 52 height 24
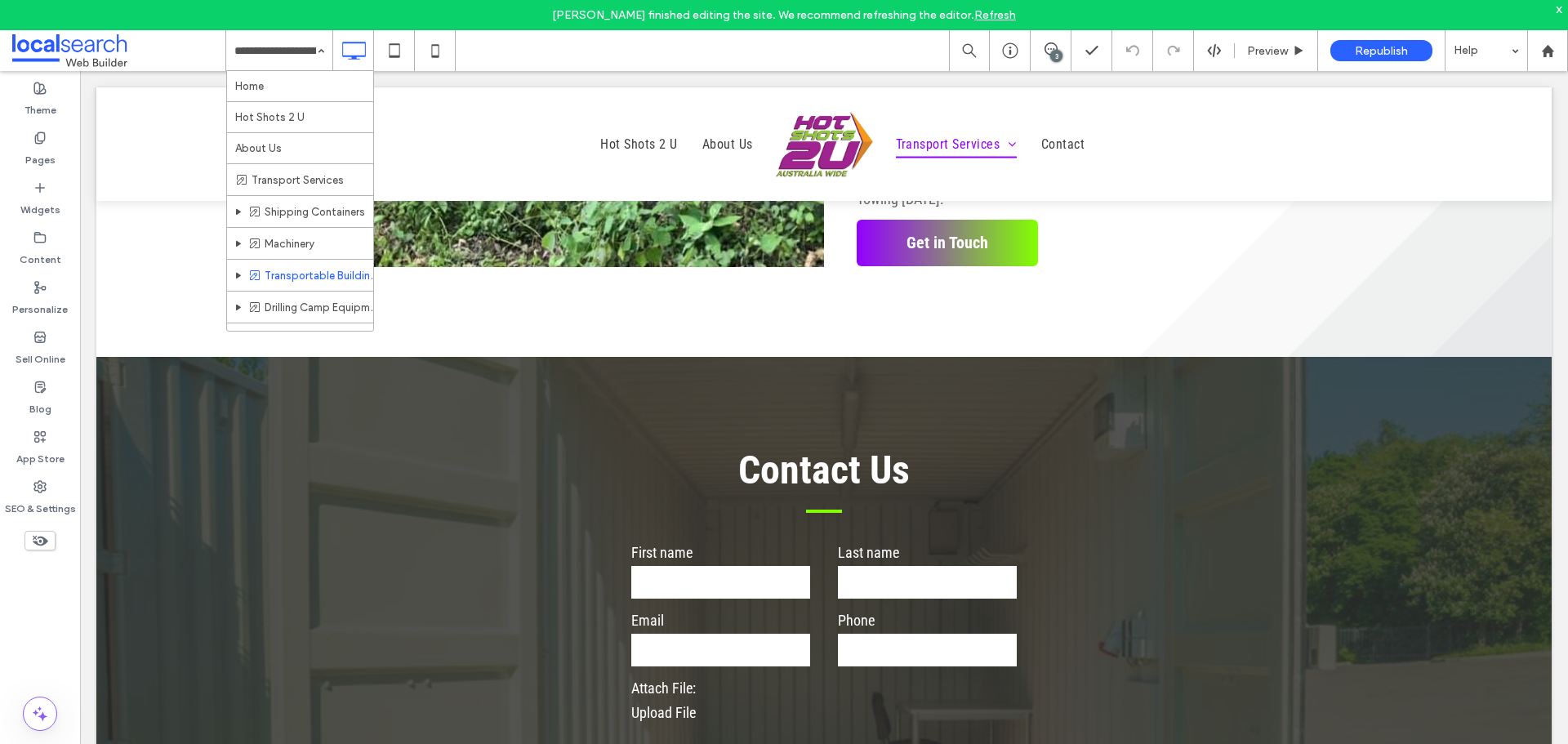
scroll to position [53, 0]
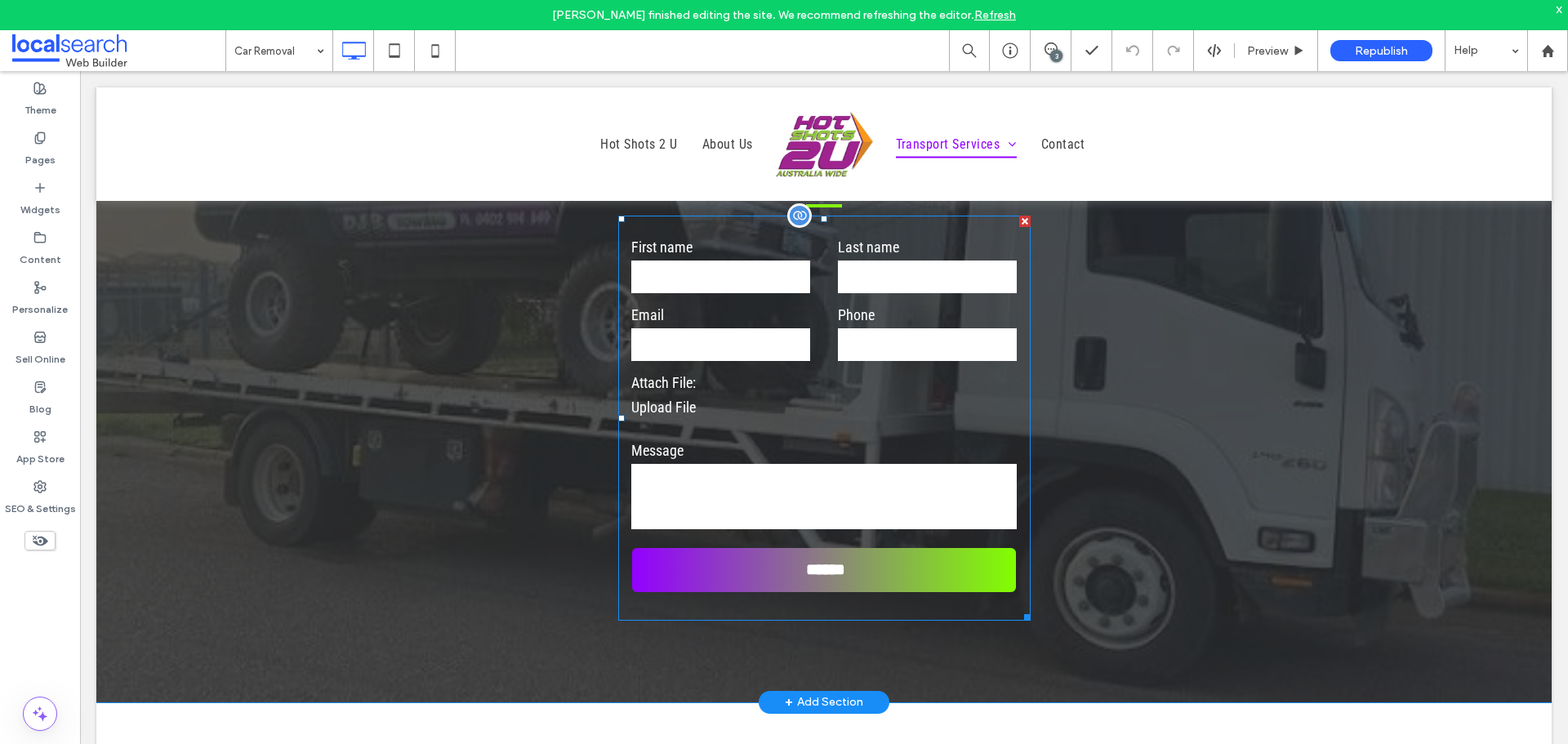
click at [790, 461] on label "Message" at bounding box center [824, 450] width 385 height 22
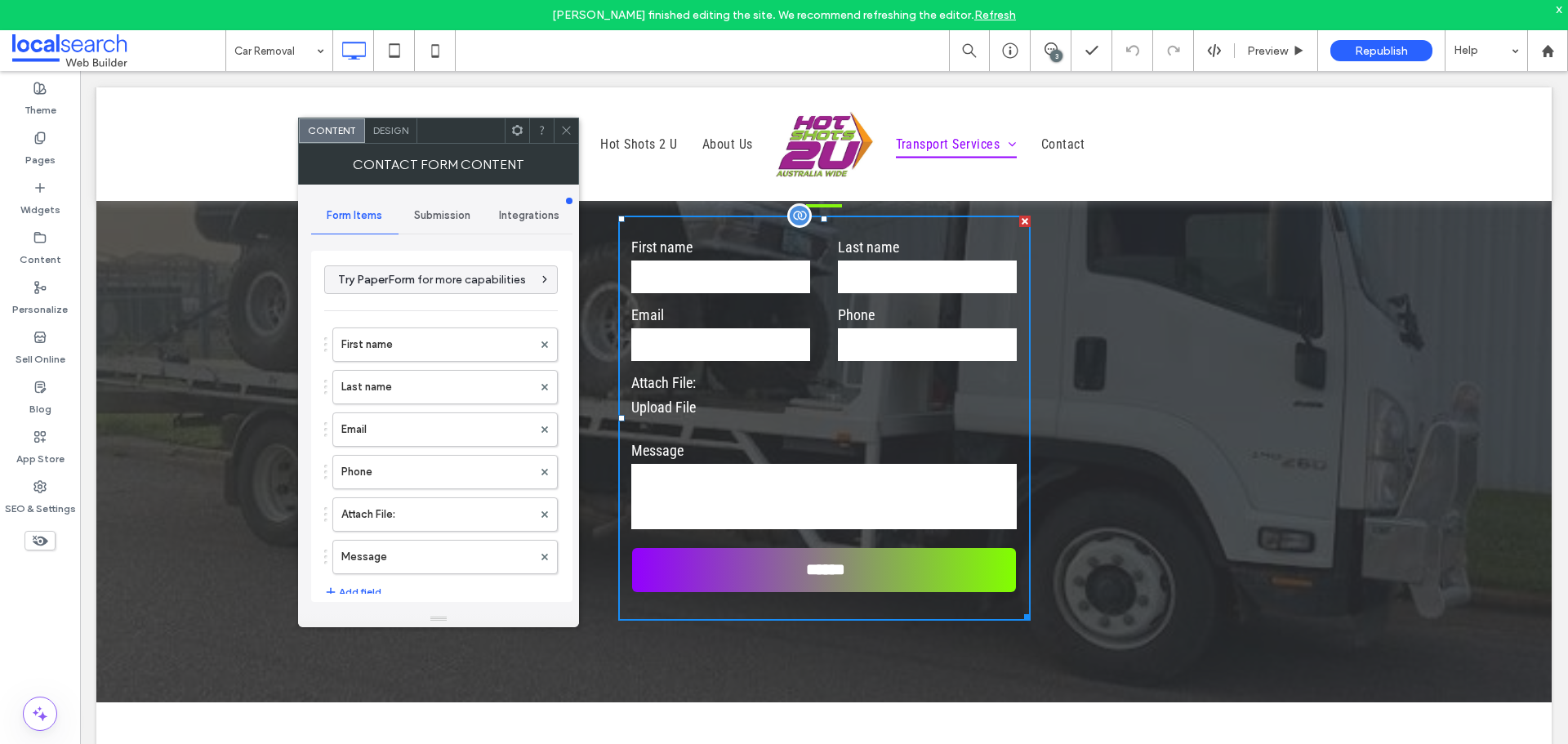
type input "******"
click at [385, 337] on label "First name" at bounding box center [437, 345] width 191 height 33
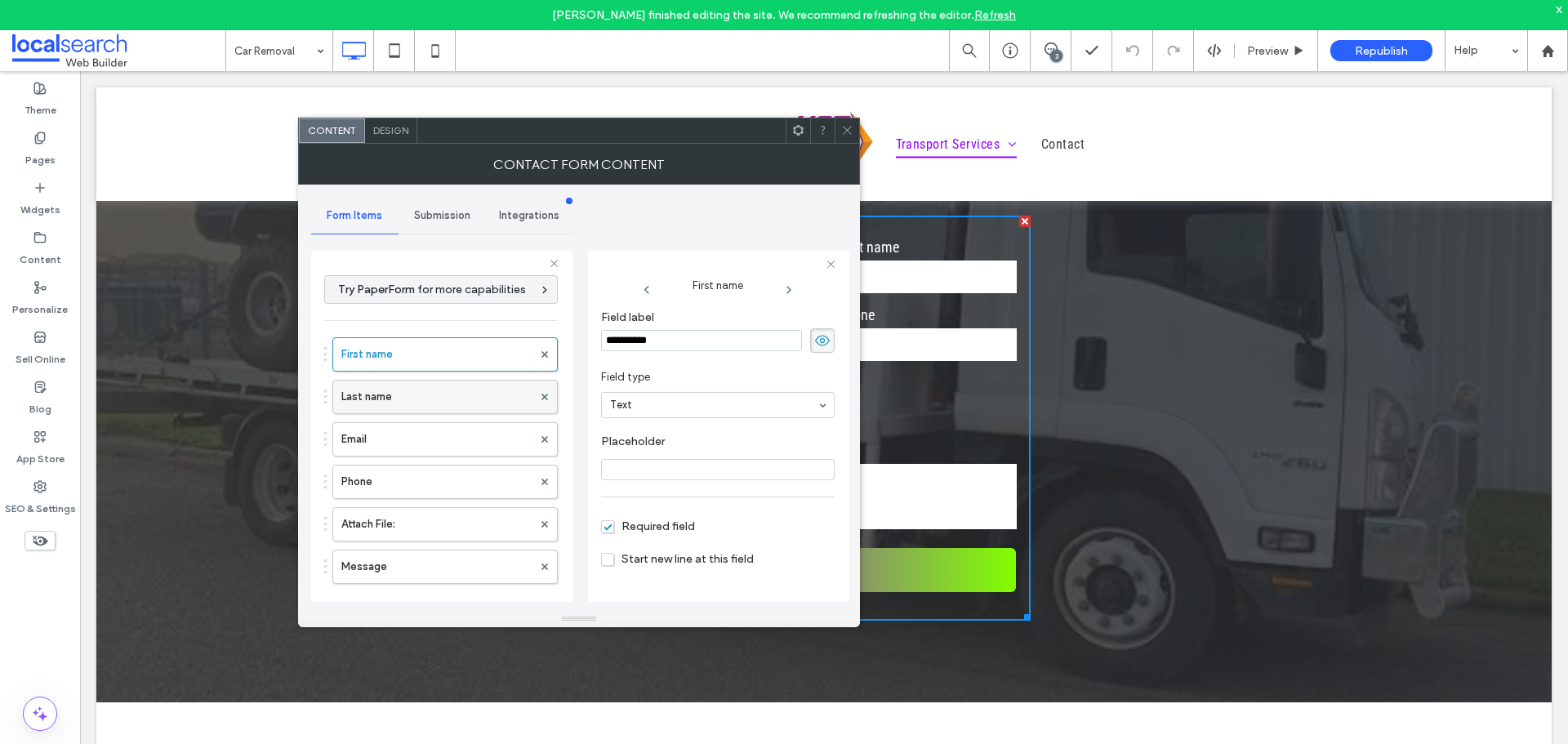
click at [399, 397] on label "Last name" at bounding box center [437, 397] width 191 height 33
click at [416, 434] on label "Email" at bounding box center [437, 440] width 191 height 33
click at [431, 480] on label "Phone" at bounding box center [437, 482] width 191 height 33
click at [439, 536] on label "Attach File:" at bounding box center [437, 525] width 191 height 33
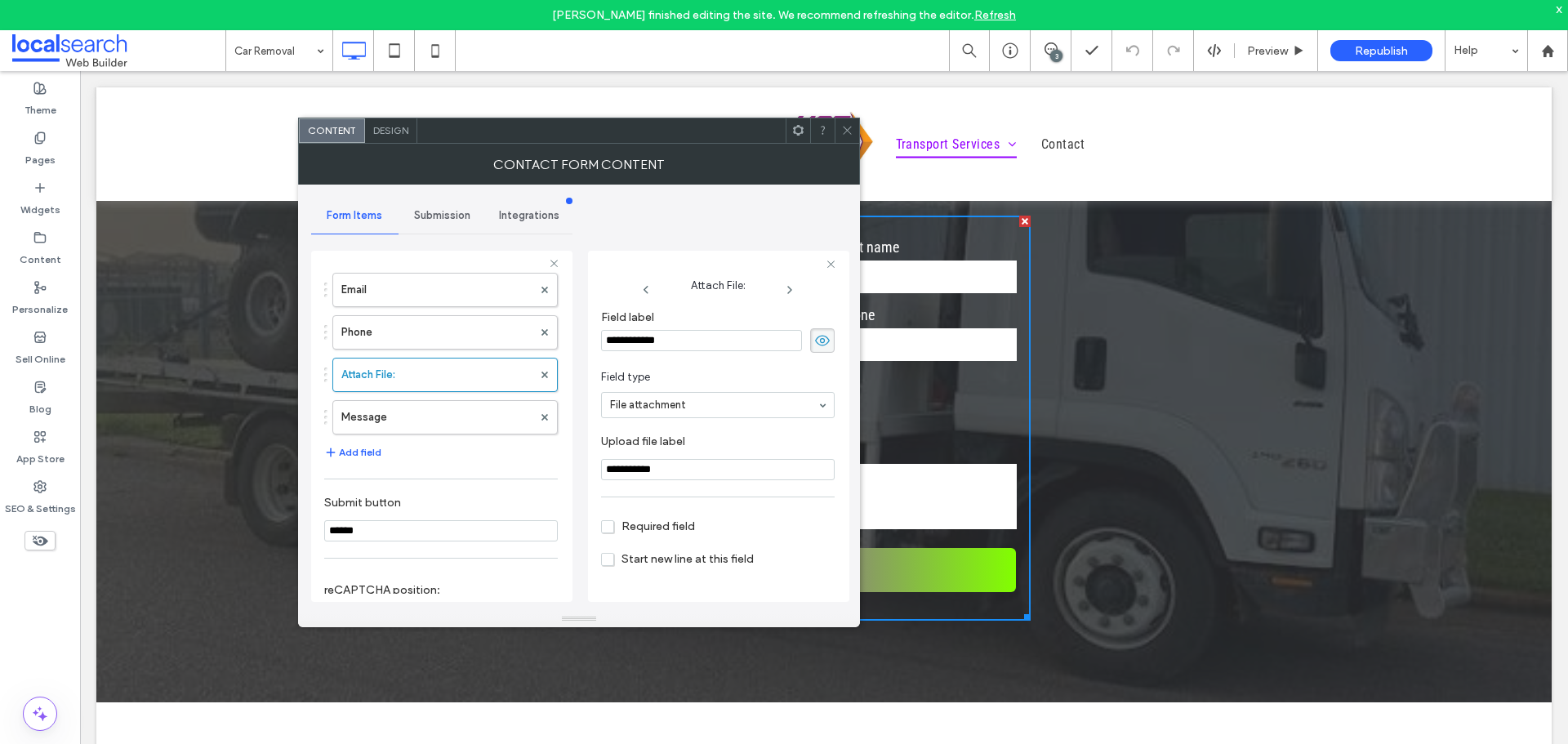
scroll to position [163, 0]
click at [442, 413] on label "Message" at bounding box center [437, 403] width 191 height 33
type input "**"
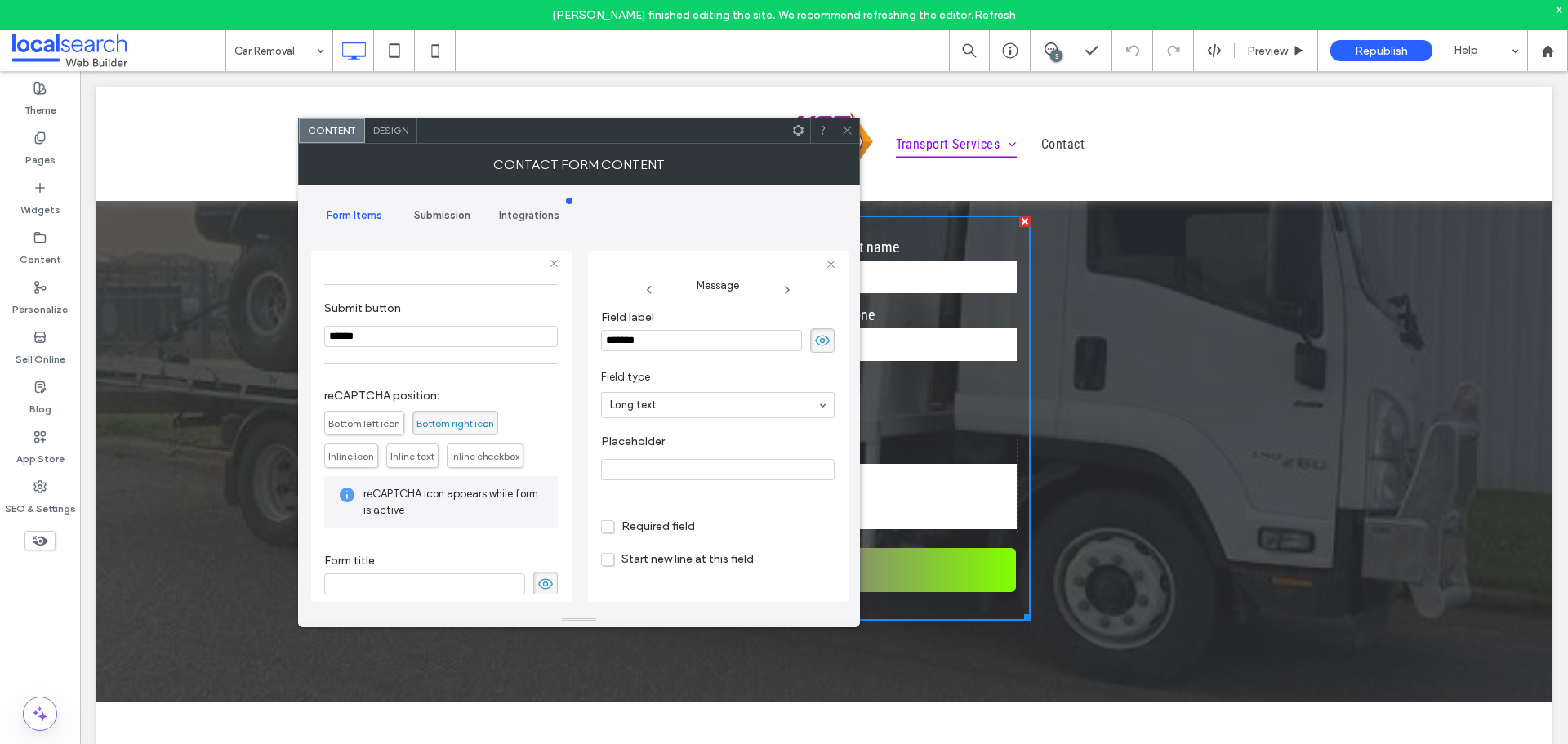
scroll to position [356, 0]
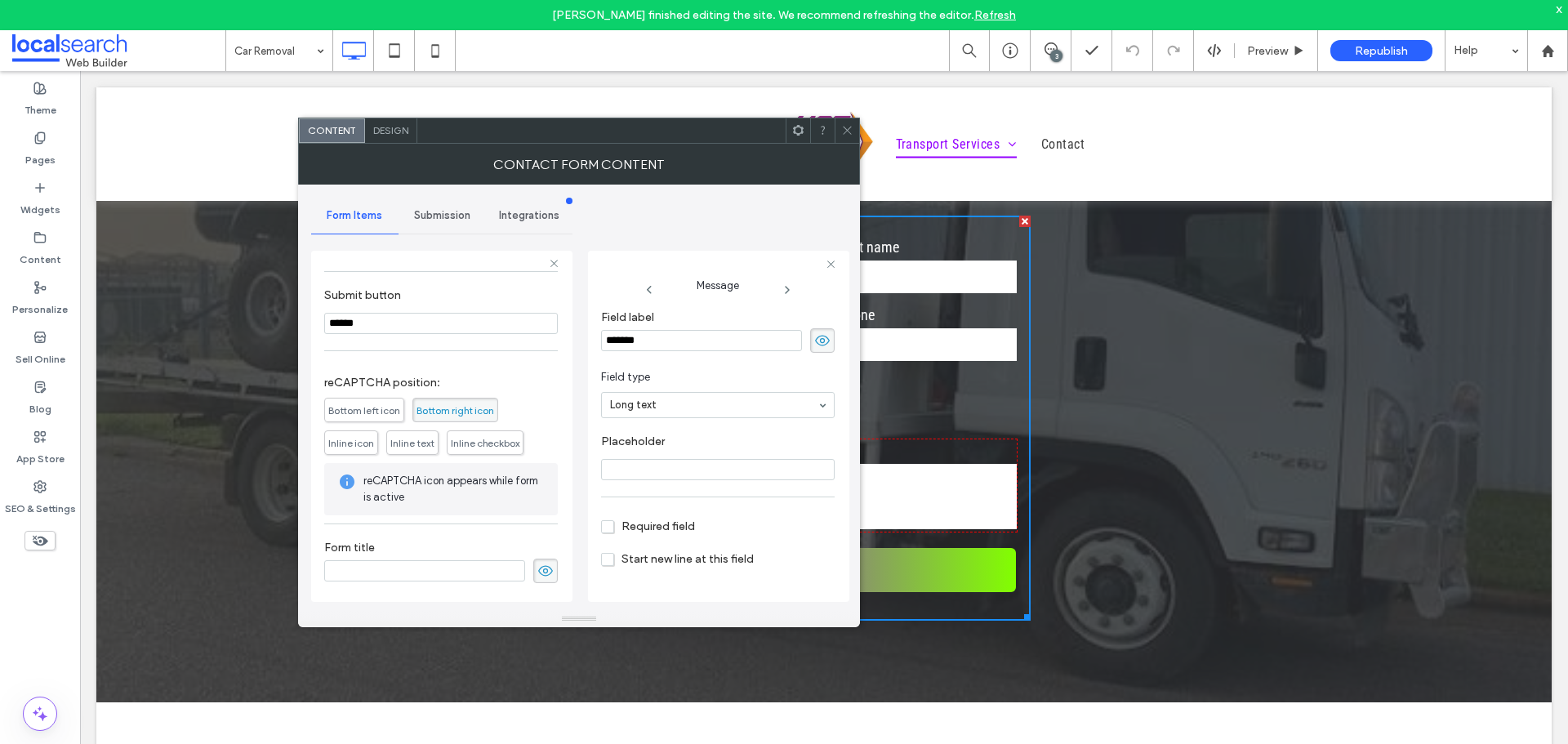
click at [441, 216] on span "Submission" at bounding box center [441, 215] width 56 height 13
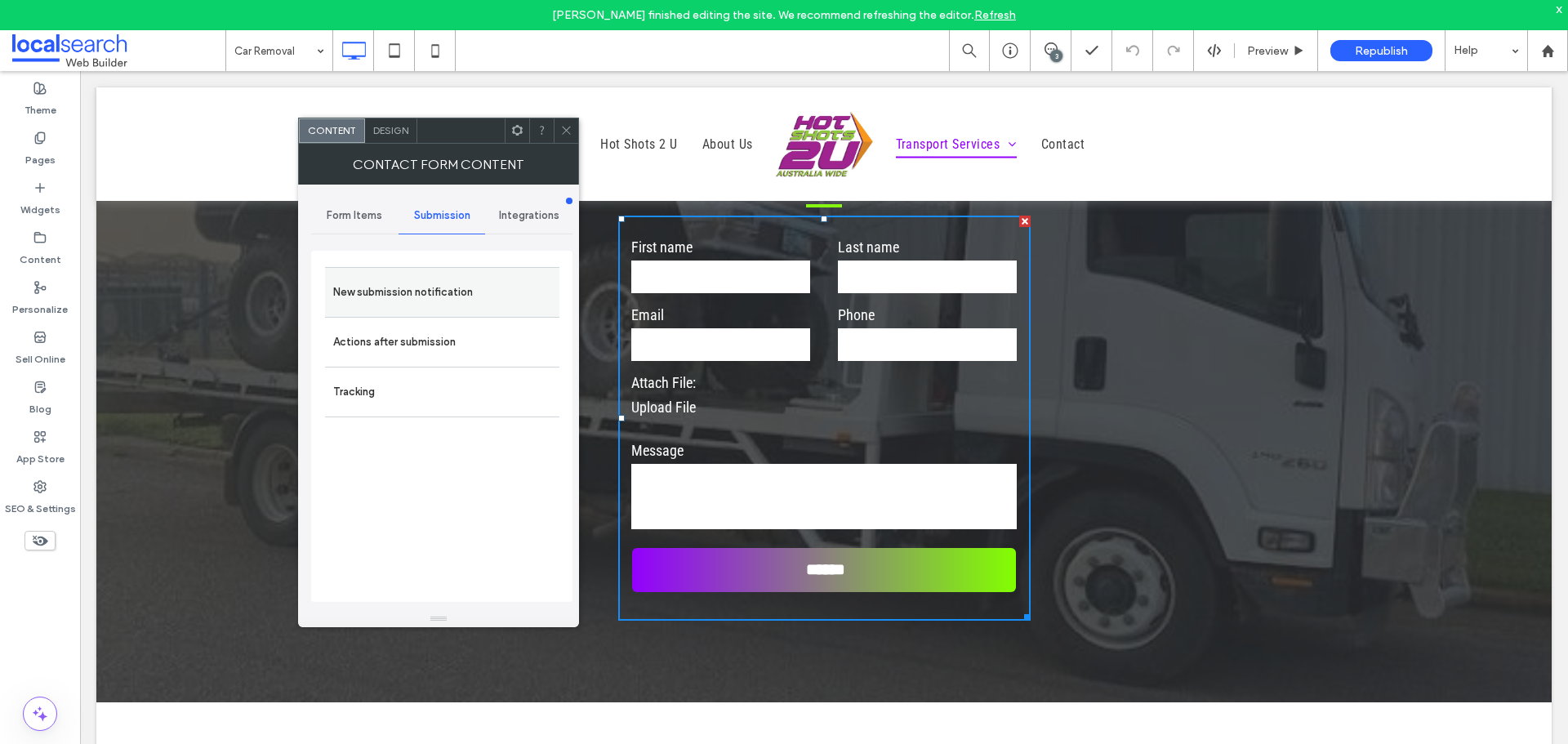
click at [464, 287] on label "New submission notification" at bounding box center [441, 292] width 218 height 33
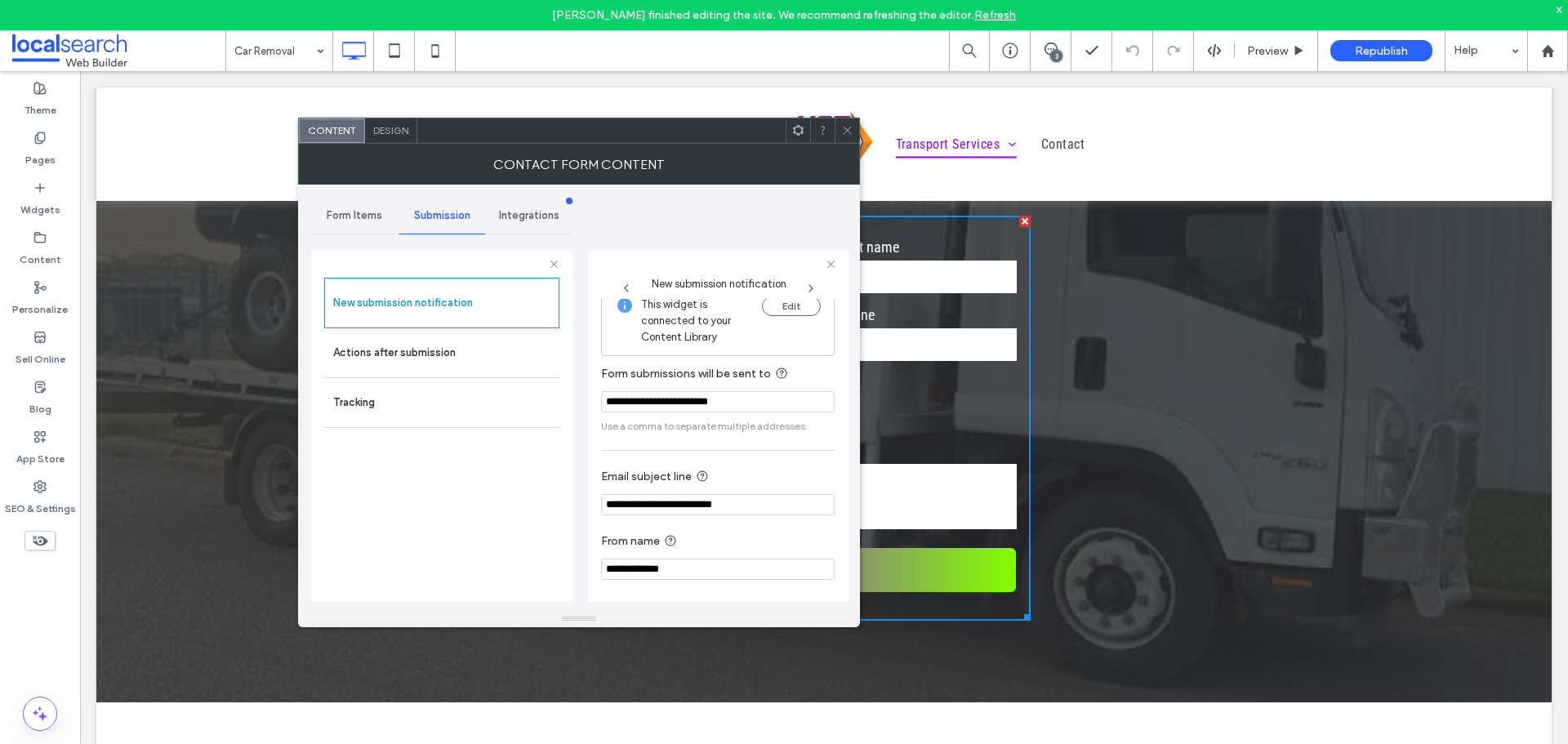
scroll to position [17, 0]
click at [428, 363] on label "Actions after submission" at bounding box center [441, 353] width 218 height 33
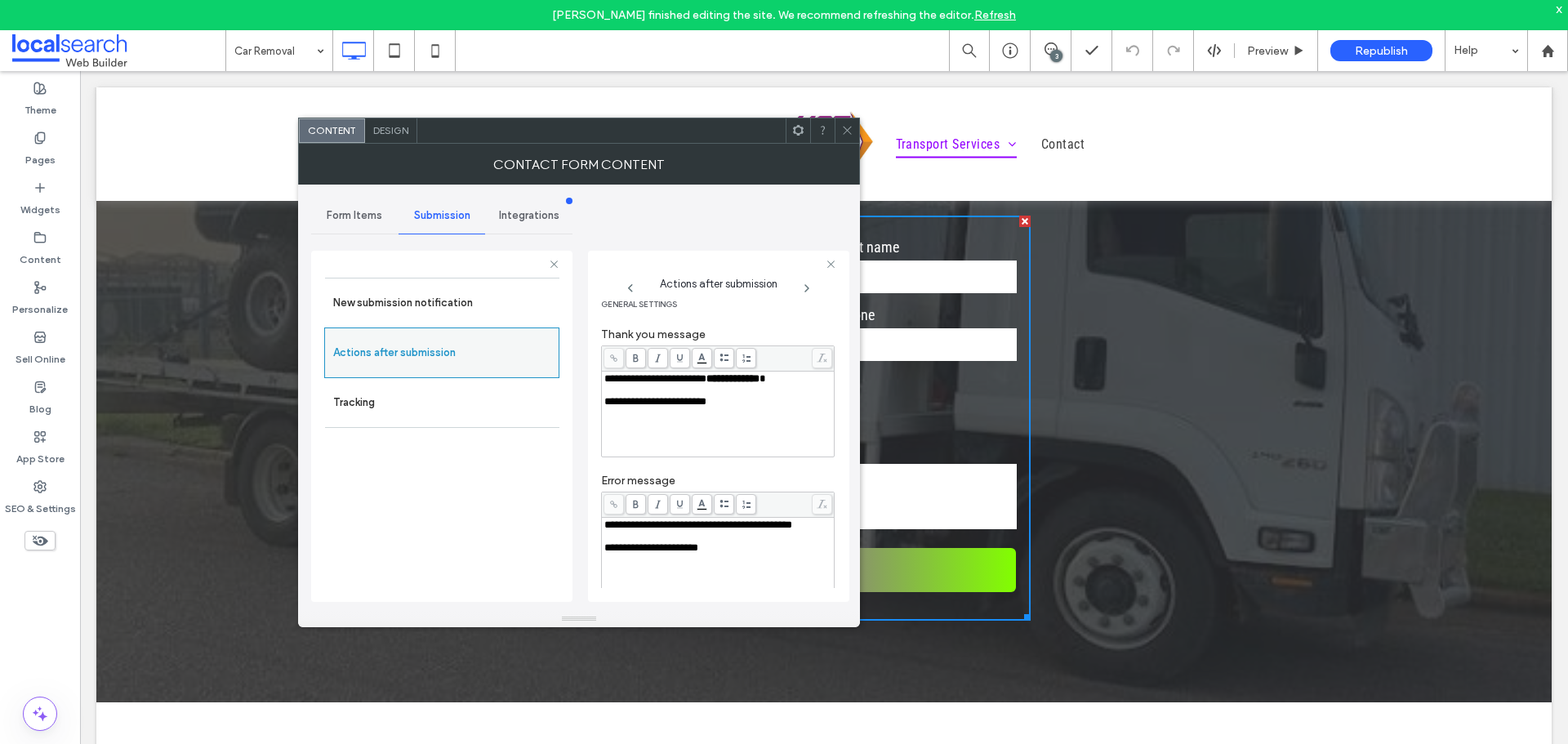
click at [464, 349] on label "Actions after submission" at bounding box center [441, 353] width 217 height 33
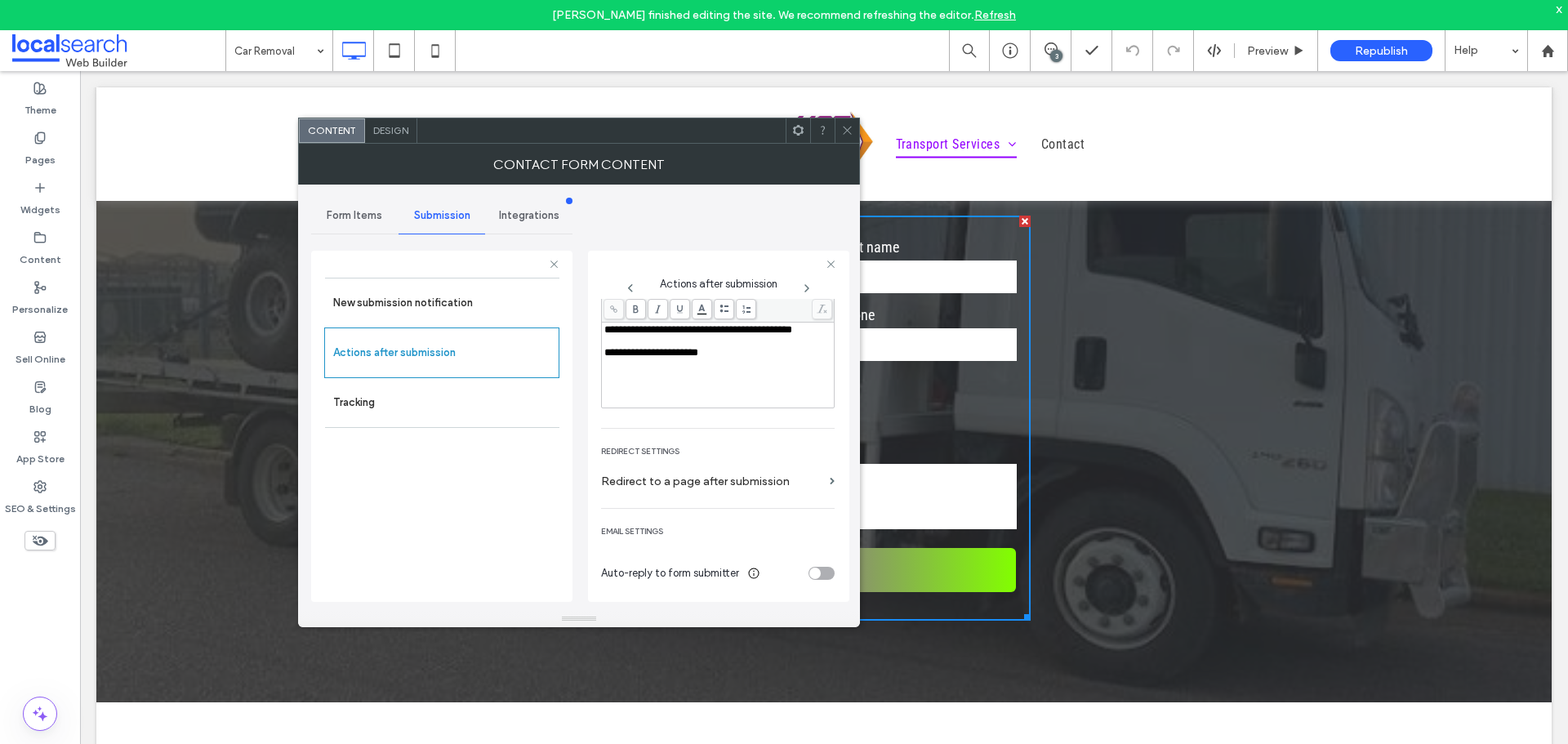
scroll to position [214, 0]
click at [848, 132] on use at bounding box center [846, 130] width 8 height 8
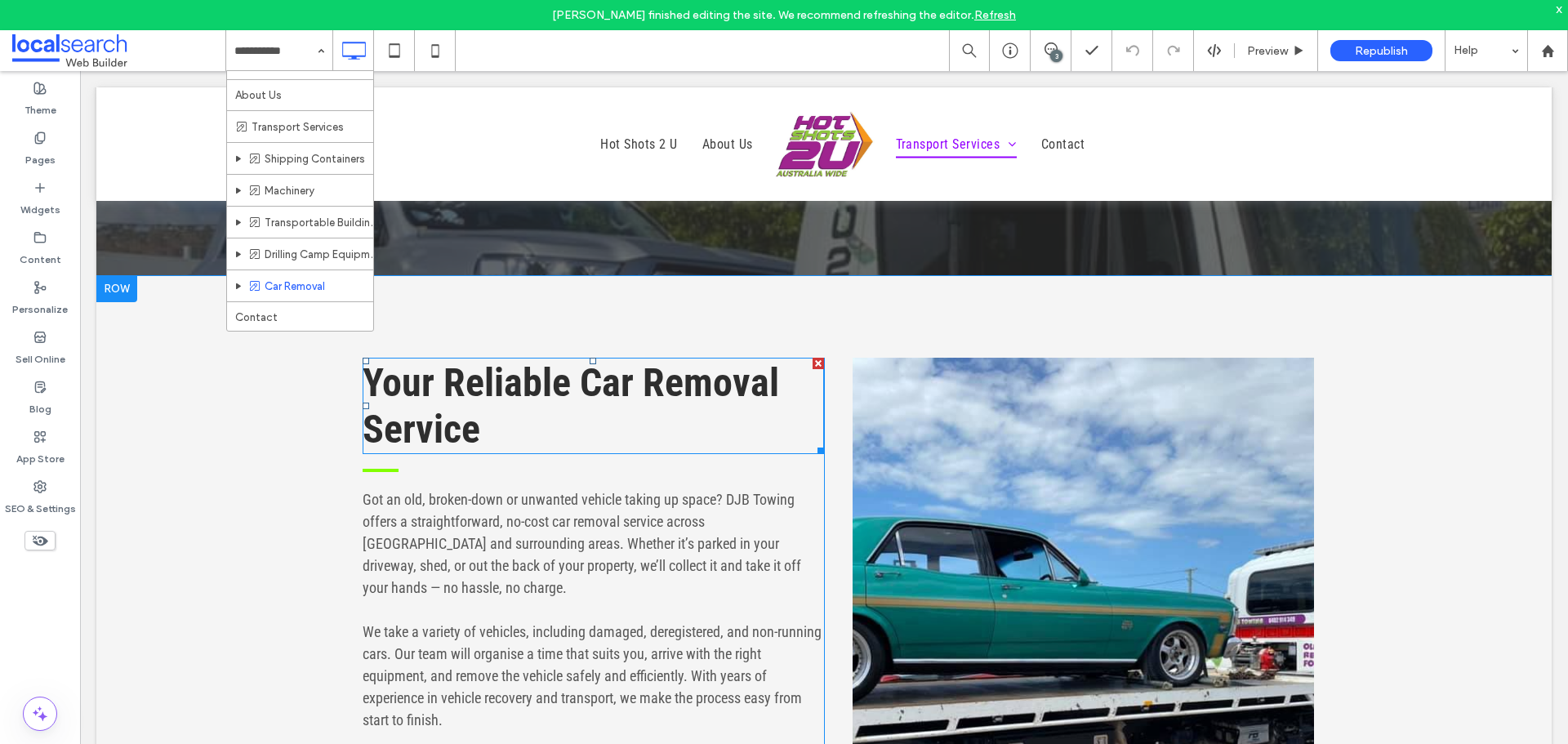
scroll to position [408, 0]
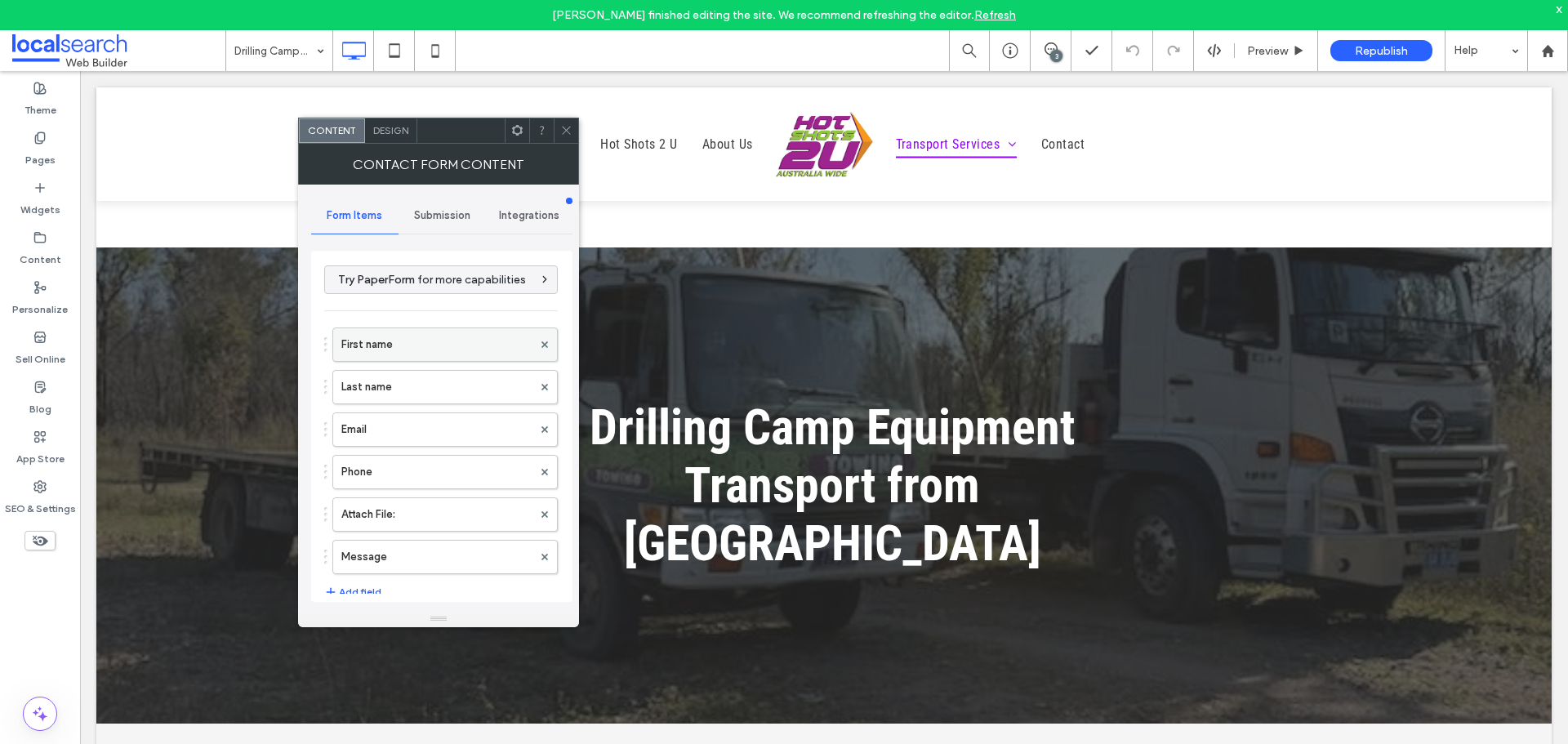
click at [399, 348] on label "First name" at bounding box center [437, 345] width 191 height 33
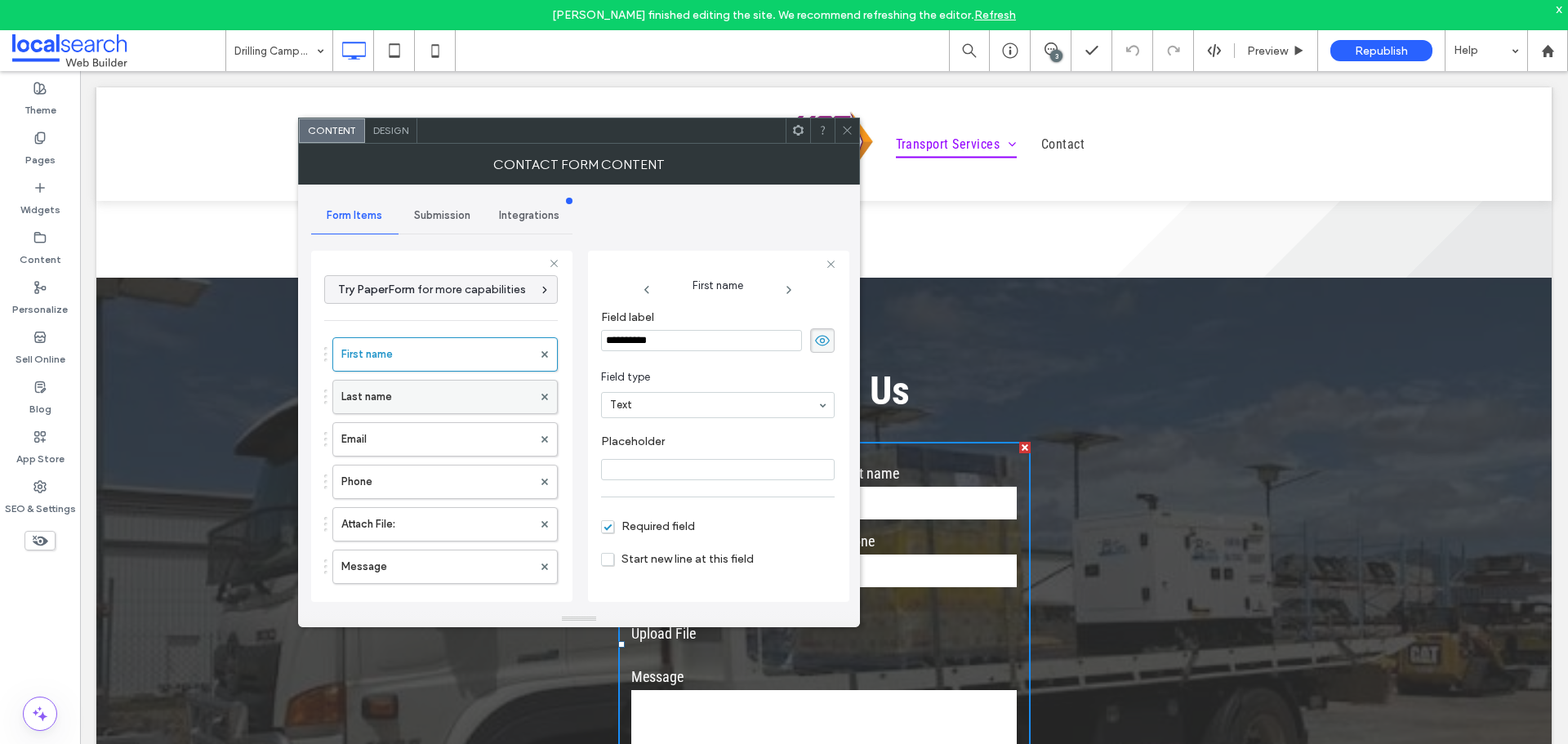
click at [404, 385] on label "Last name" at bounding box center [437, 397] width 191 height 33
click at [416, 436] on label "Email" at bounding box center [437, 440] width 191 height 33
click at [428, 477] on label "Phone" at bounding box center [437, 482] width 191 height 33
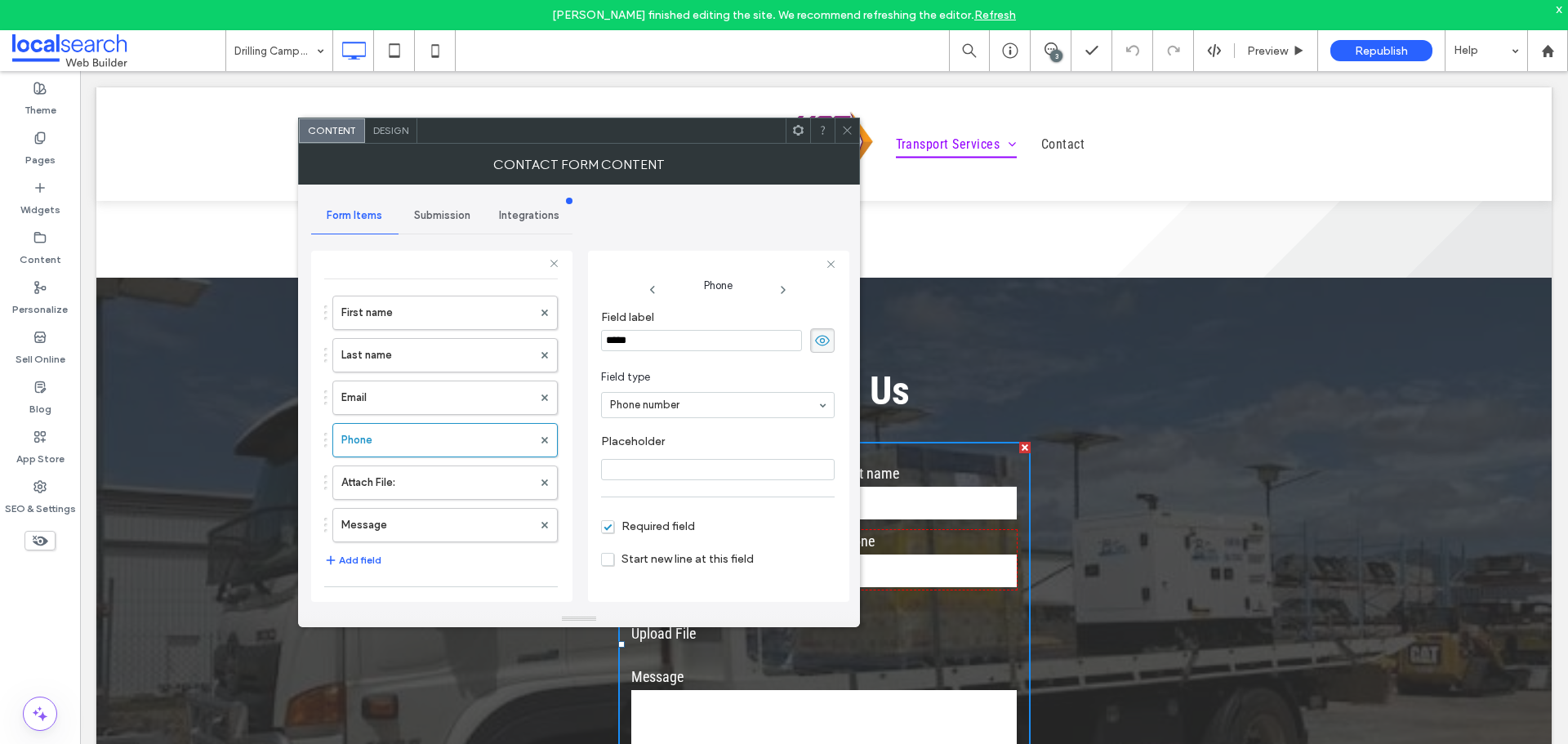
scroll to position [82, 0]
click at [438, 441] on label "Attach File:" at bounding box center [437, 443] width 191 height 33
click at [445, 481] on label "Message" at bounding box center [437, 485] width 191 height 33
type input "**"
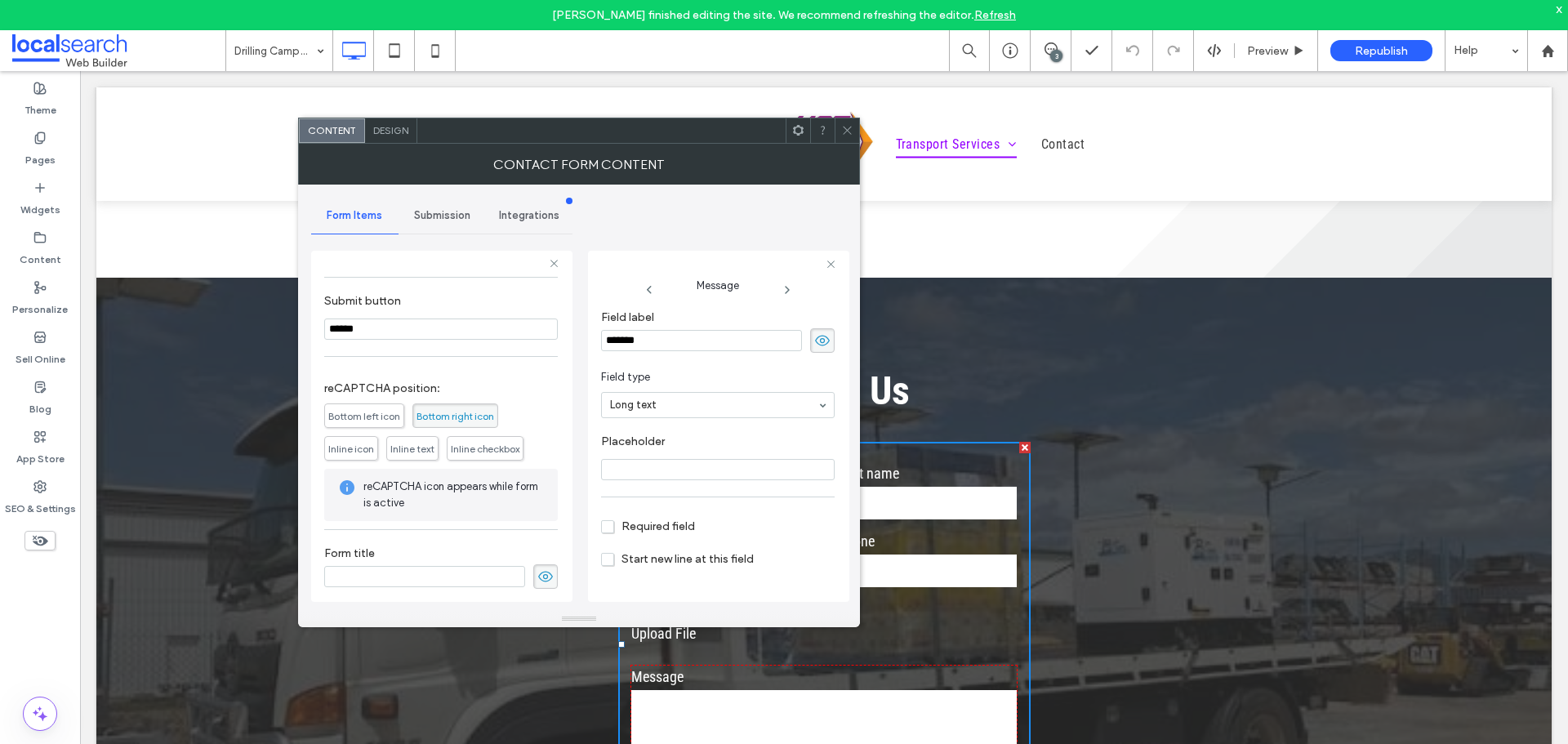
scroll to position [356, 0]
click at [432, 213] on span "Submission" at bounding box center [441, 215] width 56 height 13
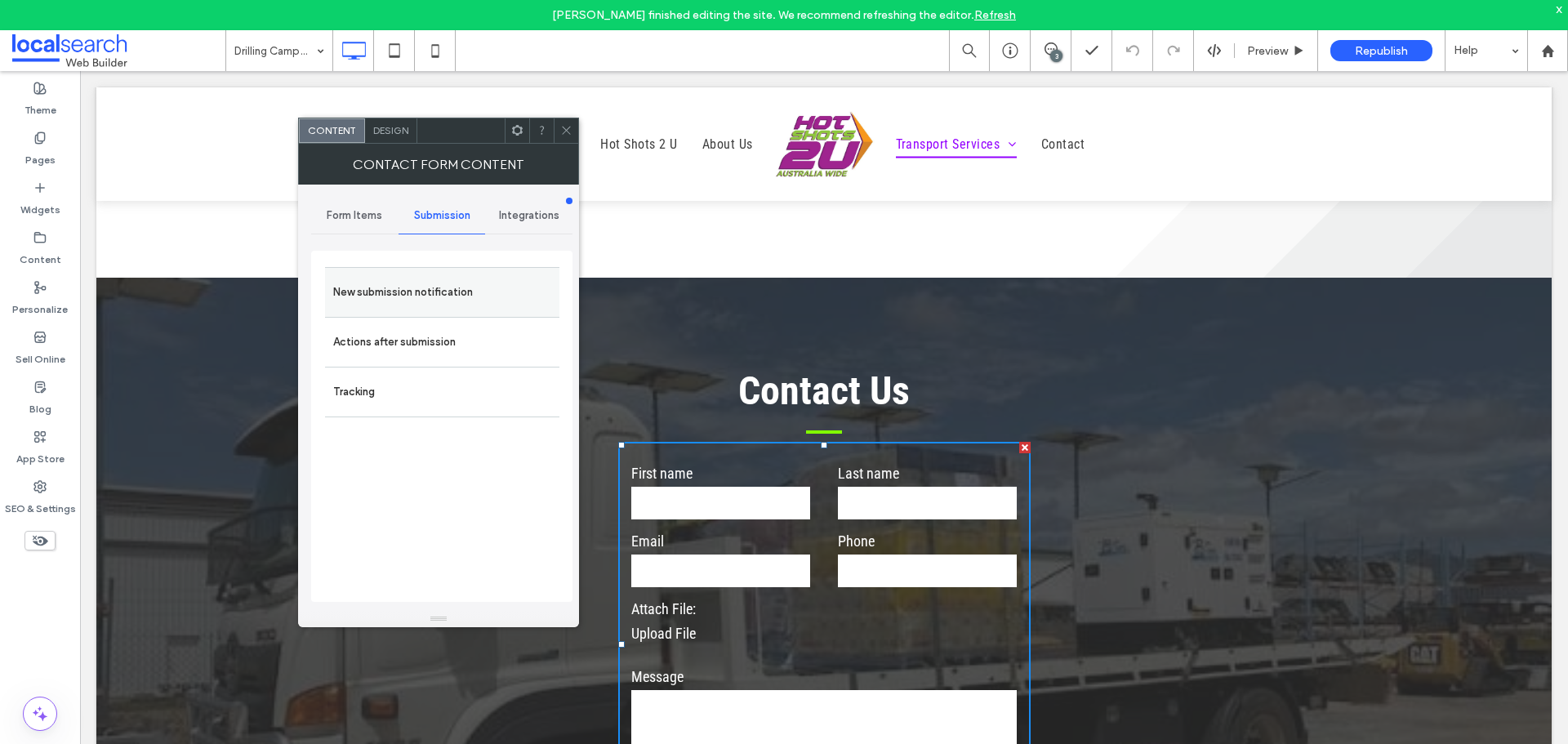
click at [459, 315] on div "New submission notification" at bounding box center [442, 291] width 234 height 49
click at [462, 282] on label "New submission notification" at bounding box center [441, 292] width 218 height 33
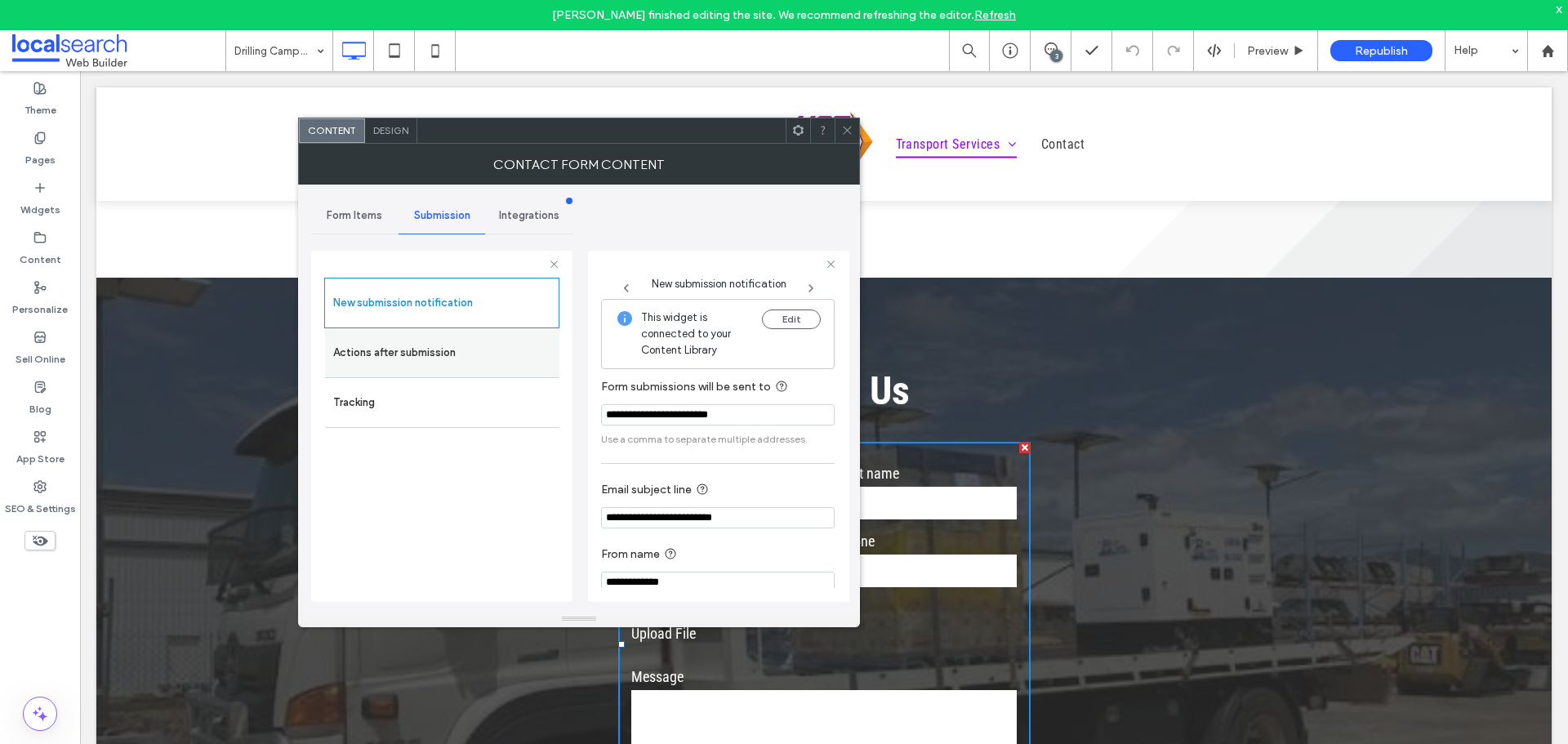
scroll to position [17, 0]
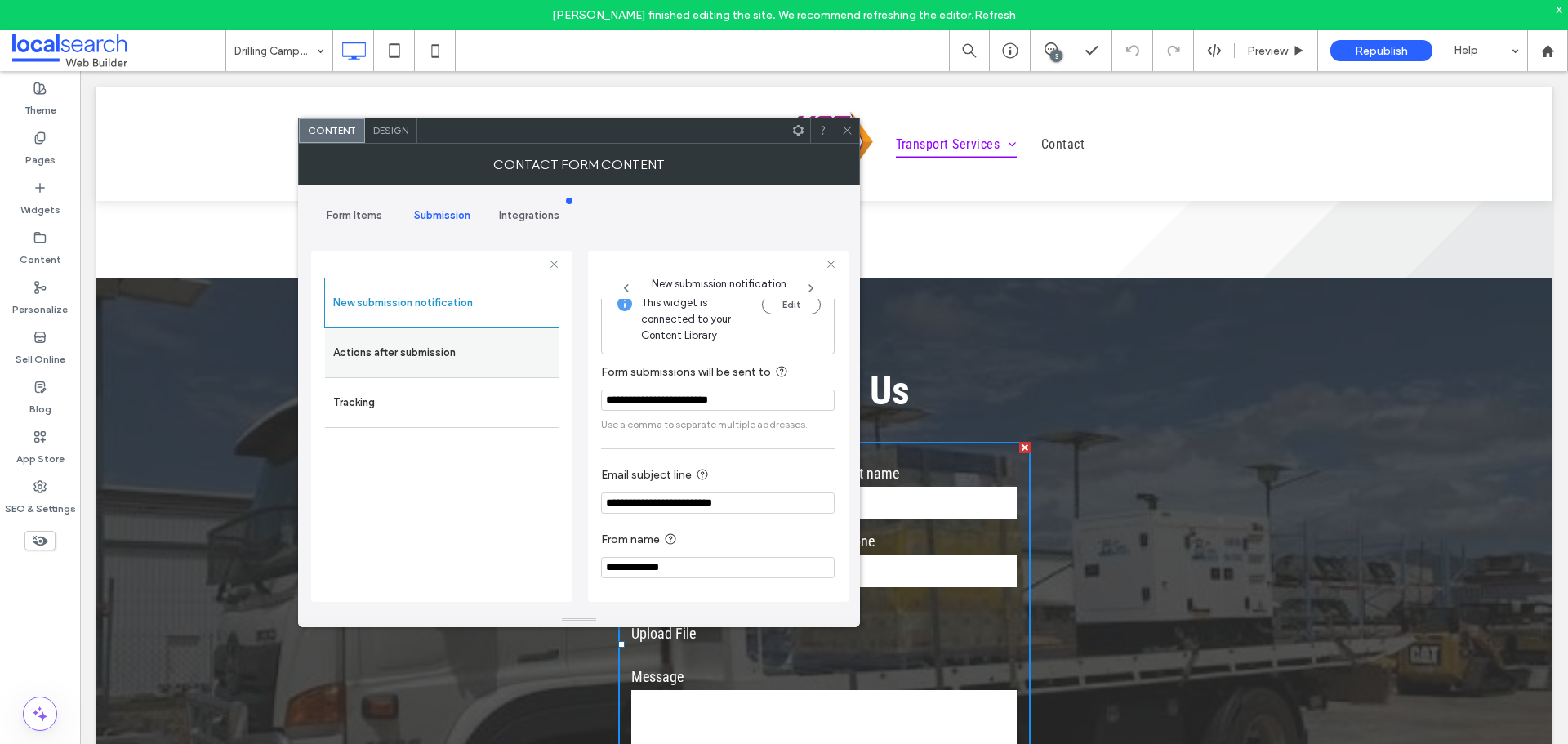
click at [484, 366] on label "Actions after submission" at bounding box center [441, 353] width 218 height 33
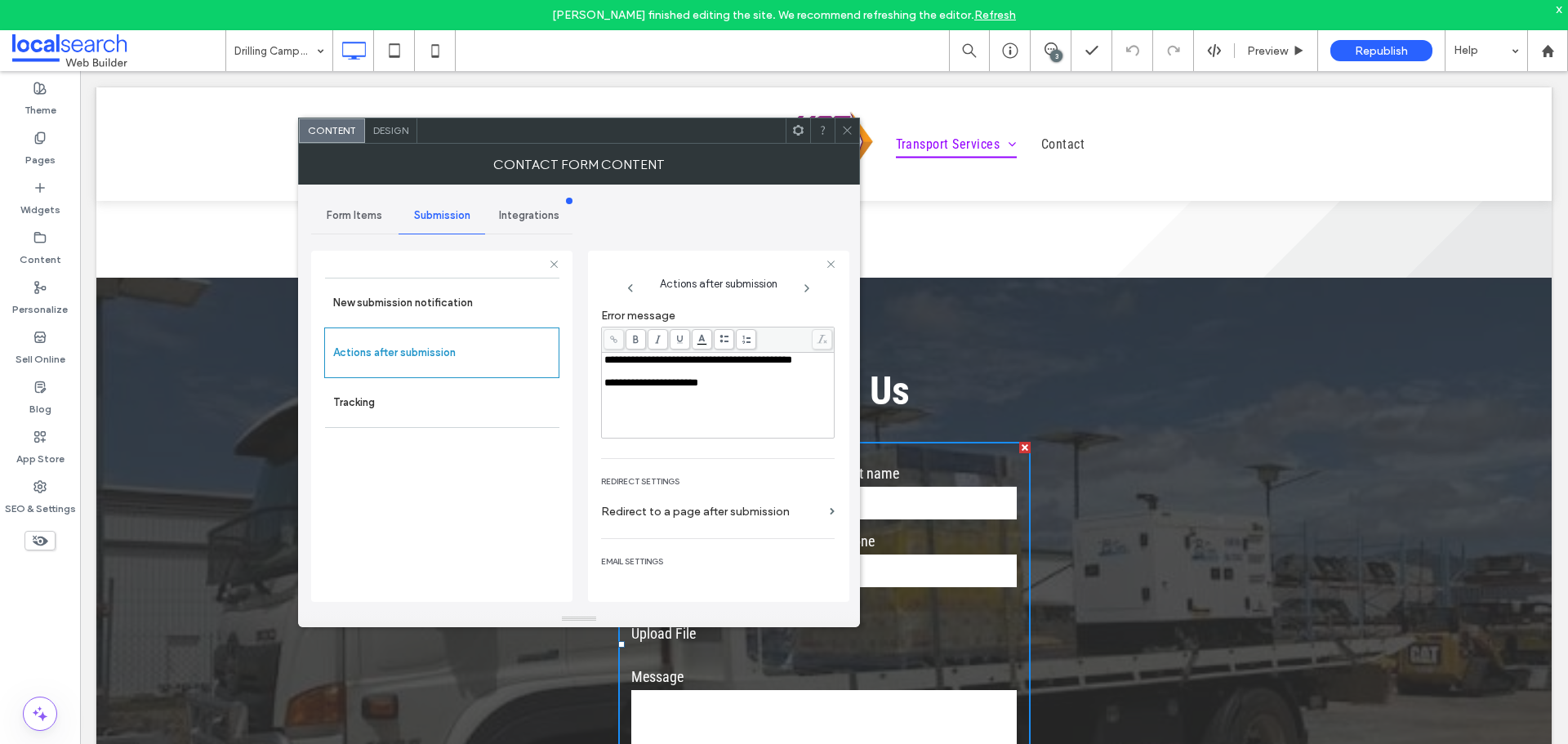
scroll to position [214, 0]
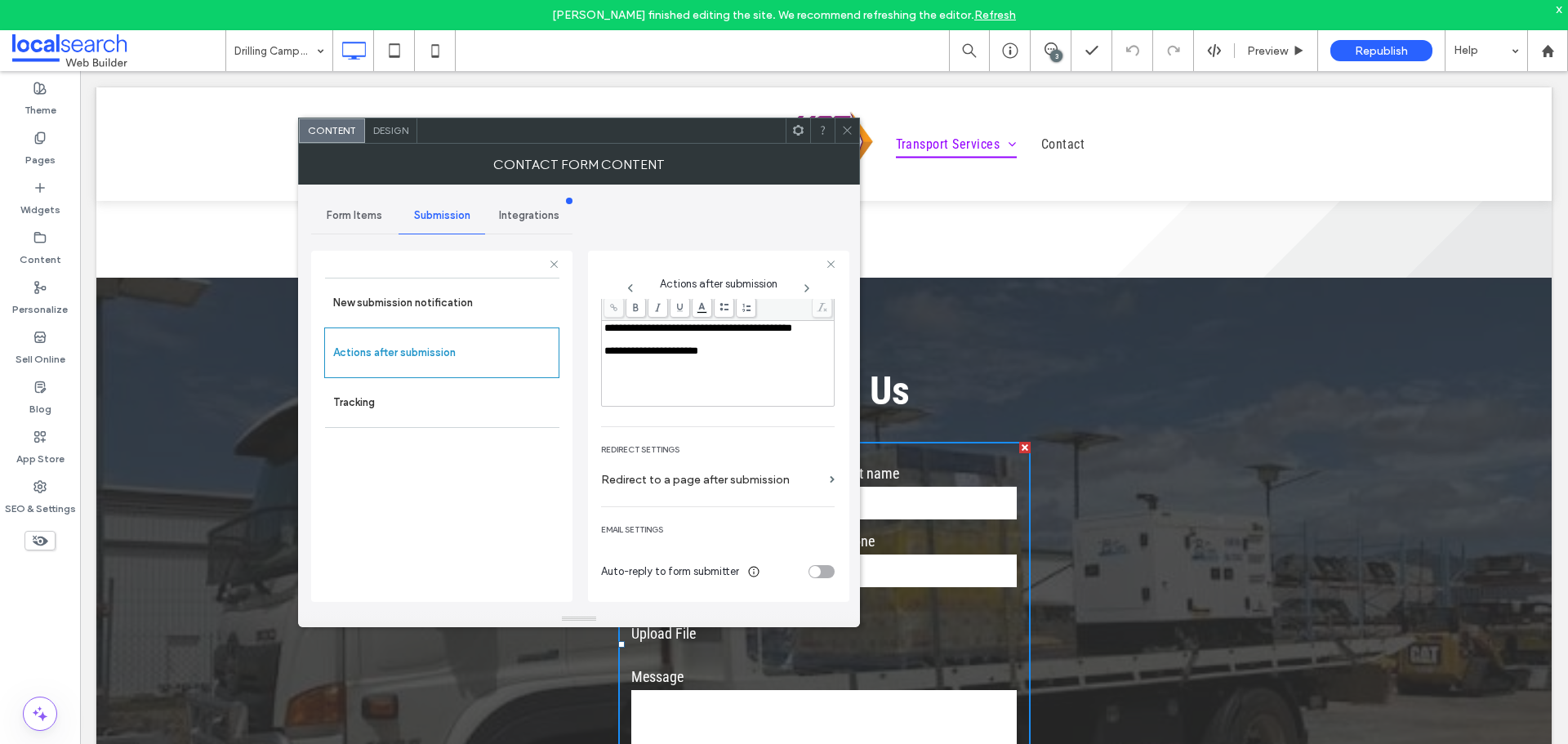
drag, startPoint x: 838, startPoint y: 125, endPoint x: 749, endPoint y: 118, distance: 89.3
click at [838, 124] on div at bounding box center [846, 131] width 24 height 24
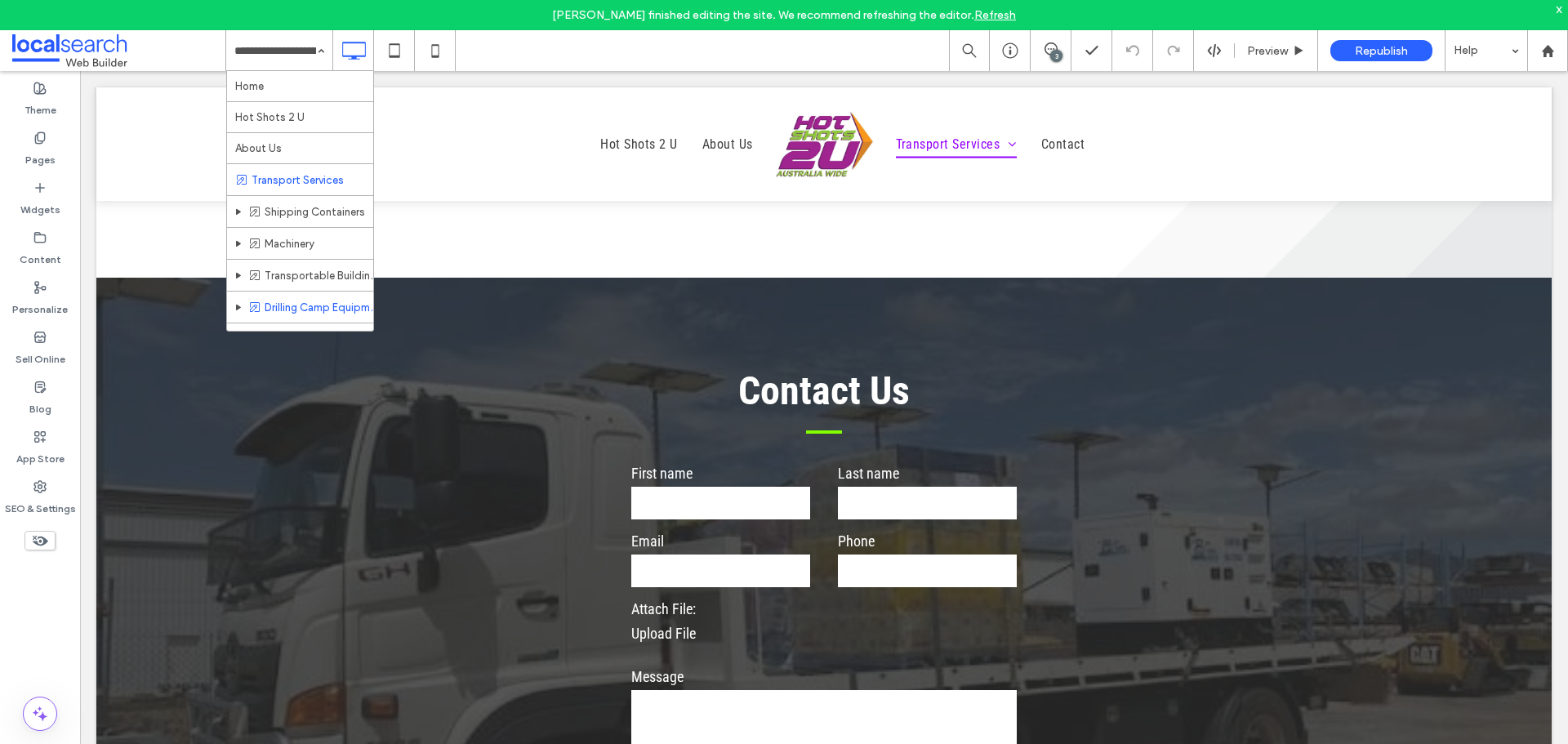
scroll to position [53, 0]
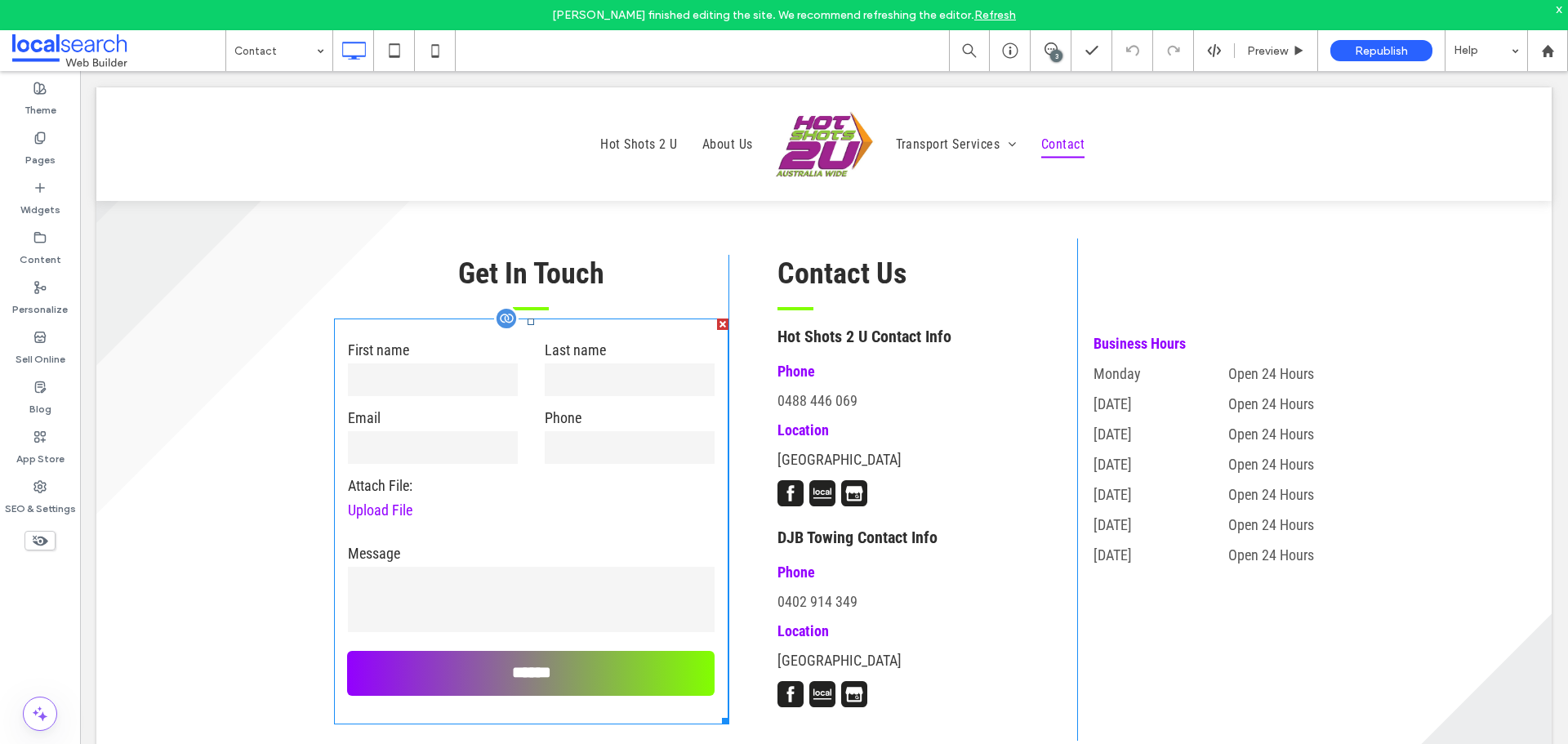
click at [567, 357] on label "Last name" at bounding box center [630, 349] width 170 height 22
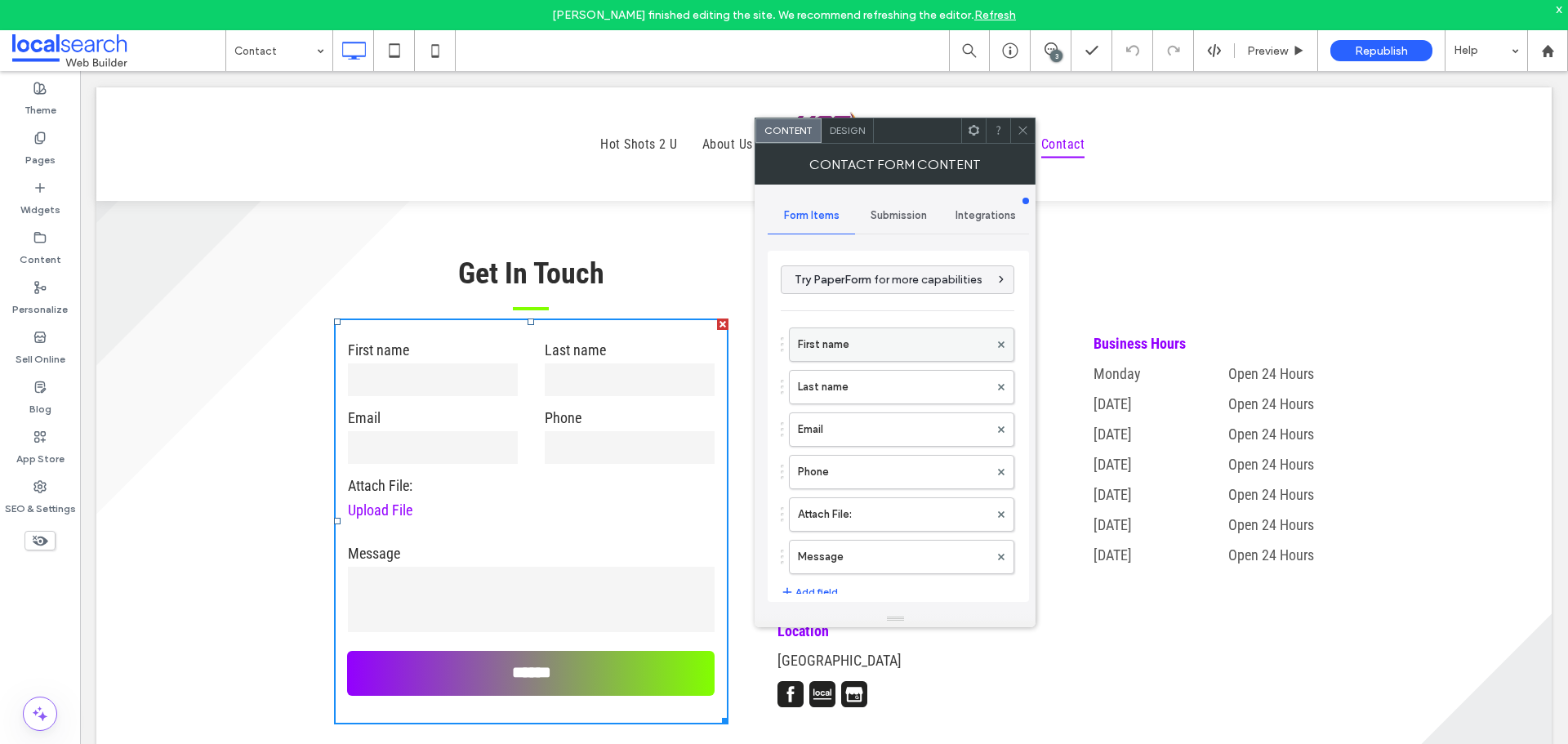
click at [867, 343] on label "First name" at bounding box center [893, 345] width 191 height 33
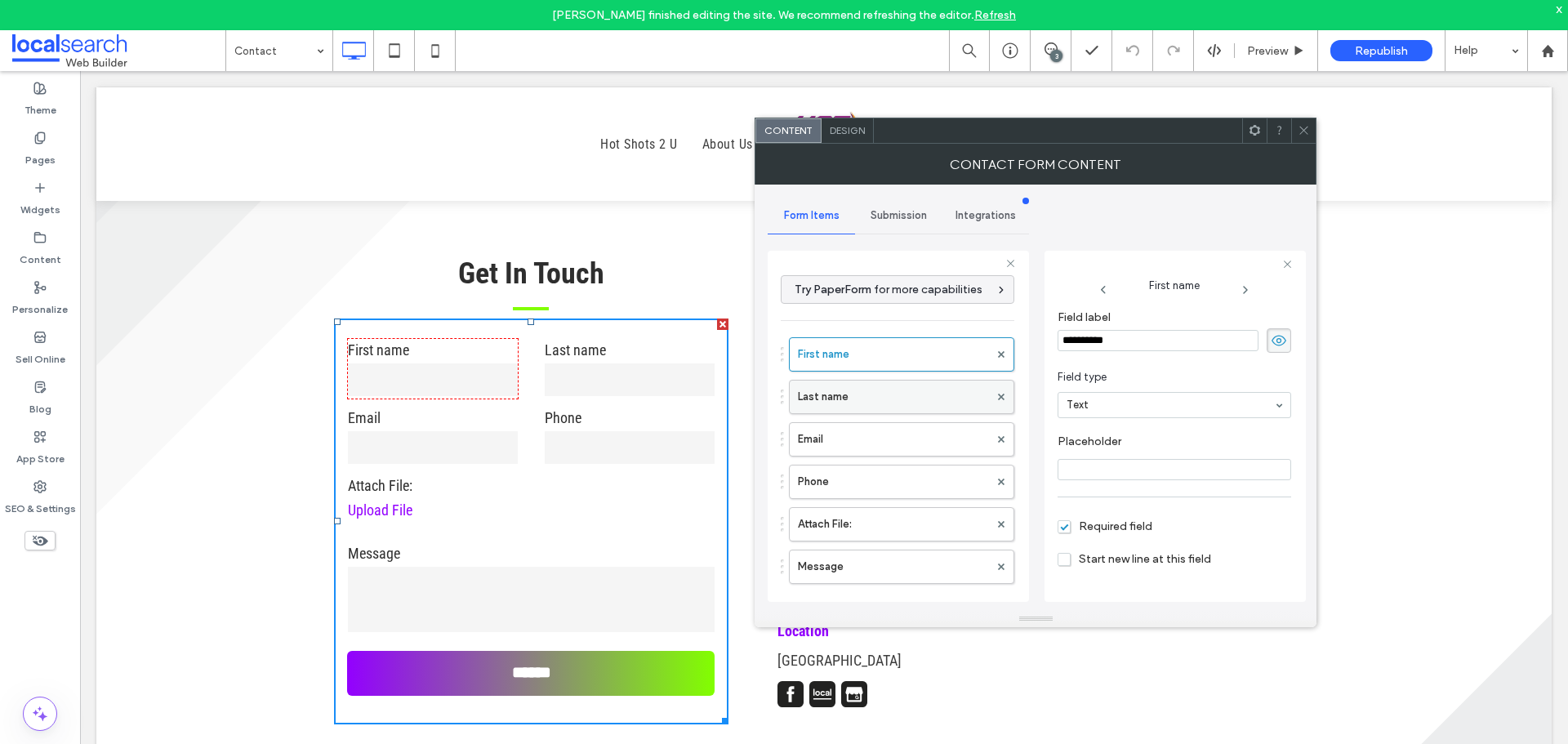
click at [874, 401] on label "Last name" at bounding box center [893, 397] width 191 height 33
click at [879, 438] on label "Email" at bounding box center [893, 440] width 191 height 33
click at [887, 493] on label "Phone" at bounding box center [893, 482] width 191 height 33
click at [893, 531] on label "Attach File:" at bounding box center [893, 525] width 191 height 33
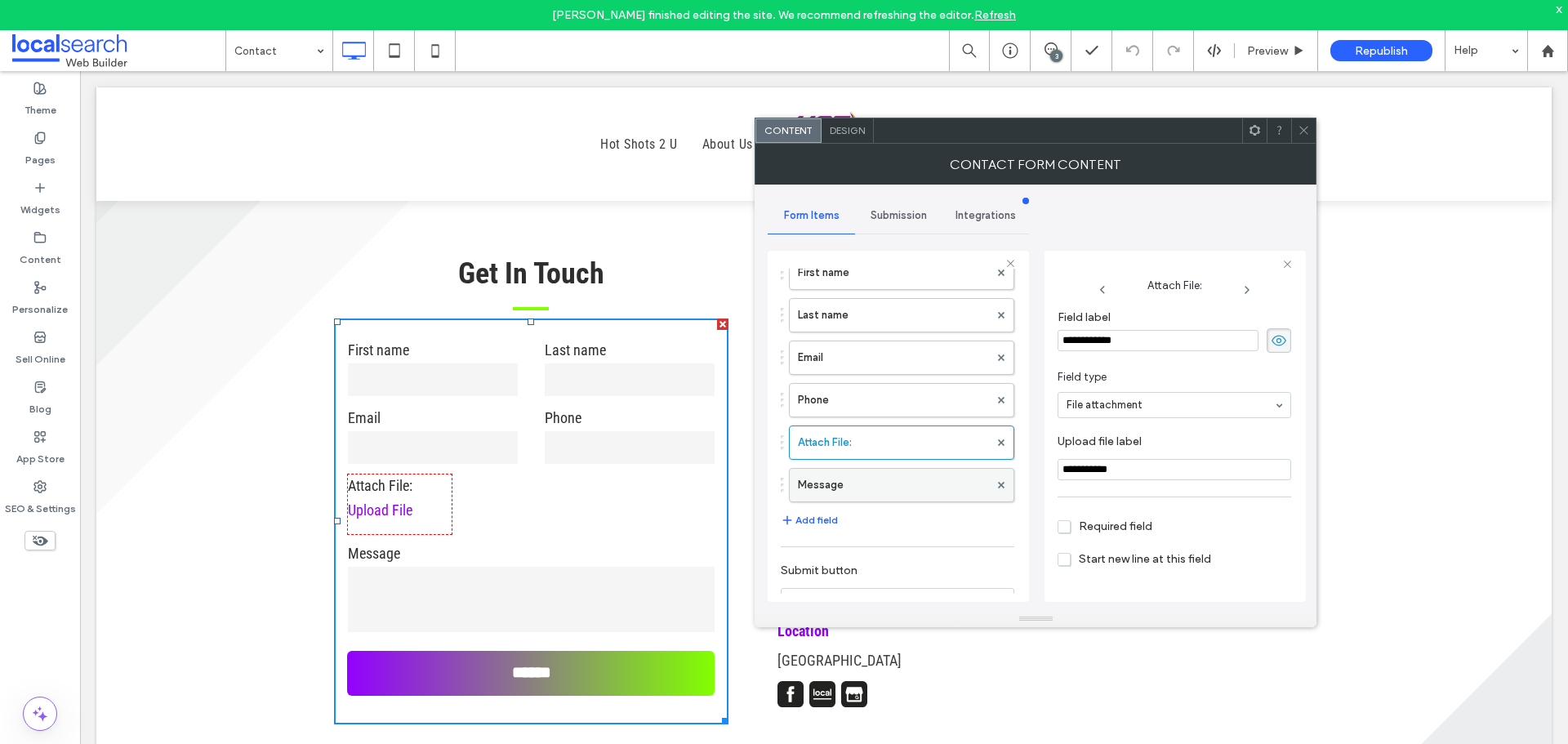
click at [917, 488] on label "Message" at bounding box center [893, 485] width 191 height 33
type input "**"
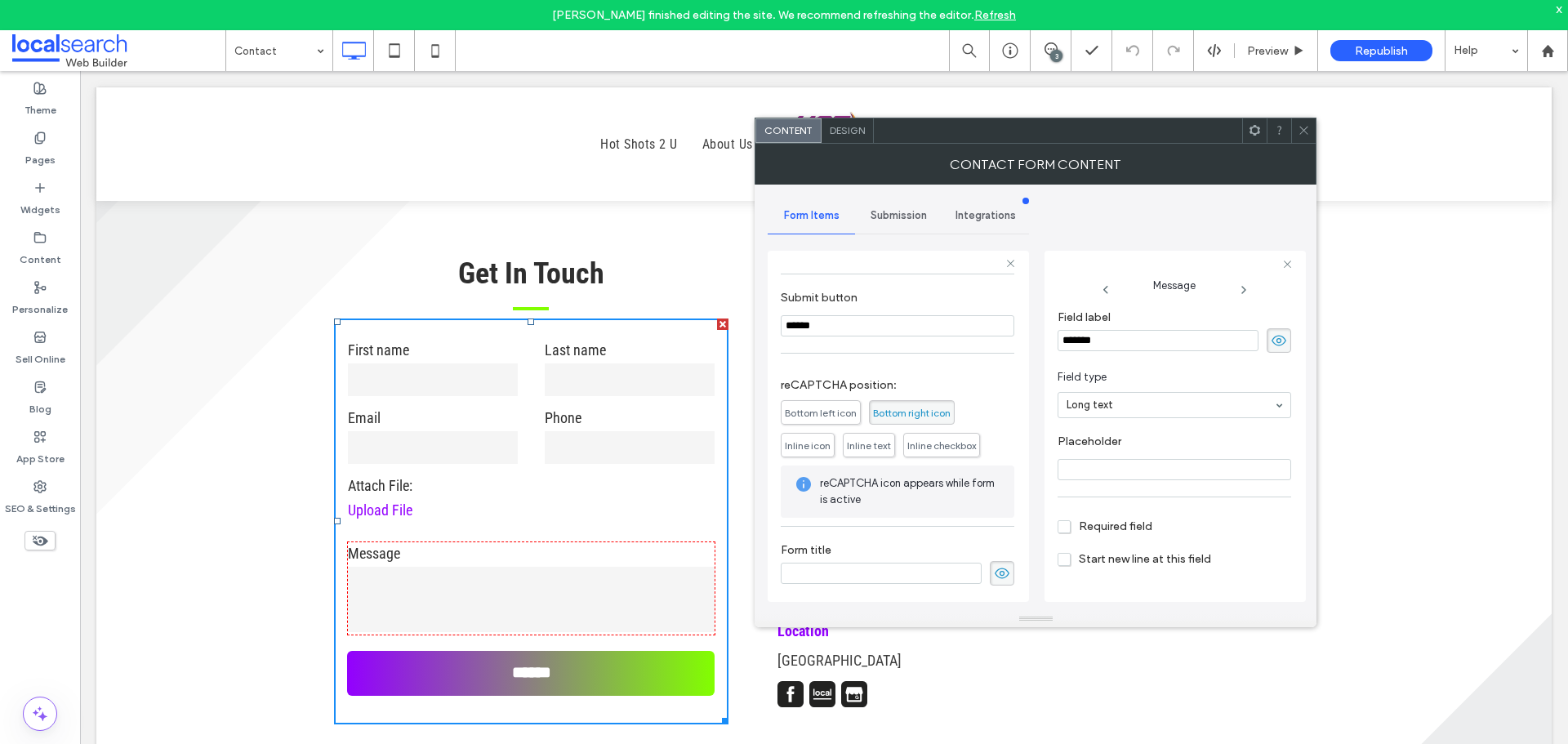
scroll to position [356, 0]
click at [896, 231] on div "Submission" at bounding box center [898, 215] width 88 height 36
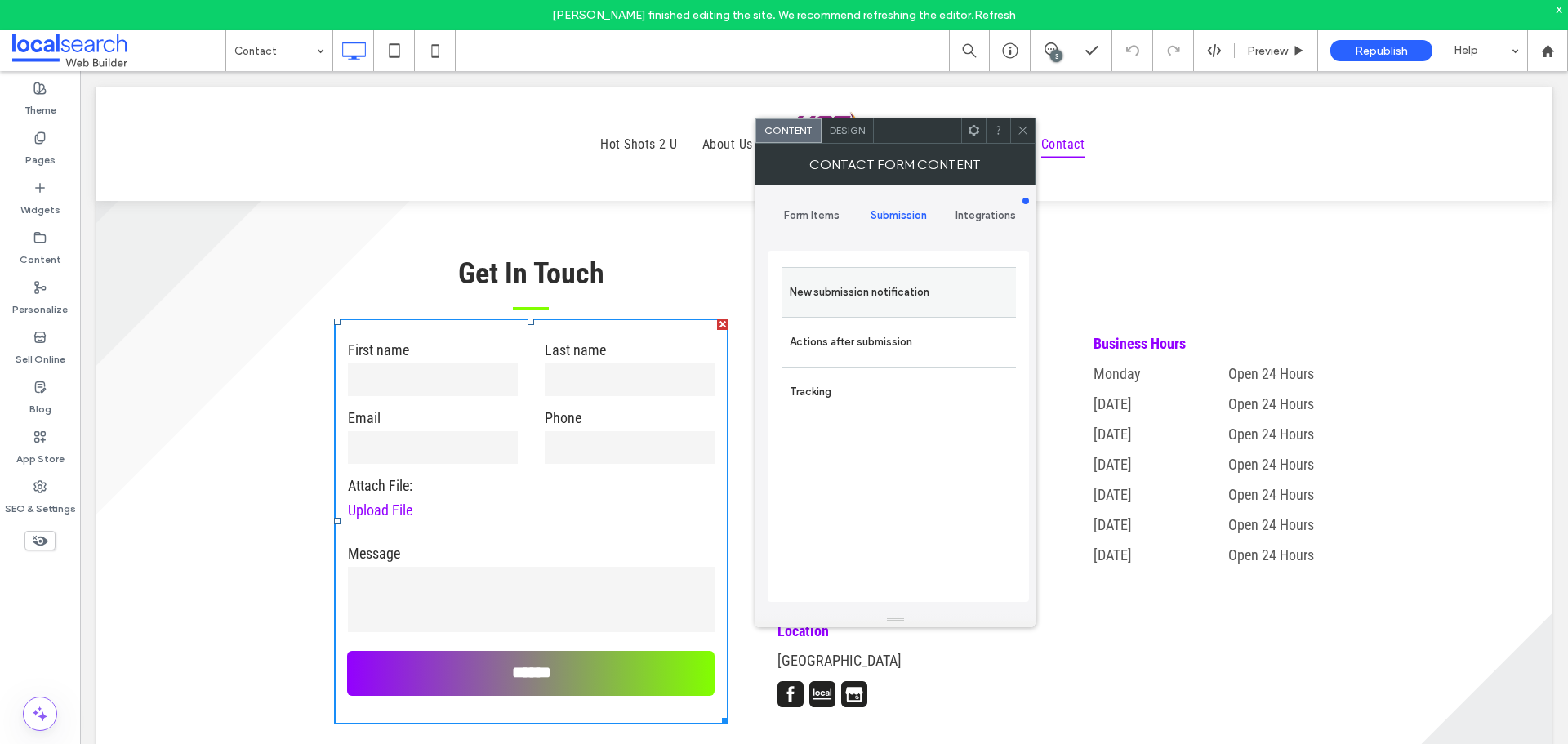
click at [977, 303] on label "New submission notification" at bounding box center [898, 292] width 218 height 33
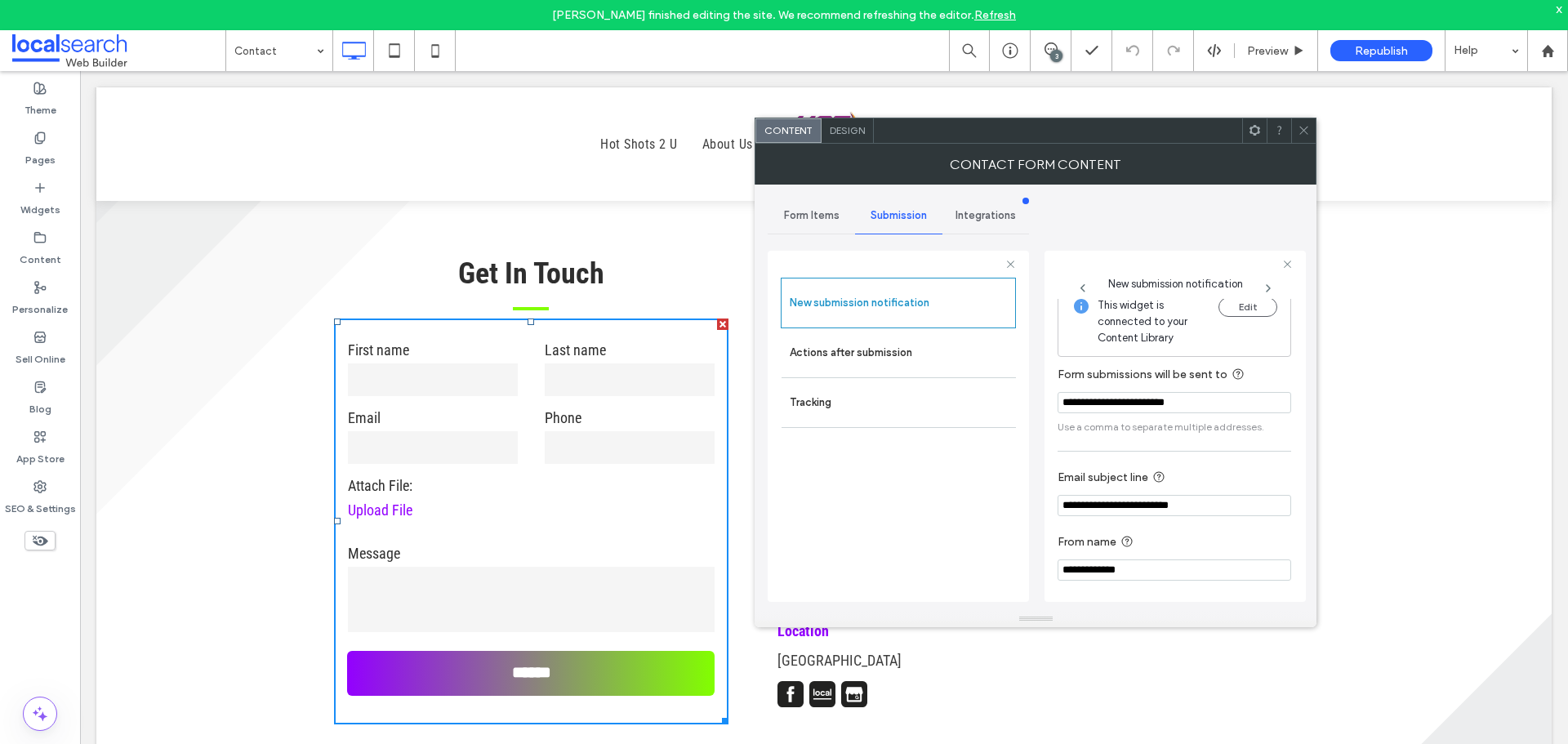
scroll to position [17, 0]
click at [944, 364] on label "Actions after submission" at bounding box center [898, 353] width 218 height 33
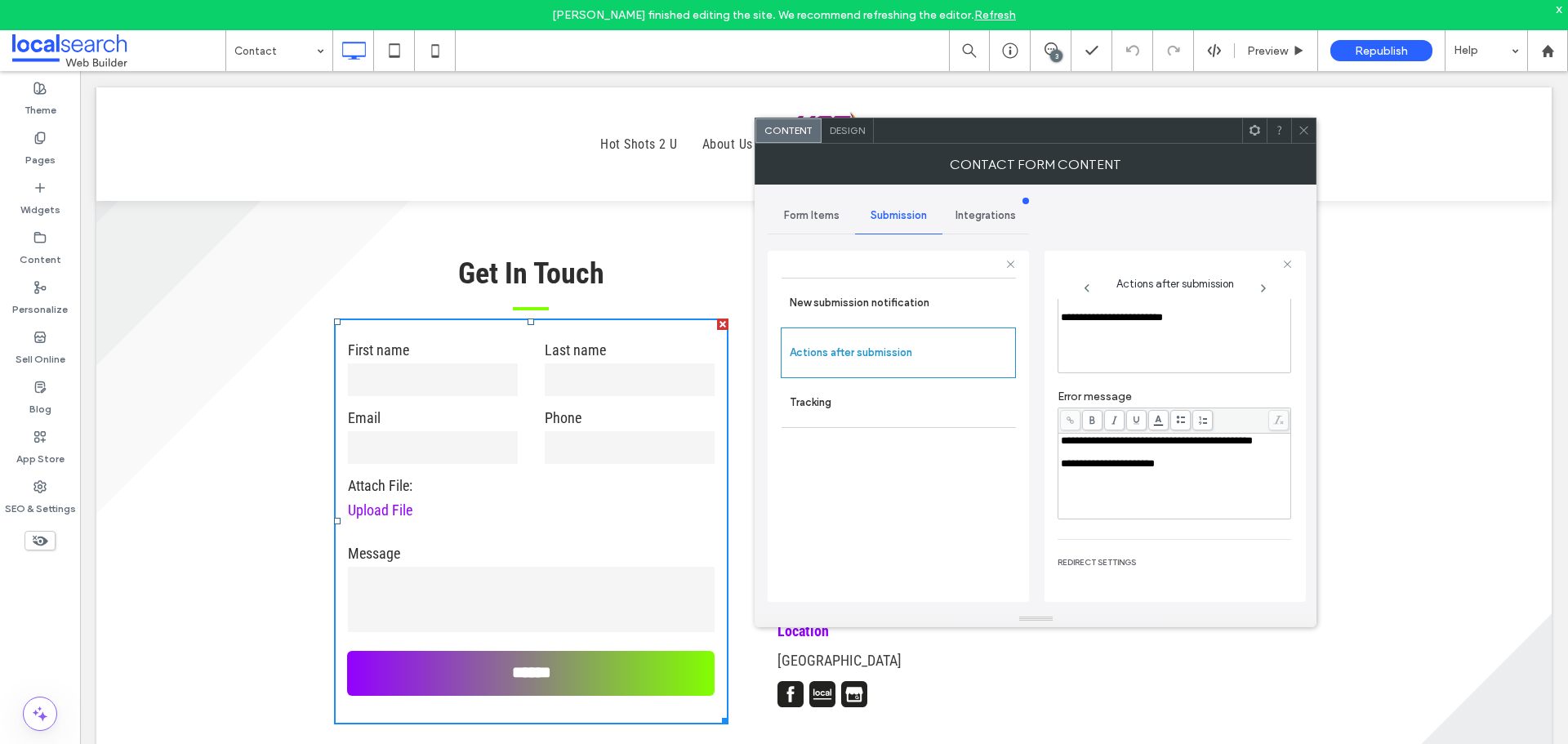
scroll to position [214, 0]
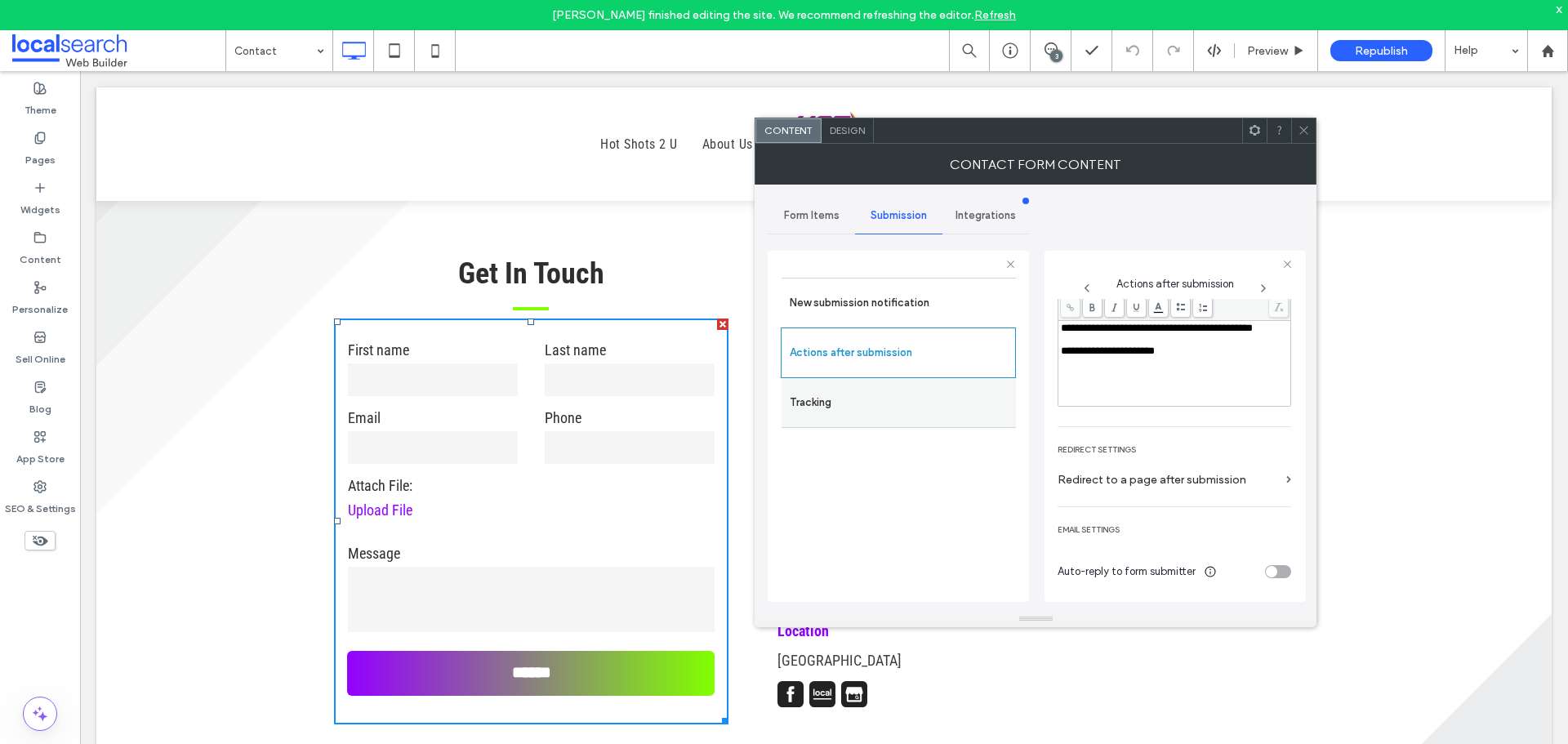
click at [859, 399] on label "Tracking" at bounding box center [898, 402] width 218 height 33
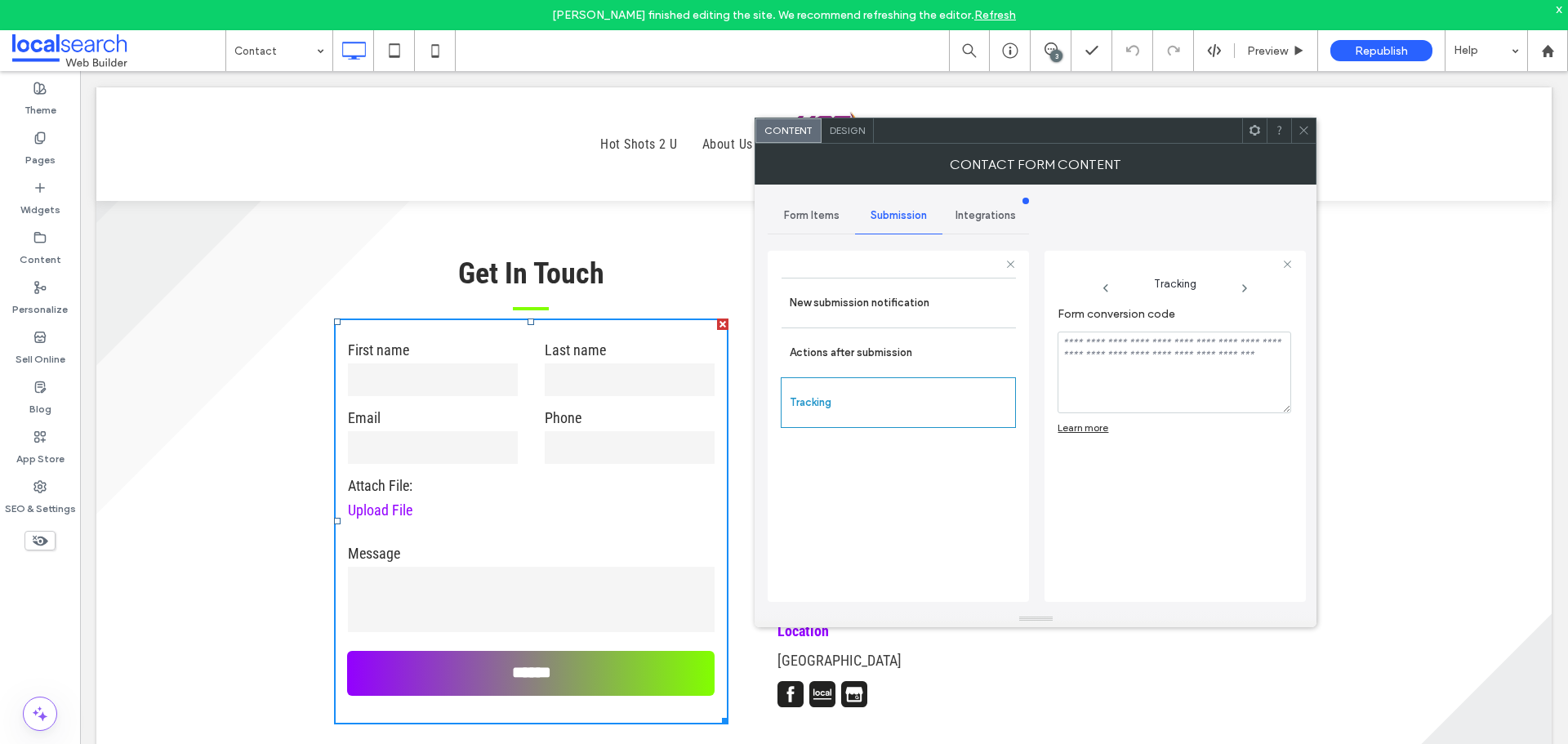
scroll to position [0, 0]
drag, startPoint x: 1304, startPoint y: 127, endPoint x: 953, endPoint y: 224, distance: 364.2
click at [1304, 127] on icon at bounding box center [1303, 130] width 12 height 12
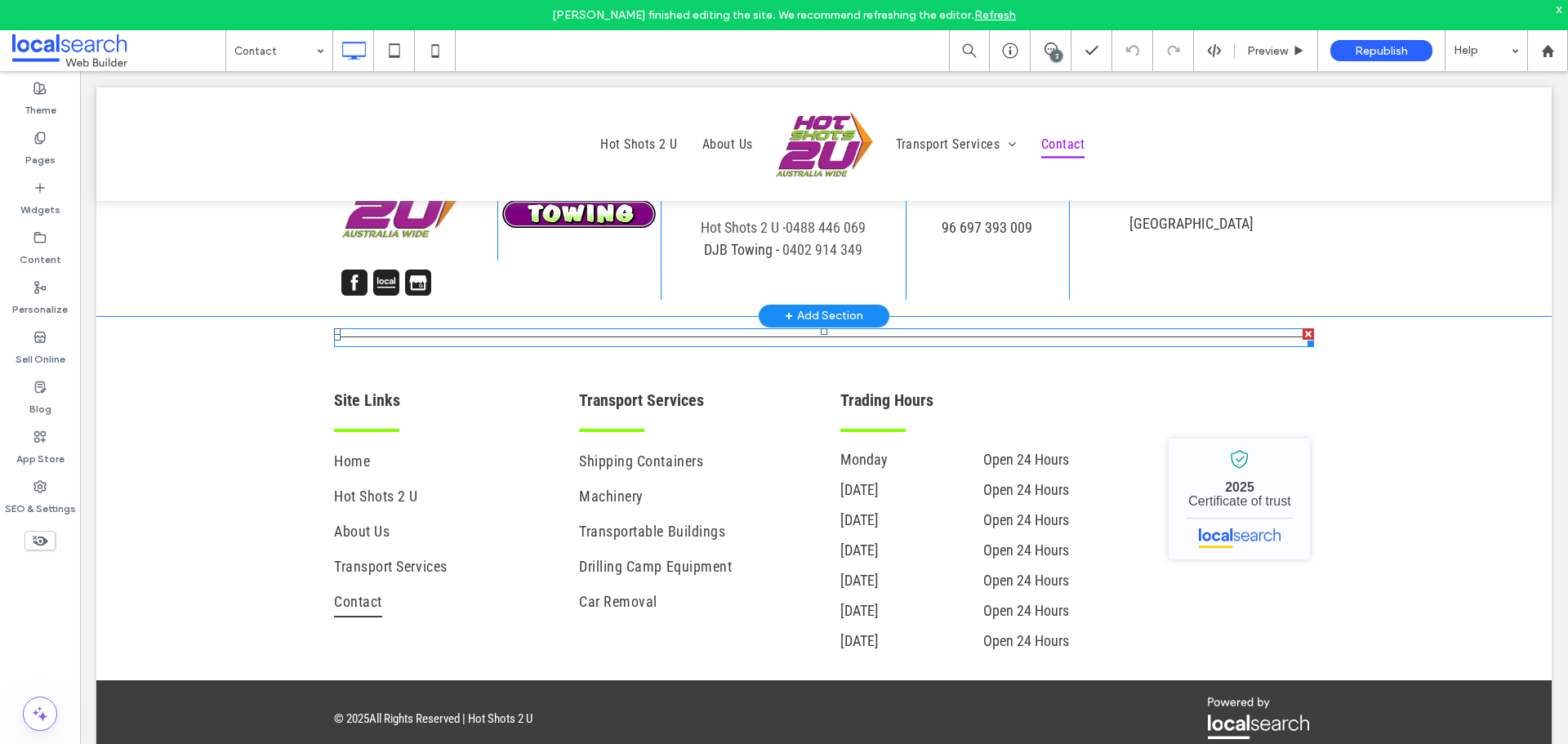
scroll to position [1985, 0]
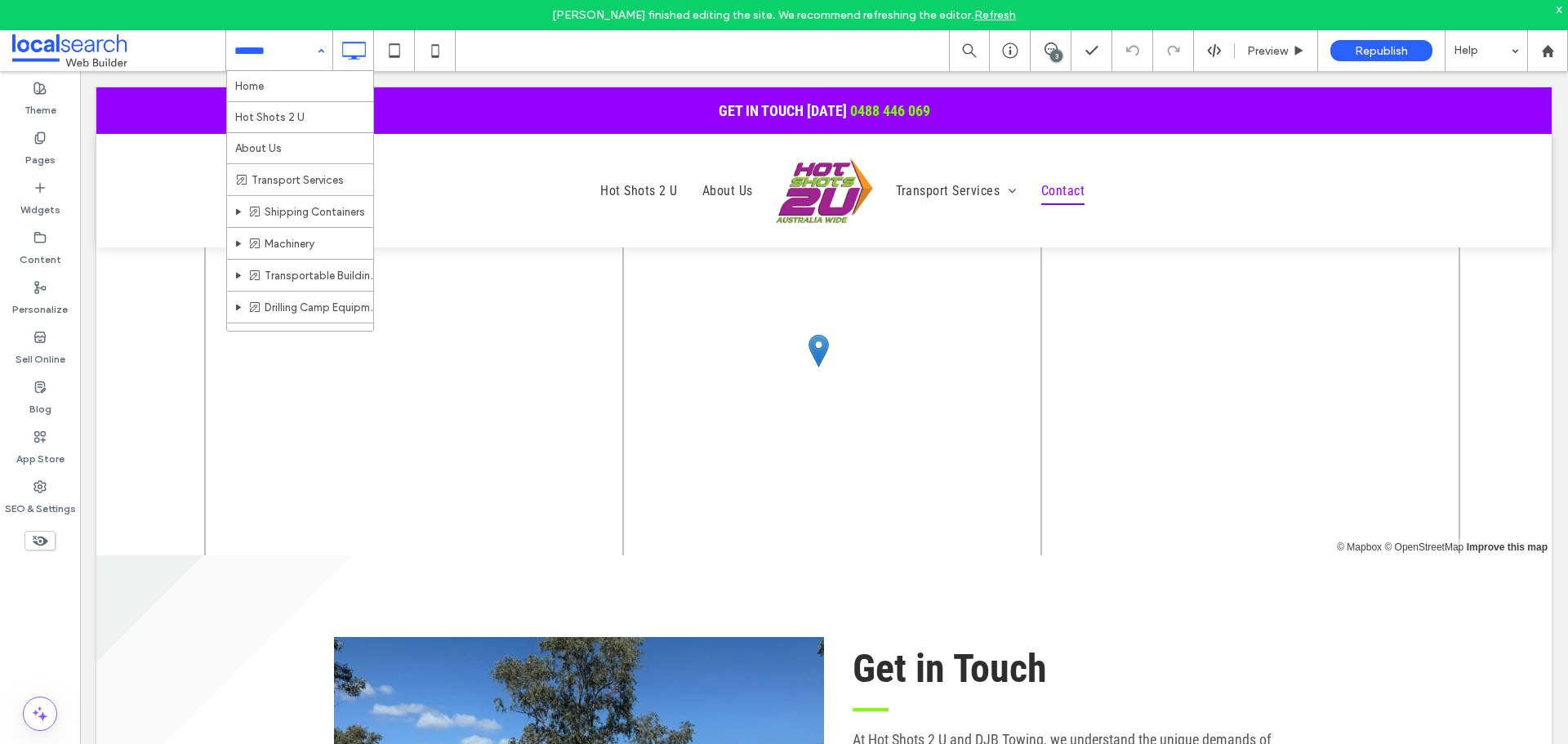
scroll to position [0, 0]
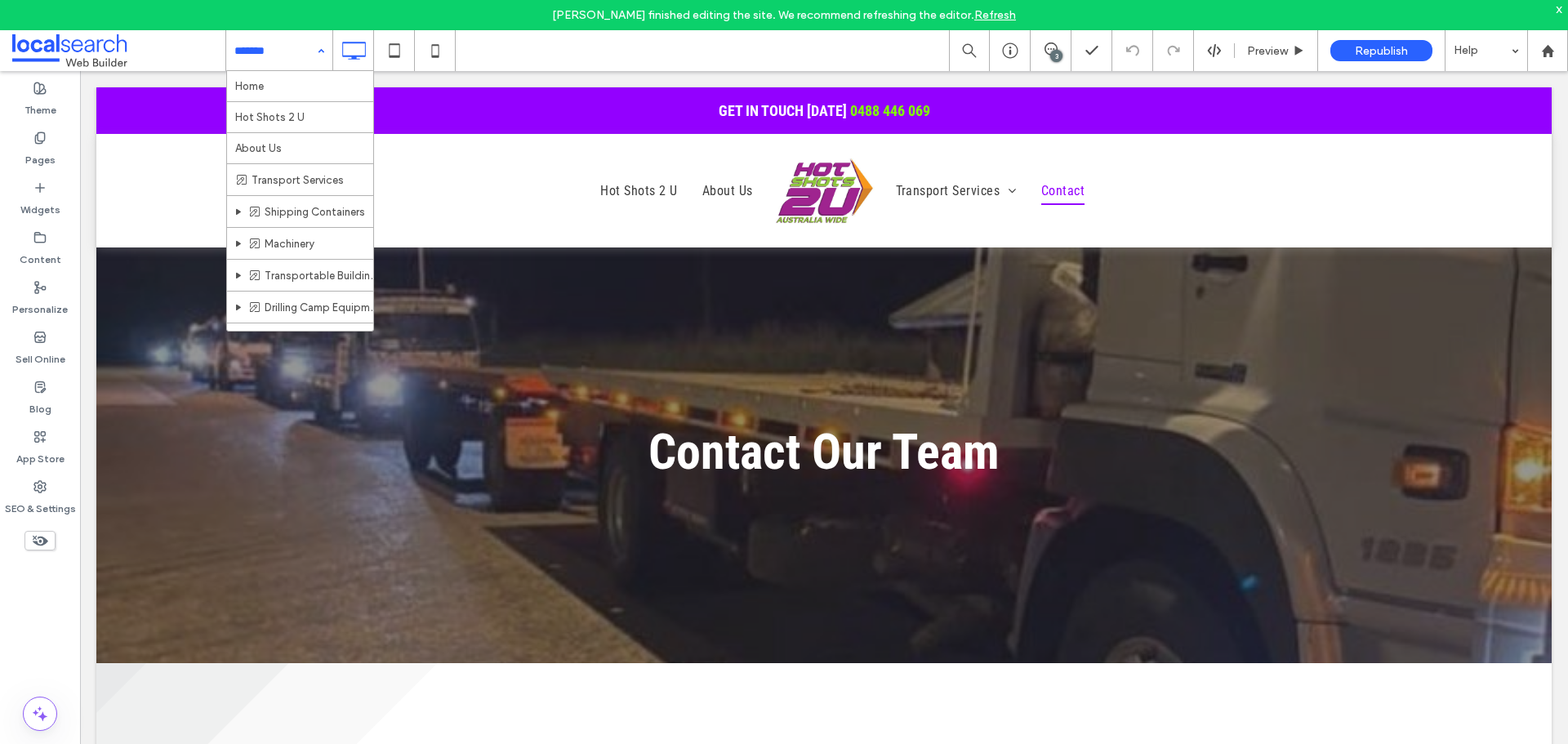
drag, startPoint x: 1567, startPoint y: 634, endPoint x: 1475, endPoint y: 80, distance: 561.6
drag, startPoint x: 44, startPoint y: 489, endPoint x: 68, endPoint y: 475, distance: 27.8
click at [46, 490] on icon at bounding box center [40, 486] width 13 height 13
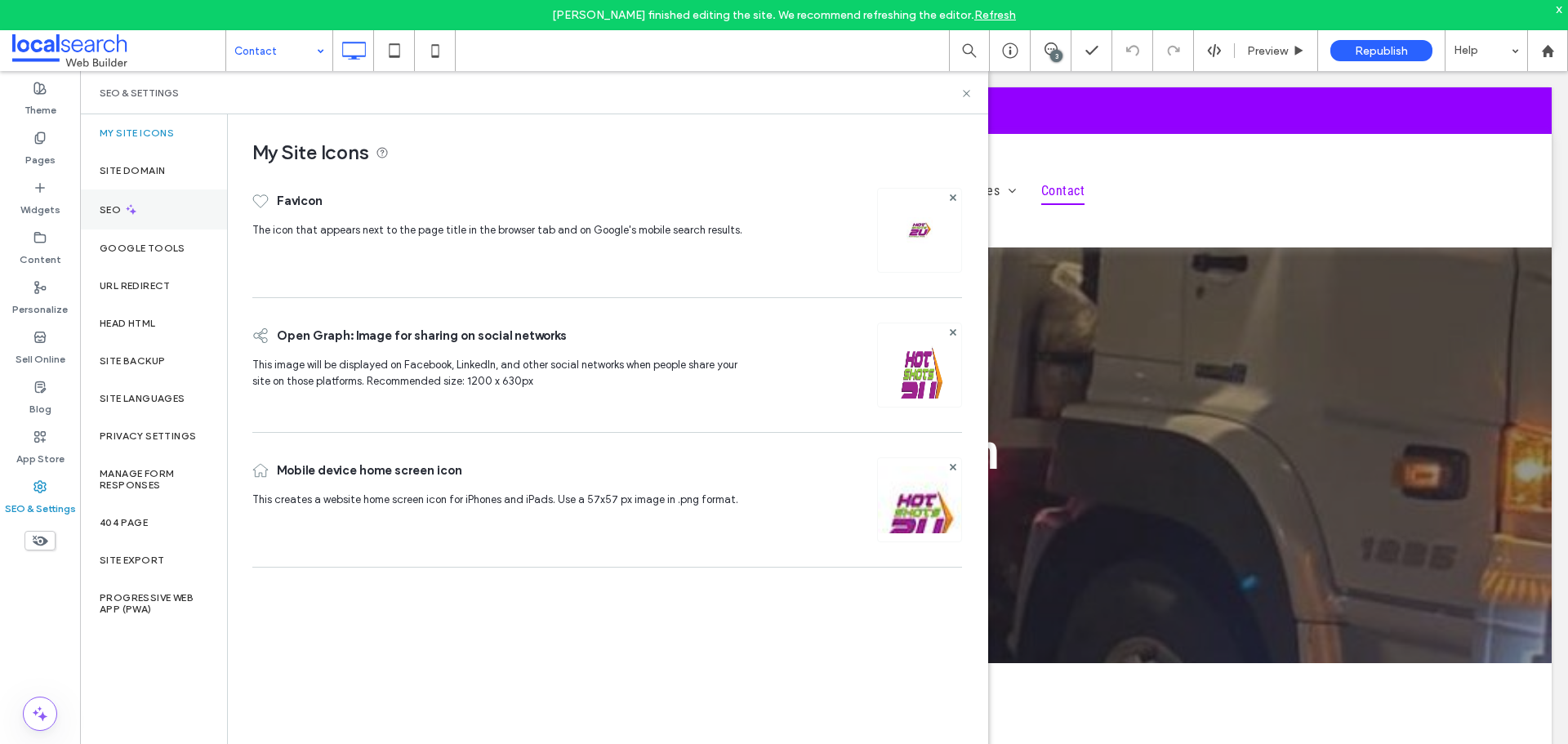
click at [139, 206] on div "SEO" at bounding box center [153, 209] width 147 height 40
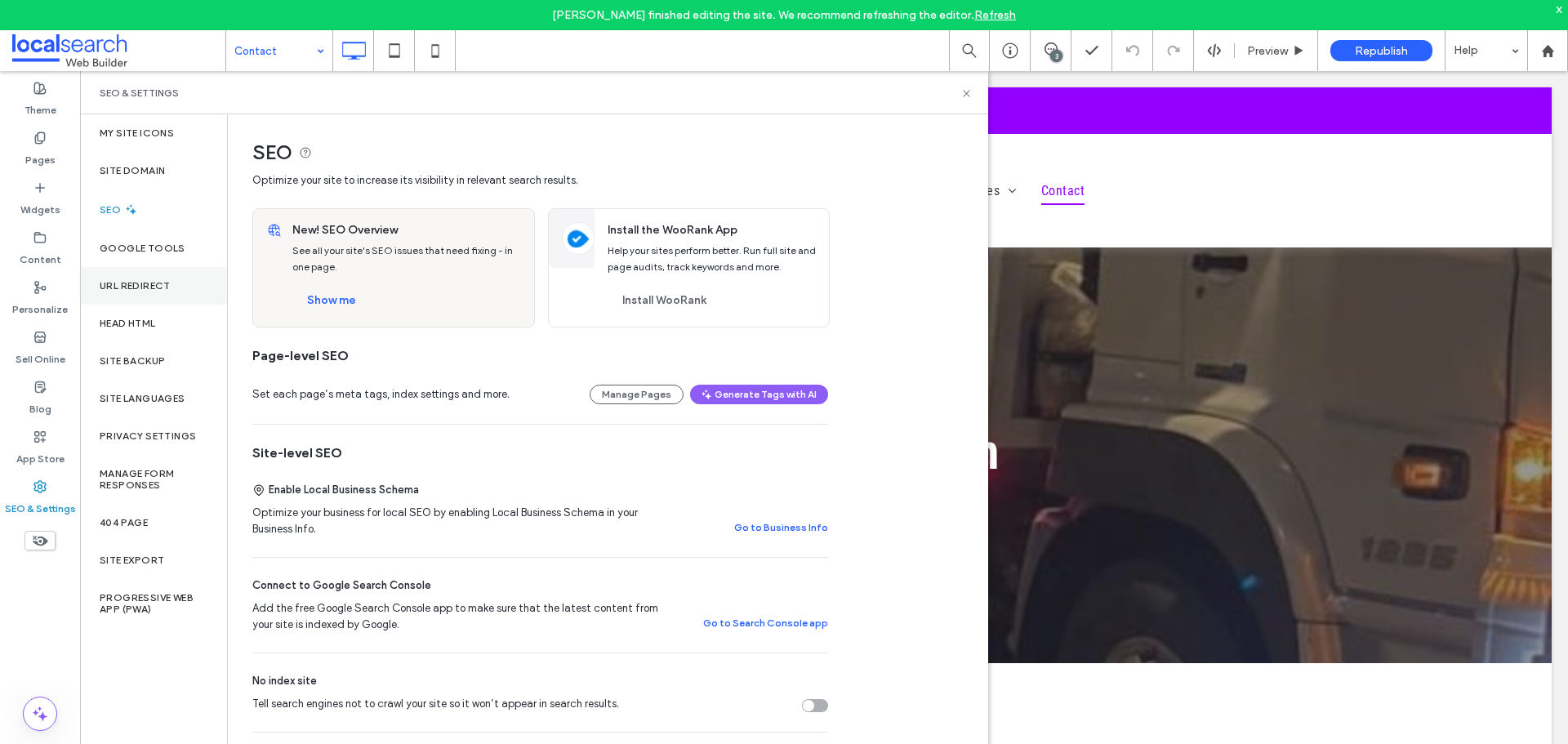
click at [169, 287] on label "URL Redirect" at bounding box center [135, 285] width 71 height 11
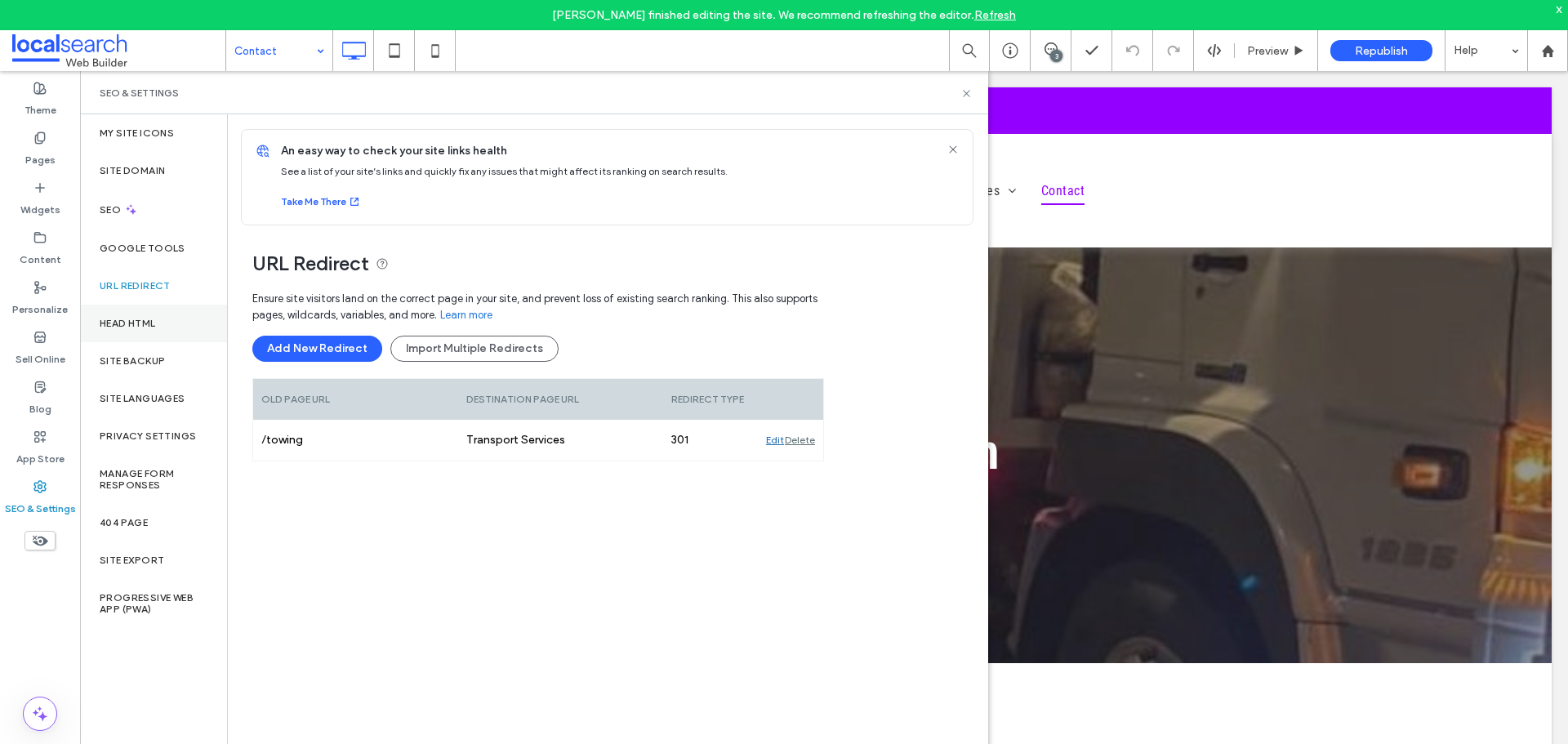
click at [167, 329] on div "Head HTML" at bounding box center [153, 323] width 147 height 37
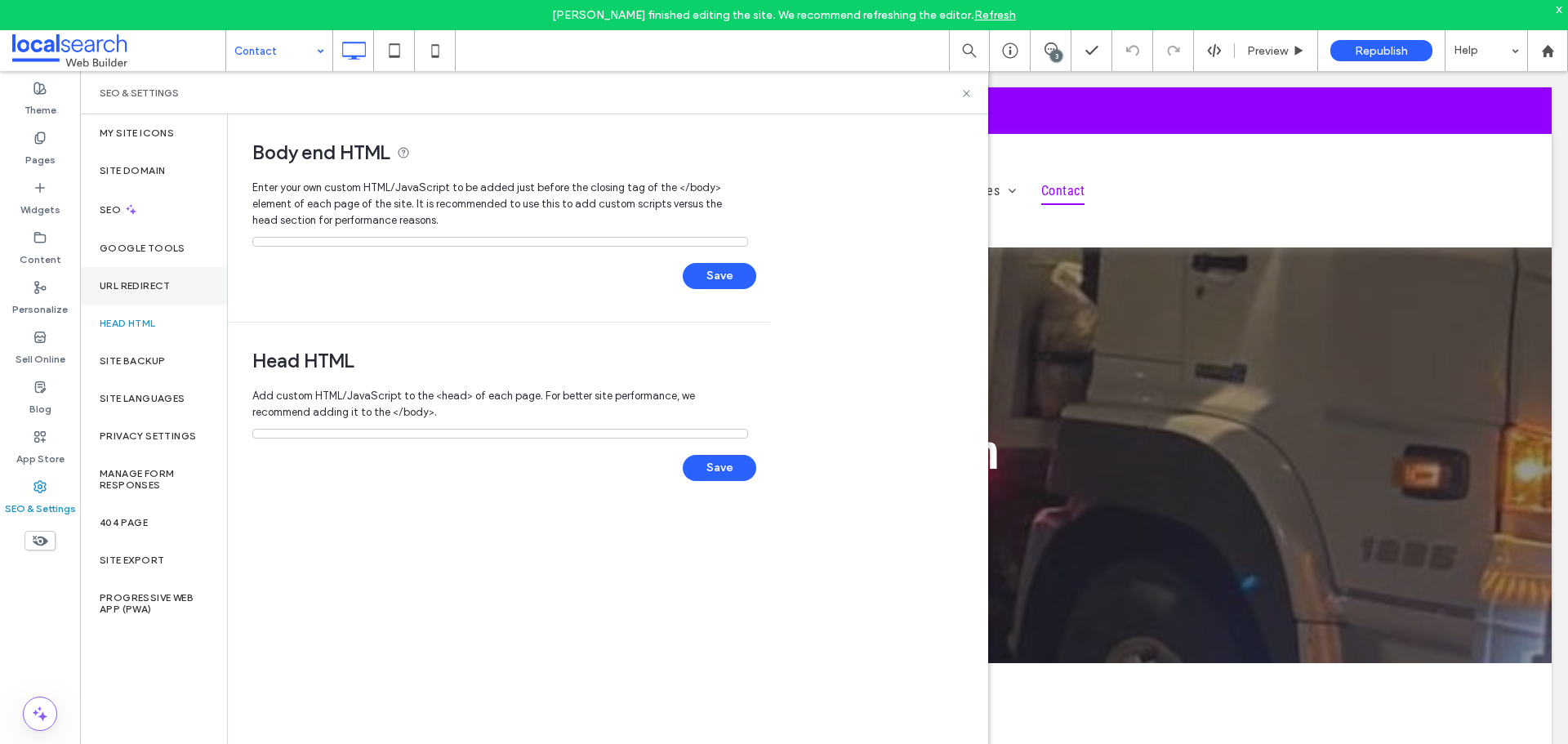
click at [181, 292] on div "URL Redirect" at bounding box center [153, 285] width 147 height 37
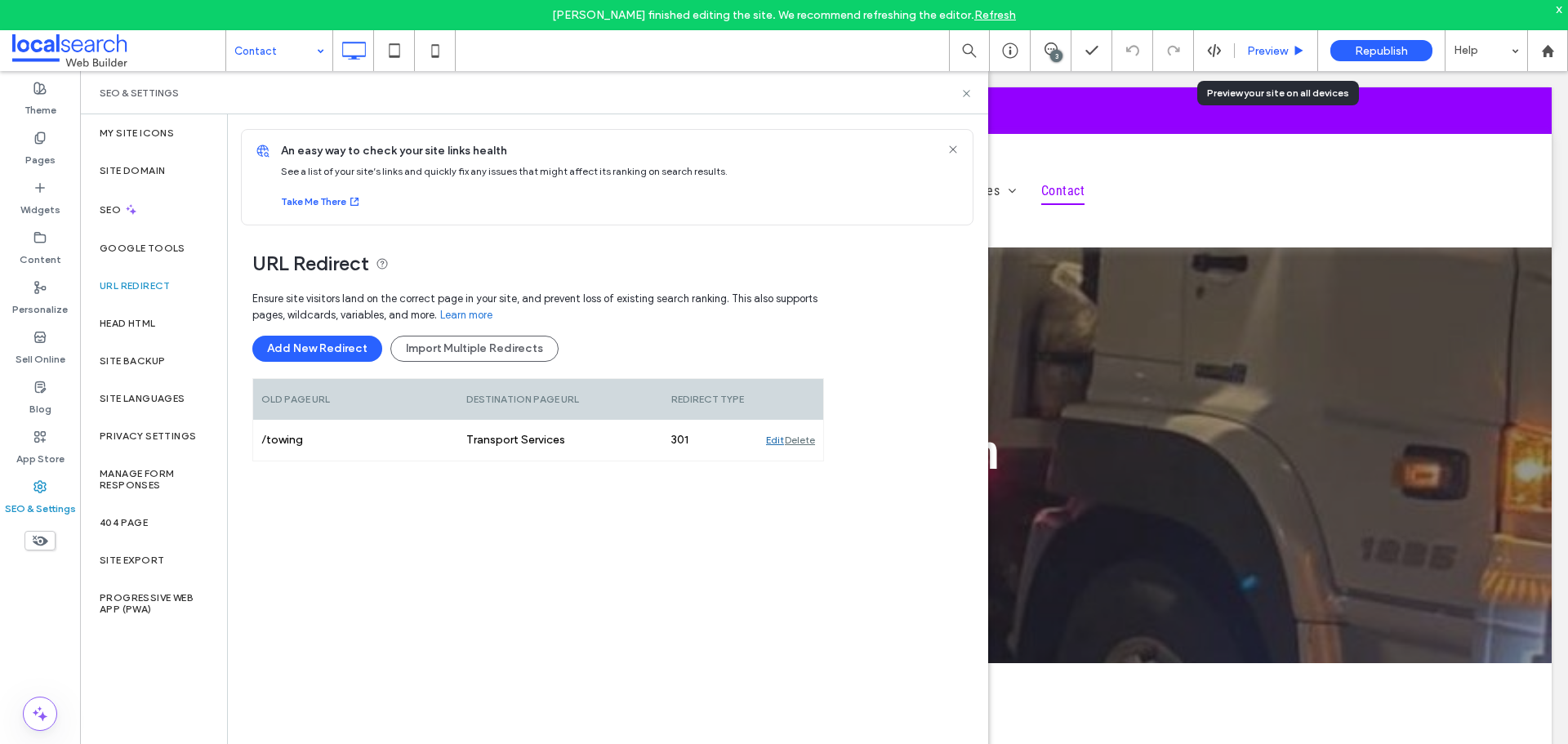
click at [1286, 53] on span "Preview" at bounding box center [1267, 51] width 41 height 14
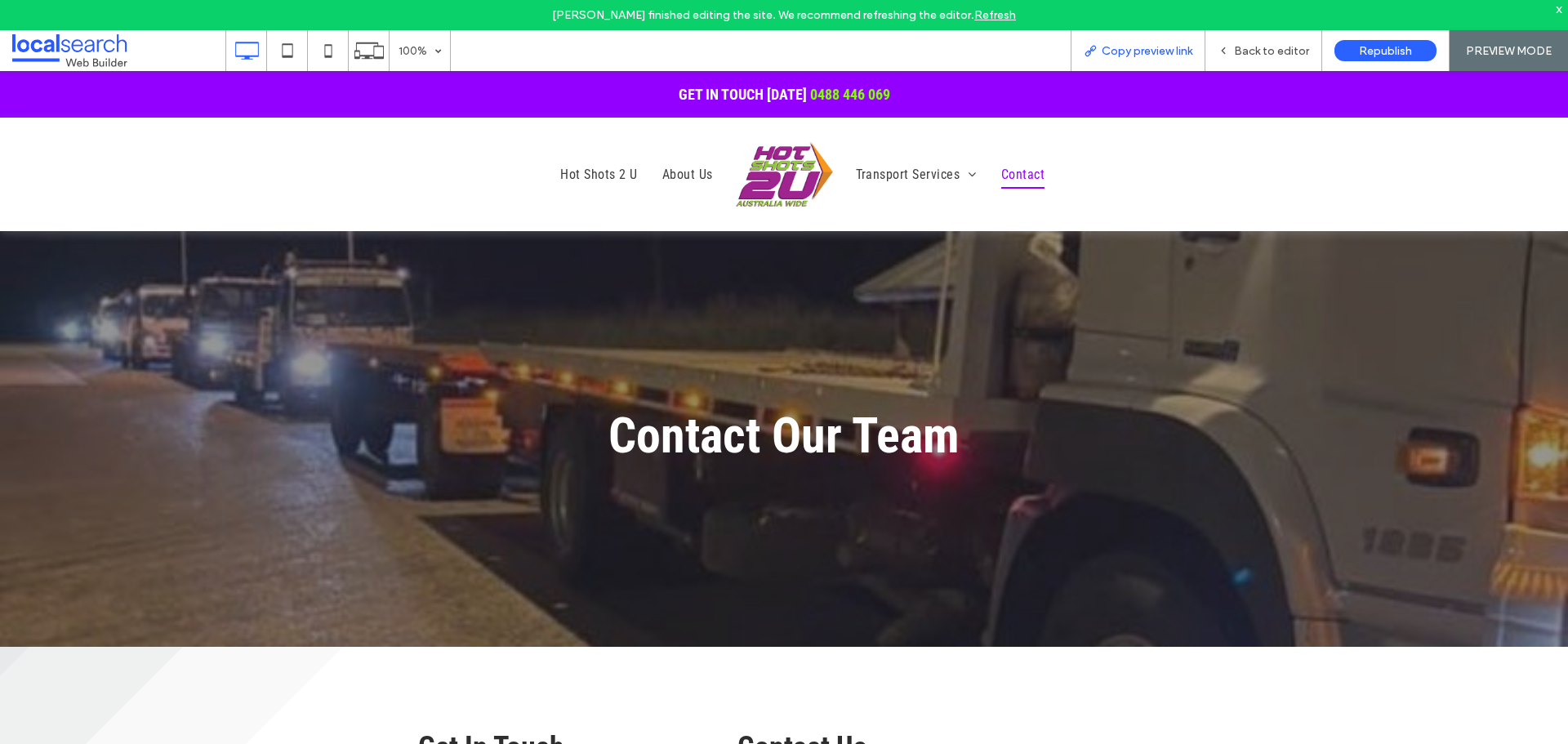
click at [1133, 60] on div "Copy preview link" at bounding box center [1137, 50] width 134 height 41
click at [1103, 42] on div "Copy preview link" at bounding box center [1137, 50] width 134 height 41
click at [1110, 39] on div "Copy preview link" at bounding box center [1137, 50] width 134 height 41
click at [1101, 53] on div "Copy preview link" at bounding box center [1137, 51] width 133 height 14
click at [325, 52] on use at bounding box center [328, 50] width 7 height 13
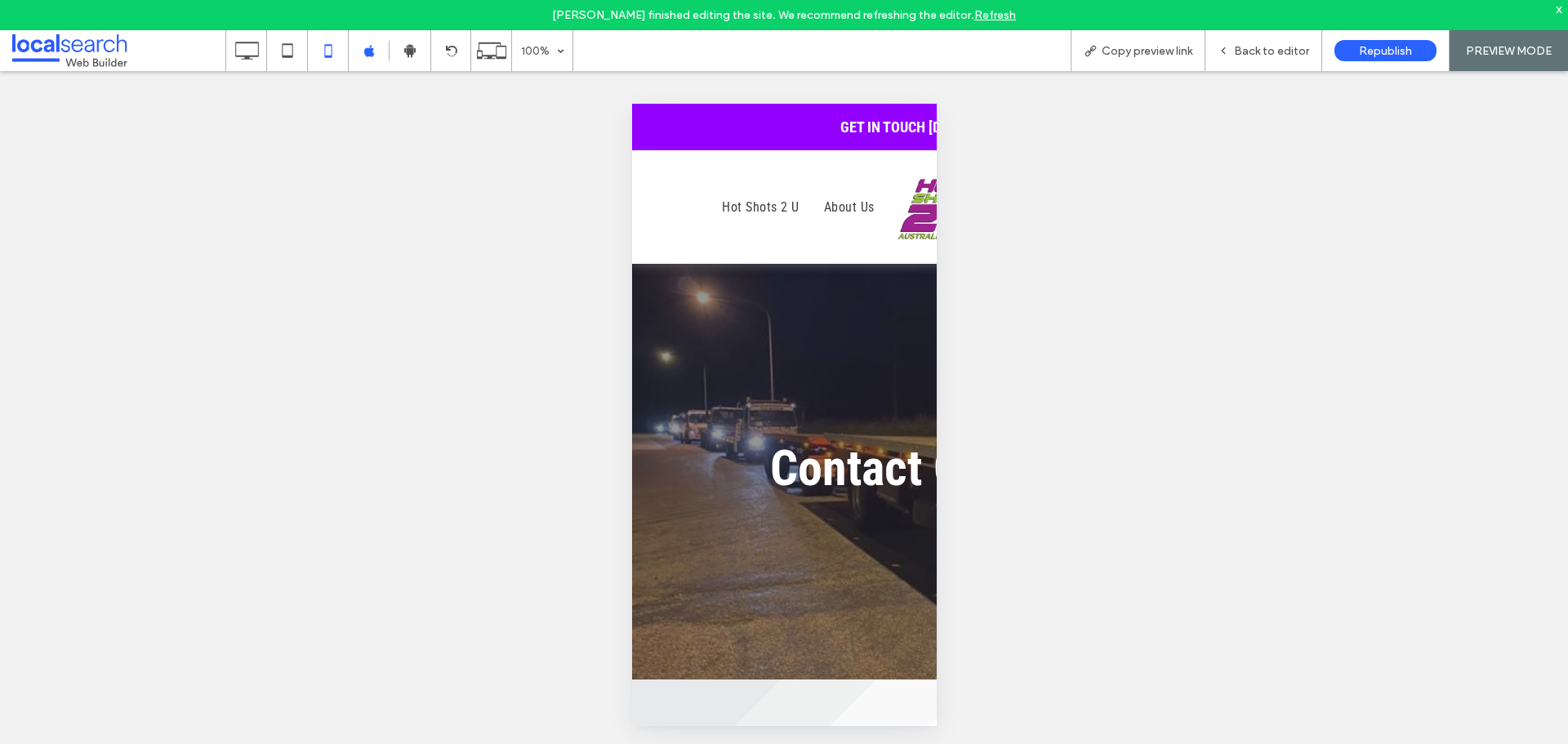
click at [1262, 49] on span "Back to editor" at bounding box center [1271, 51] width 75 height 14
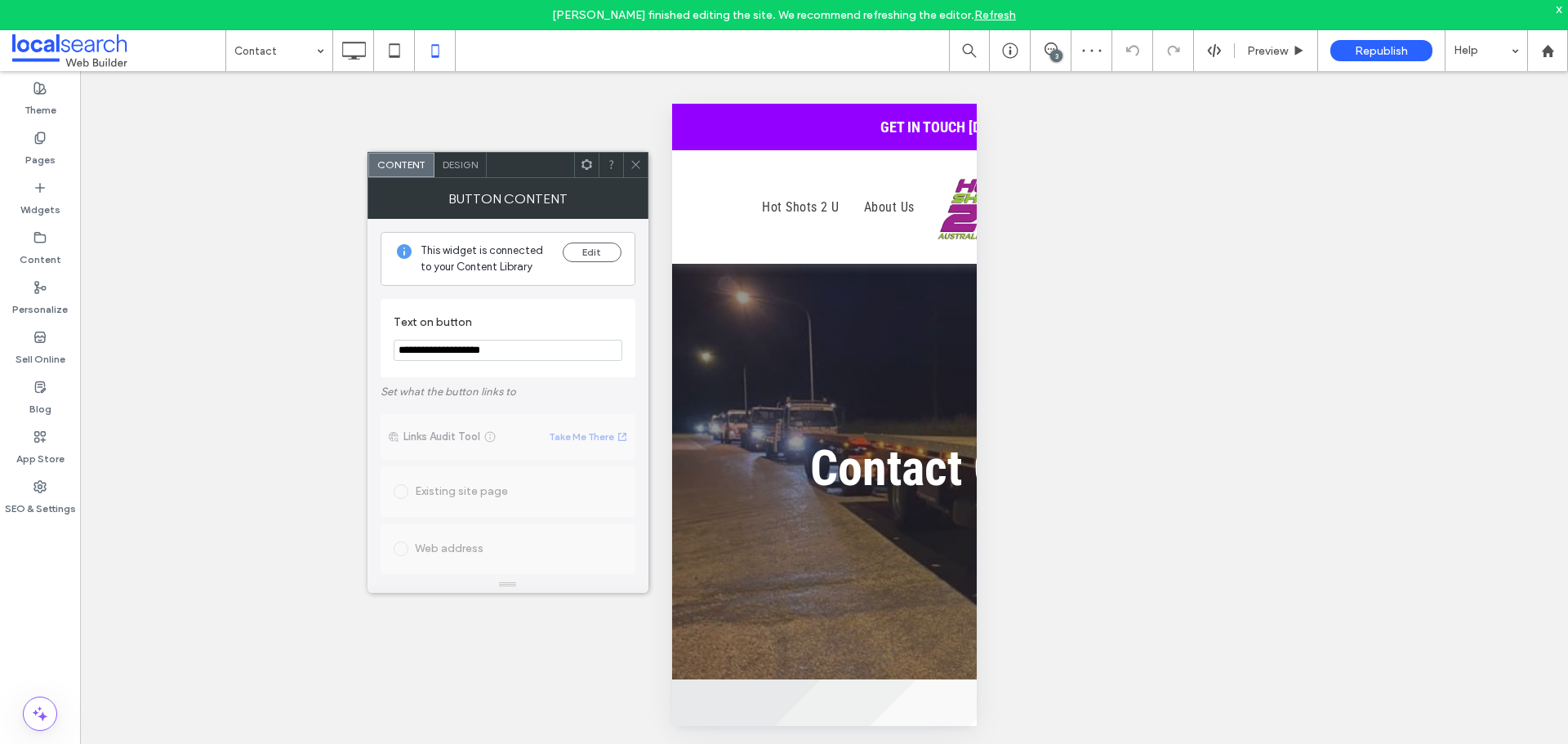
click at [583, 169] on icon at bounding box center [586, 165] width 12 height 12
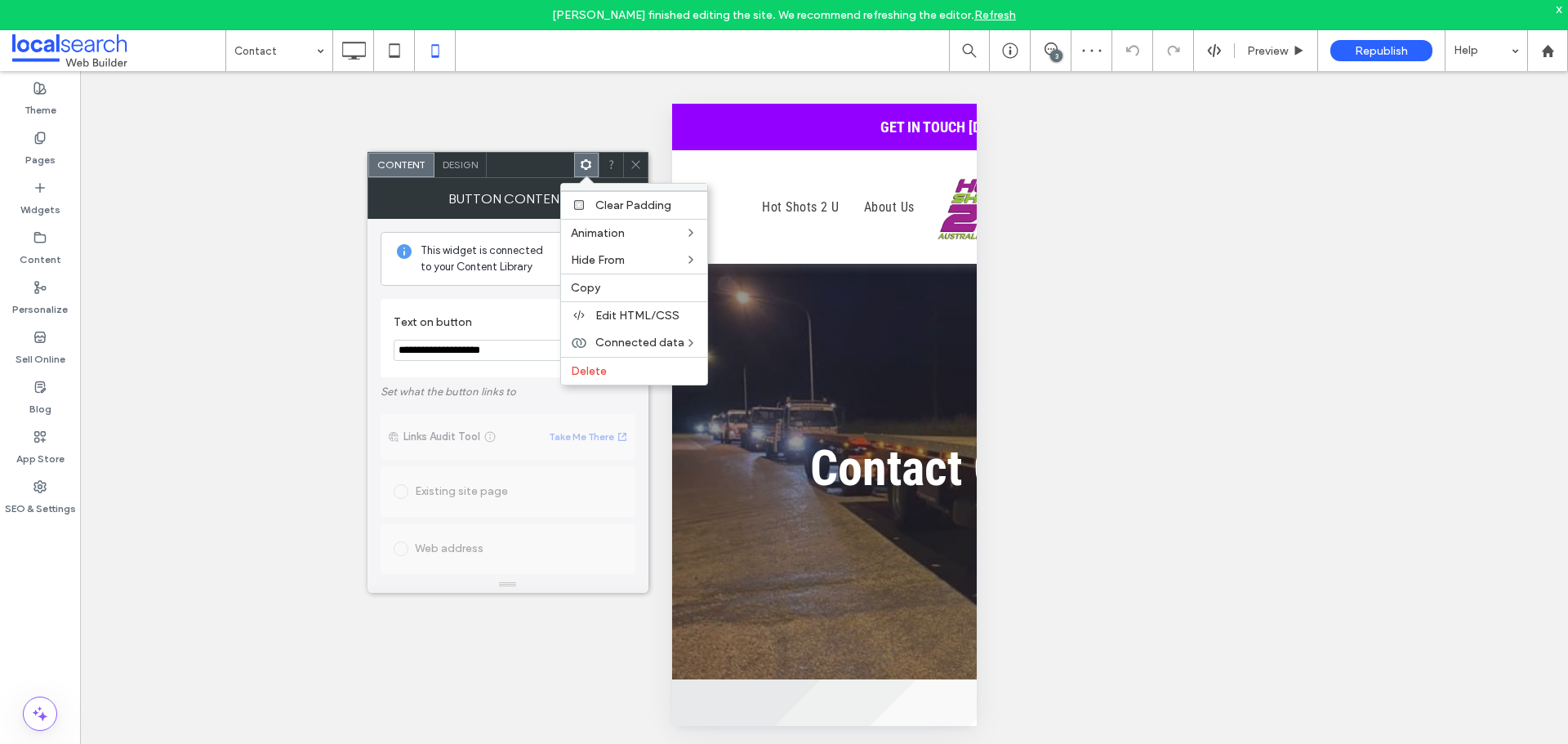
click at [638, 157] on span at bounding box center [636, 165] width 12 height 24
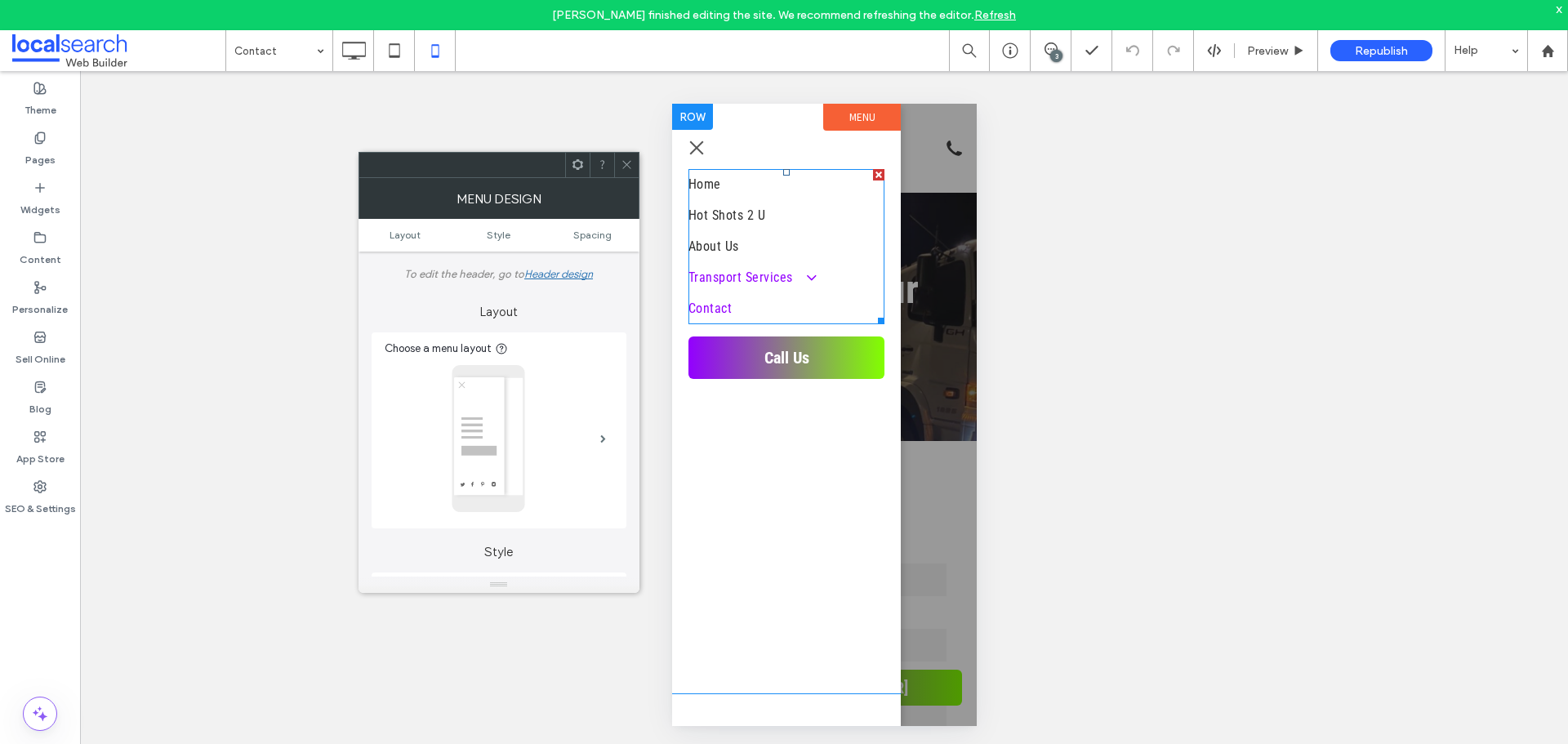
click at [807, 277] on span at bounding box center [802, 277] width 27 height 17
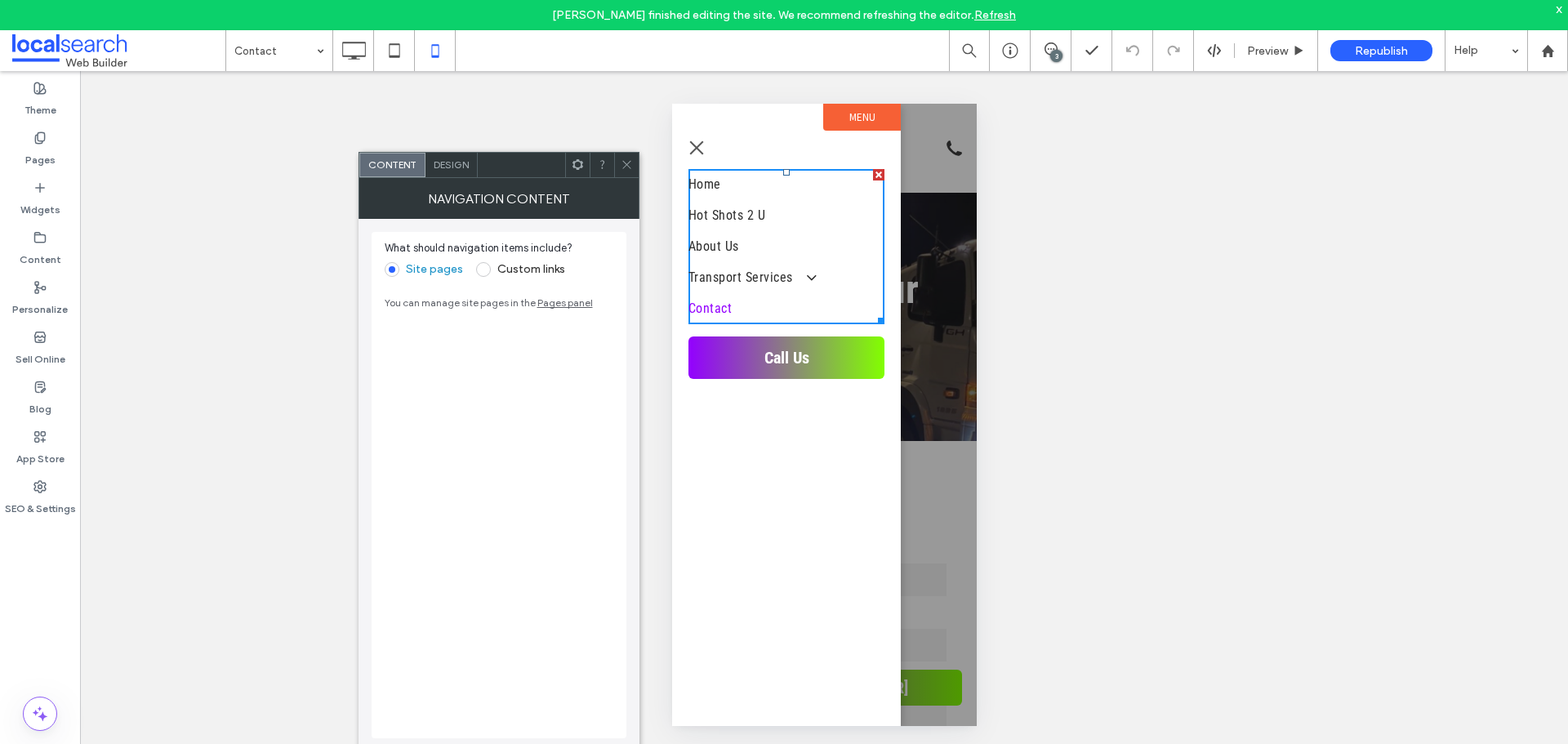
click at [462, 166] on span "Design" at bounding box center [451, 165] width 35 height 12
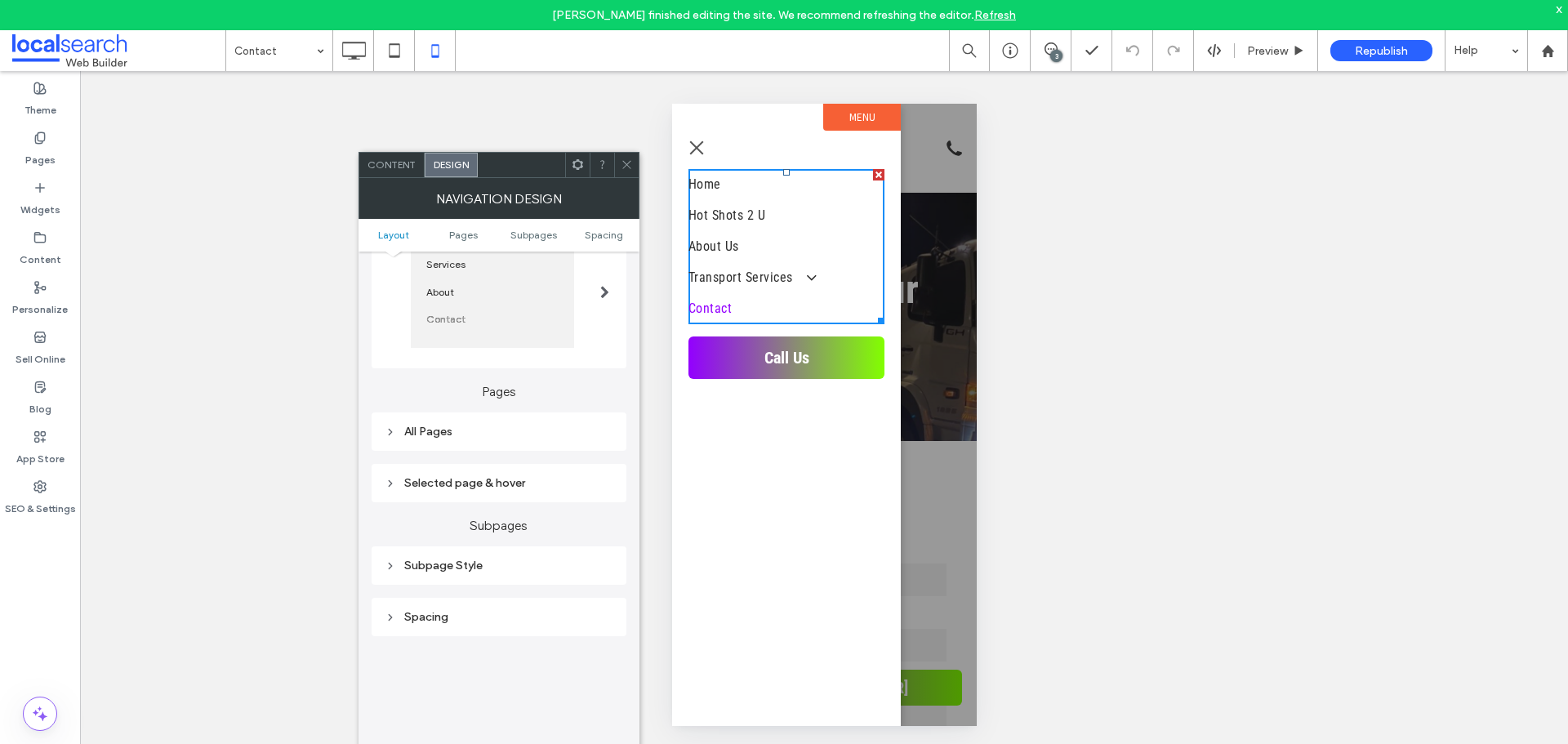
scroll to position [408, 0]
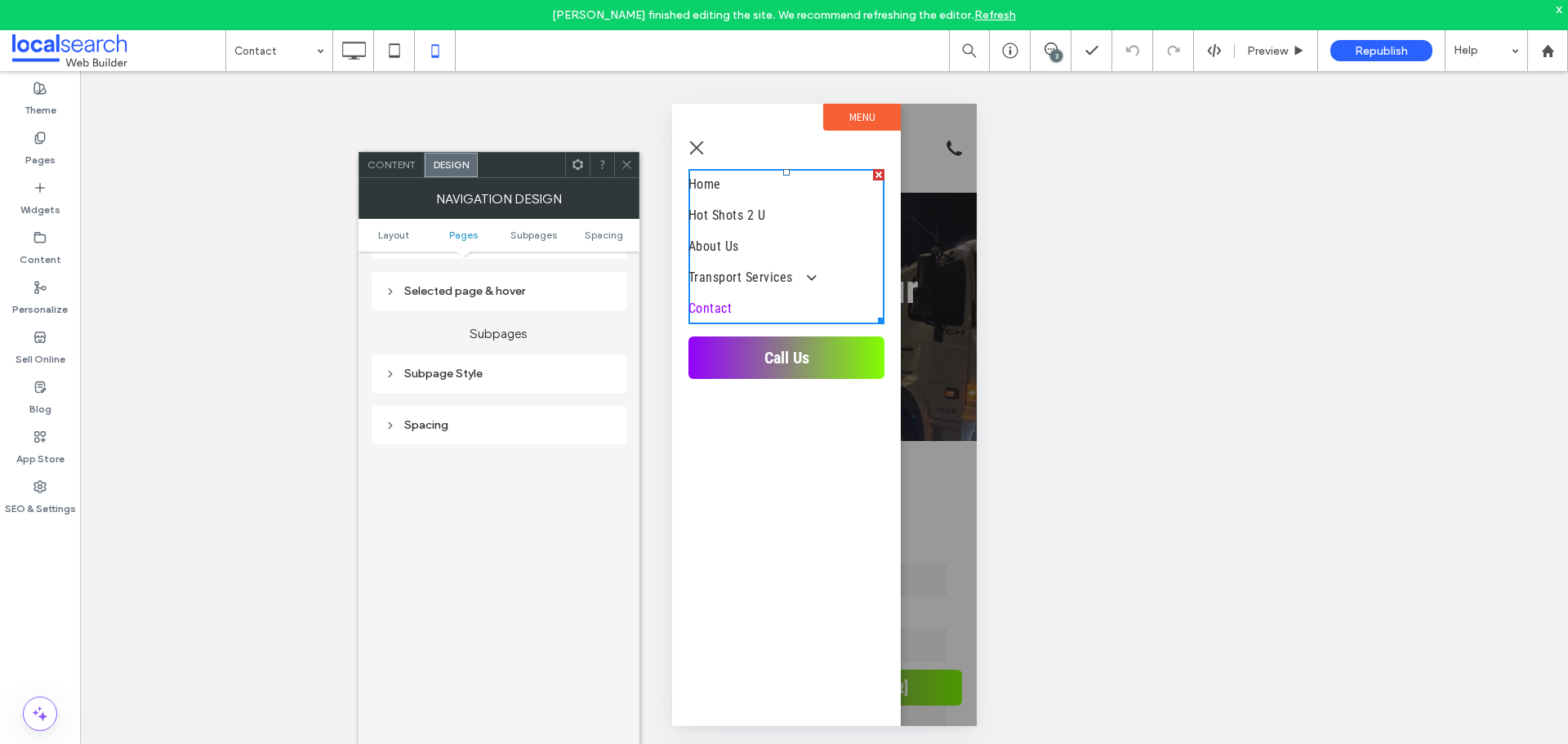
click at [545, 375] on div "Subpage Style" at bounding box center [500, 374] width 229 height 14
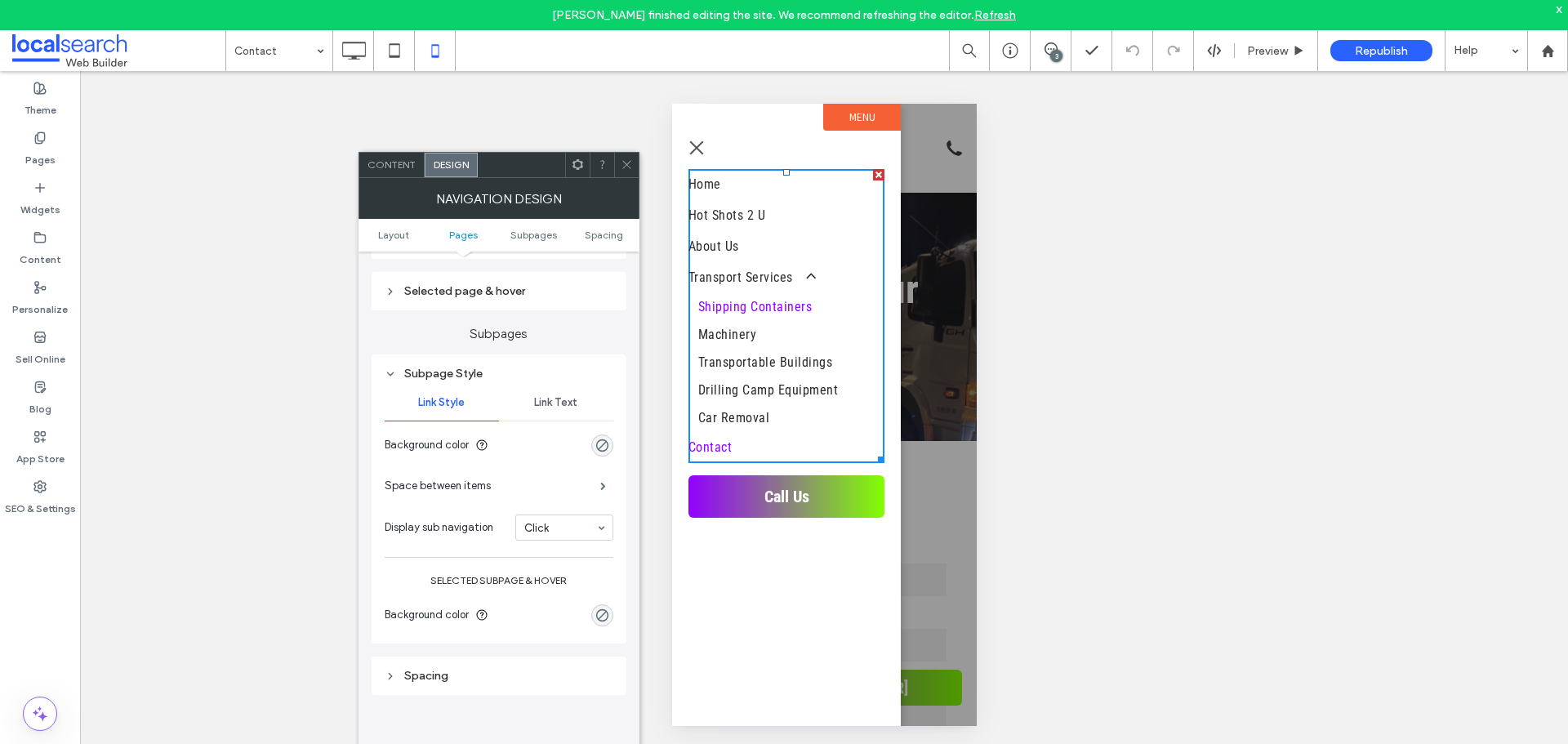
drag, startPoint x: 620, startPoint y: 166, endPoint x: 638, endPoint y: 157, distance: 20.1
click at [621, 166] on icon at bounding box center [627, 165] width 12 height 12
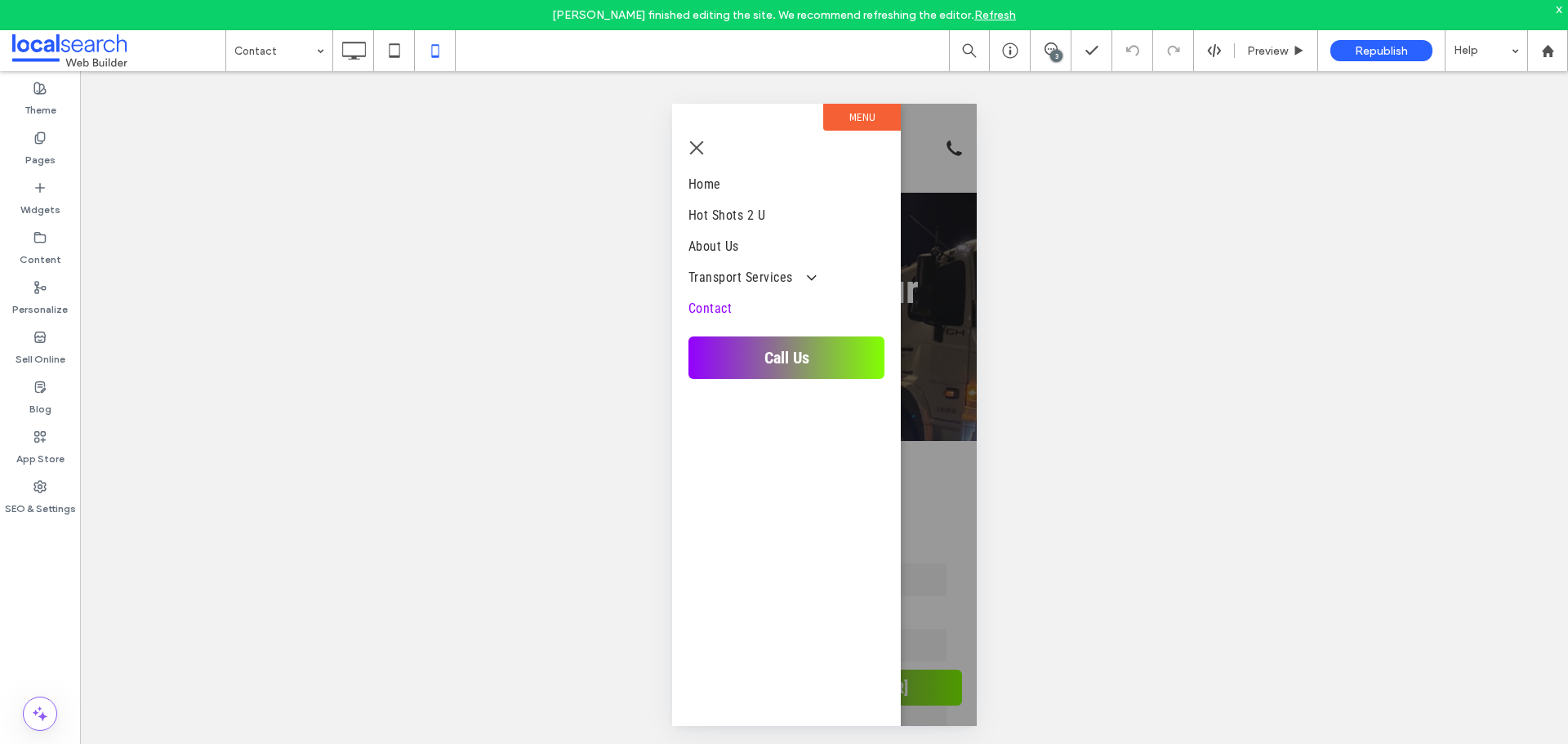
click at [696, 151] on button "menu" at bounding box center [696, 148] width 33 height 33
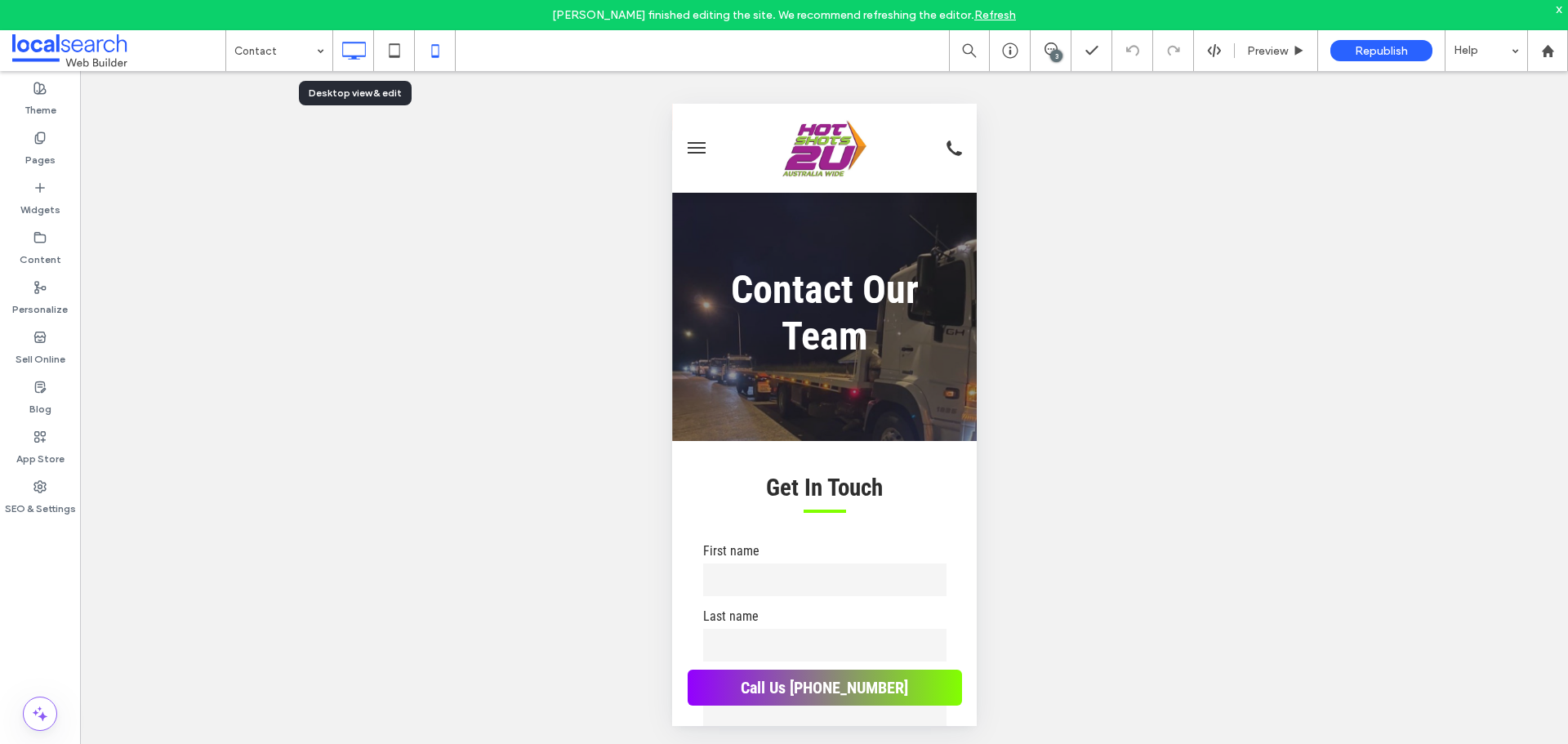
click at [350, 67] on div at bounding box center [353, 50] width 41 height 41
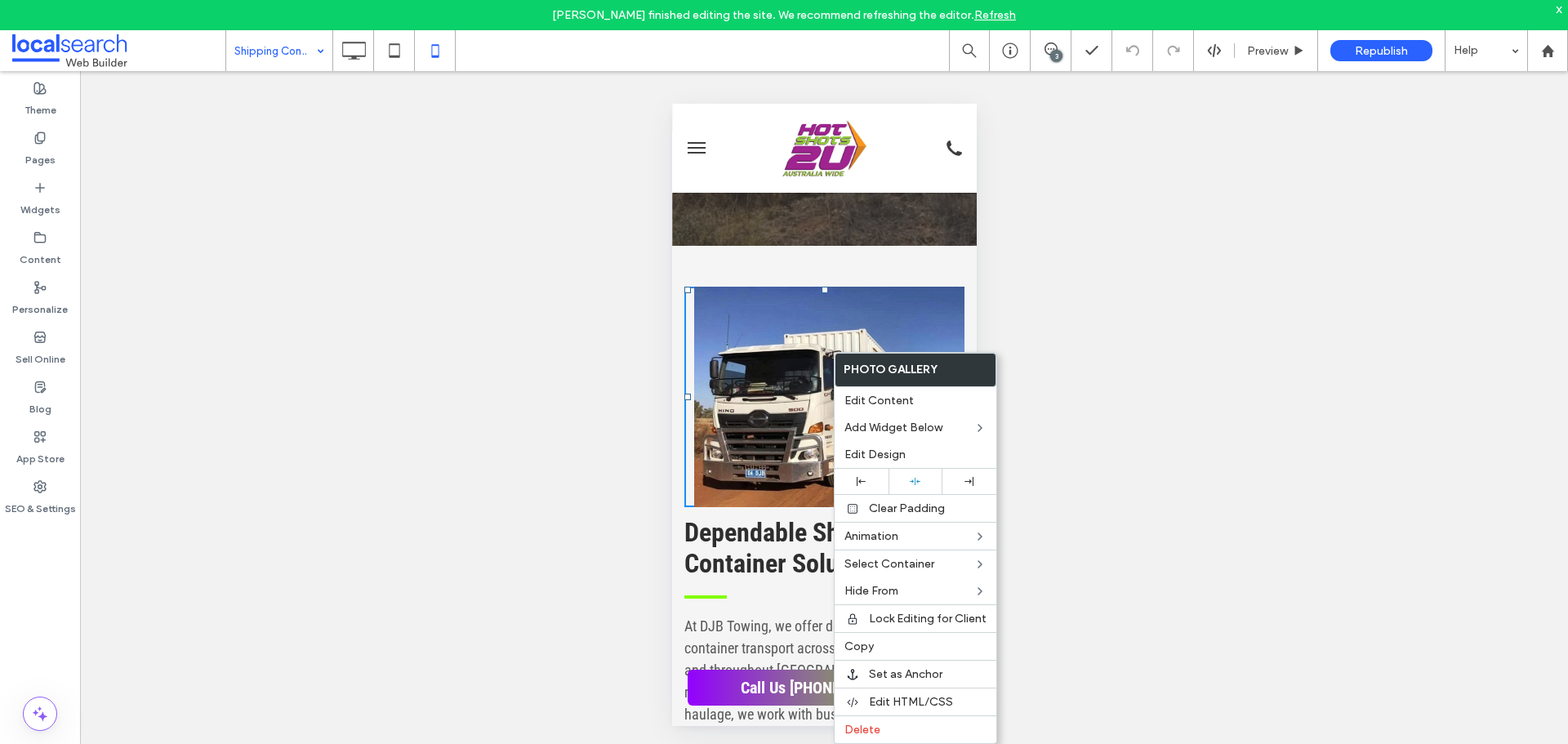
click at [726, 245] on div "Dependable Shipping Container Solutions At DJB Towing, we offer dependable ship…" at bounding box center [823, 741] width 304 height 993
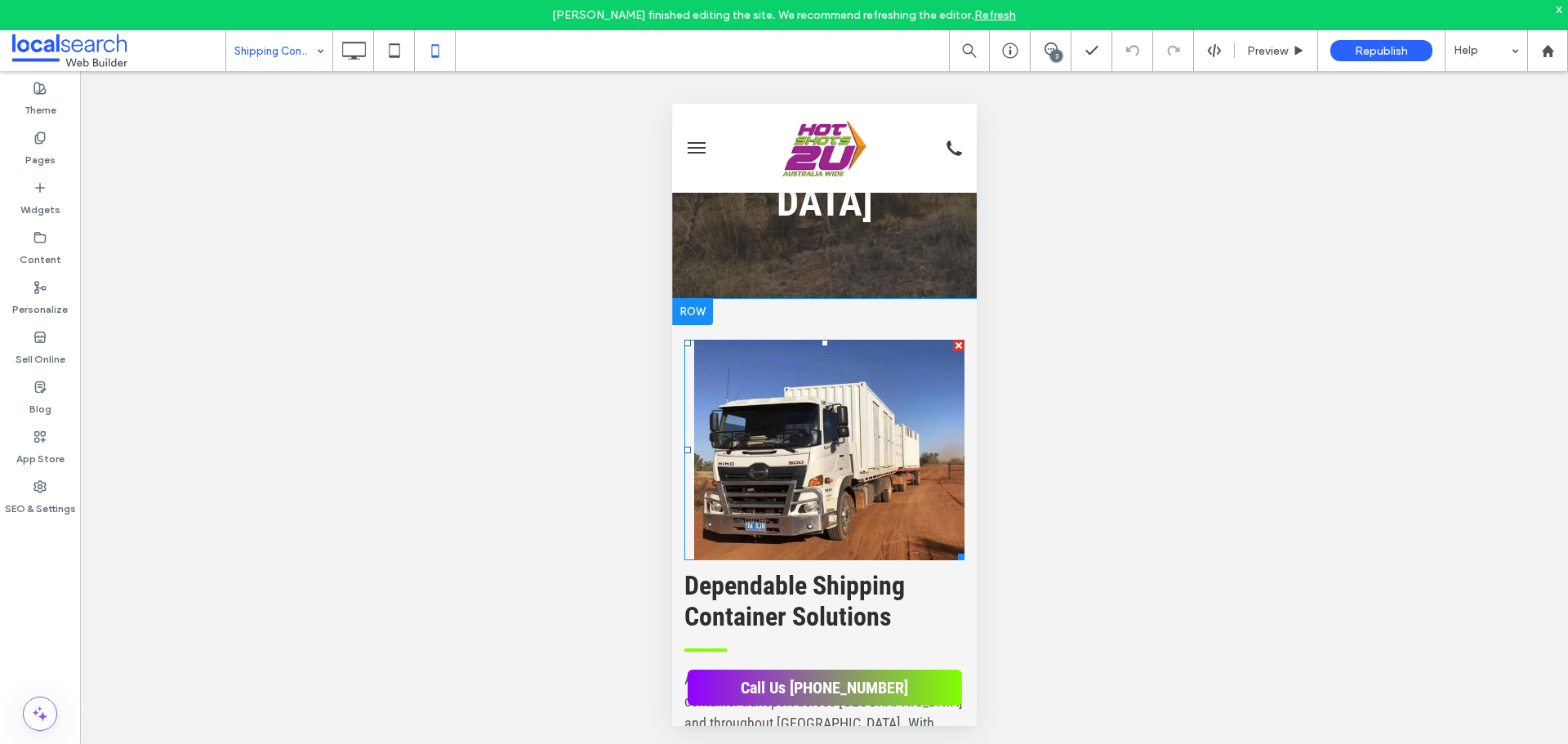
scroll to position [82, 0]
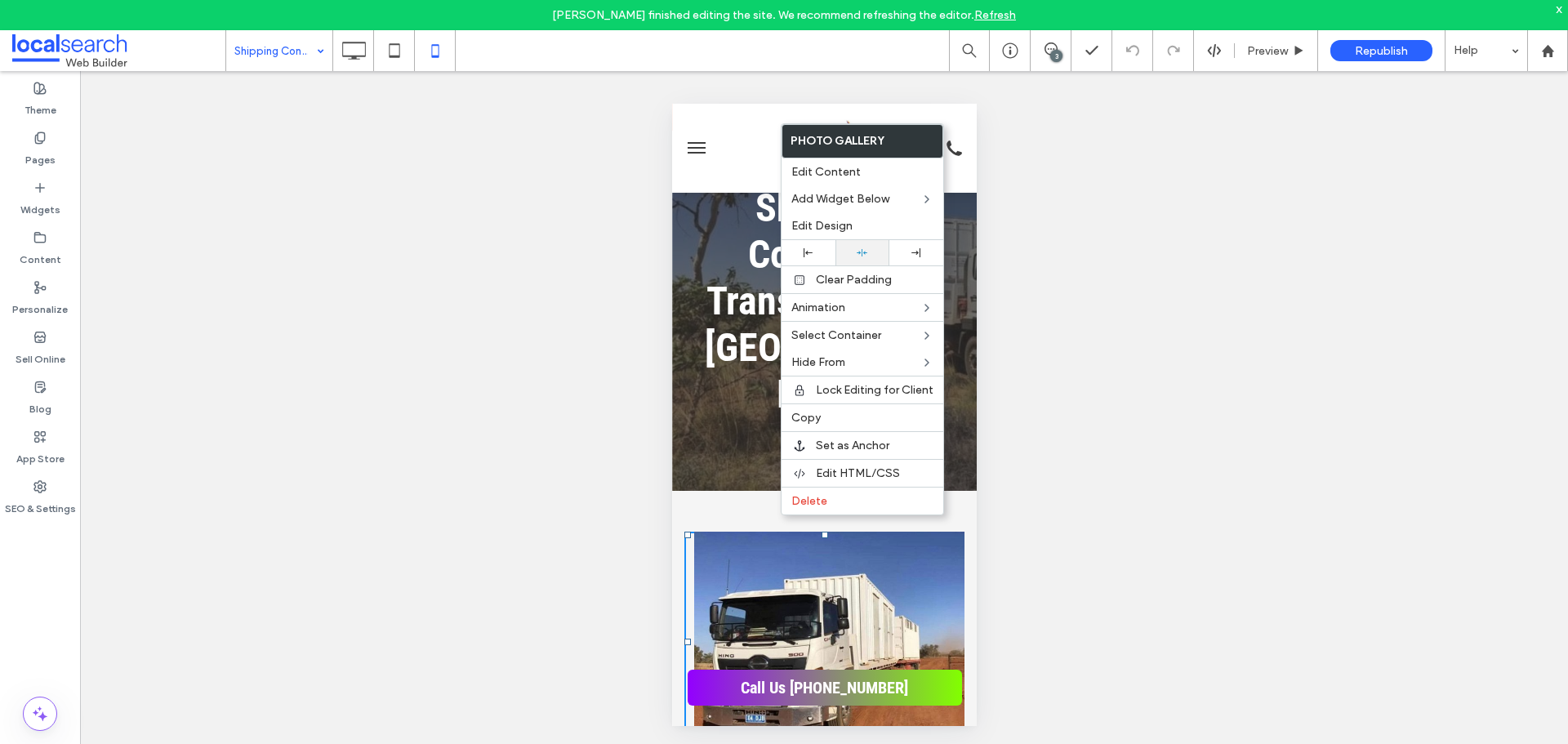
click at [863, 252] on use at bounding box center [862, 252] width 10 height 7
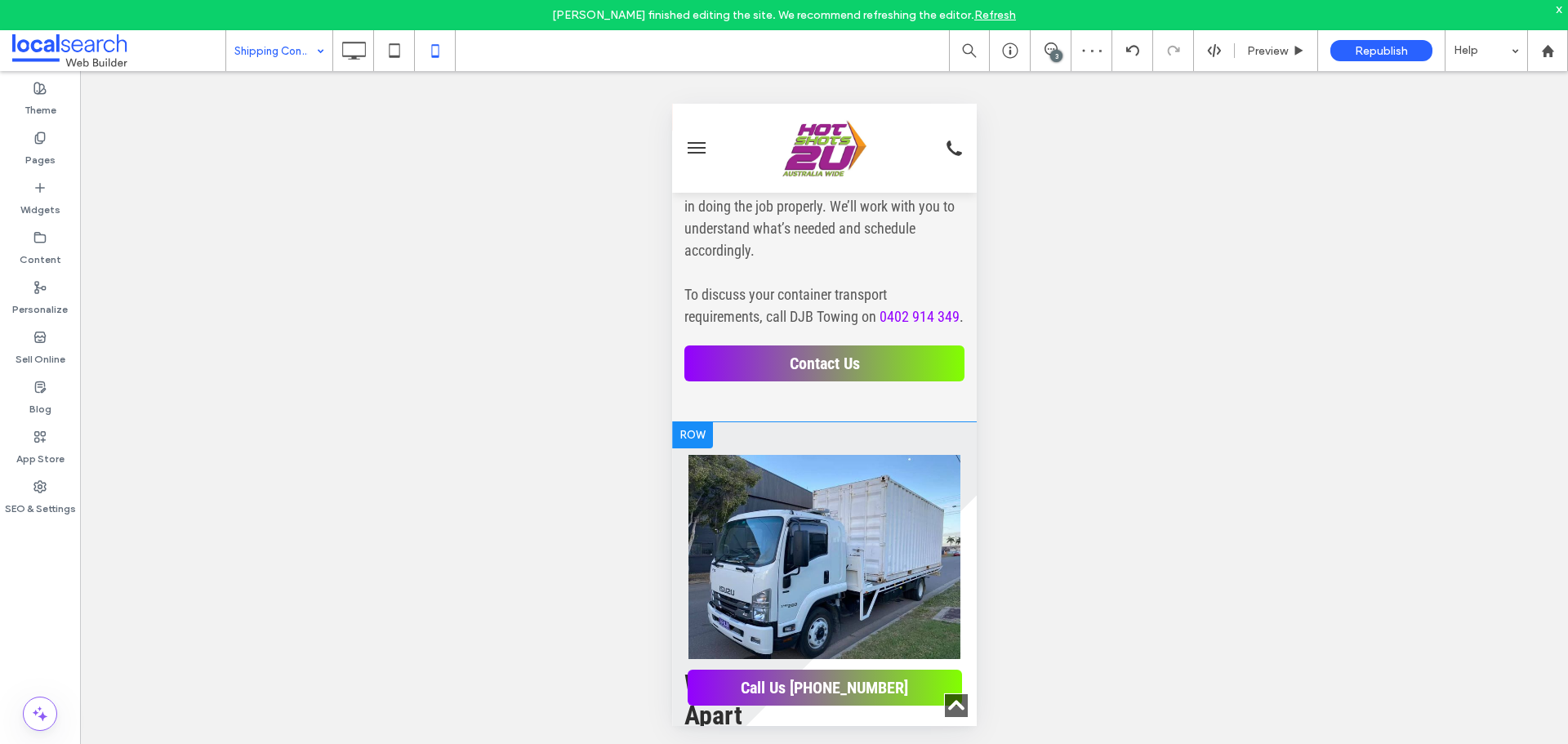
scroll to position [1388, 0]
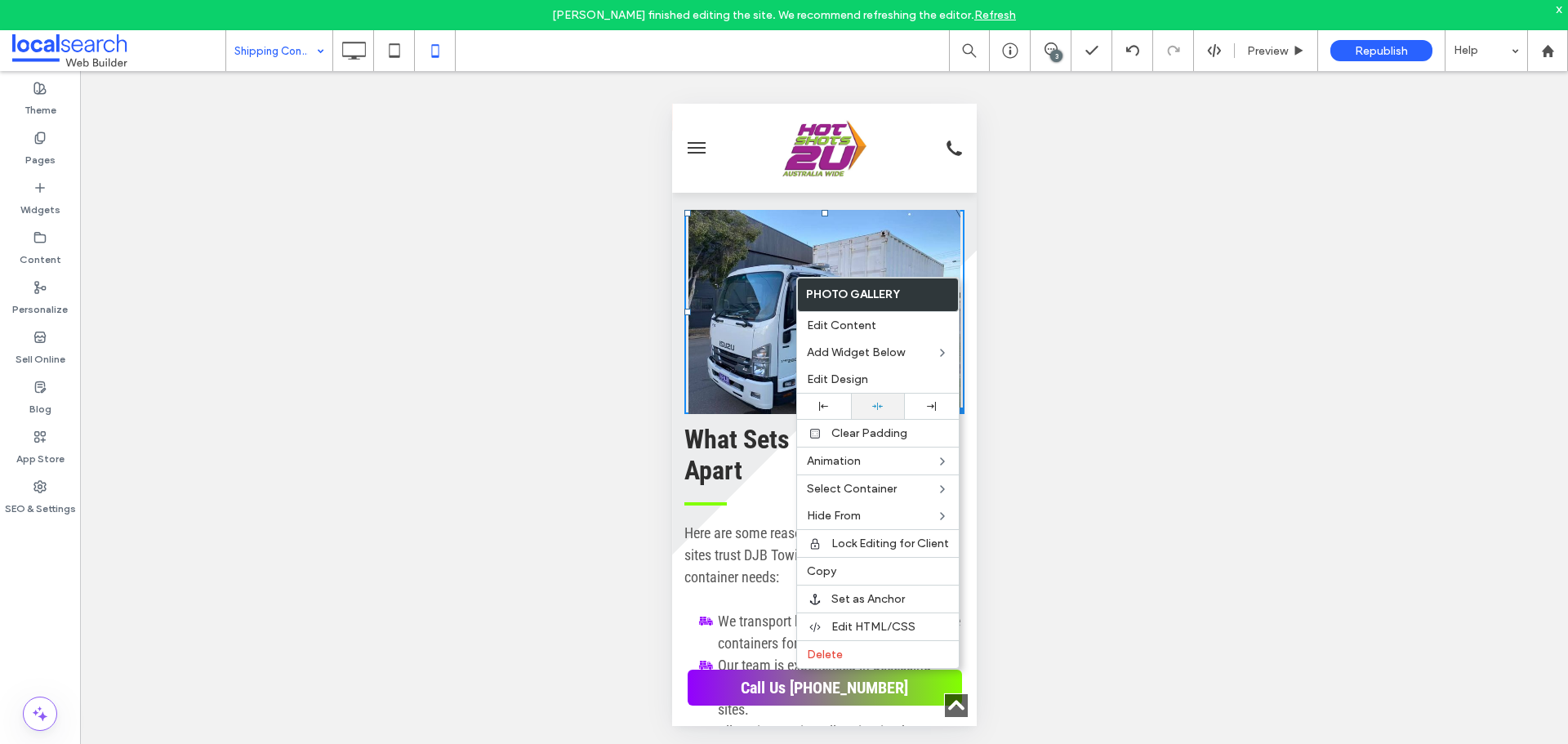
click at [875, 415] on div at bounding box center [878, 406] width 54 height 25
click at [892, 406] on div at bounding box center [878, 406] width 37 height 10
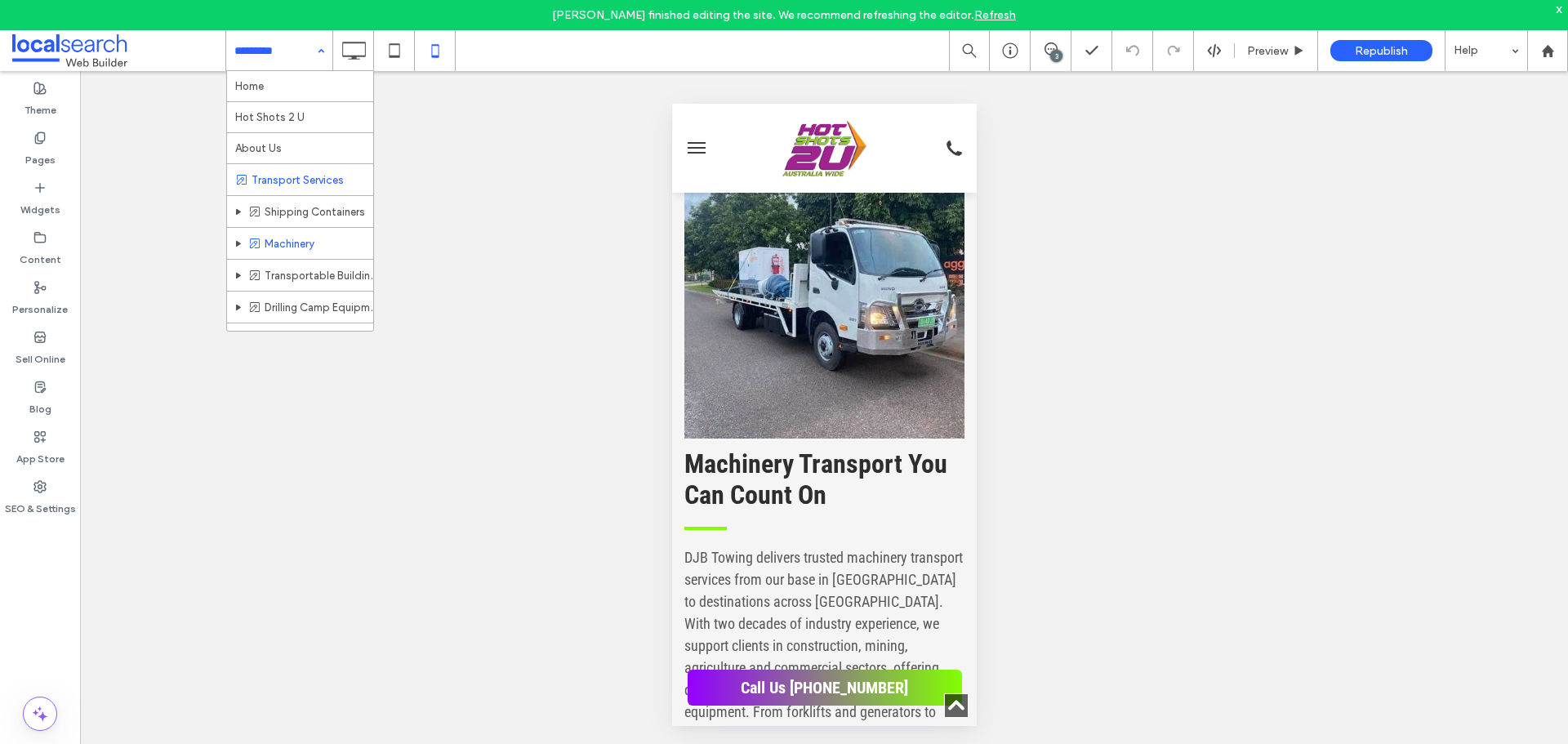
scroll to position [53, 0]
click at [1567, 469] on div "Unhide? Yes Unhide? Yes Unhide? Yes Unhide? Yes Unhide? Yes Unhide? Yes Unhide?…" at bounding box center [824, 422] width 1488 height 703
drag, startPoint x: 1565, startPoint y: 525, endPoint x: 258, endPoint y: 61, distance: 1386.9
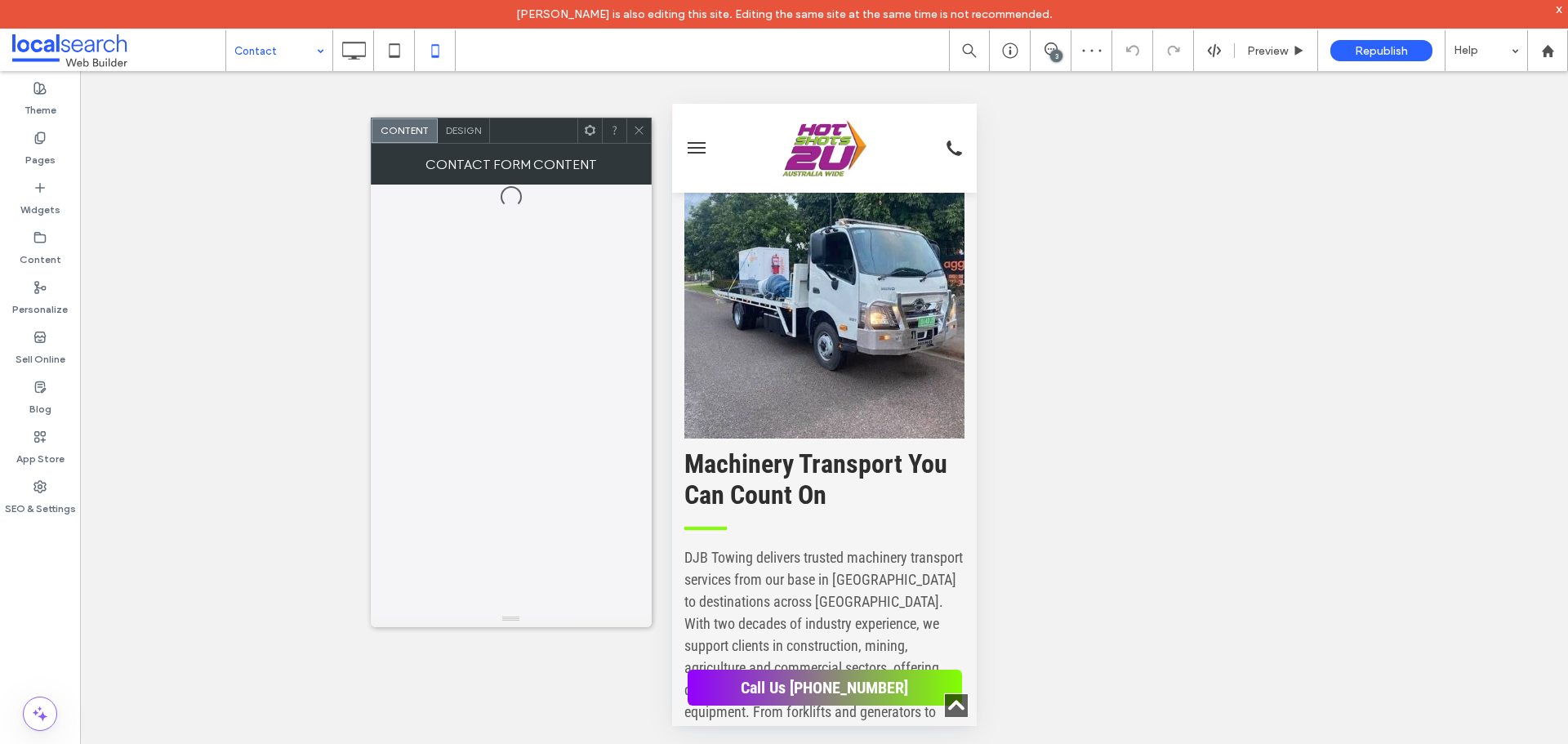
click at [589, 133] on use at bounding box center [589, 130] width 10 height 10
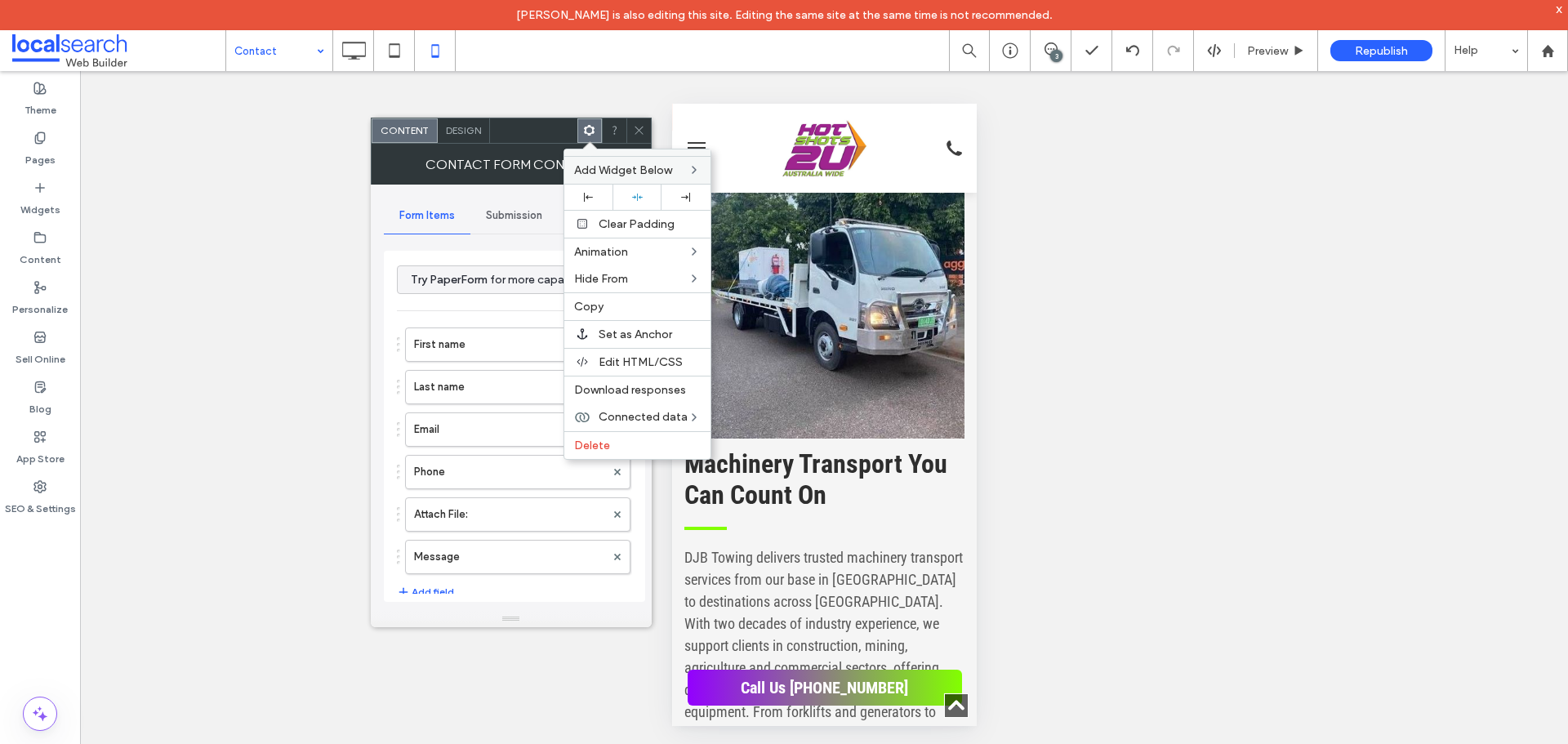
type input "******"
click at [650, 192] on div at bounding box center [637, 197] width 33 height 10
click at [637, 119] on div at bounding box center [784, 372] width 1568 height 744
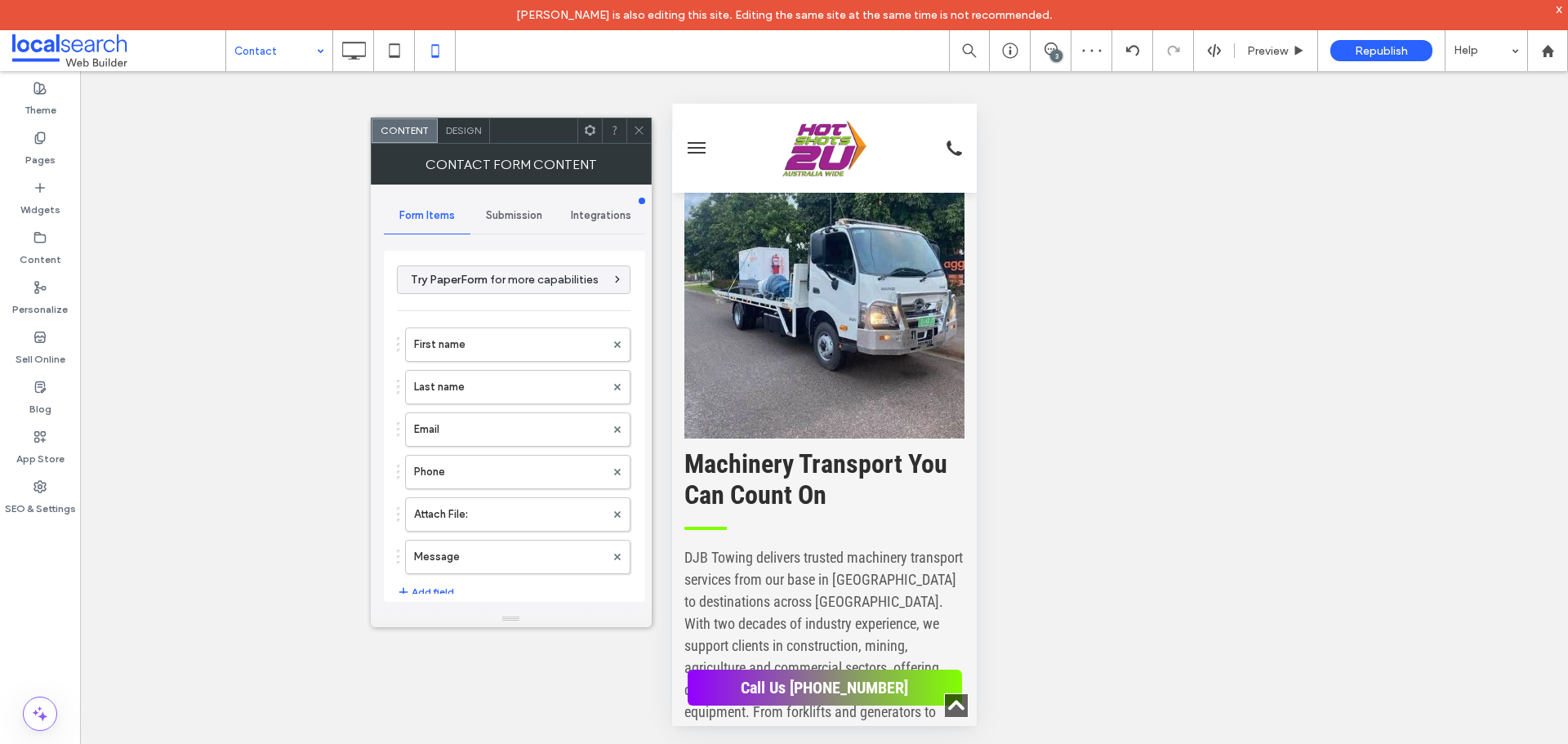
click at [640, 128] on icon at bounding box center [639, 130] width 12 height 12
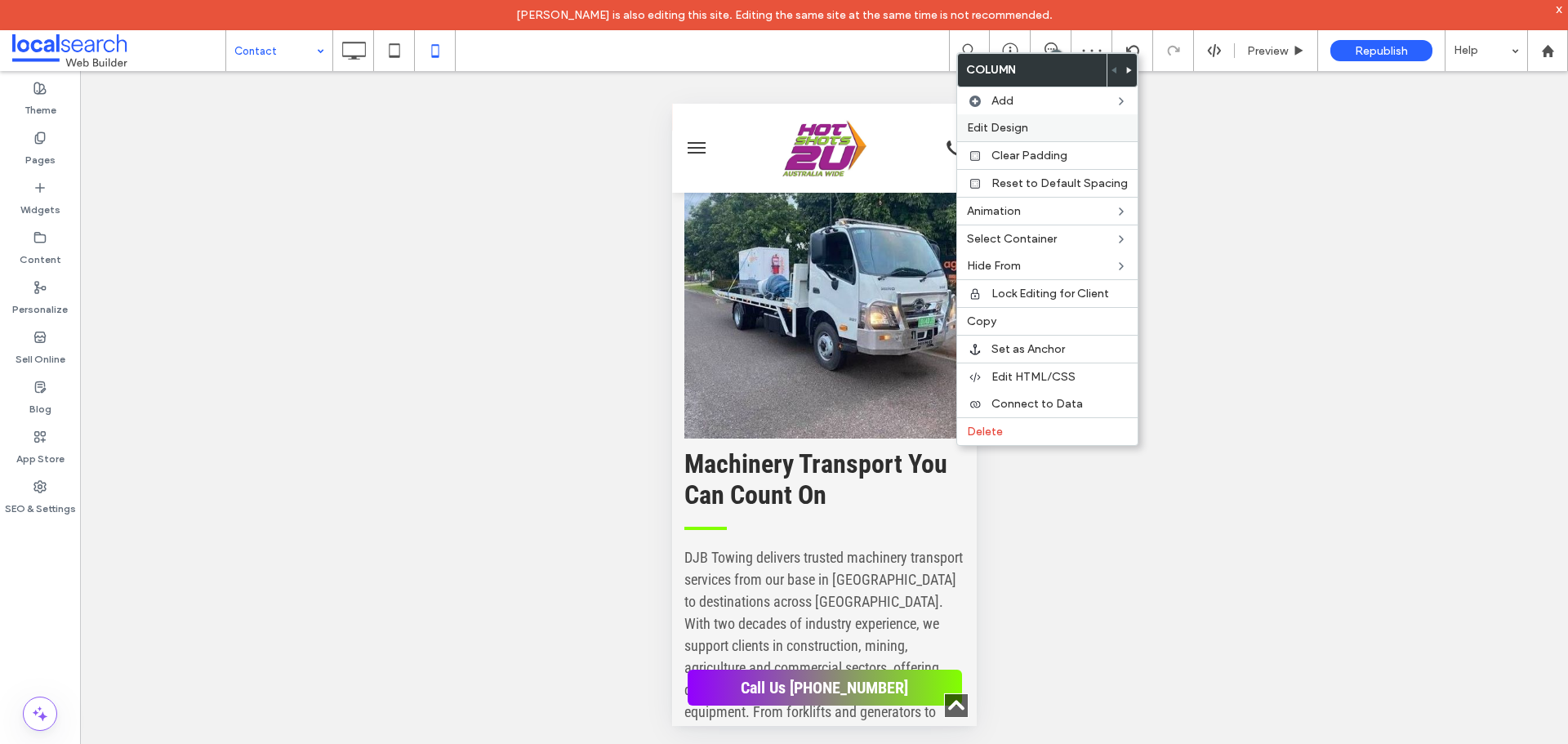
click at [1013, 129] on span "Edit Design" at bounding box center [997, 127] width 62 height 14
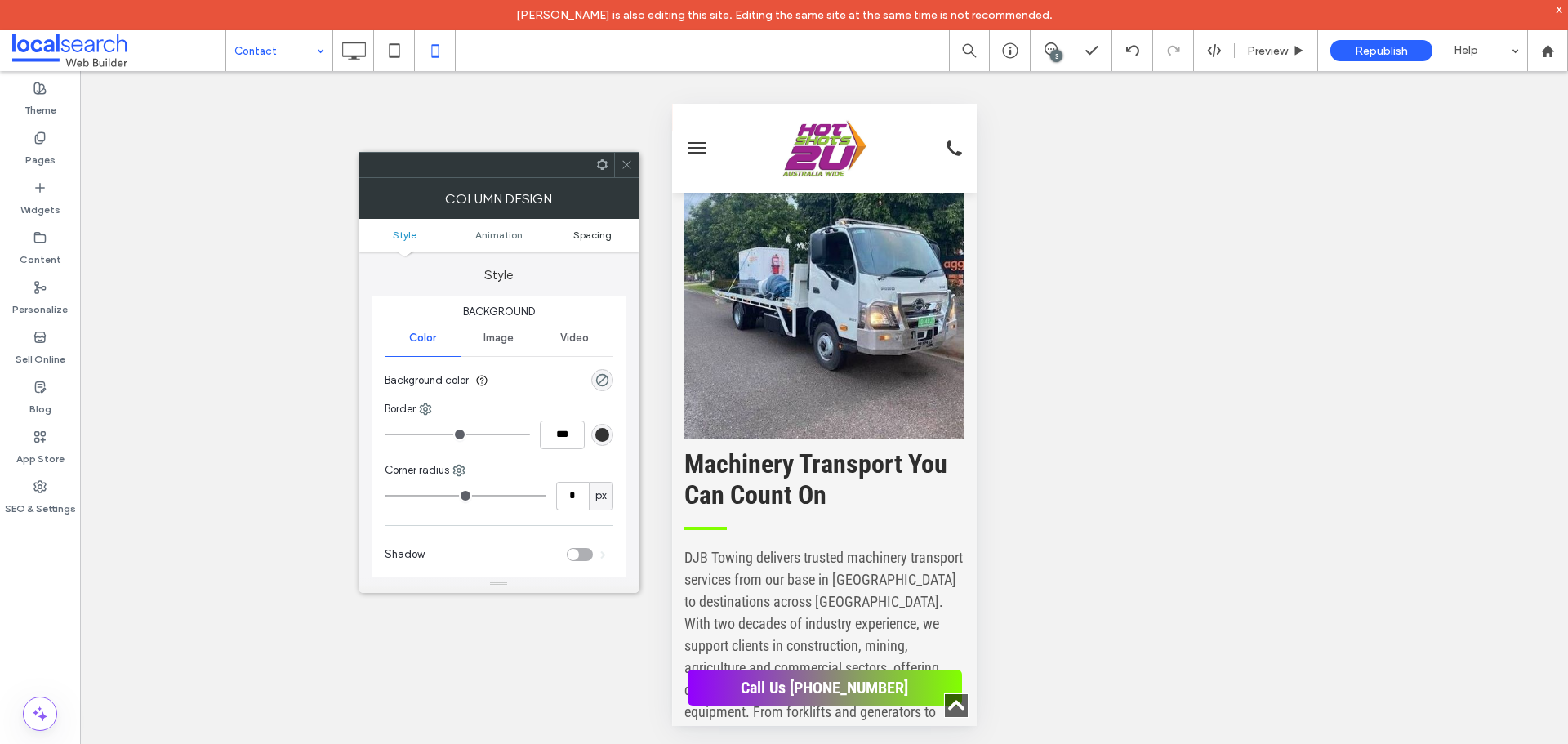
click at [606, 229] on span "Spacing" at bounding box center [592, 235] width 38 height 12
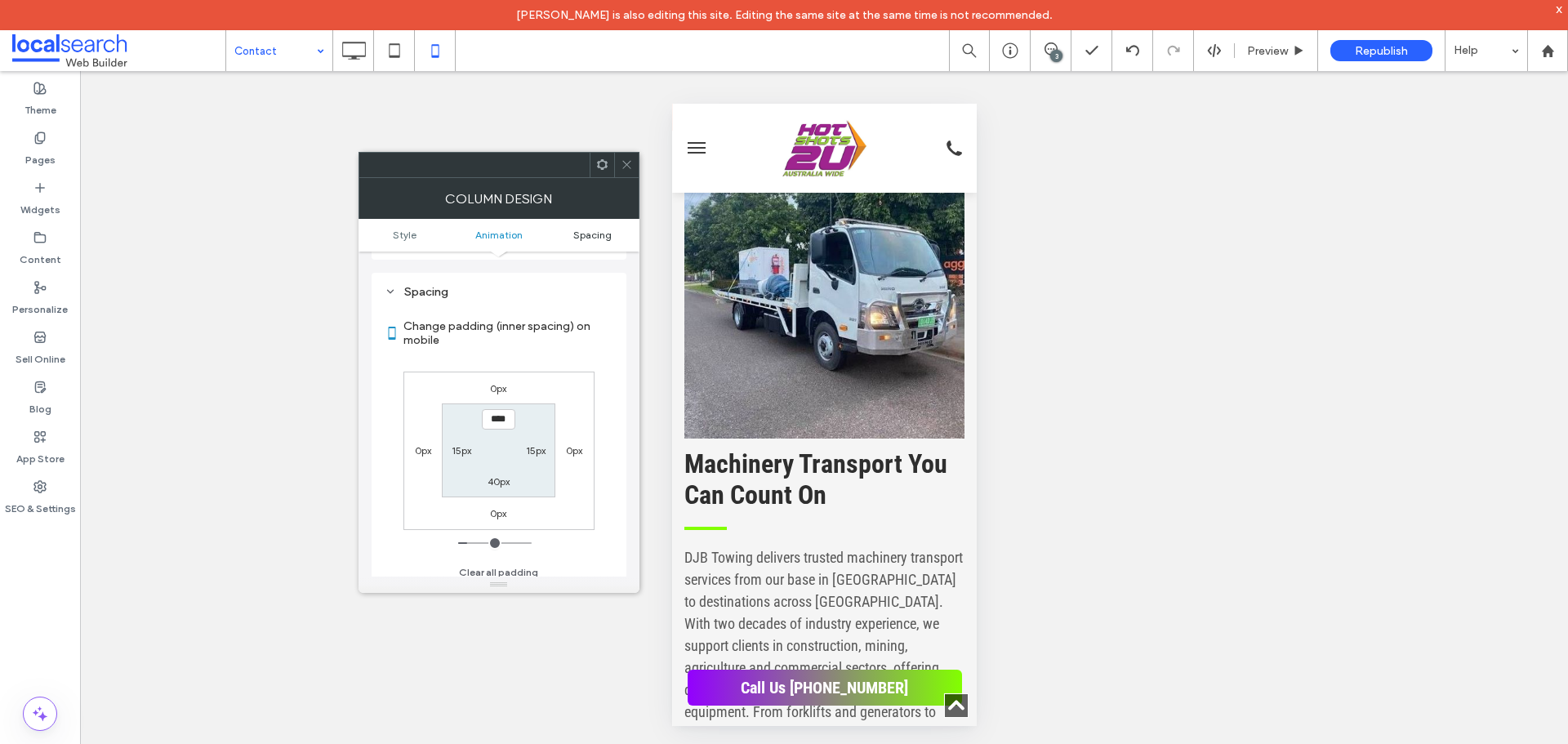
scroll to position [383, 0]
drag, startPoint x: 631, startPoint y: 173, endPoint x: 625, endPoint y: 184, distance: 12.5
click at [631, 172] on span at bounding box center [627, 165] width 12 height 24
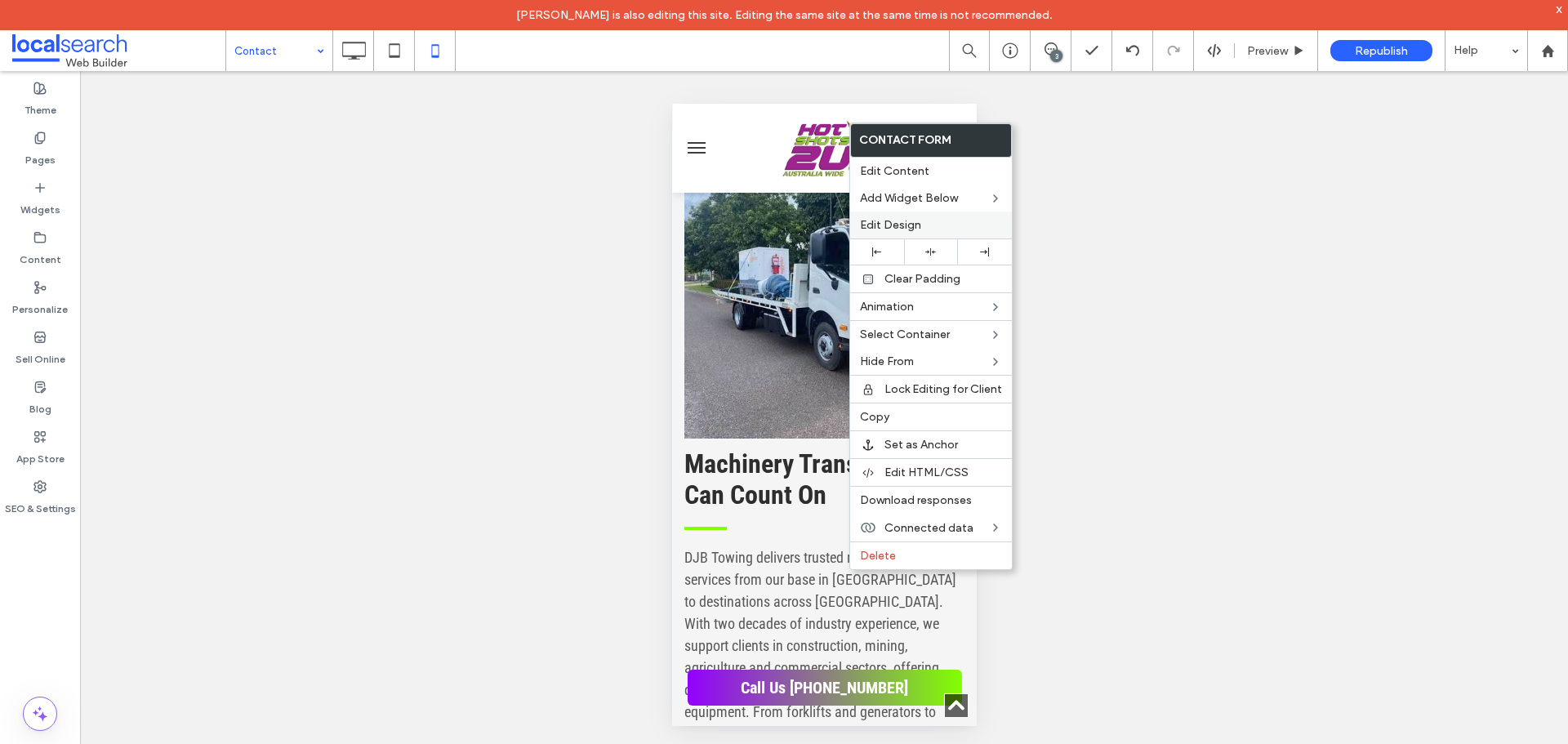
click at [917, 228] on span "Edit Design" at bounding box center [891, 225] width 62 height 14
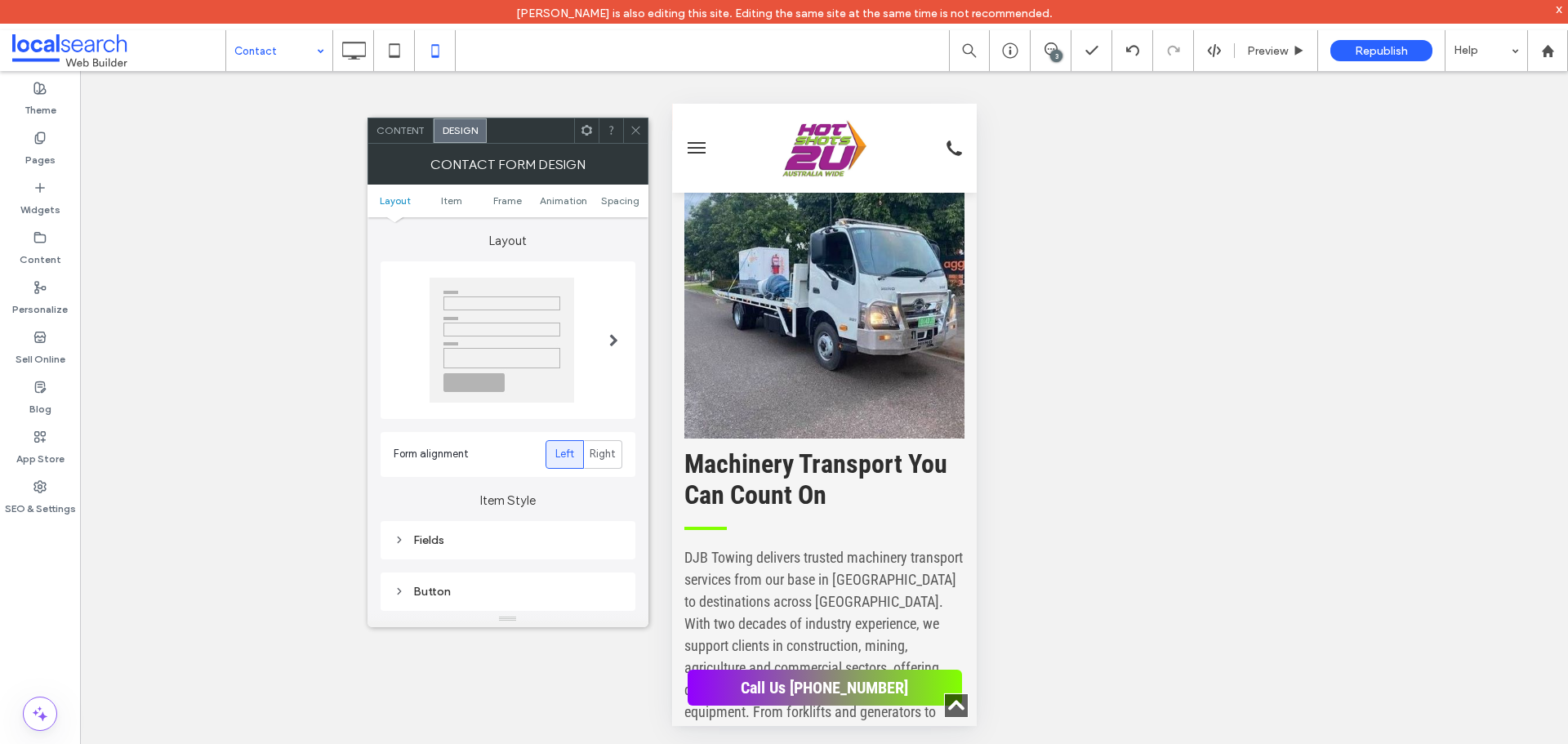
click at [619, 206] on ul "Layout Item Frame Animation Spacing" at bounding box center [508, 201] width 281 height 33
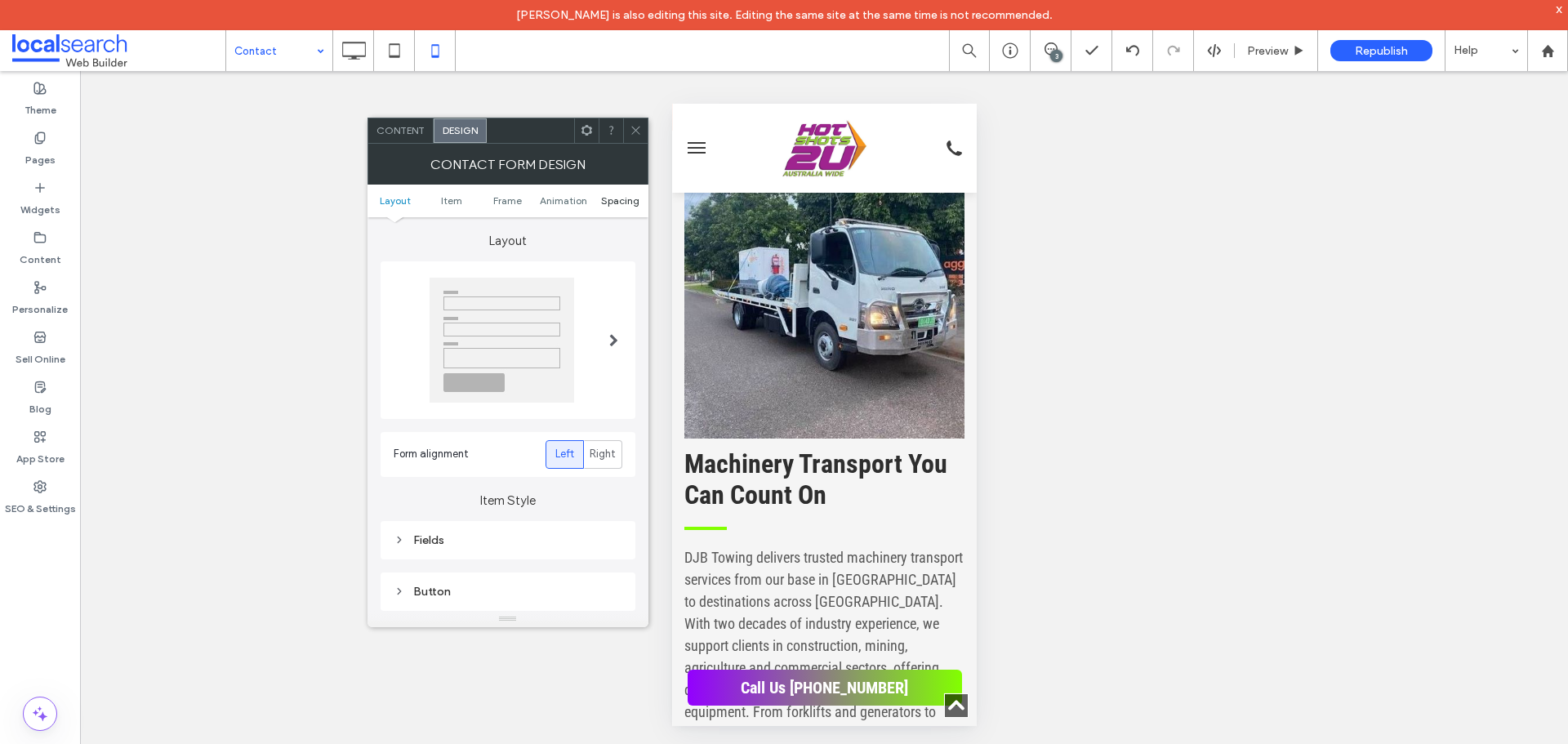
click at [618, 205] on span "Spacing" at bounding box center [620, 200] width 38 height 12
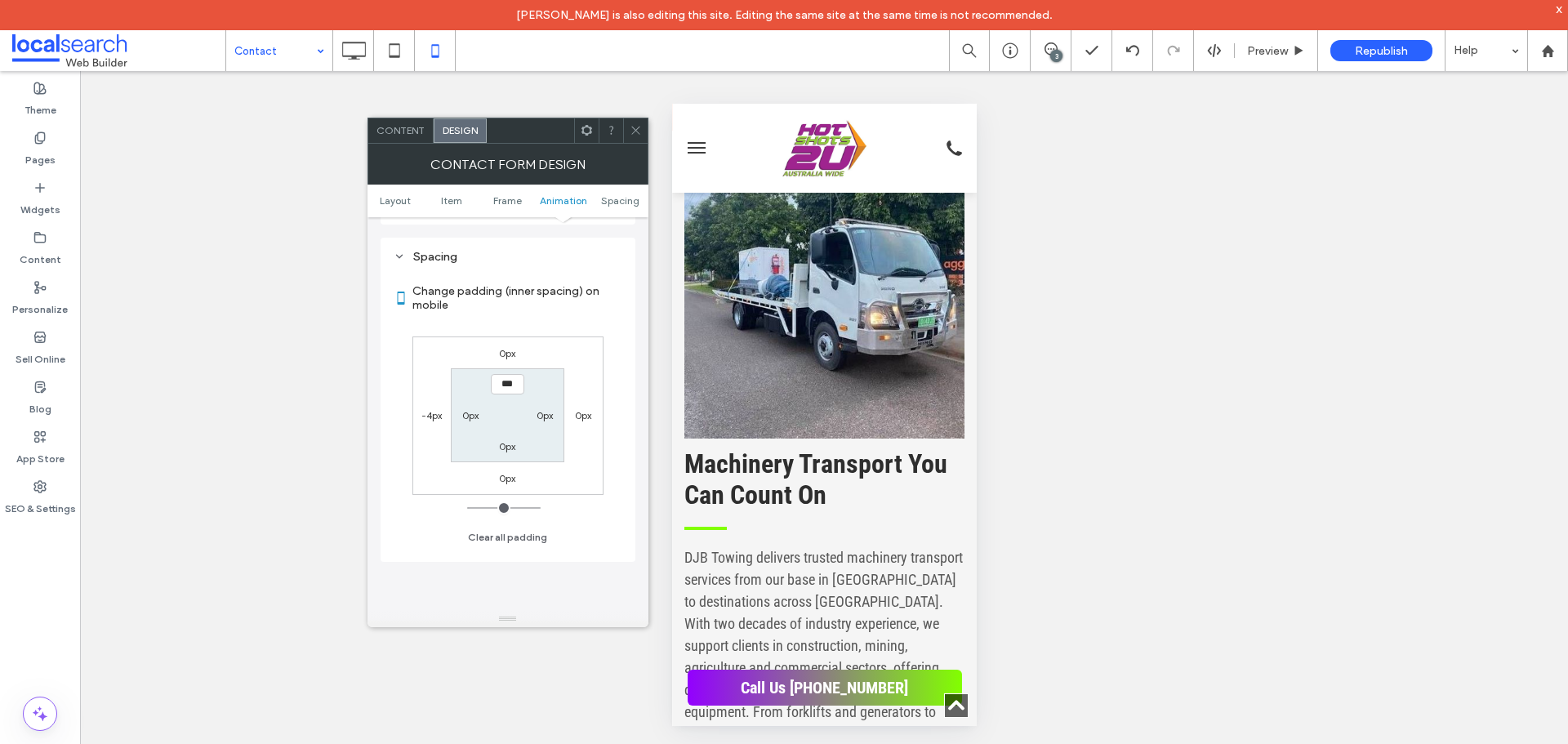
scroll to position [630, 0]
click at [428, 407] on label "-4px" at bounding box center [432, 408] width 21 height 12
type input "*"
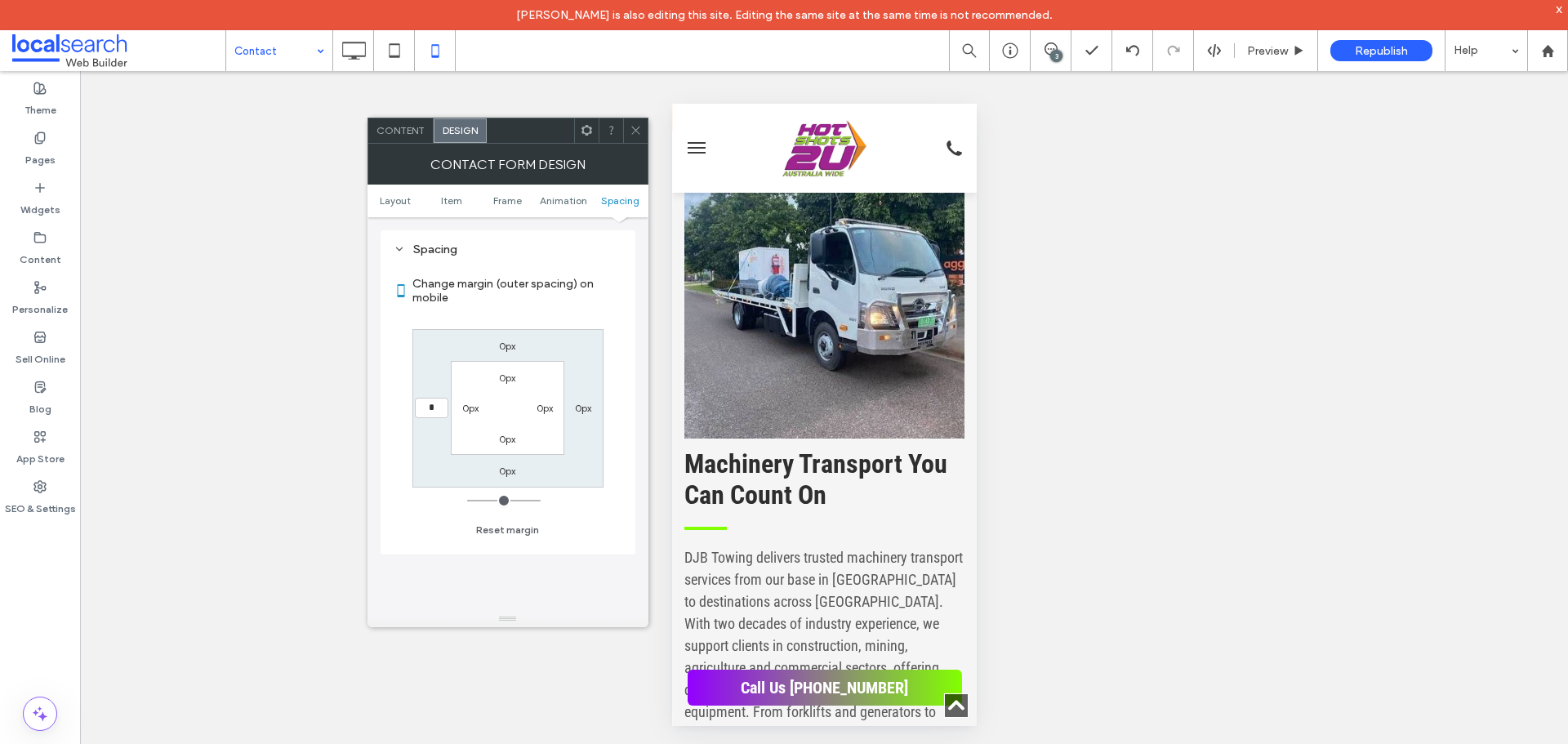
type input "*"
type input "***"
click at [634, 124] on icon at bounding box center [636, 130] width 12 height 12
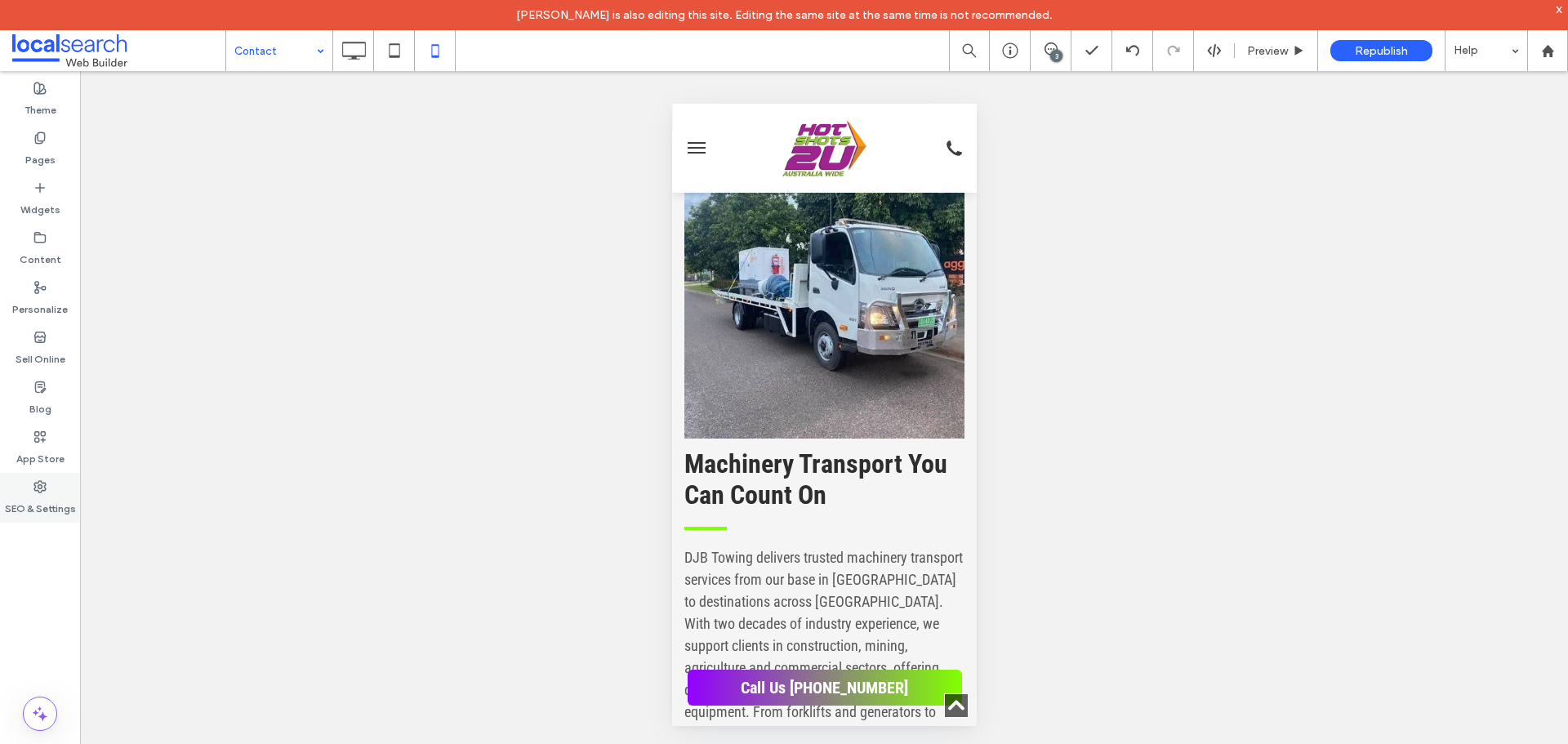
click at [63, 492] on div "SEO & Settings" at bounding box center [40, 497] width 80 height 49
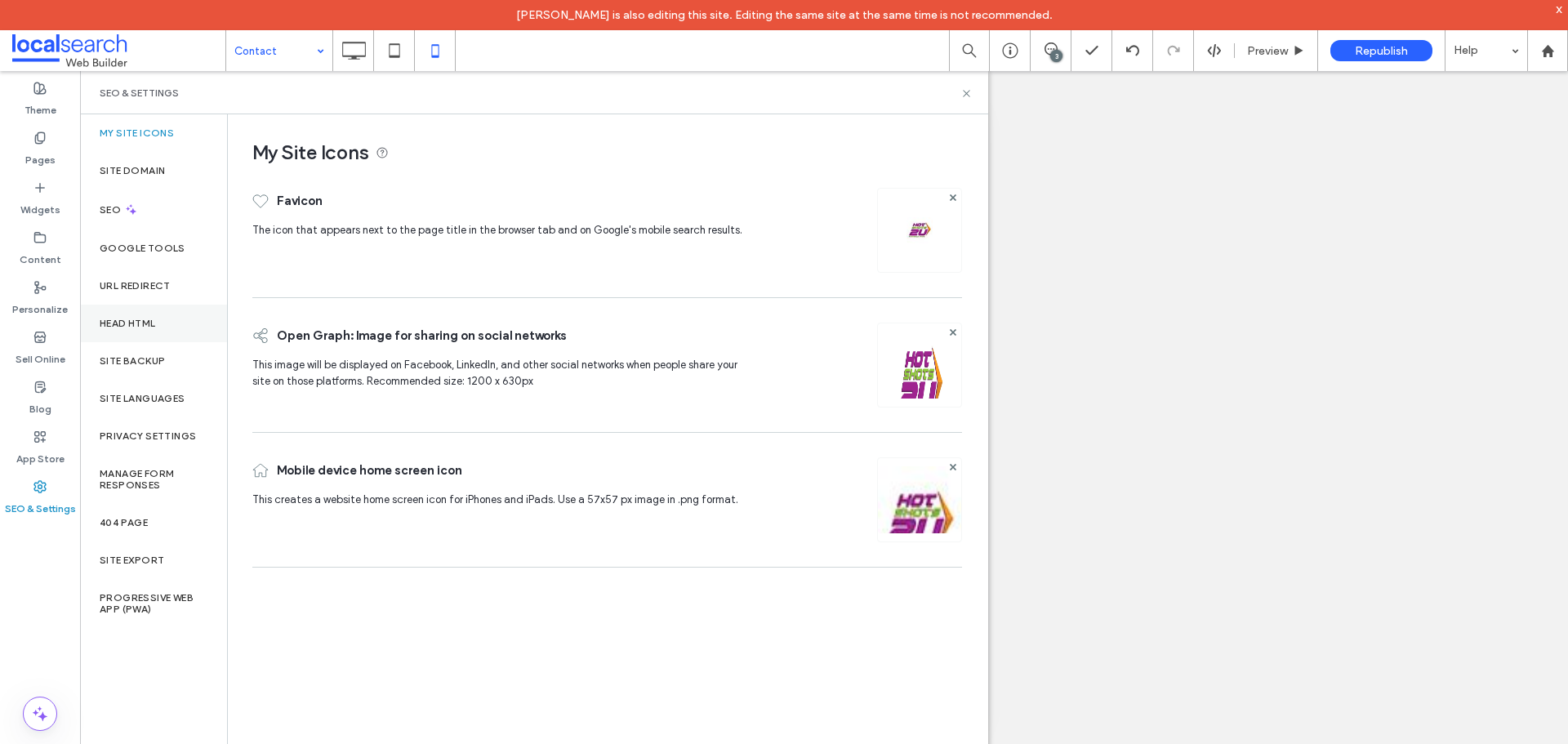
click at [129, 312] on div "Head HTML" at bounding box center [153, 323] width 147 height 37
click at [140, 349] on div "Site Backup" at bounding box center [153, 361] width 147 height 37
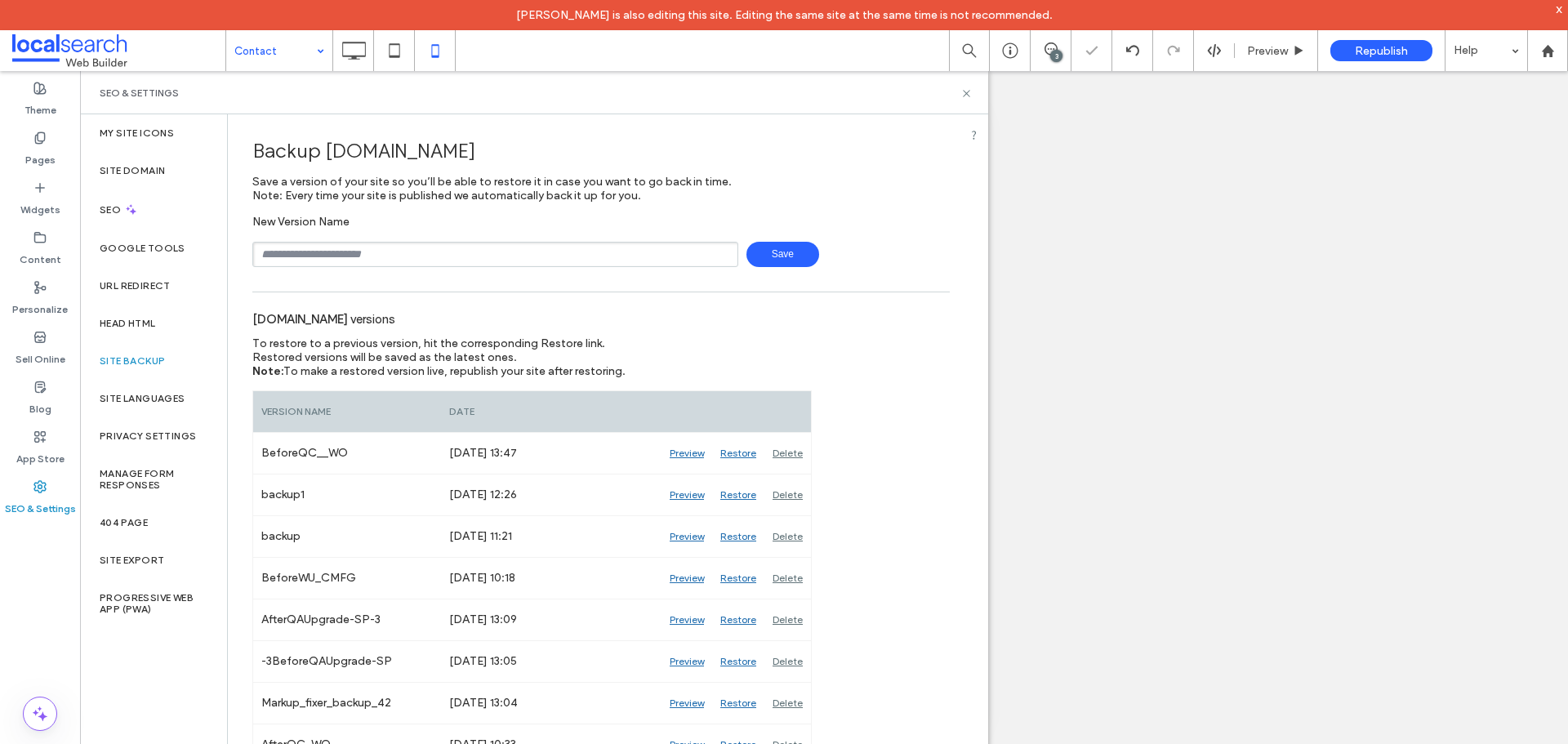
click at [436, 245] on input "text" at bounding box center [495, 254] width 486 height 25
click at [306, 257] on input "**********" at bounding box center [495, 254] width 486 height 25
type input "**********"
drag, startPoint x: 754, startPoint y: 252, endPoint x: 747, endPoint y: 258, distance: 9.2
click at [753, 252] on span "Save" at bounding box center [783, 254] width 73 height 25
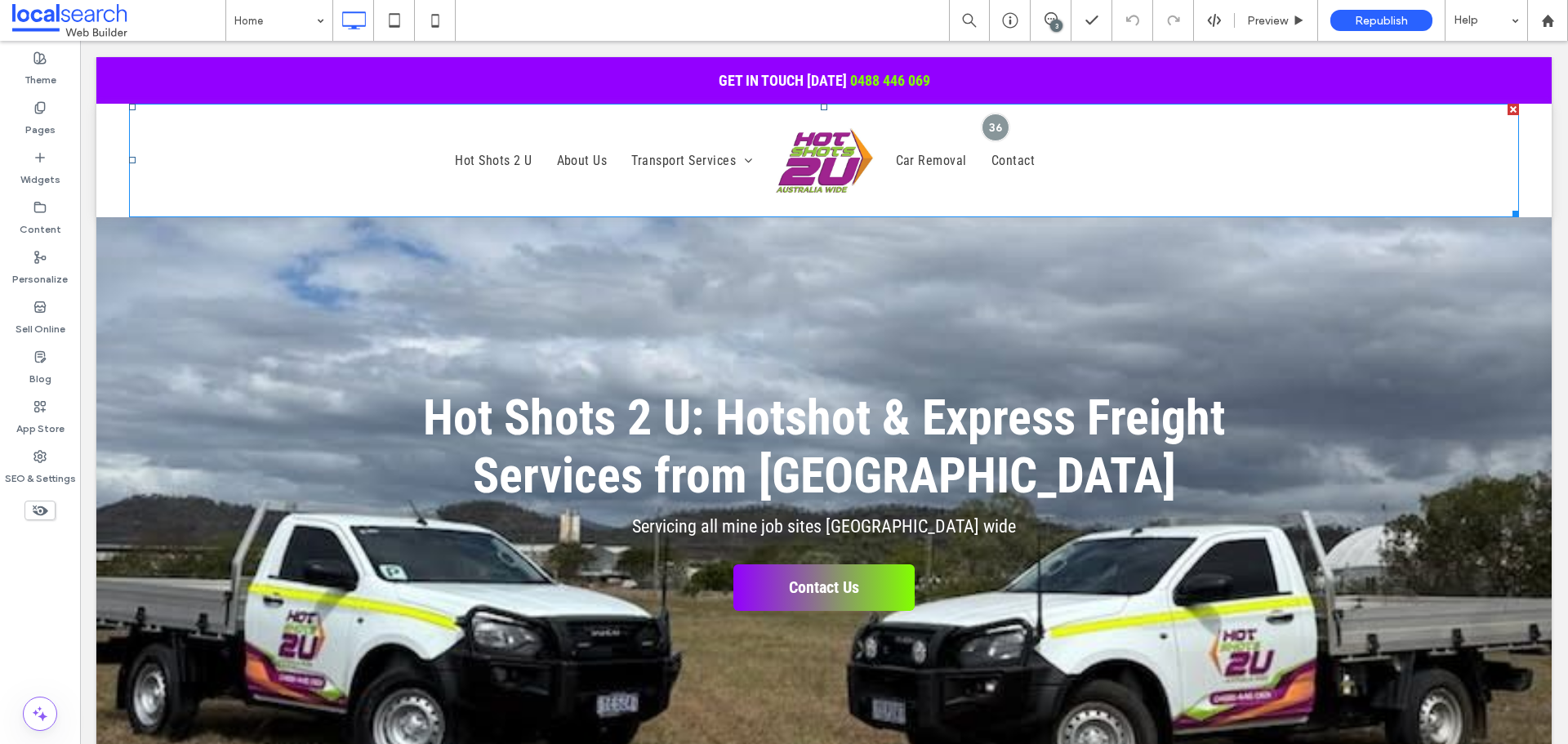
click at [576, 147] on span "About Us" at bounding box center [582, 160] width 50 height 28
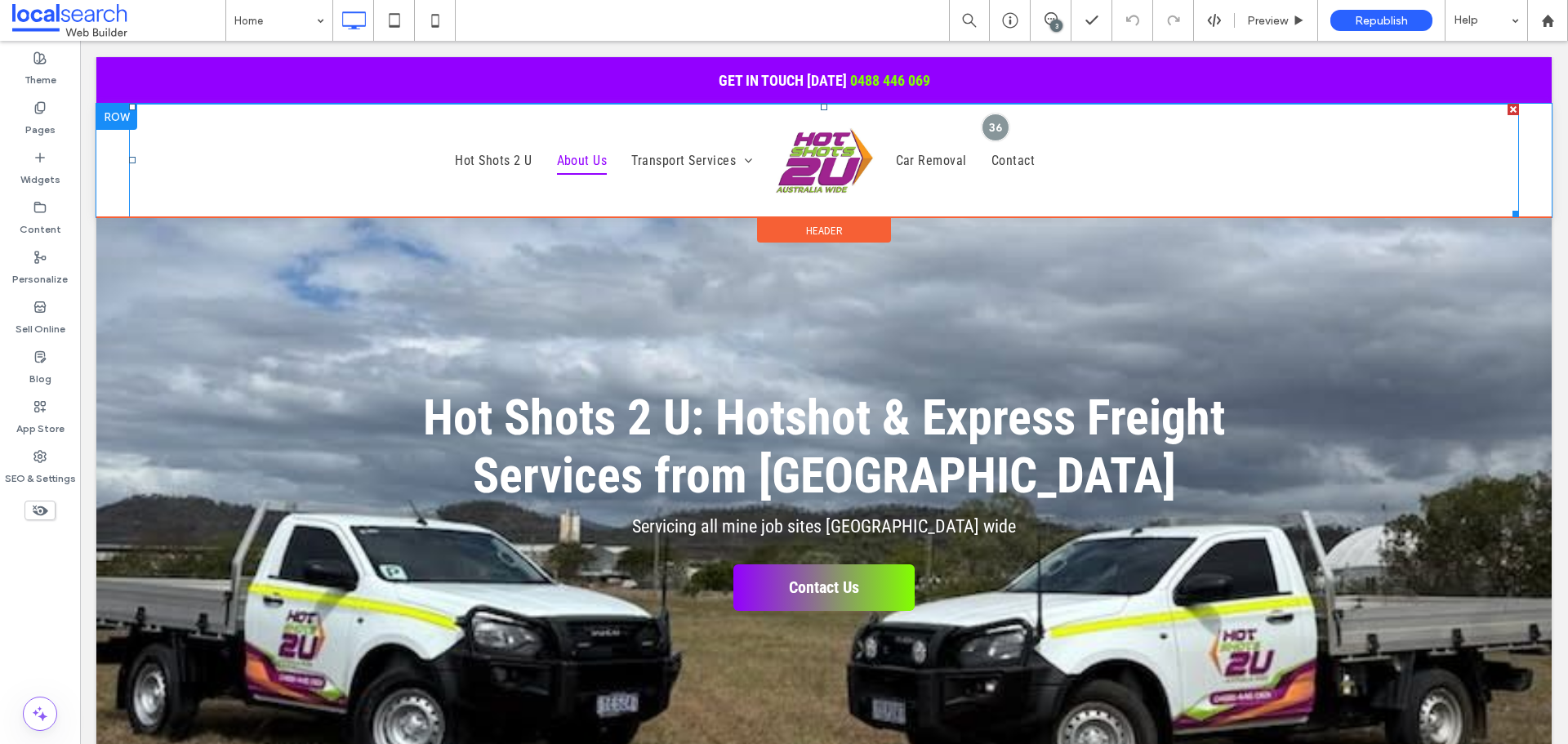
drag, startPoint x: 80, startPoint y: 41, endPoint x: 576, endPoint y: 147, distance: 507.2
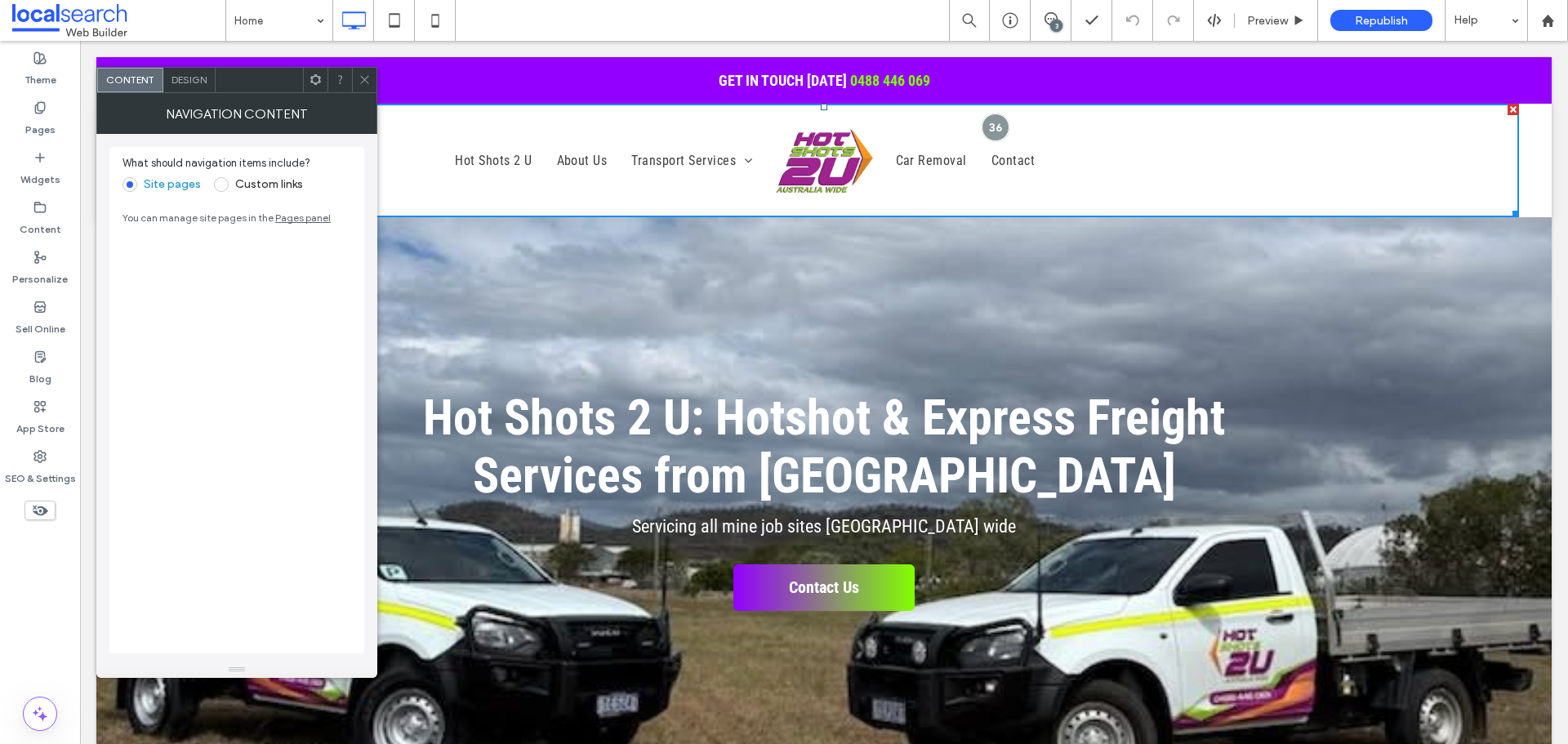
click at [356, 84] on div at bounding box center [364, 80] width 24 height 24
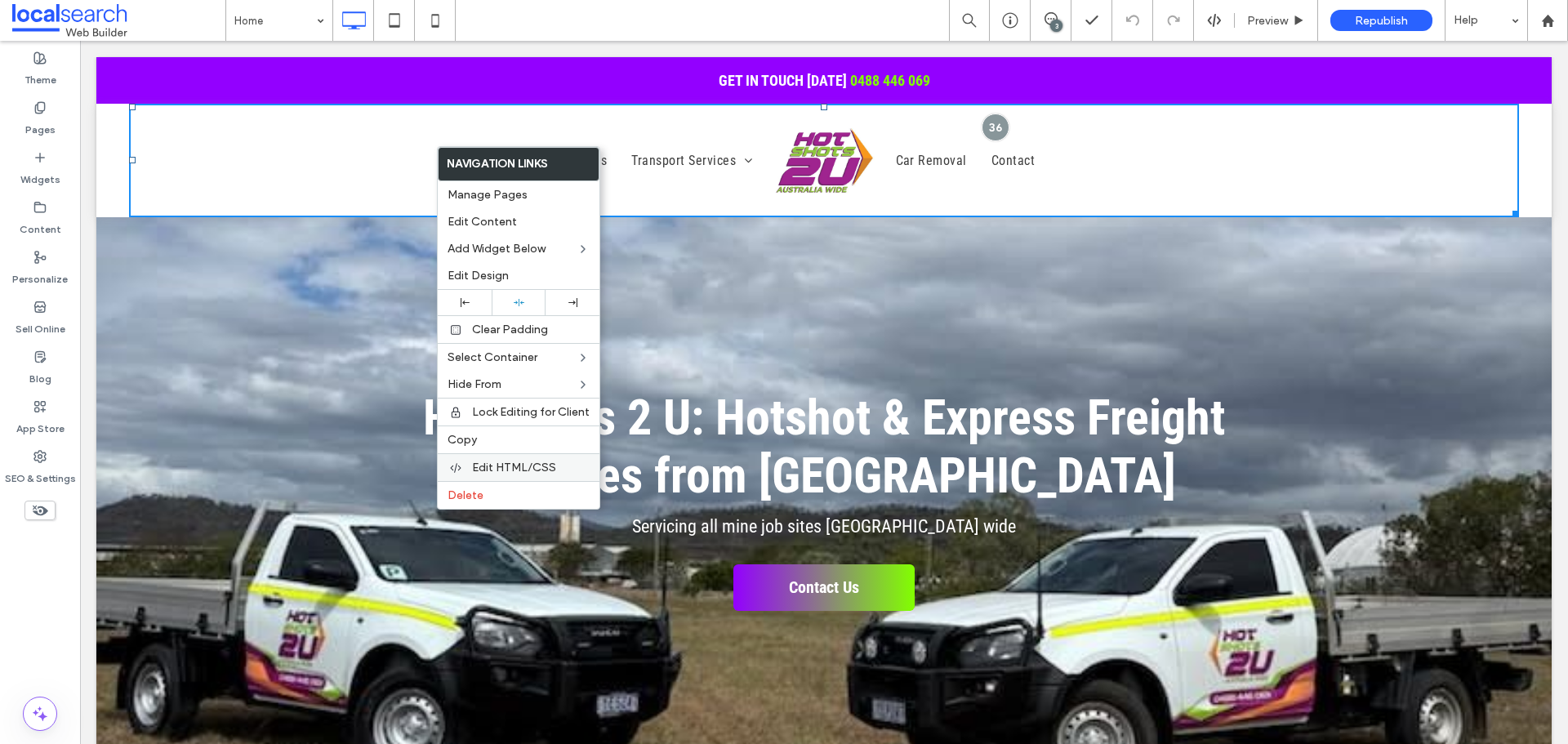
click at [484, 459] on div "Edit HTML/CSS" at bounding box center [519, 467] width 161 height 28
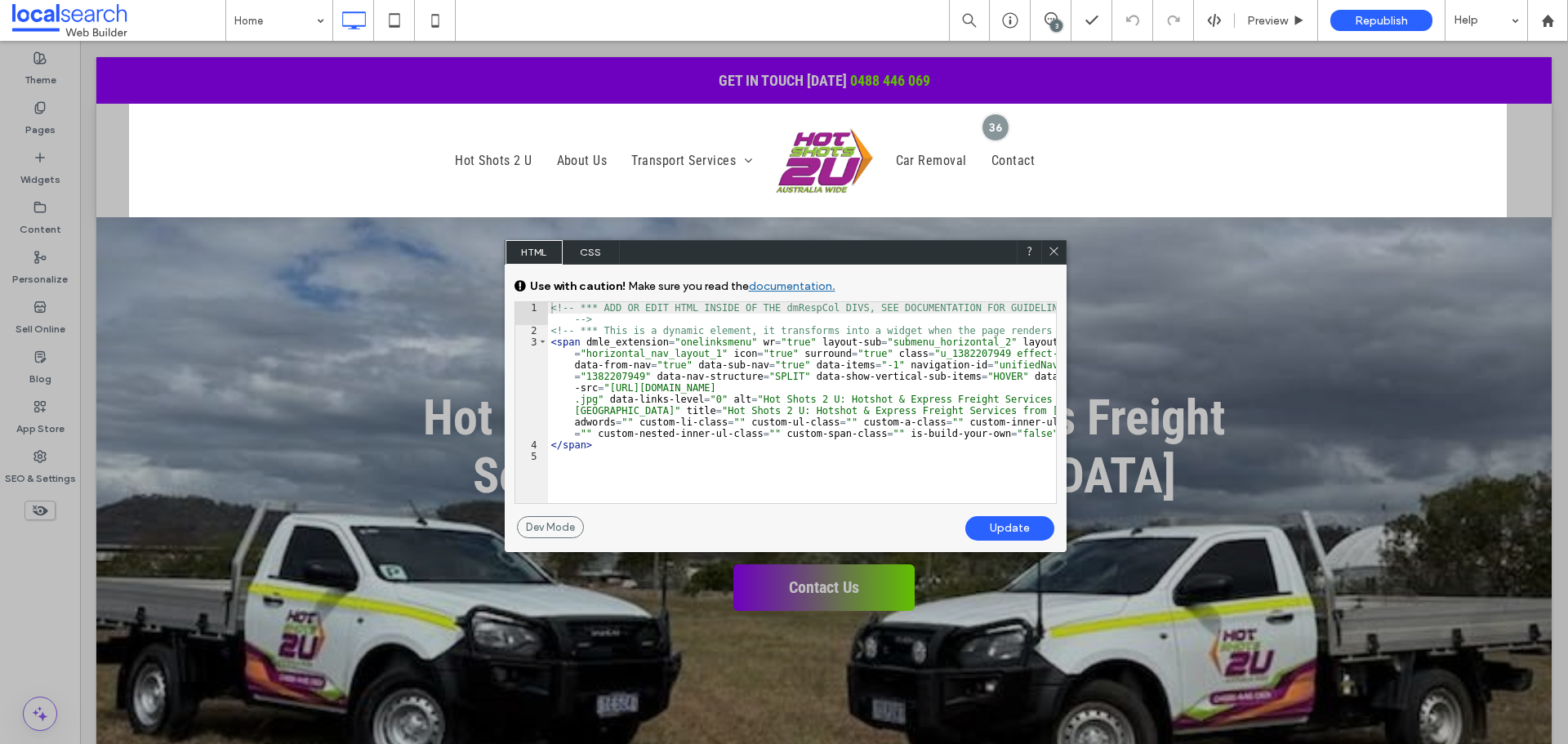
drag, startPoint x: 783, startPoint y: 241, endPoint x: 623, endPoint y: 272, distance: 163.0
click at [682, 264] on div "HTML CSS" at bounding box center [786, 252] width 562 height 24
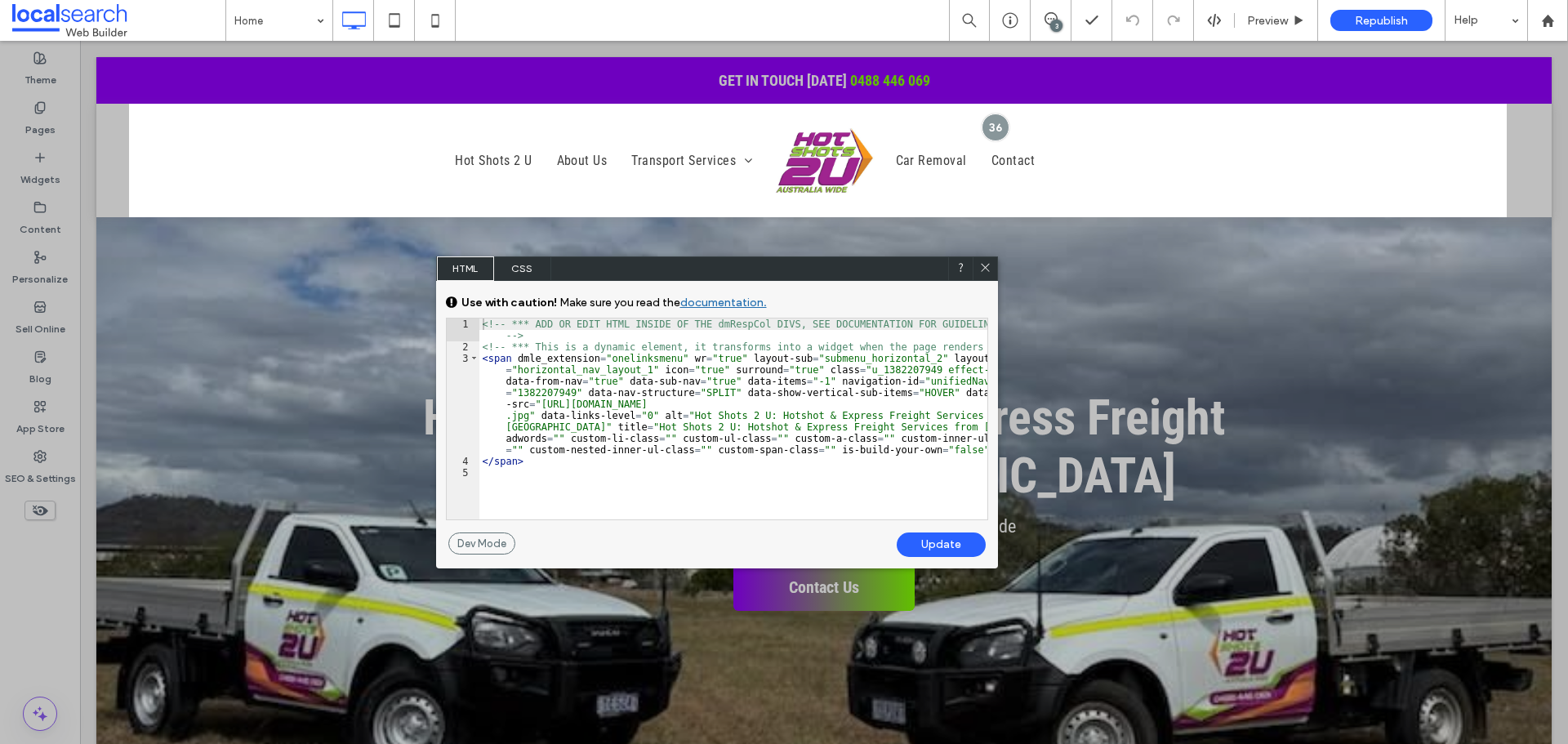
click at [532, 264] on span "CSS" at bounding box center [523, 269] width 57 height 24
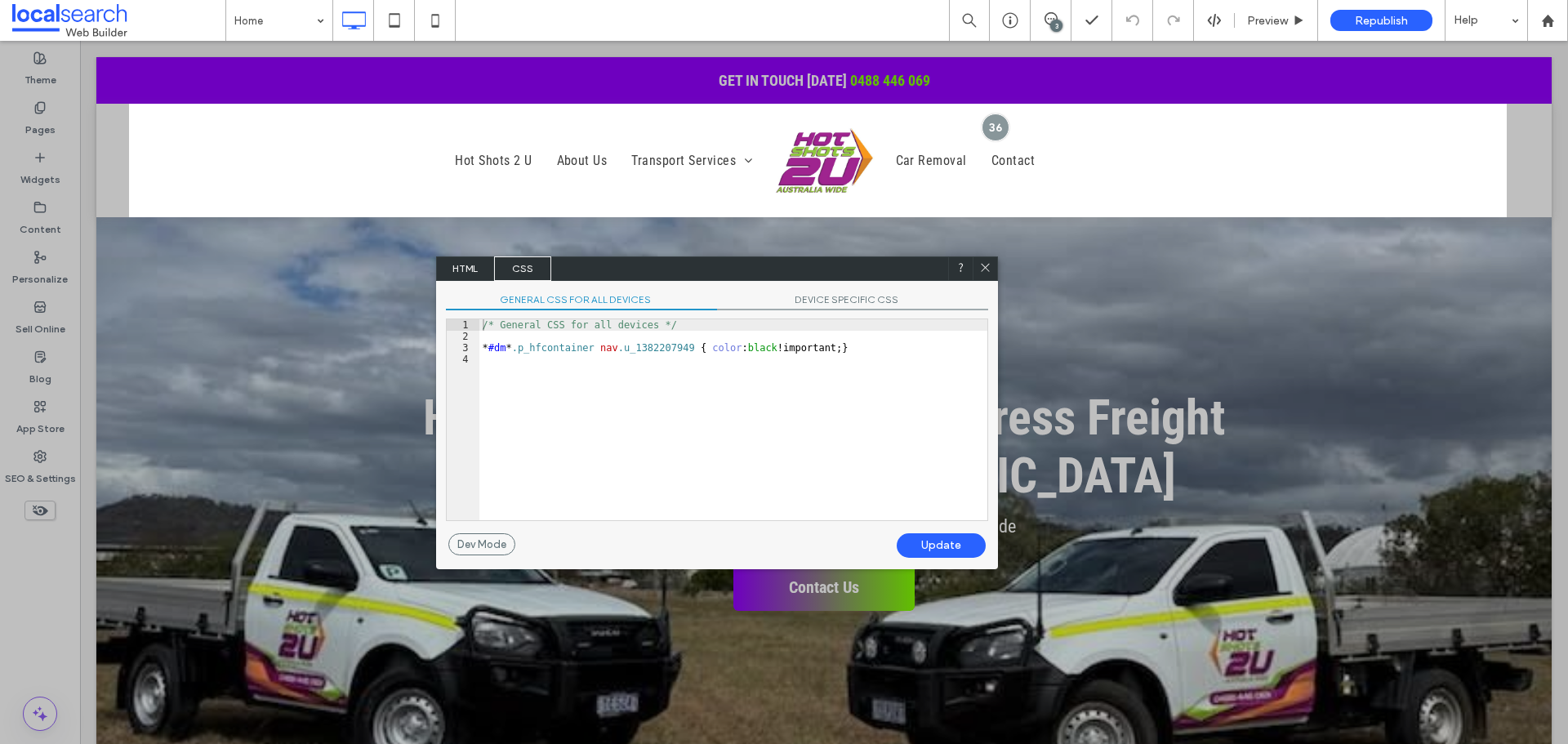
click at [454, 269] on span "HTML" at bounding box center [466, 269] width 57 height 24
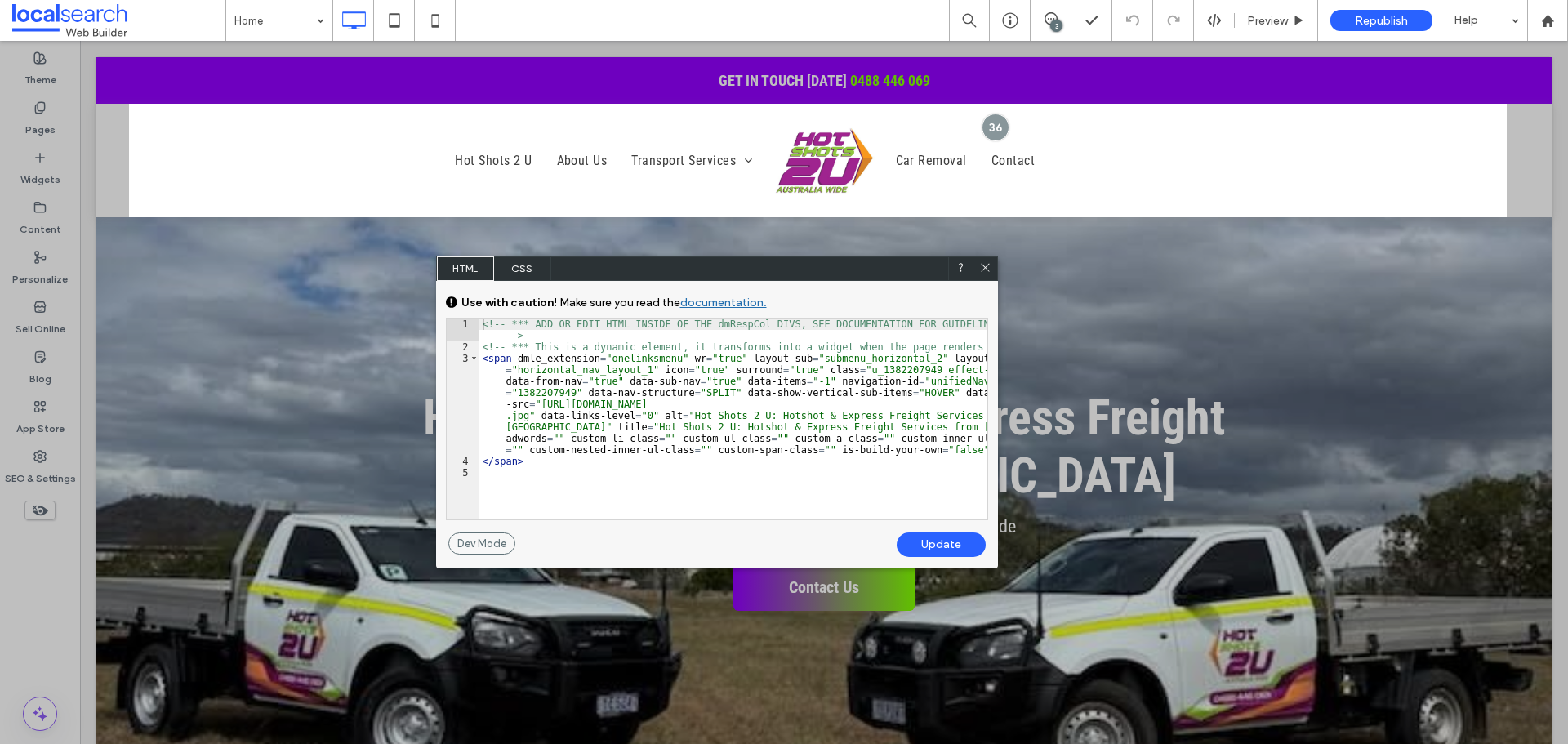
click at [720, 421] on div "<!-- *** ADD OR EDIT HTML INSIDE OF THE dmRespCol DIVS, SEE DOCUMENTATION FOR G…" at bounding box center [734, 435] width 508 height 235
click at [663, 478] on div "<!-- *** ADD OR EDIT HTML INSIDE OF THE dmRespCol DIVS, SEE DOCUMENTATION FOR G…" at bounding box center [734, 435] width 508 height 235
click at [983, 267] on icon at bounding box center [985, 267] width 12 height 12
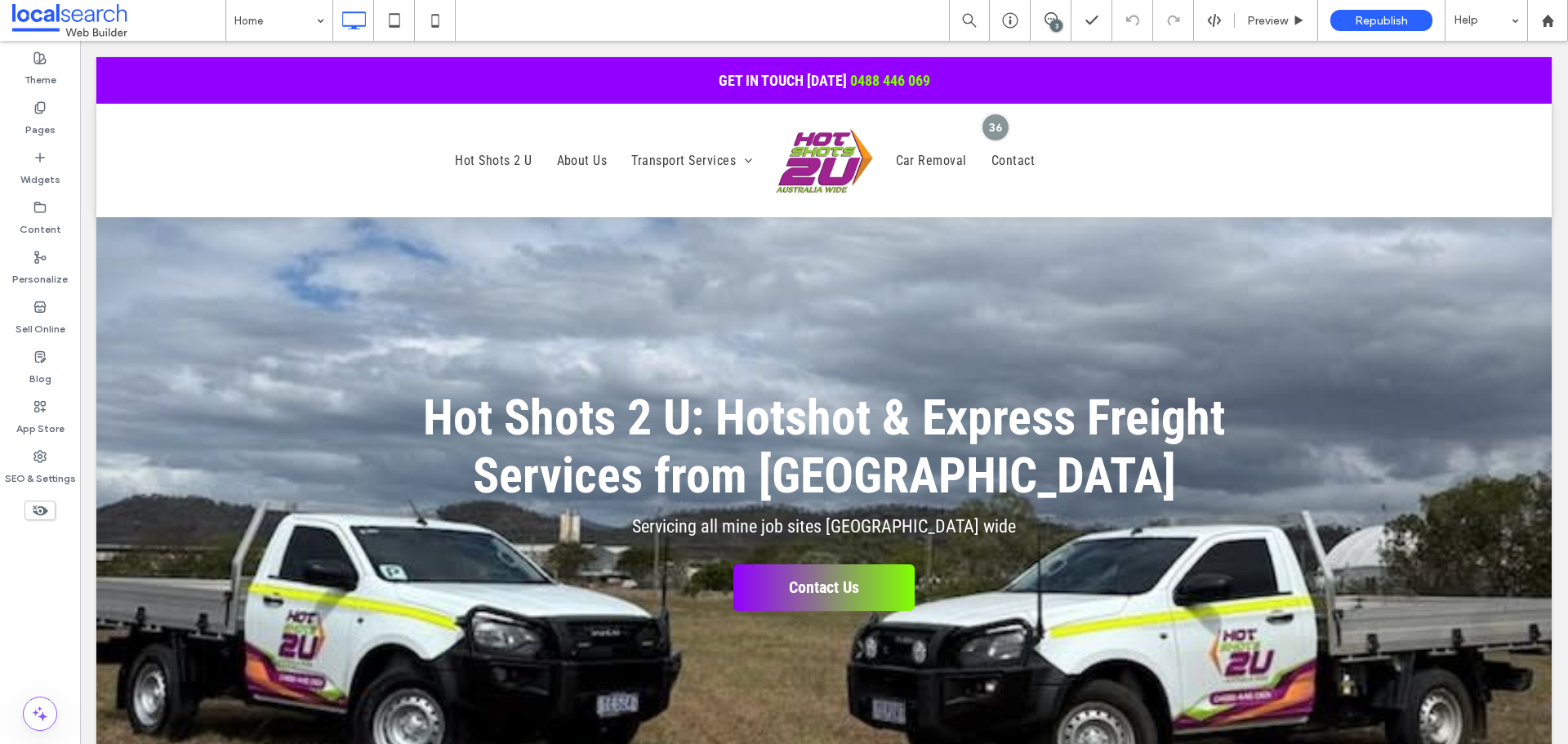
drag, startPoint x: 1218, startPoint y: 12, endPoint x: 1214, endPoint y: 33, distance: 21.4
click at [1214, 33] on div "3 Preview Republish Help" at bounding box center [1258, 20] width 619 height 41
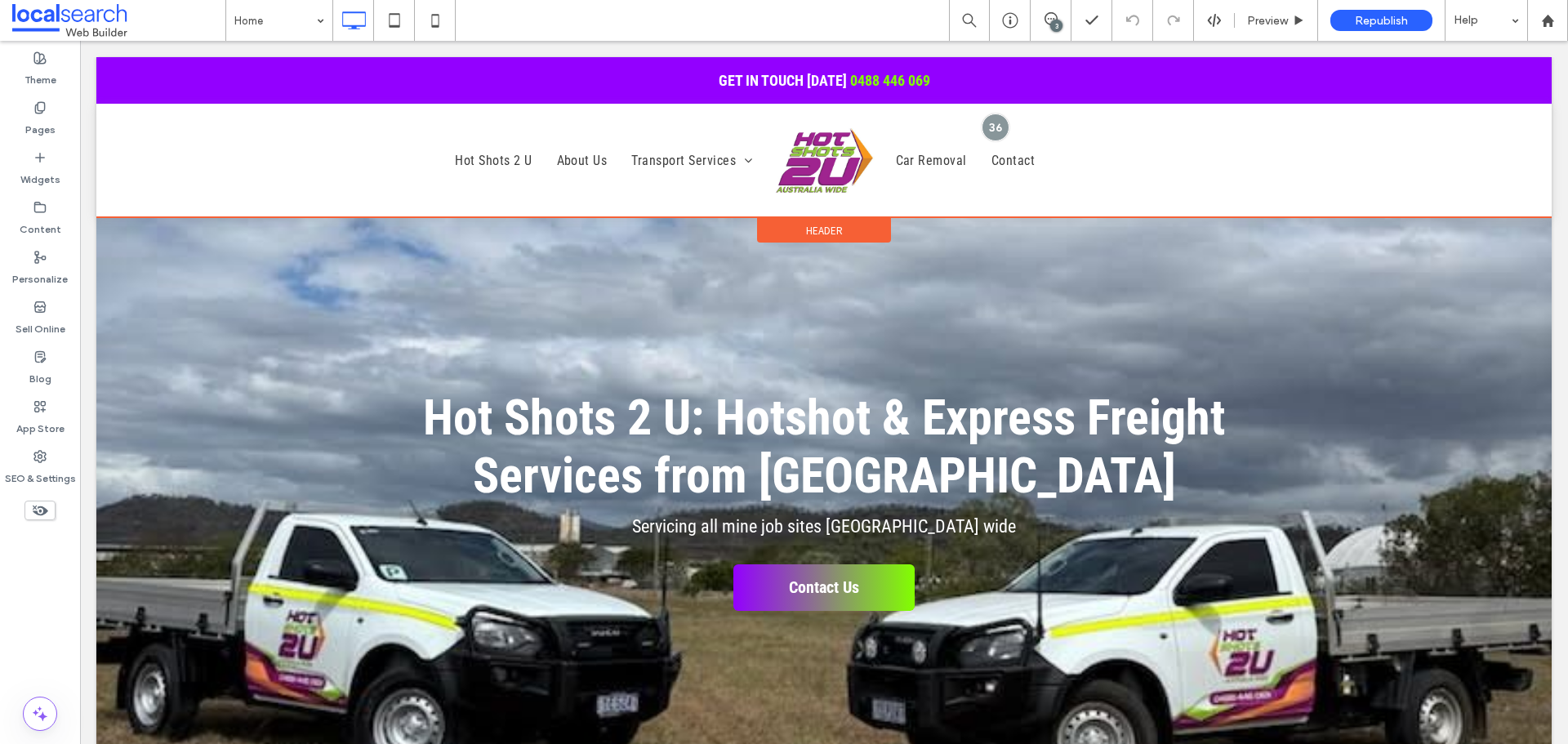
click at [826, 233] on span "Header" at bounding box center [824, 231] width 36 height 14
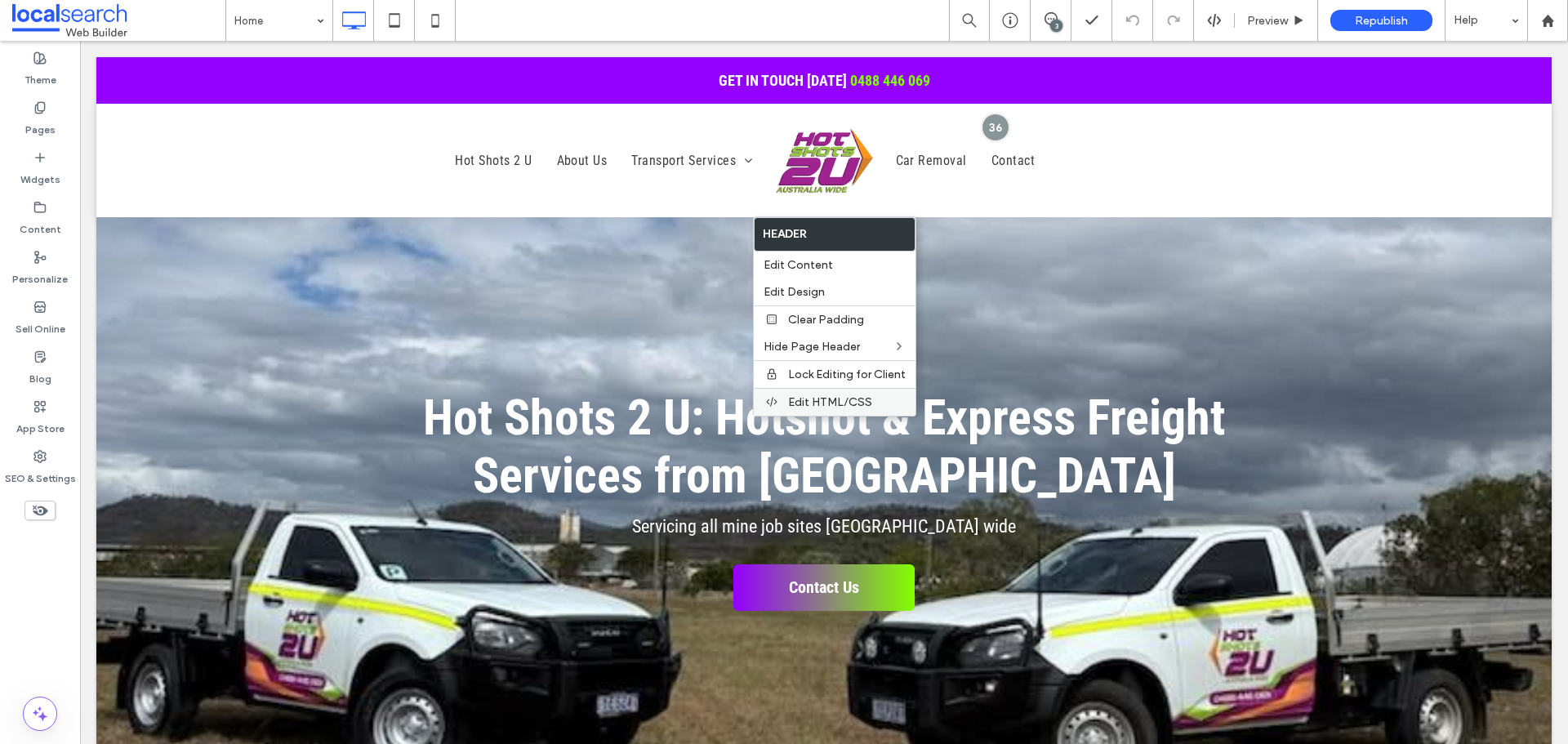
click at [849, 413] on div "Edit HTML/CSS" at bounding box center [834, 401] width 161 height 28
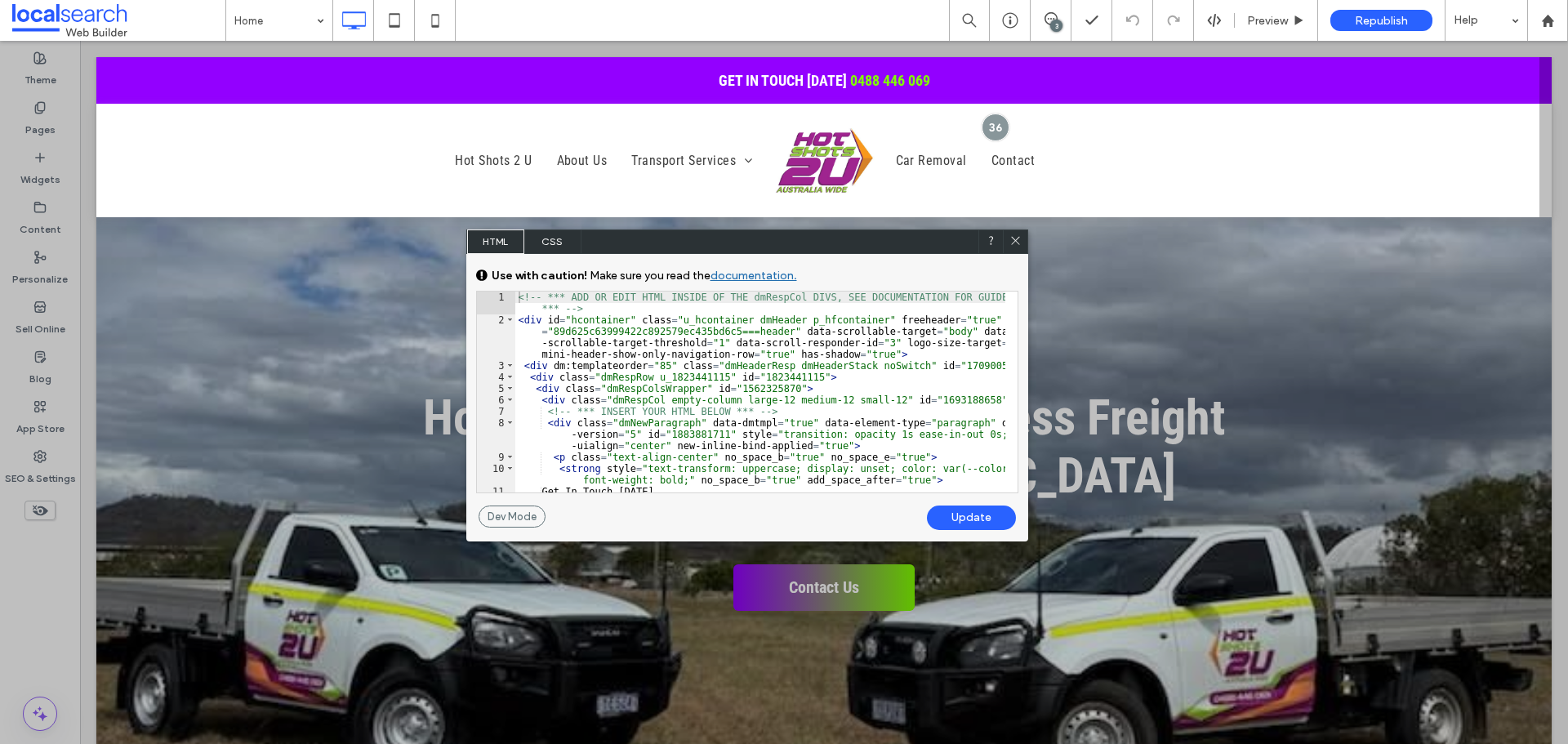
drag, startPoint x: 734, startPoint y: 225, endPoint x: 488, endPoint y: 342, distance: 272.4
click at [467, 230] on div "HTML CSS" at bounding box center [748, 242] width 562 height 24
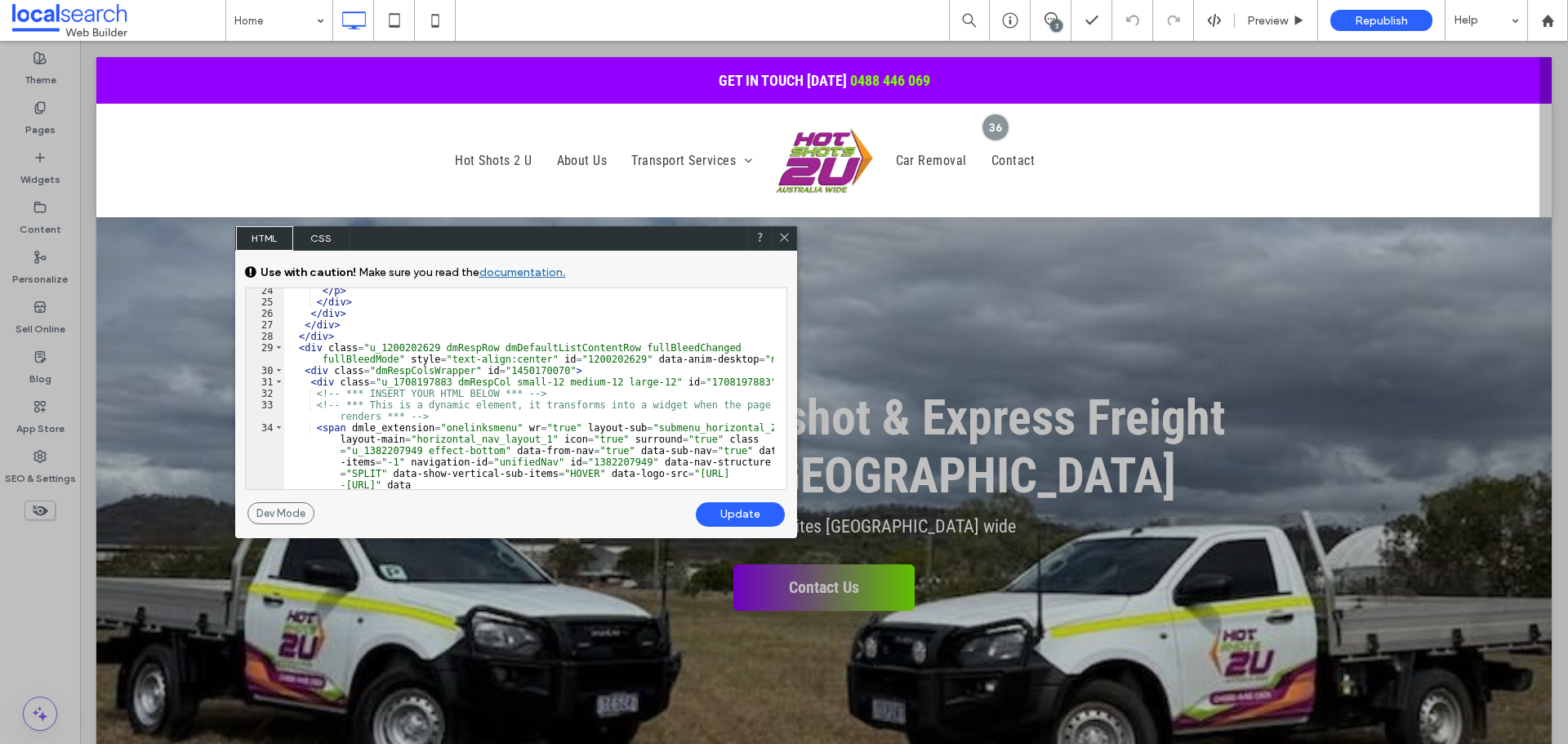
scroll to position [441, 0]
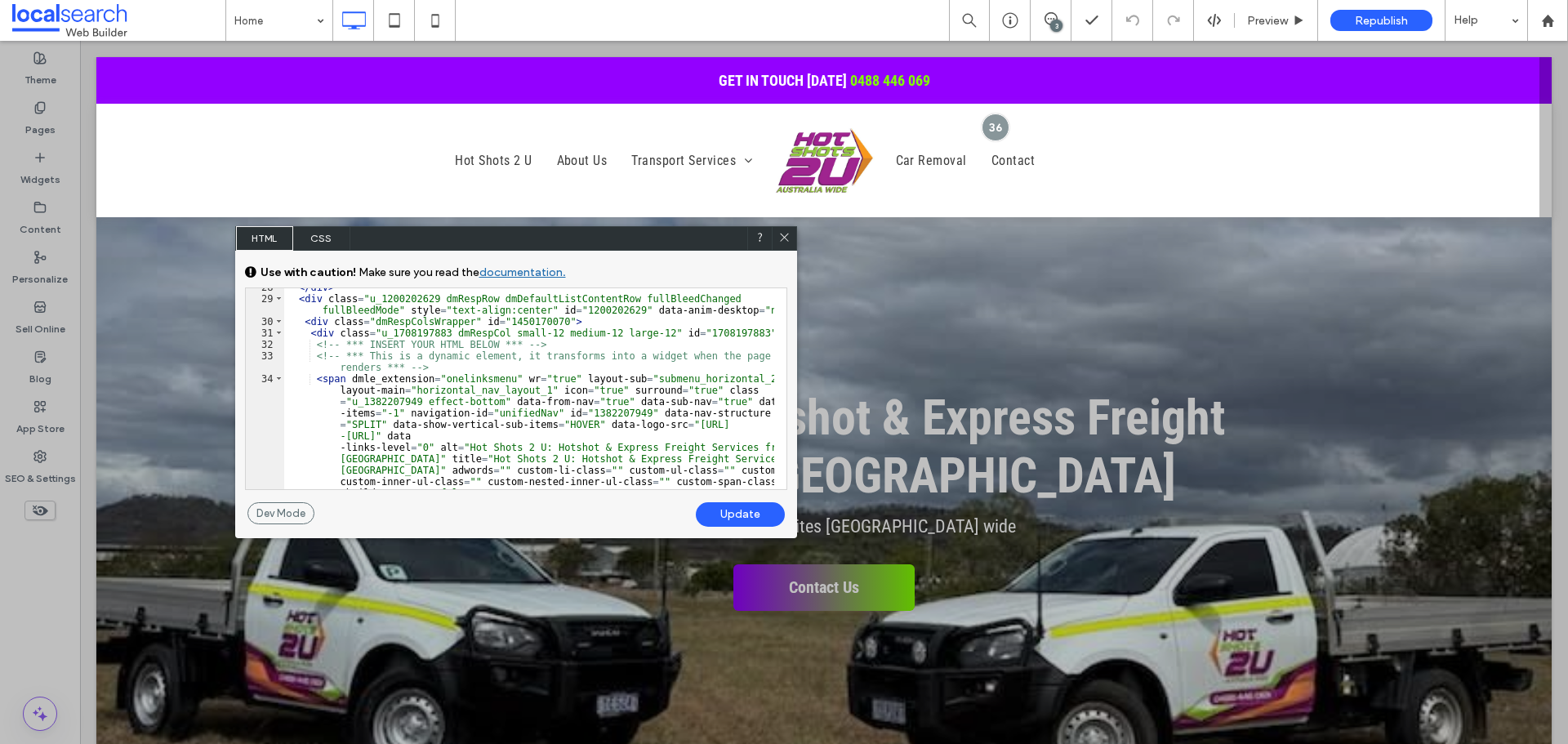
drag, startPoint x: 788, startPoint y: 231, endPoint x: 788, endPoint y: 241, distance: 10.0
click at [788, 241] on icon at bounding box center [784, 237] width 12 height 12
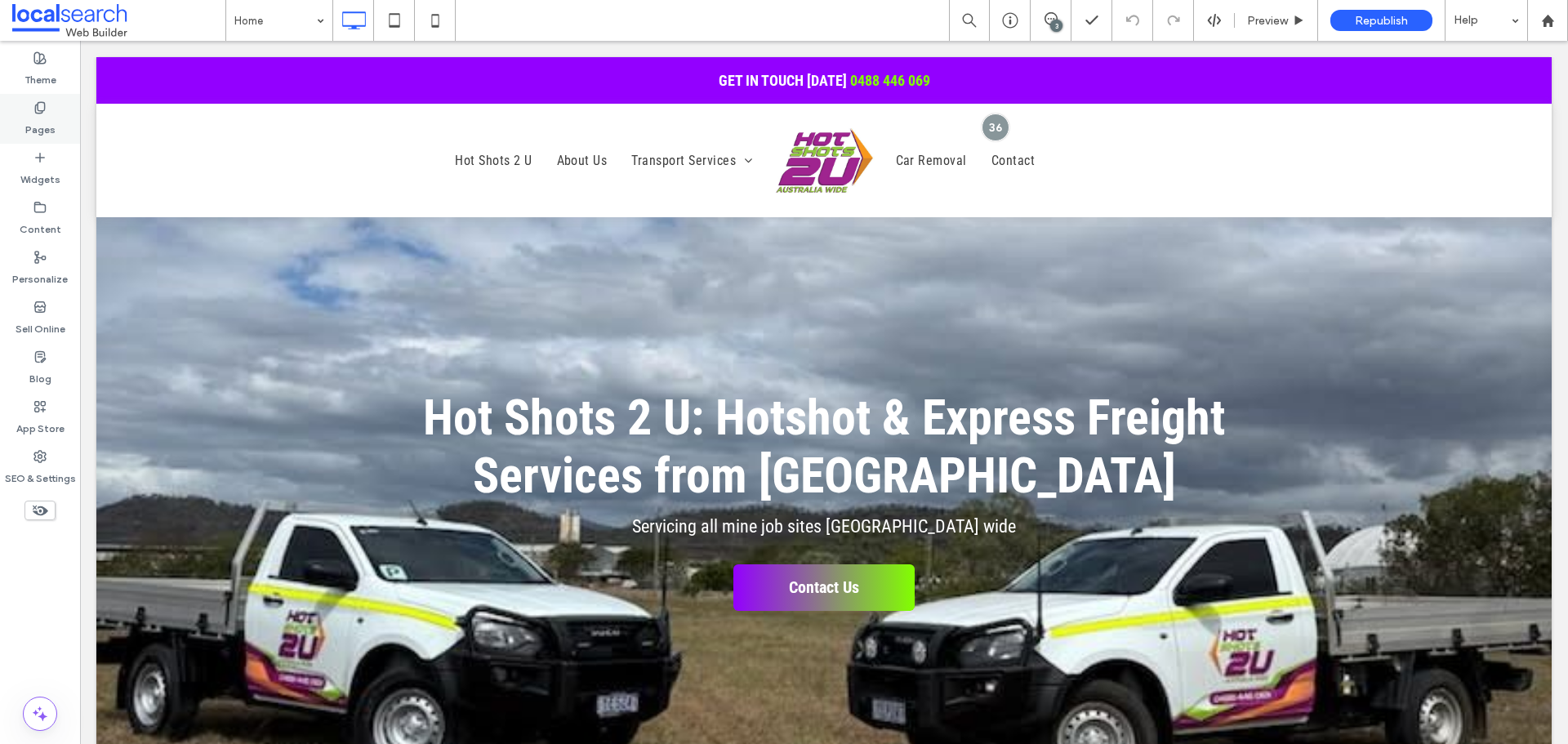
click at [70, 124] on div "Pages" at bounding box center [40, 118] width 80 height 49
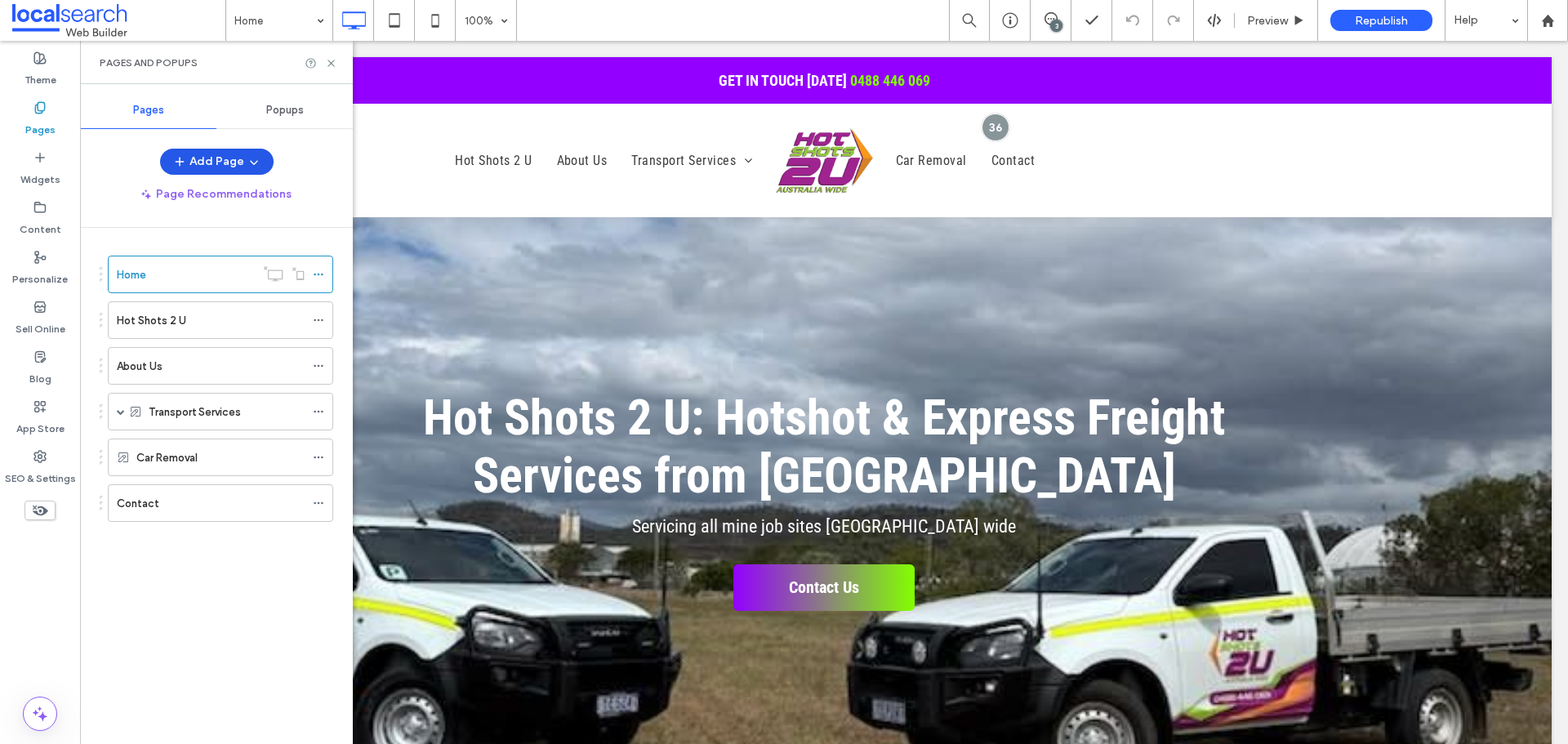
click at [260, 166] on button "Add Page" at bounding box center [217, 161] width 114 height 26
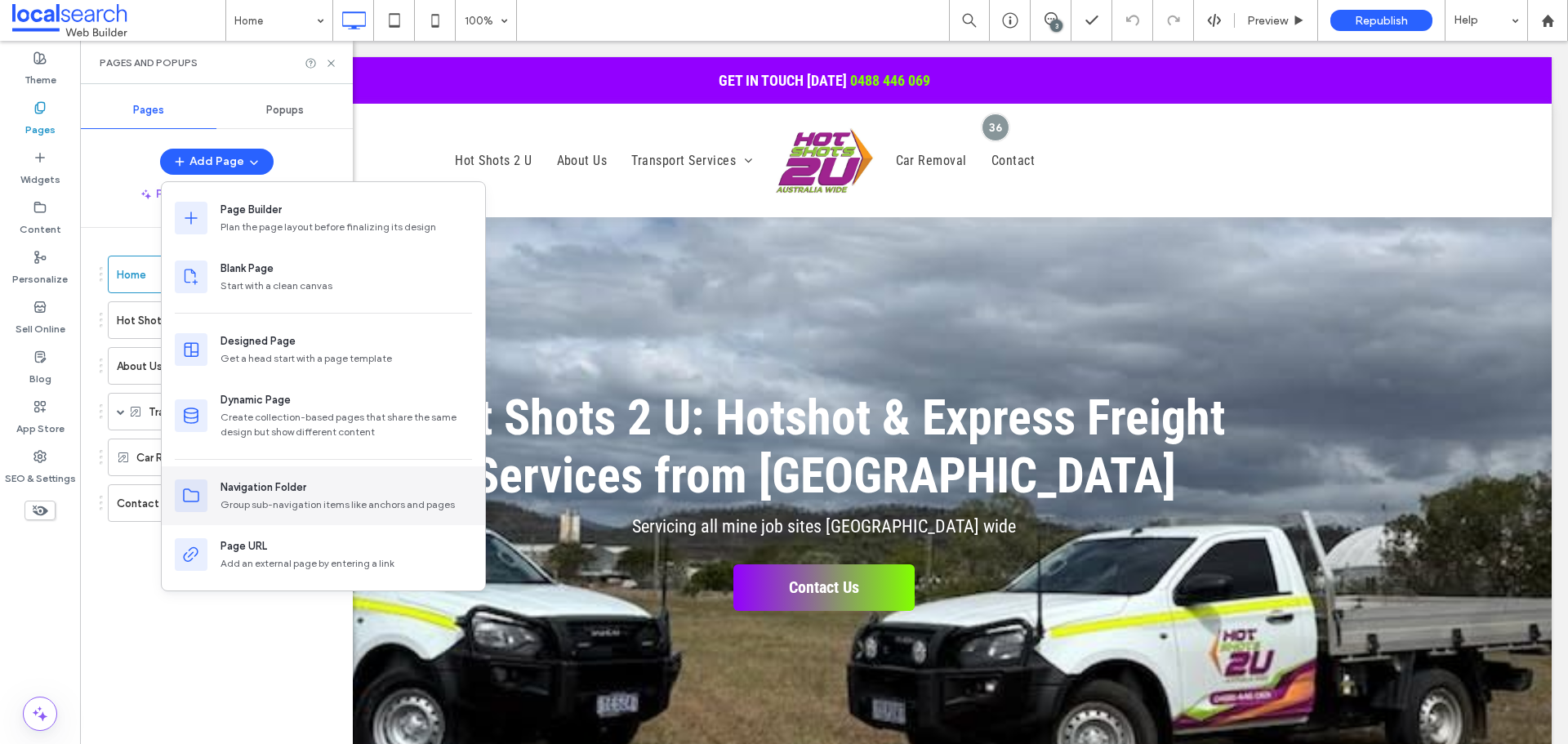
click at [278, 511] on div "Group sub-navigation items like anchors and pages" at bounding box center [346, 504] width 252 height 15
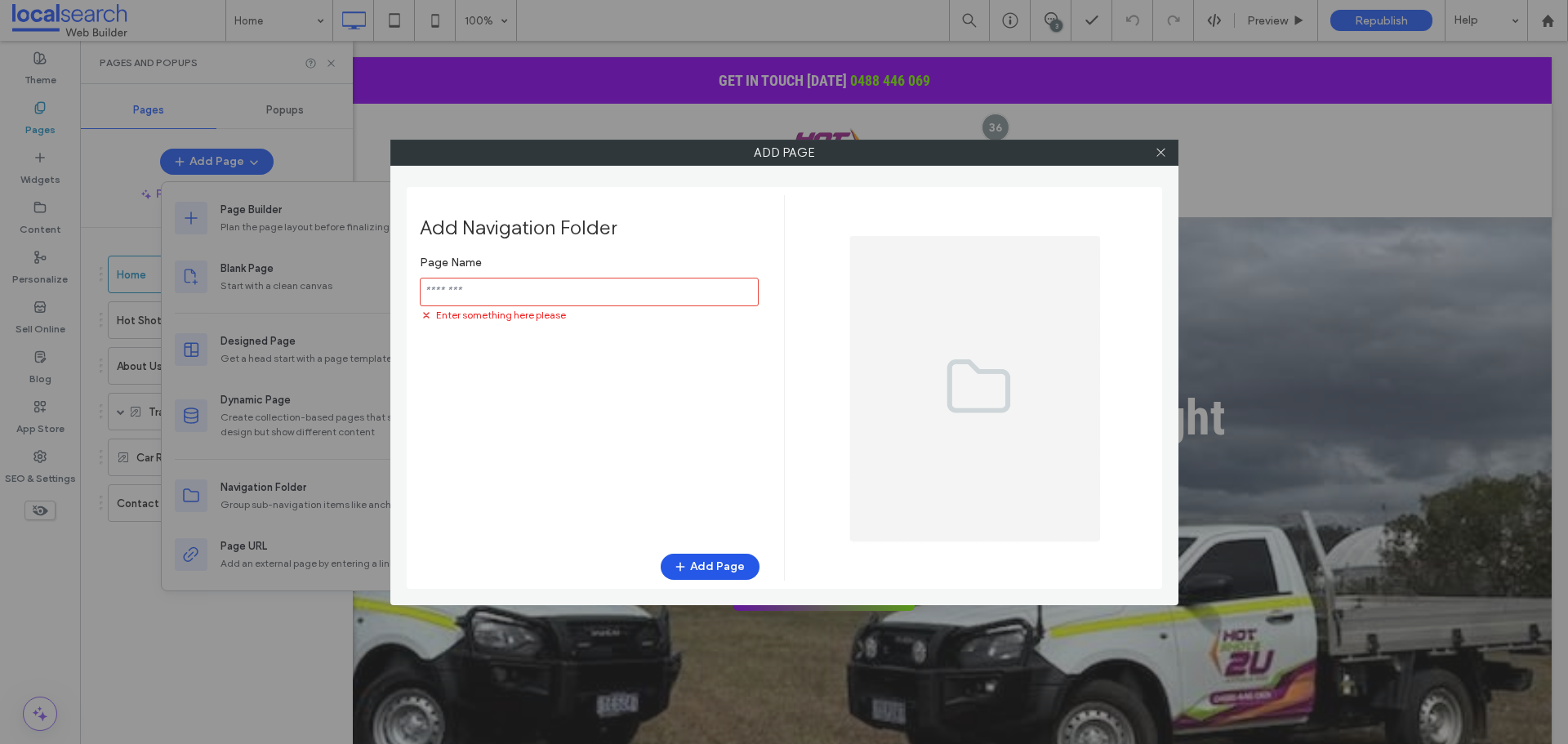
click at [707, 566] on button "Add Page" at bounding box center [710, 566] width 99 height 26
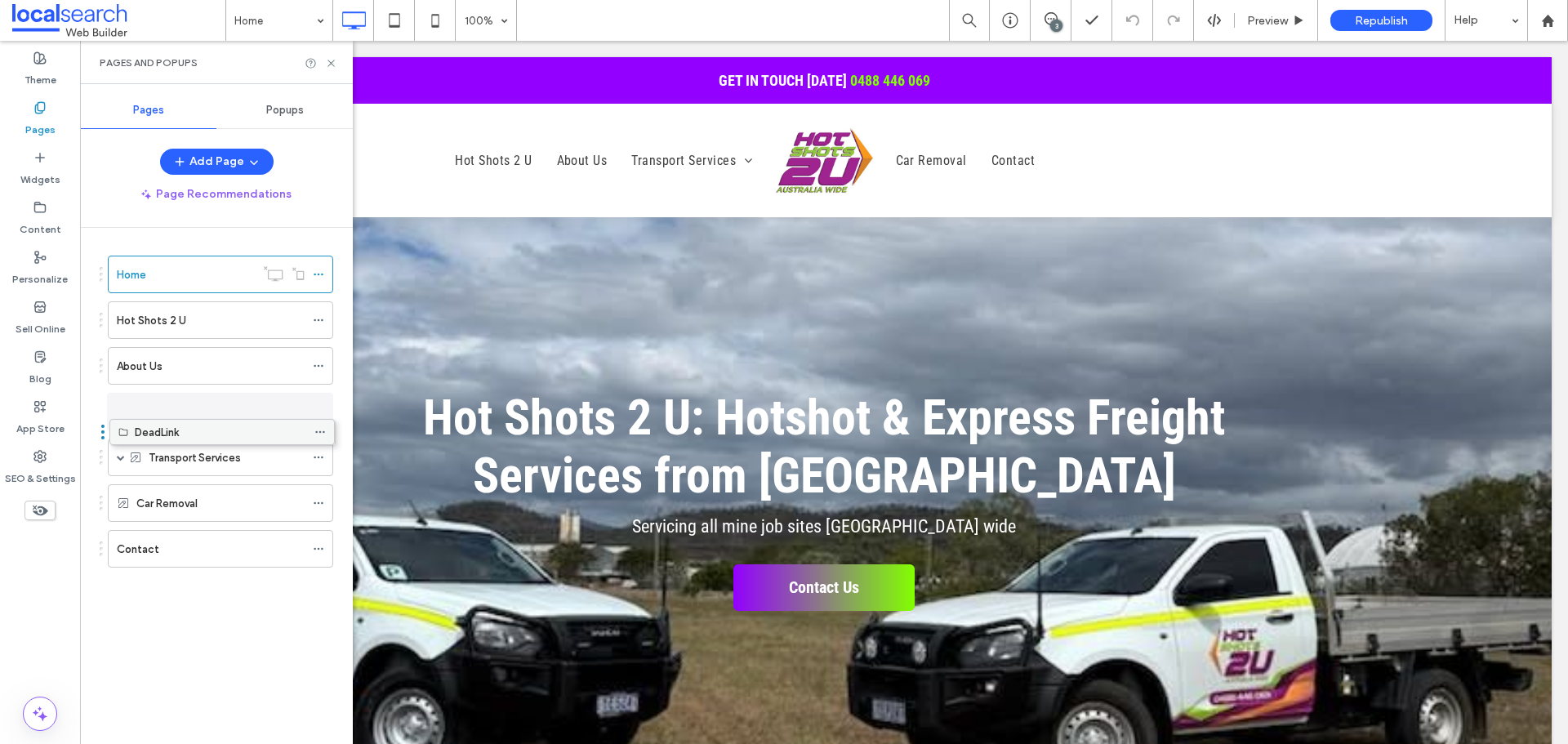
drag, startPoint x: 251, startPoint y: 555, endPoint x: 247, endPoint y: 431, distance: 124.1
click at [322, 412] on use at bounding box center [318, 412] width 9 height 3
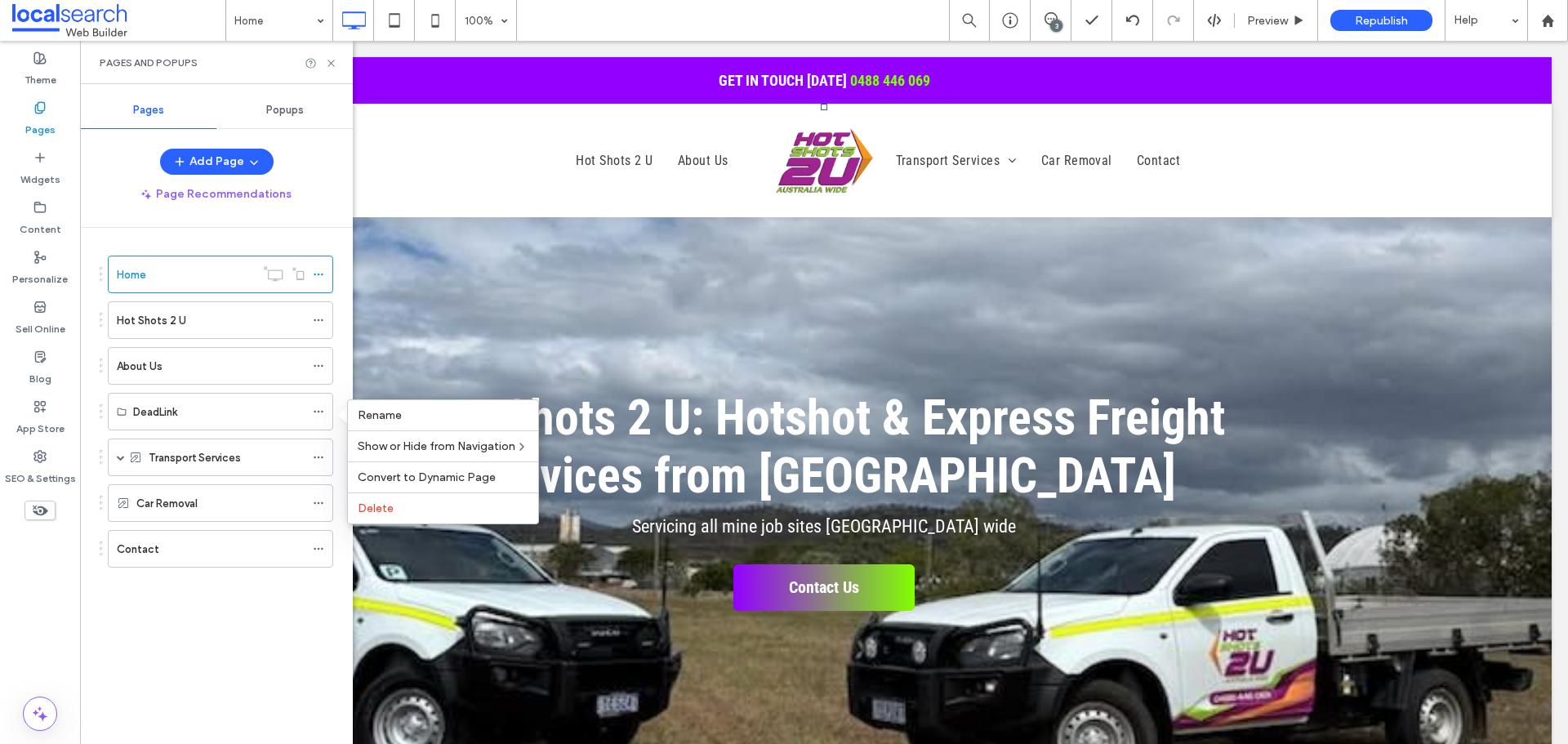
click at [245, 655] on div "Home Hot Shots 2 U About Us DeadLink Transport Services Shipping Containers Mac…" at bounding box center [226, 482] width 253 height 508
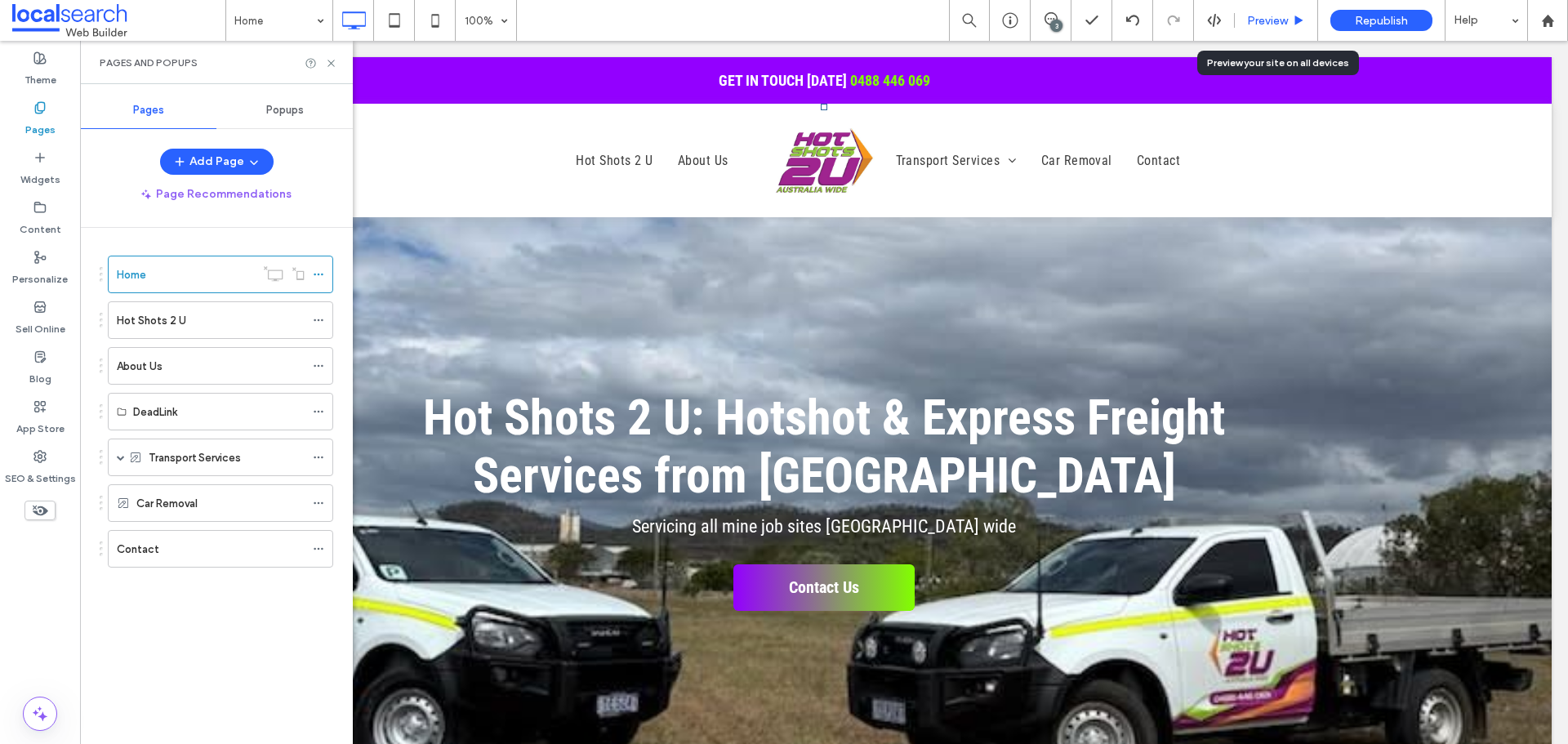
click at [1266, 9] on div "Preview" at bounding box center [1277, 20] width 83 height 41
click at [1258, 31] on div "Preview" at bounding box center [1277, 20] width 83 height 41
click at [1255, 18] on span "Preview" at bounding box center [1267, 21] width 41 height 14
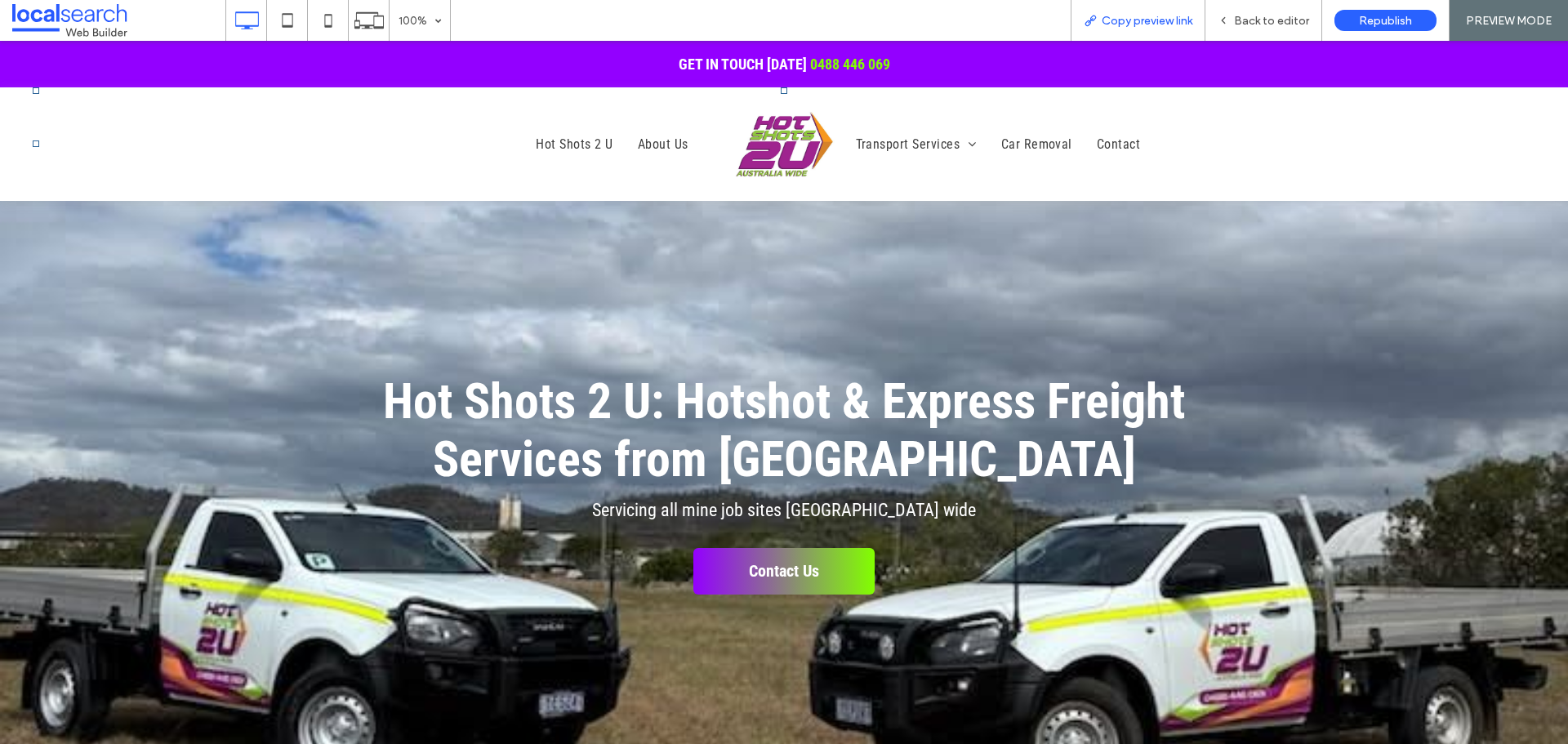
click at [1113, 26] on span "Copy preview link" at bounding box center [1147, 21] width 91 height 14
click at [1238, 12] on div "Back to editor" at bounding box center [1264, 20] width 117 height 41
click at [1269, 30] on div "Back to editor" at bounding box center [1264, 20] width 117 height 41
click at [325, 19] on use at bounding box center [328, 20] width 7 height 13
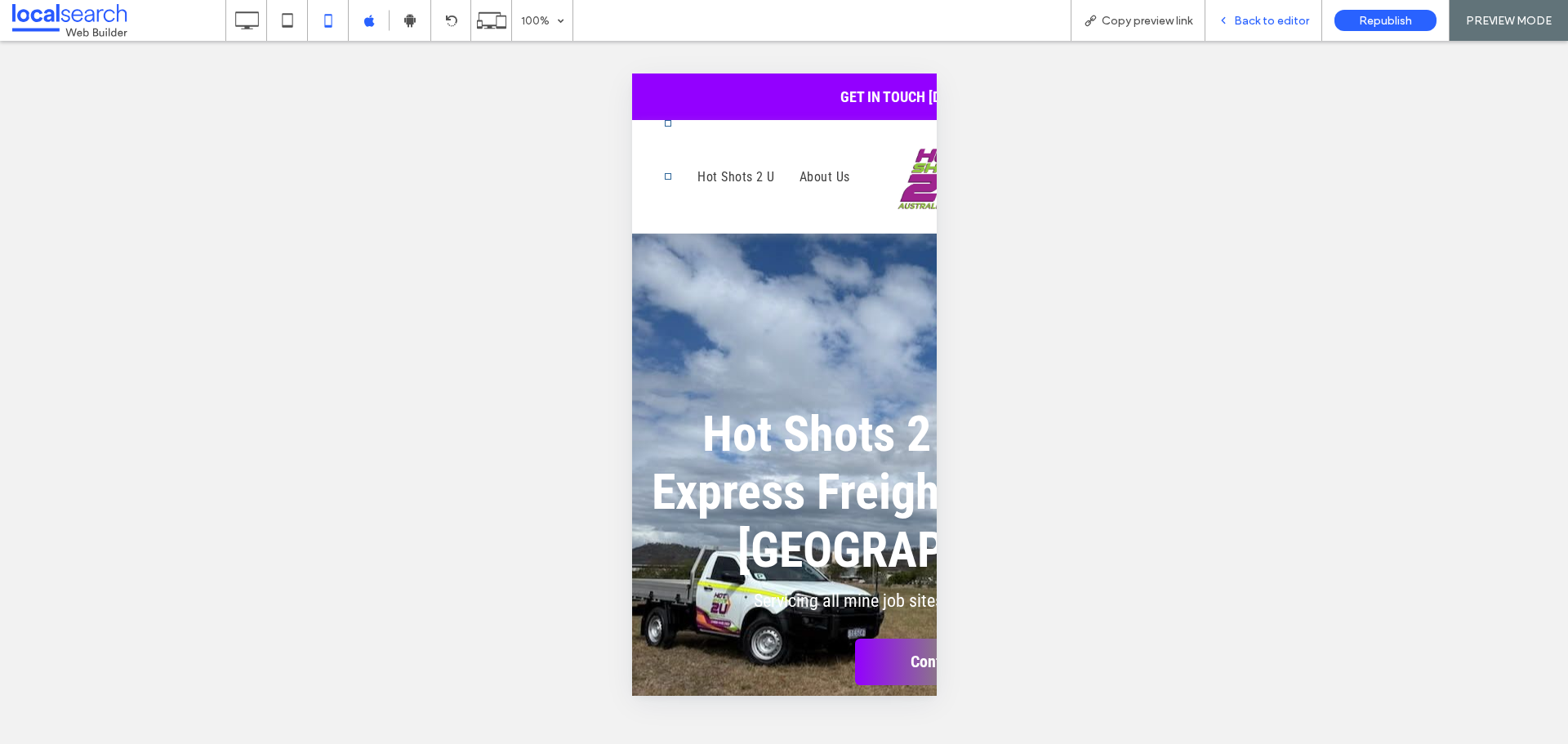
click at [1249, 19] on span "Back to editor" at bounding box center [1271, 21] width 75 height 14
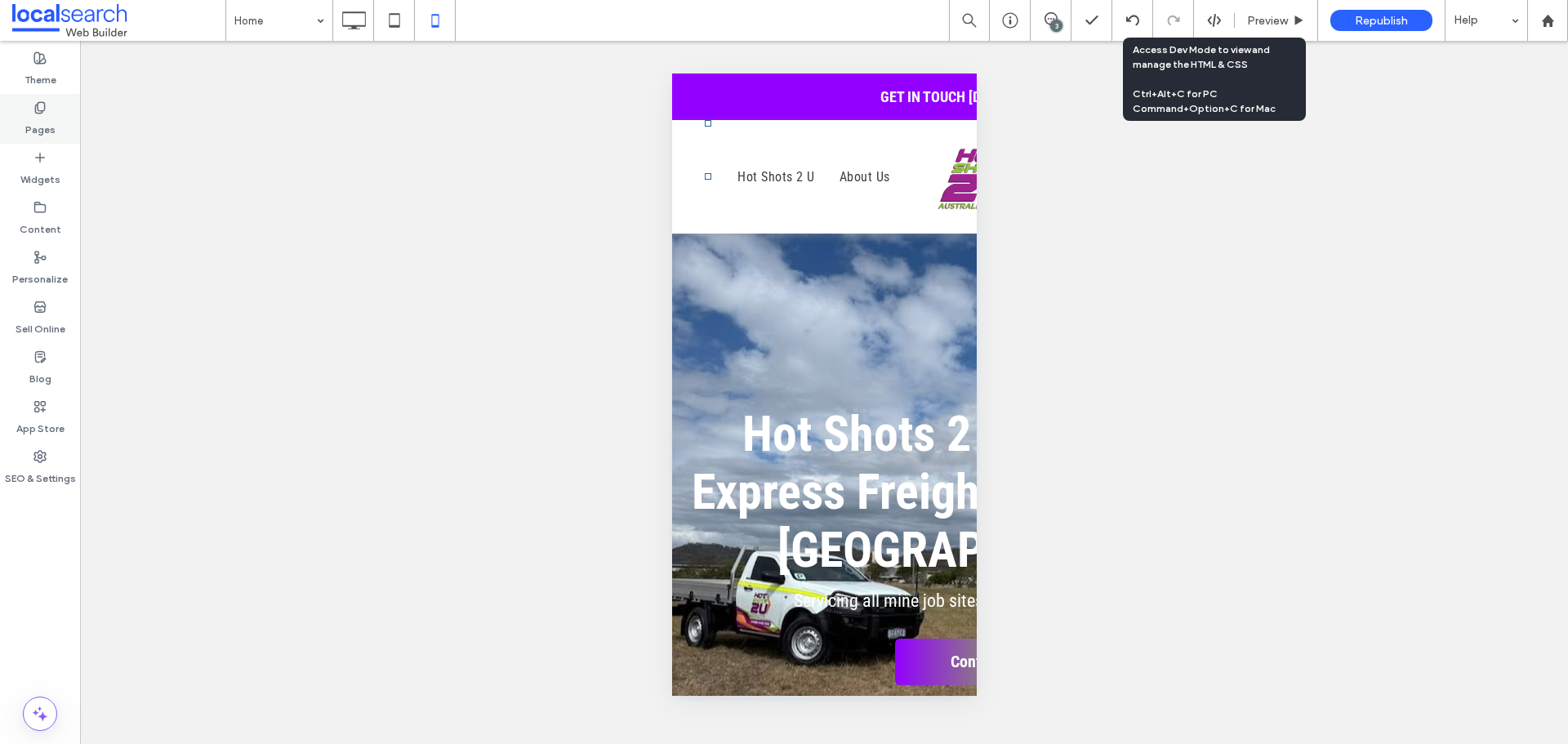
click at [55, 121] on div "Pages" at bounding box center [40, 118] width 80 height 49
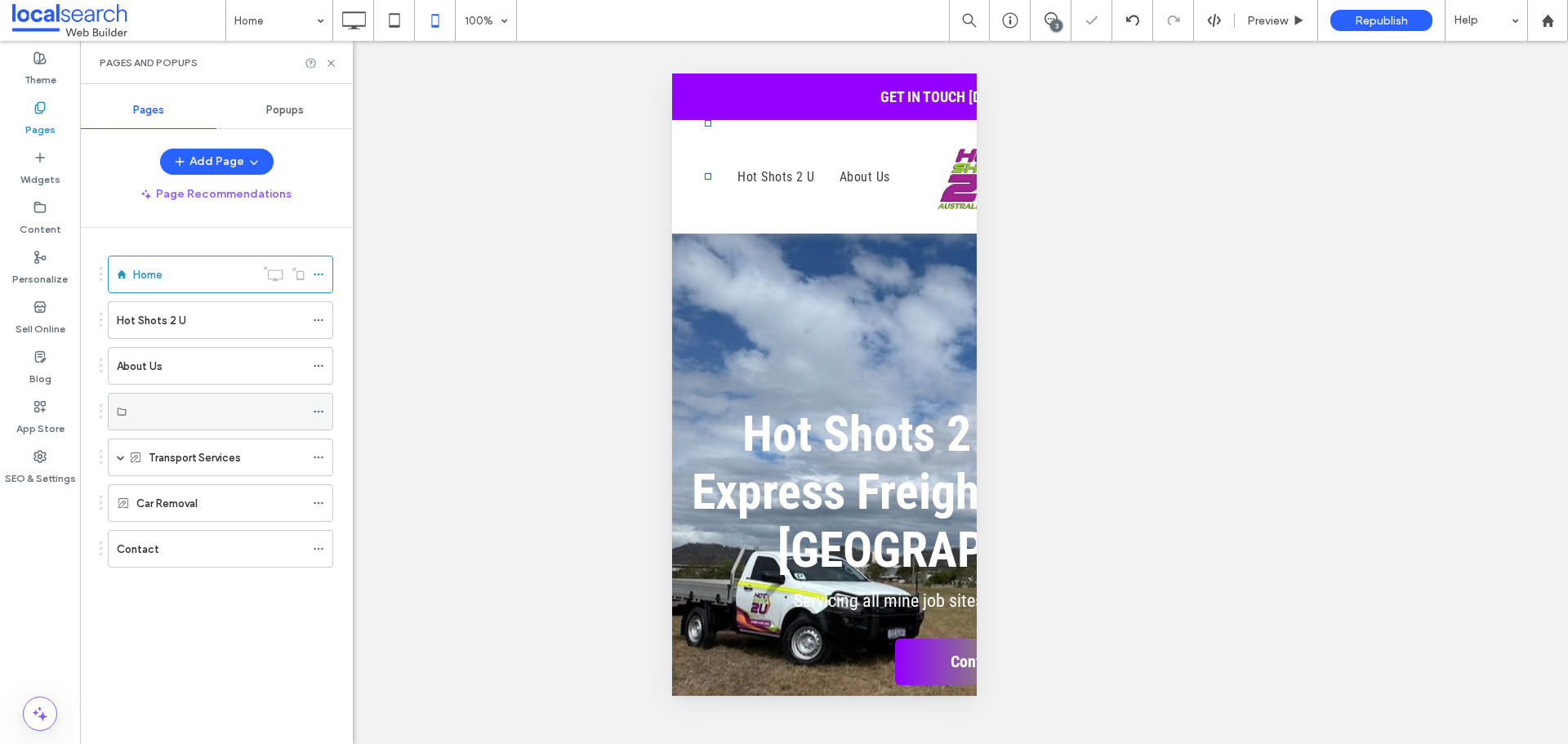
click at [318, 415] on icon at bounding box center [318, 411] width 11 height 11
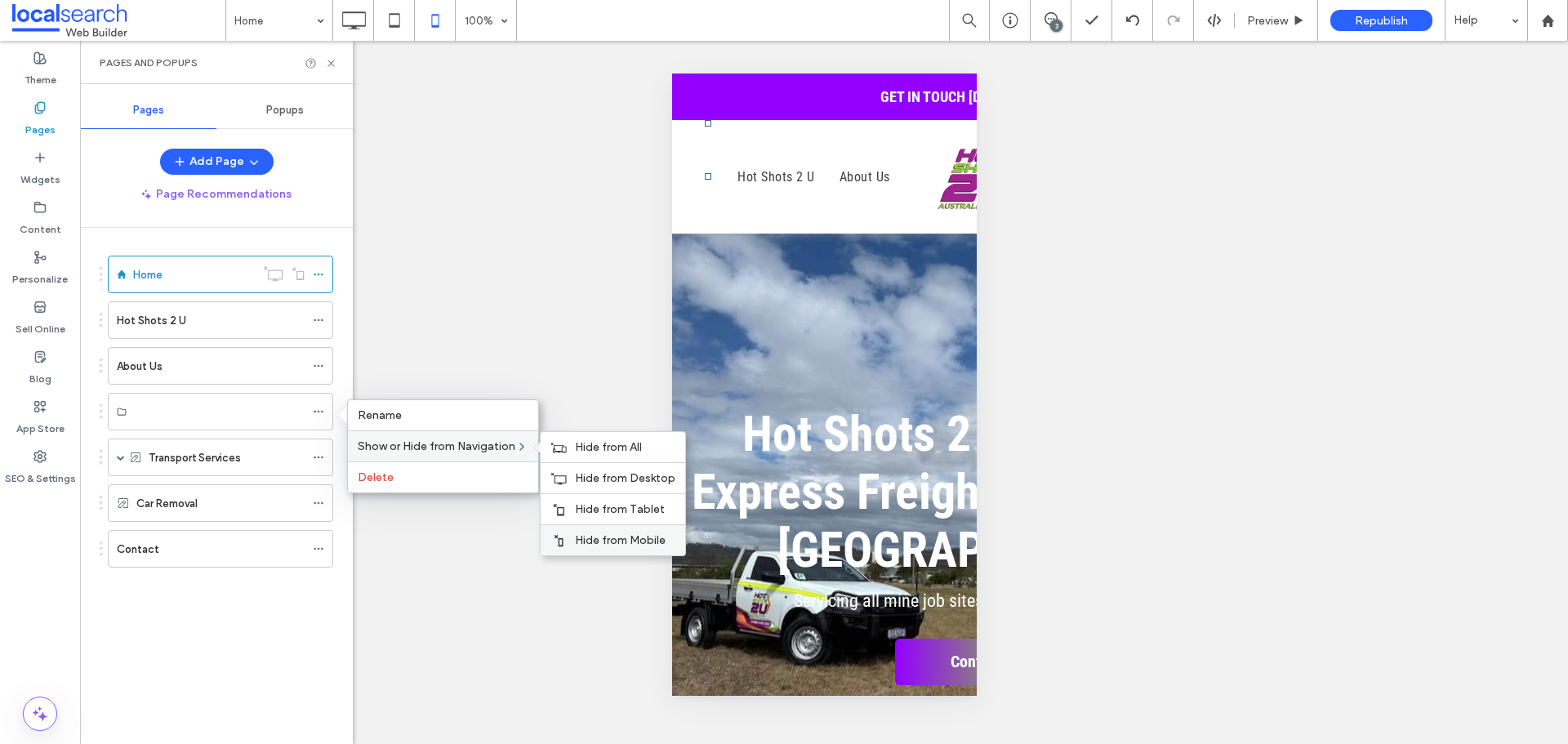
click at [641, 539] on span "Hide from Mobile" at bounding box center [620, 540] width 91 height 14
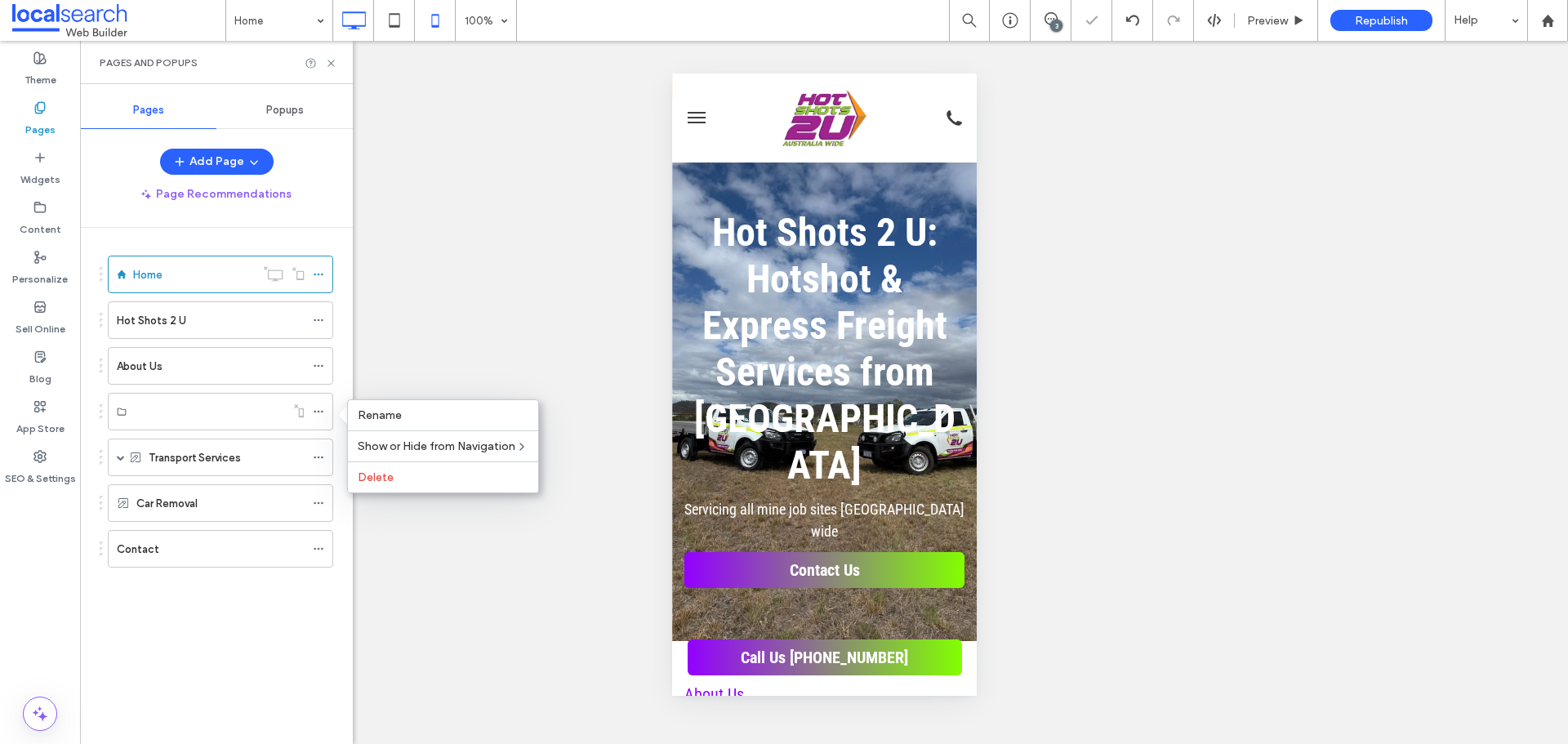
click at [346, 25] on use at bounding box center [354, 20] width 23 height 18
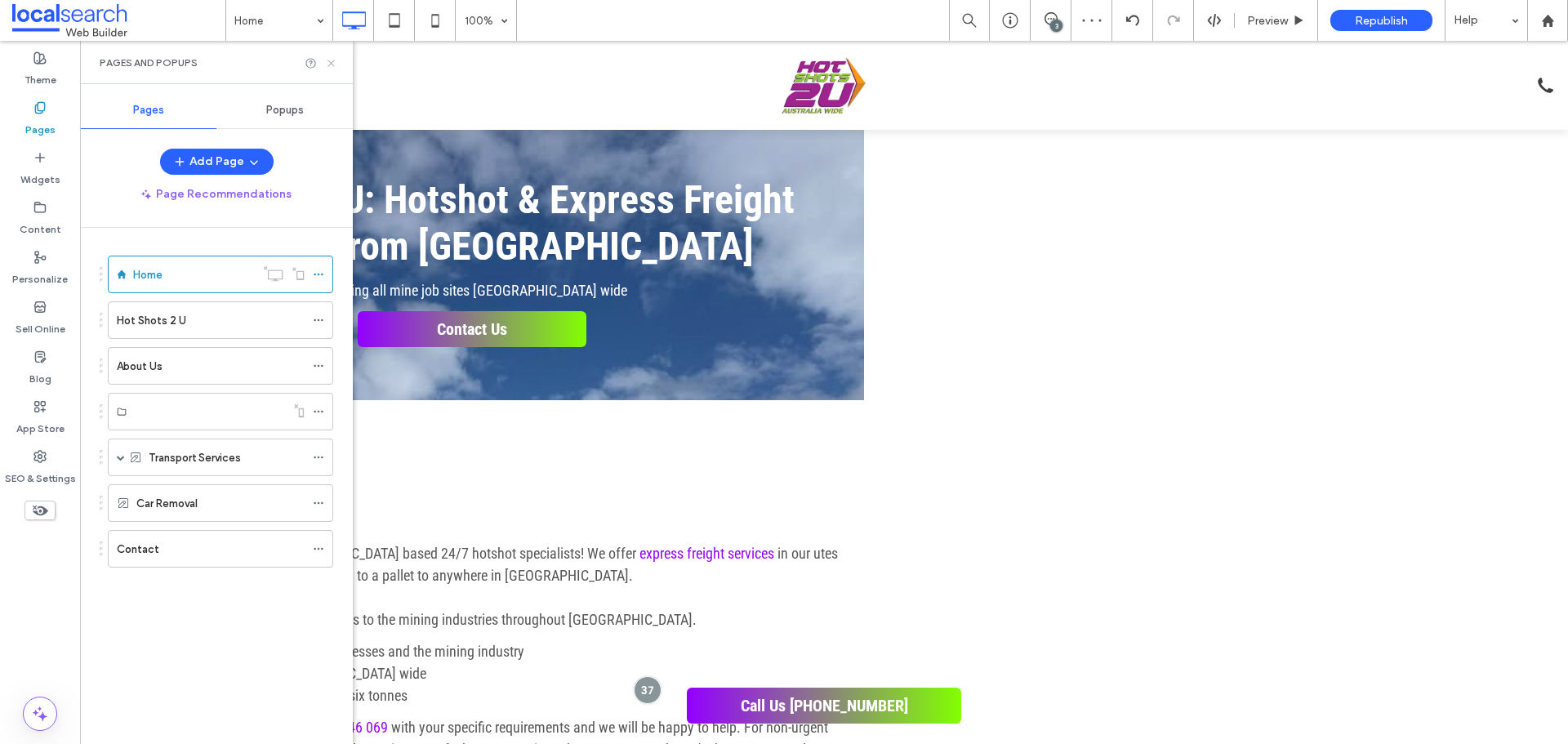
click at [330, 64] on use at bounding box center [331, 63] width 7 height 7
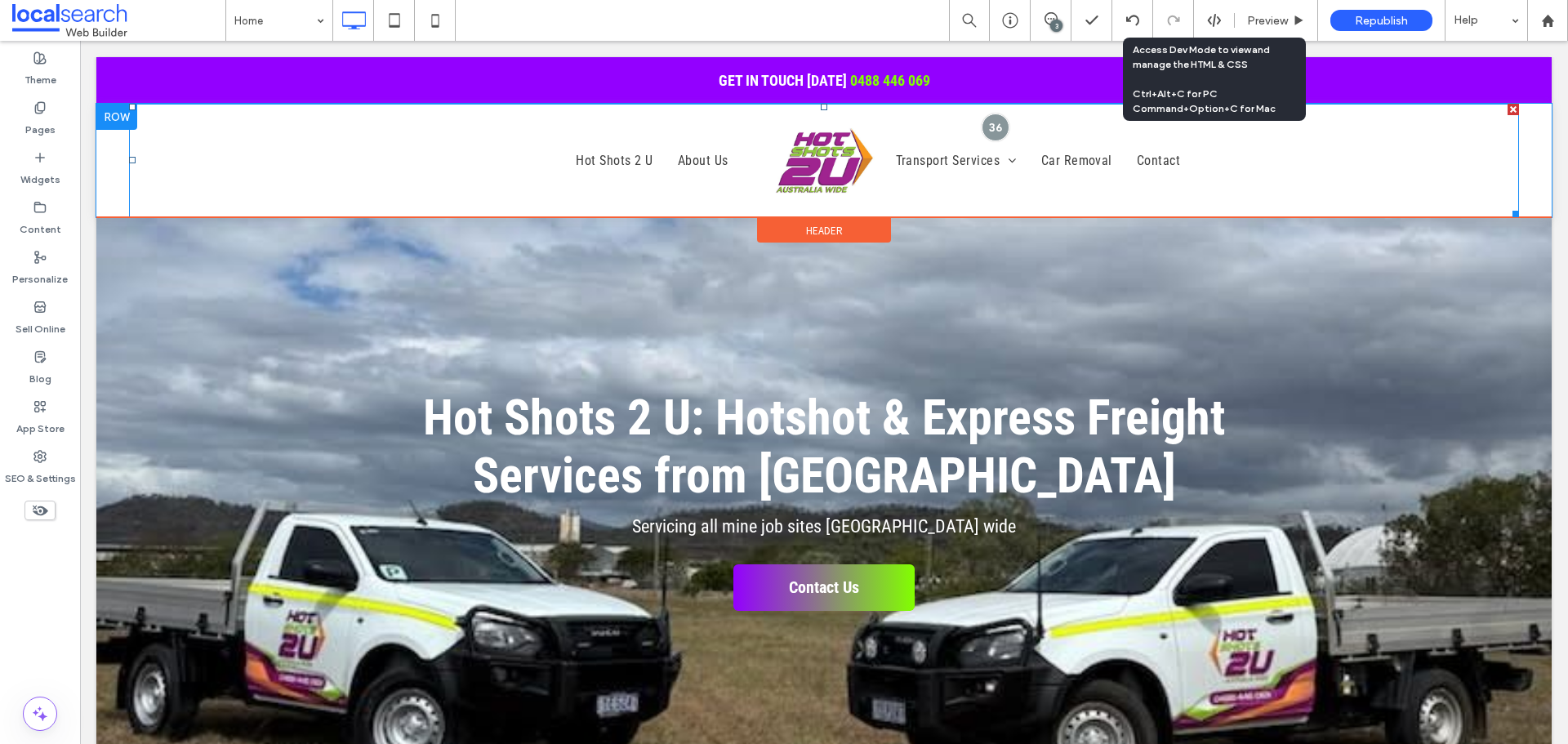
click at [776, 165] on img at bounding box center [824, 160] width 110 height 102
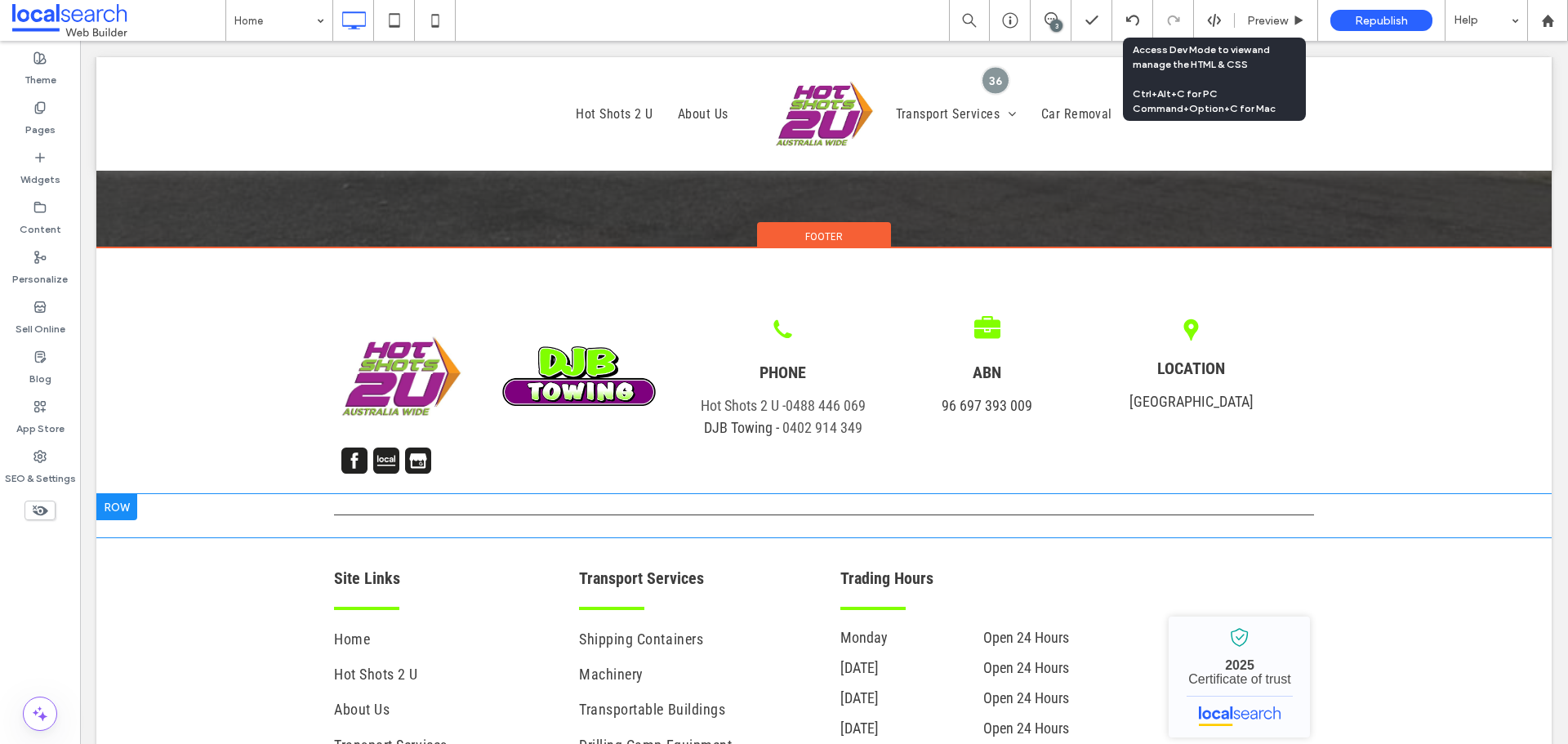
scroll to position [3834, 0]
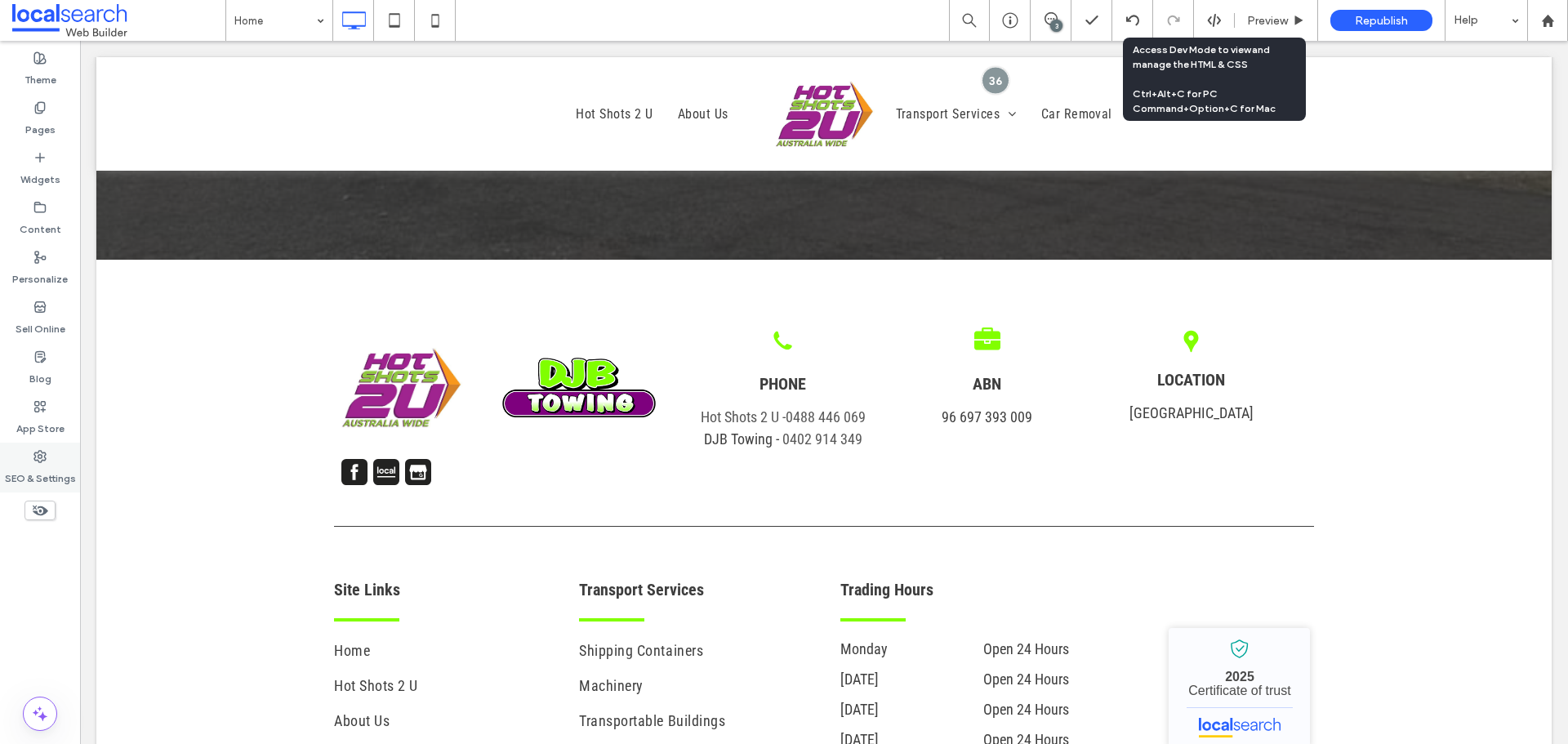
click at [64, 447] on div "SEO & Settings" at bounding box center [40, 467] width 80 height 49
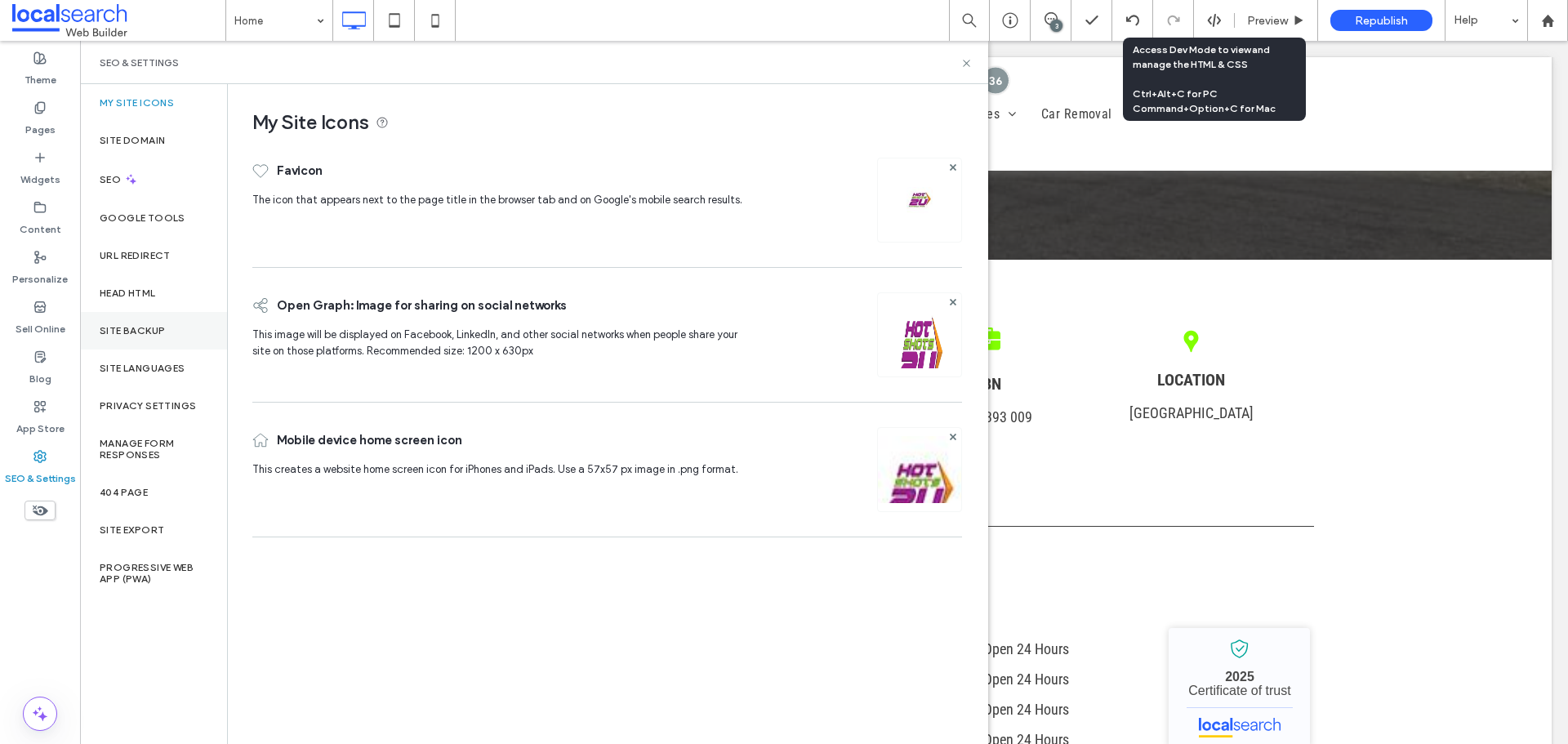
click at [172, 347] on div "Site Backup" at bounding box center [153, 330] width 147 height 37
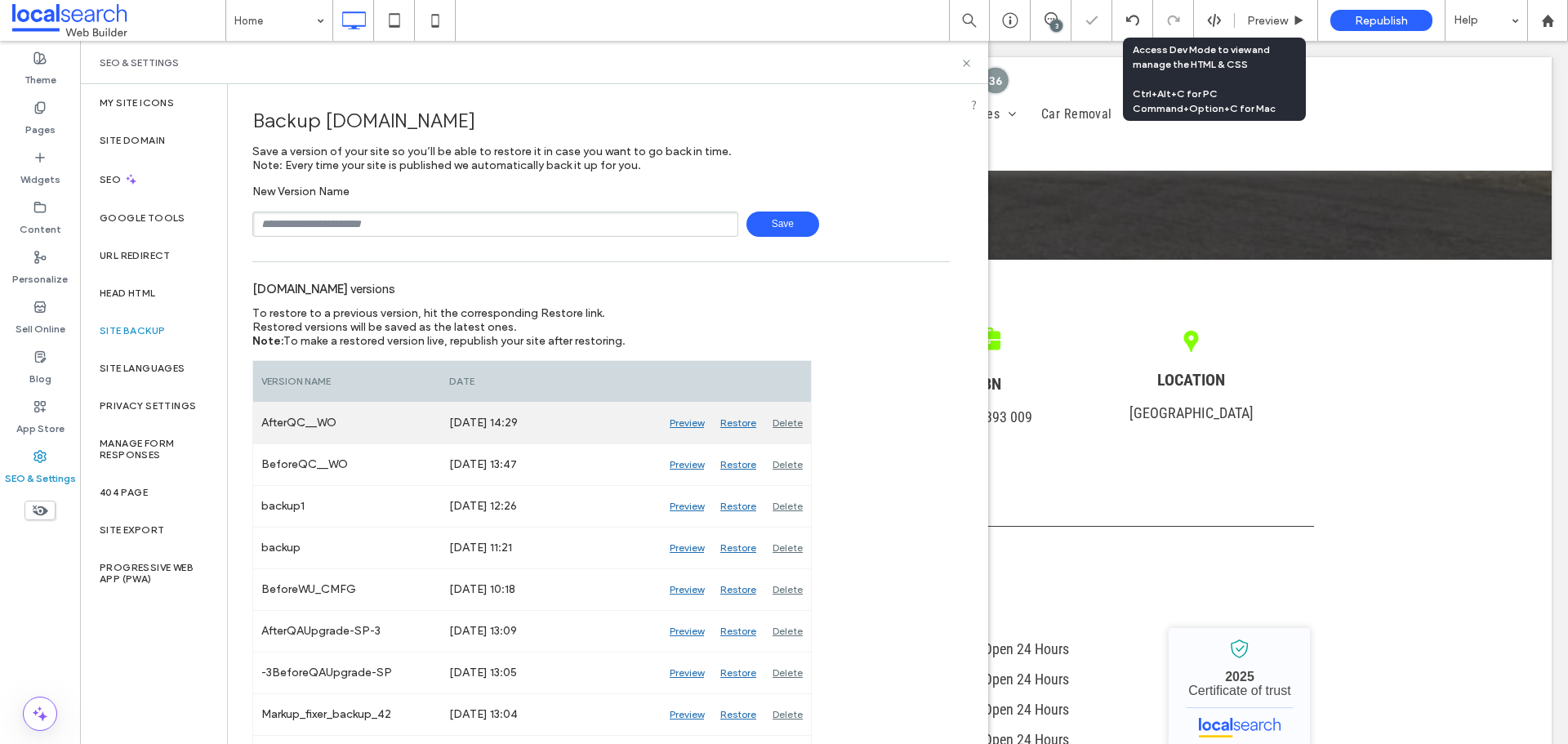
click at [782, 424] on div "Delete" at bounding box center [787, 422] width 47 height 41
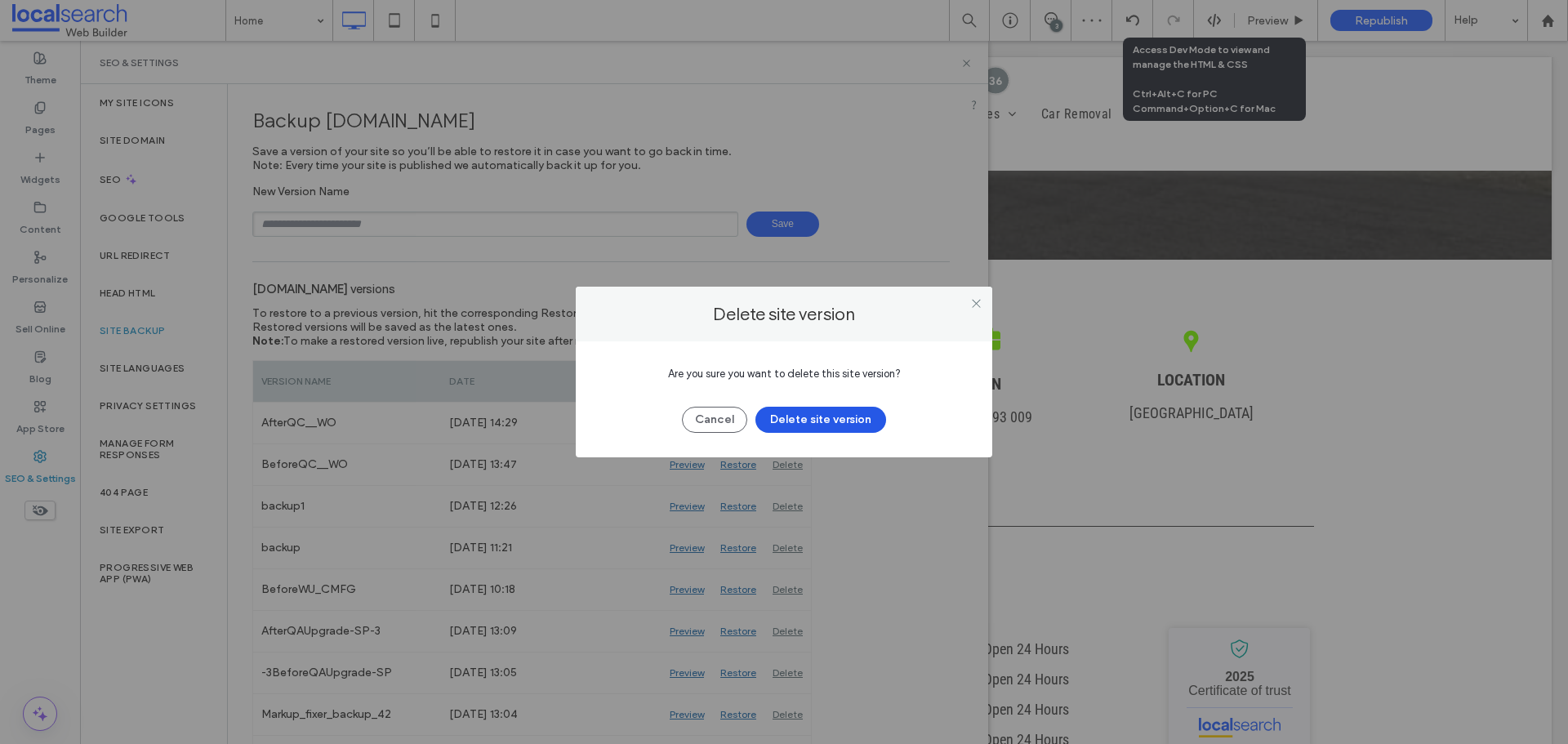
drag, startPoint x: 790, startPoint y: 422, endPoint x: 487, endPoint y: 264, distance: 341.7
click at [790, 420] on button "Delete site version" at bounding box center [820, 420] width 131 height 26
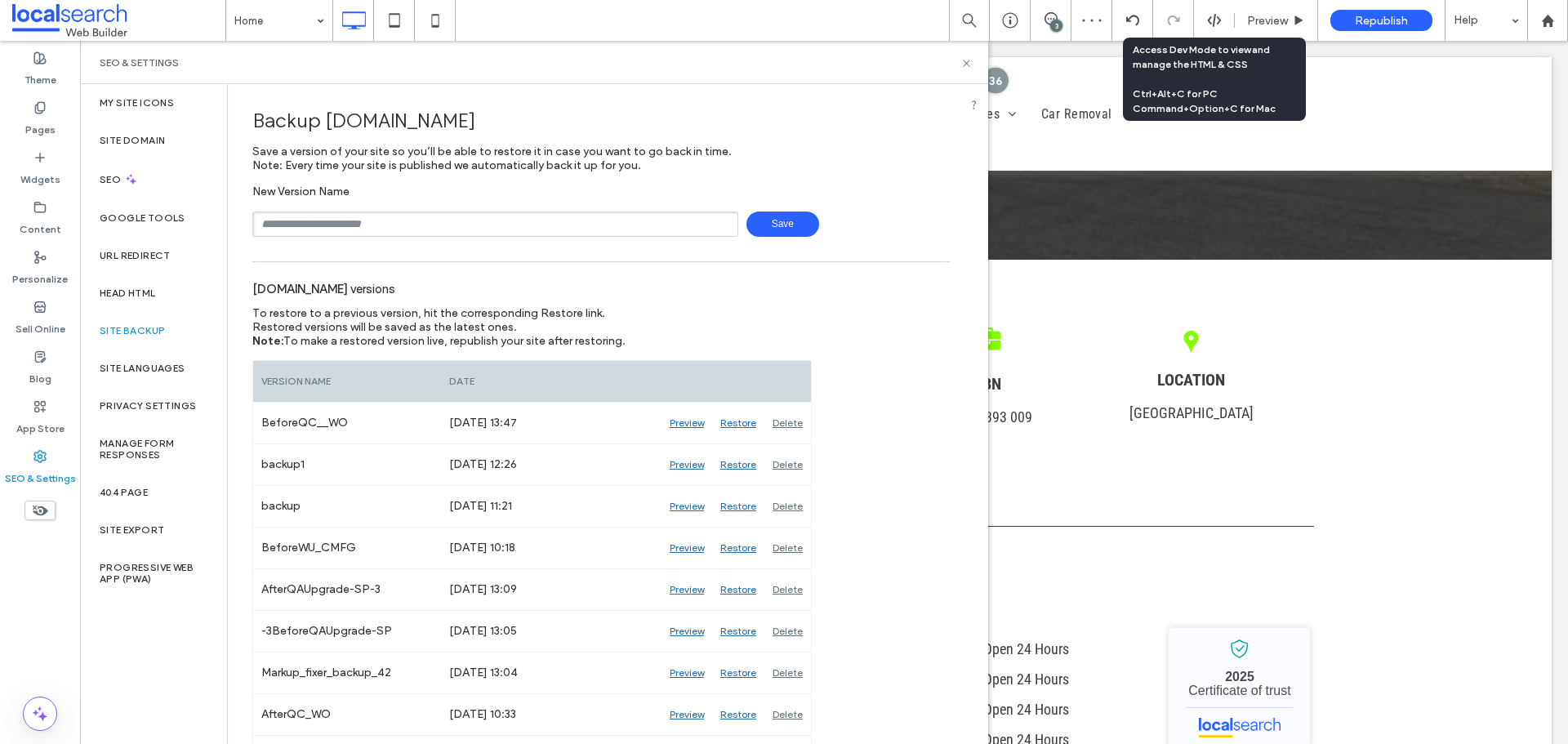
click at [446, 222] on input "text" at bounding box center [495, 224] width 486 height 25
click at [317, 226] on input "**********" at bounding box center [495, 224] width 486 height 25
click at [345, 222] on input "**********" at bounding box center [495, 224] width 486 height 25
type input "**********"
click at [781, 220] on span "Save" at bounding box center [783, 224] width 73 height 25
